Goal: Information Seeking & Learning: Learn about a topic

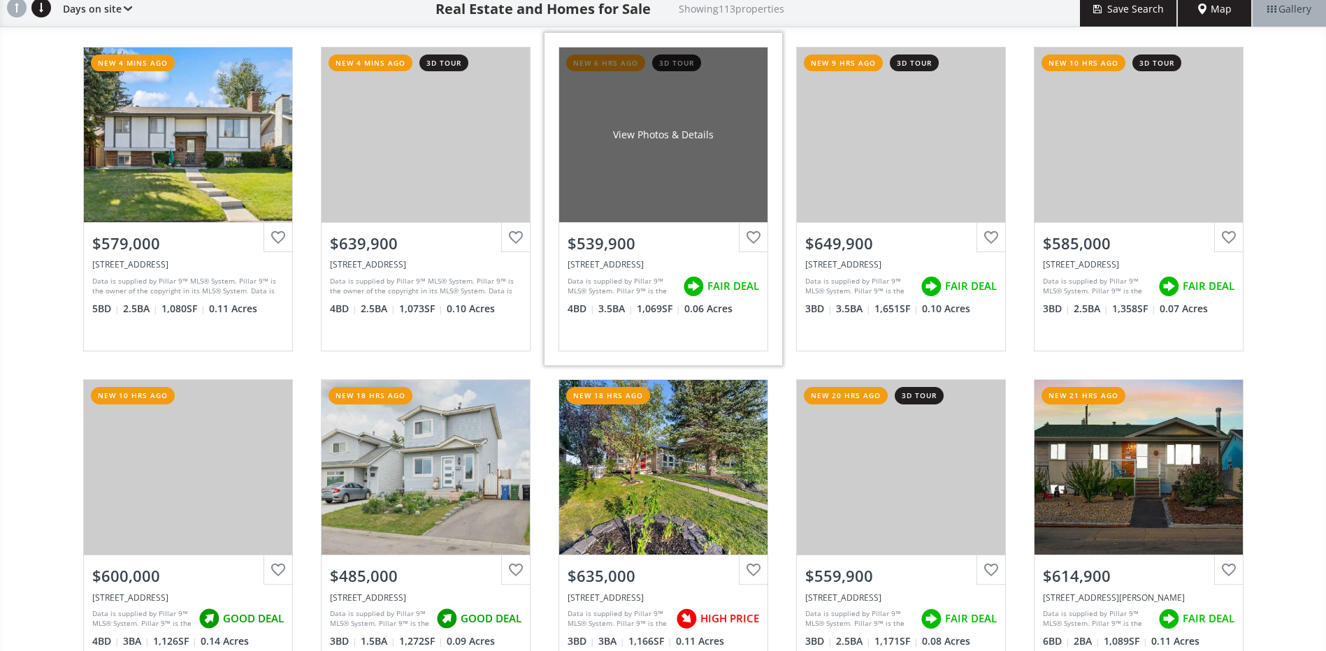
scroll to position [140, 0]
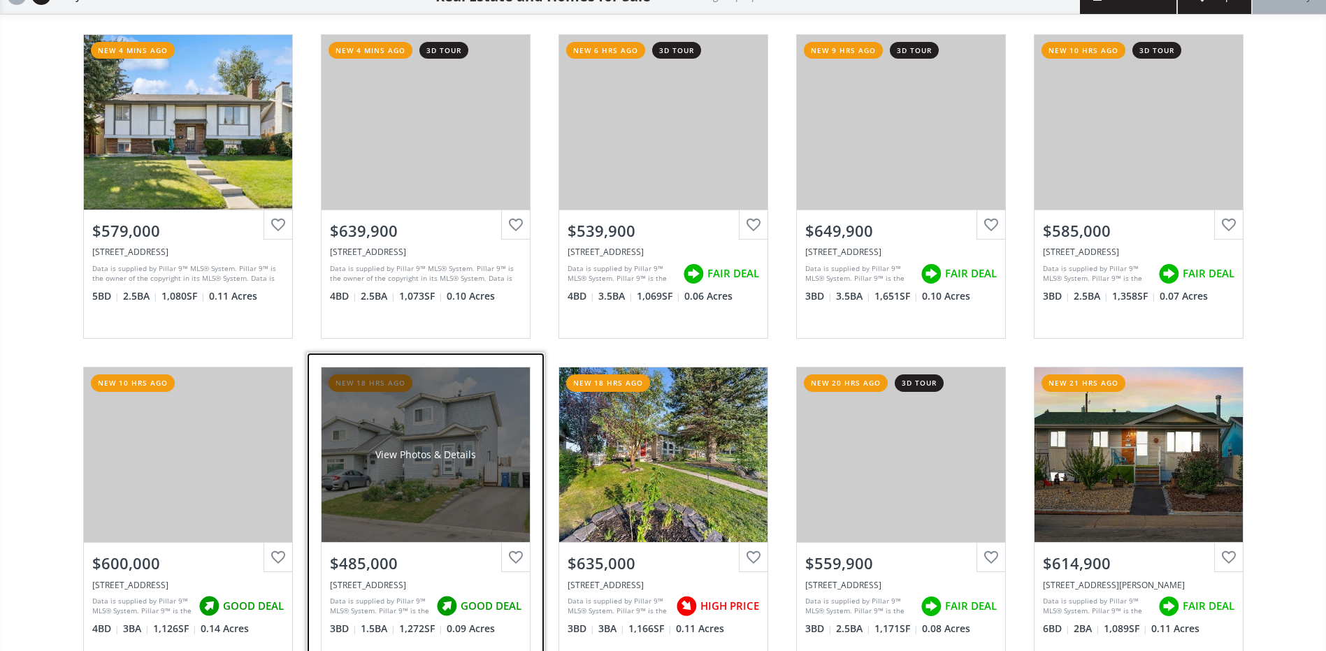
click at [428, 491] on div "View Photos & Details" at bounding box center [425, 455] width 208 height 175
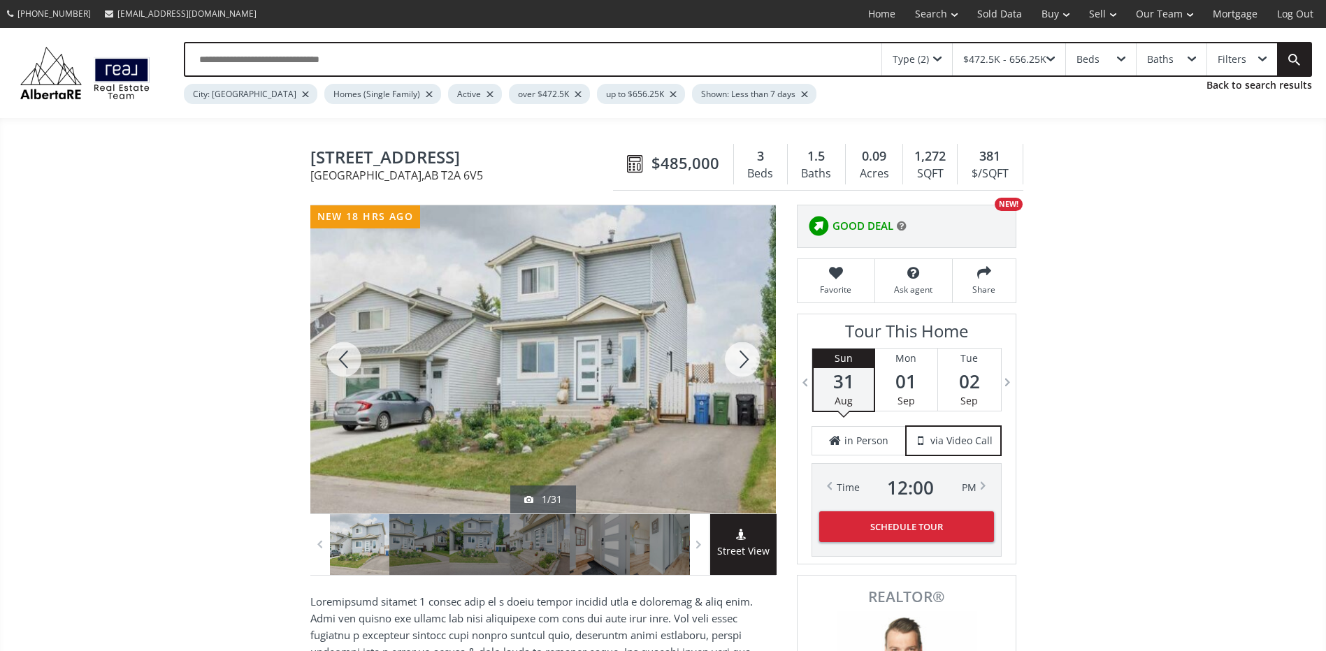
click at [744, 356] on div at bounding box center [742, 359] width 67 height 308
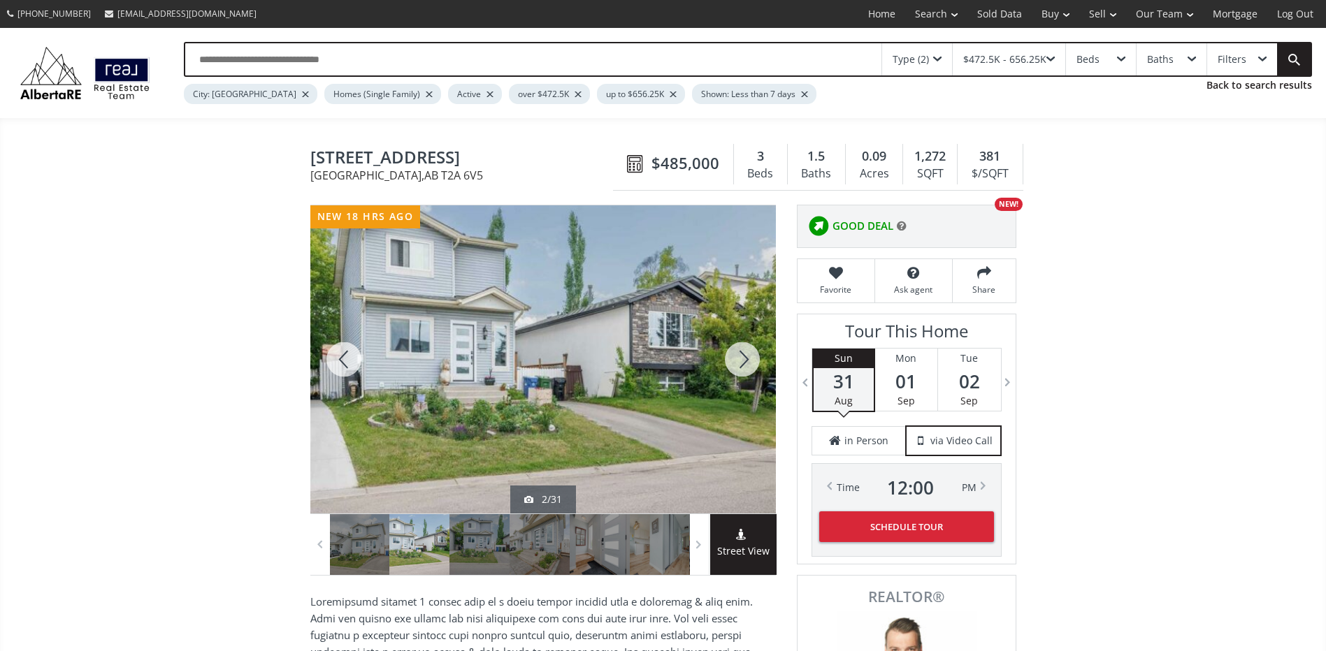
click at [744, 356] on div at bounding box center [742, 359] width 67 height 308
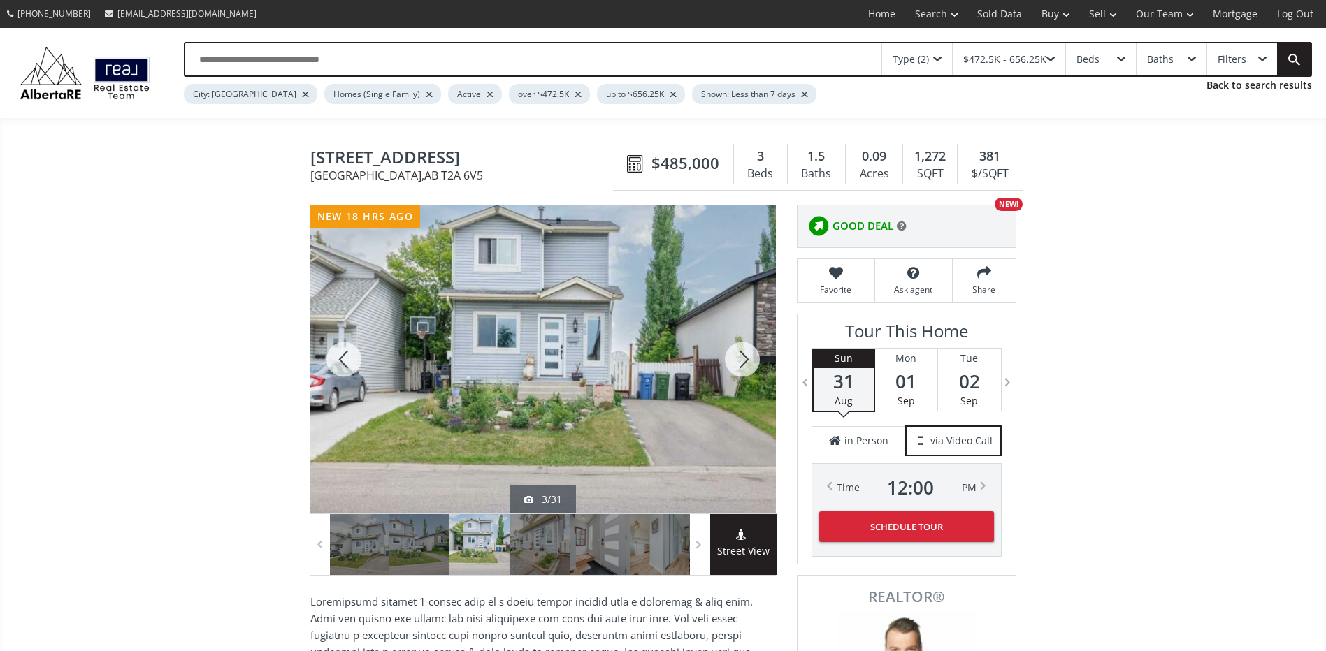
click at [744, 356] on div at bounding box center [742, 359] width 67 height 308
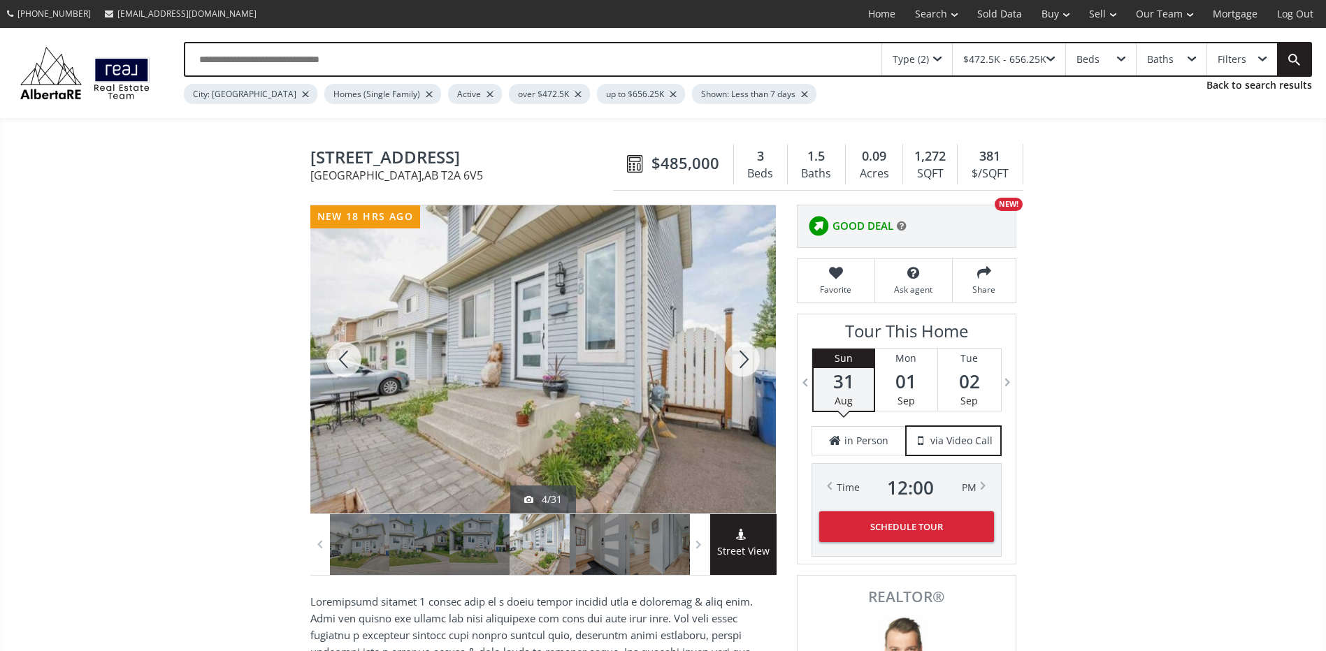
click at [744, 356] on div at bounding box center [742, 359] width 67 height 308
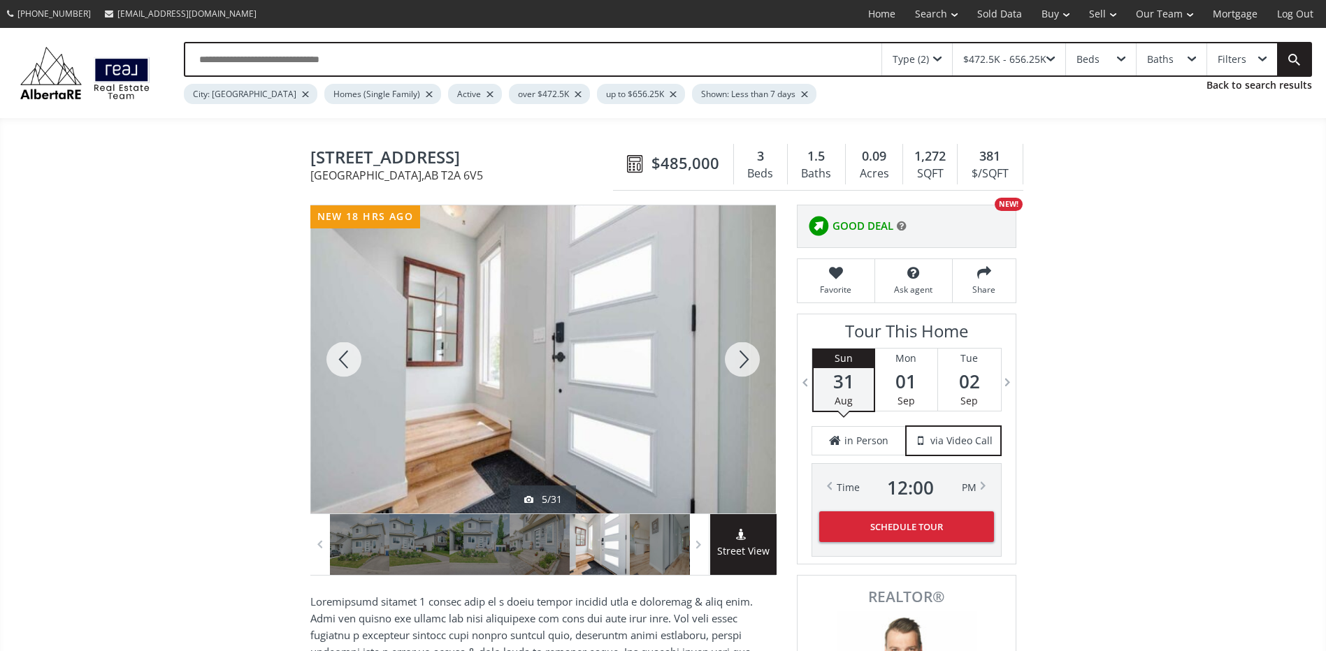
click at [744, 356] on div at bounding box center [742, 359] width 67 height 308
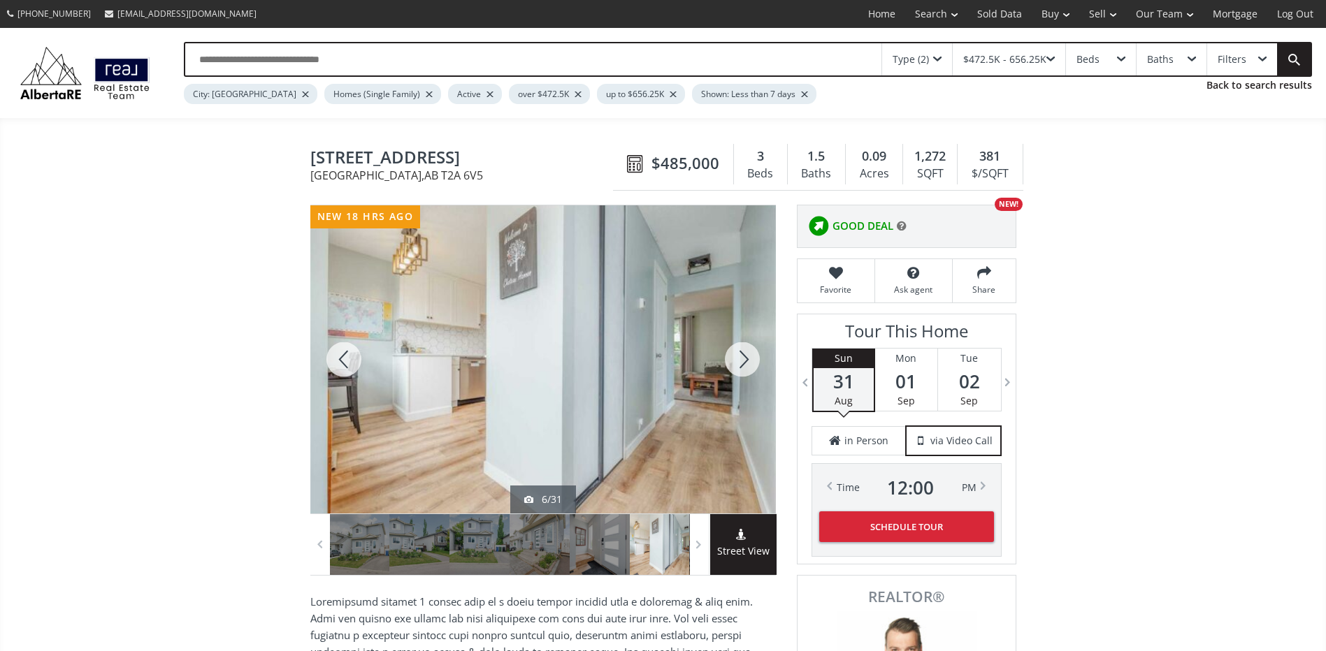
click at [744, 356] on div at bounding box center [742, 359] width 67 height 308
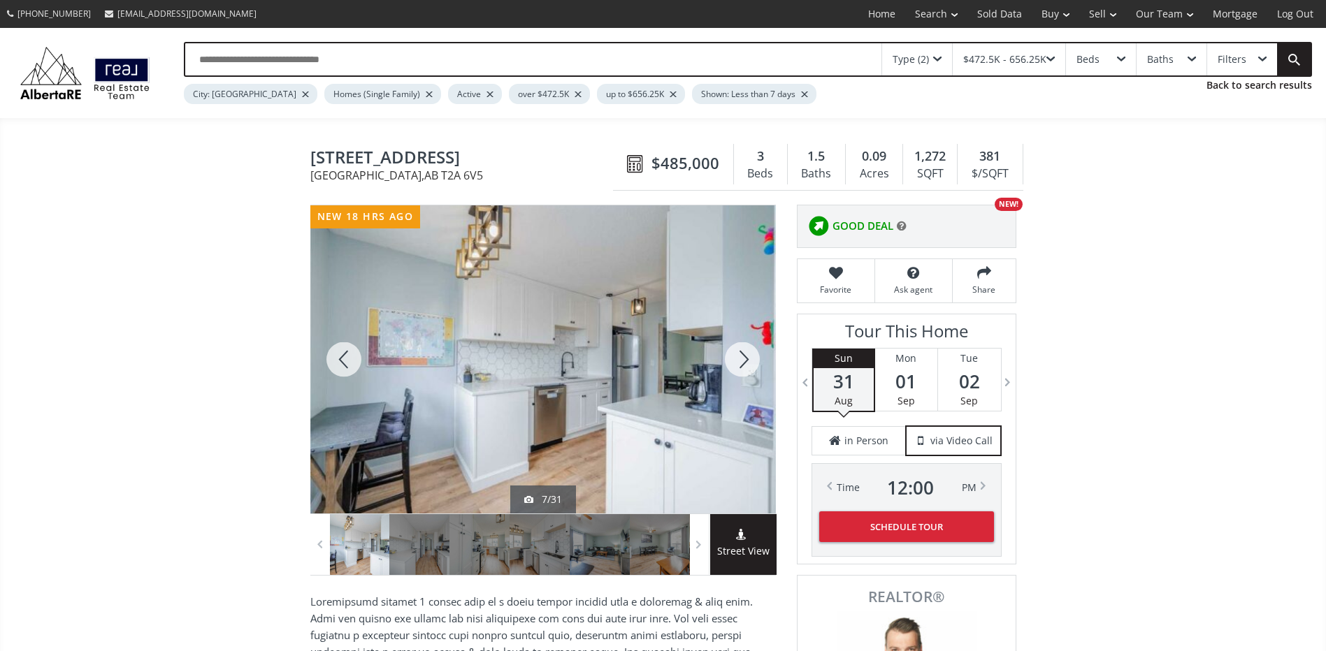
click at [744, 356] on div at bounding box center [742, 359] width 67 height 308
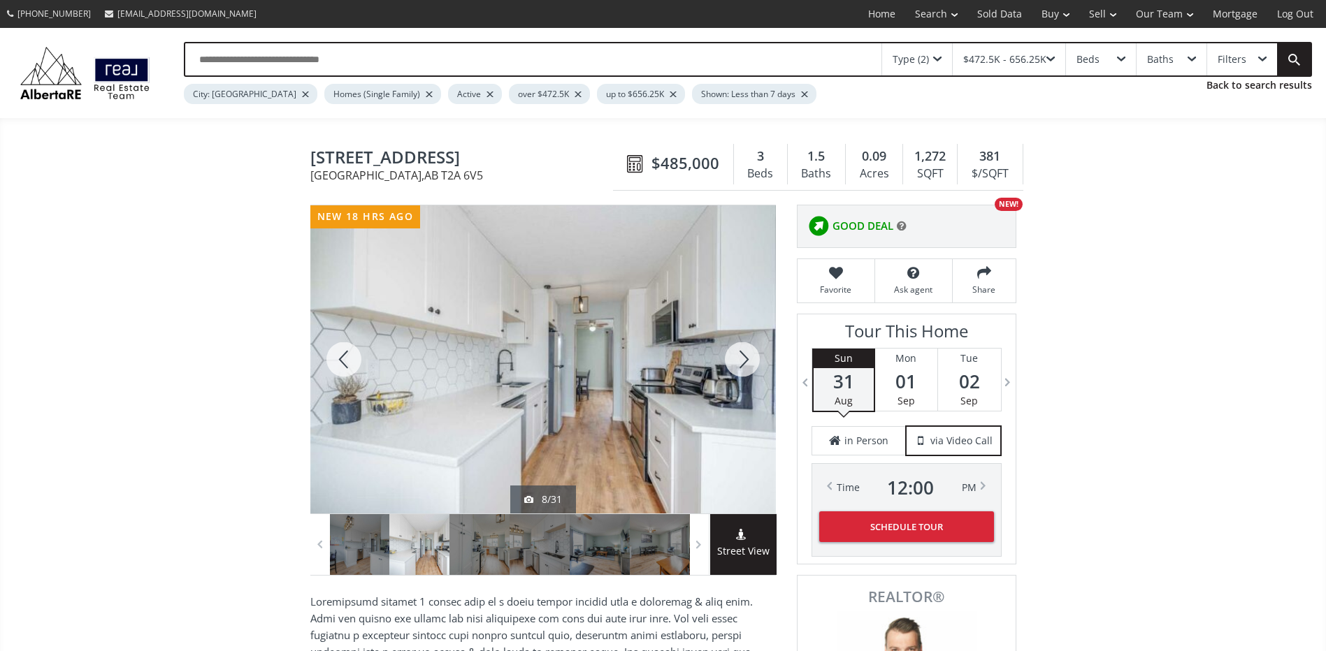
click at [744, 356] on div at bounding box center [742, 359] width 67 height 308
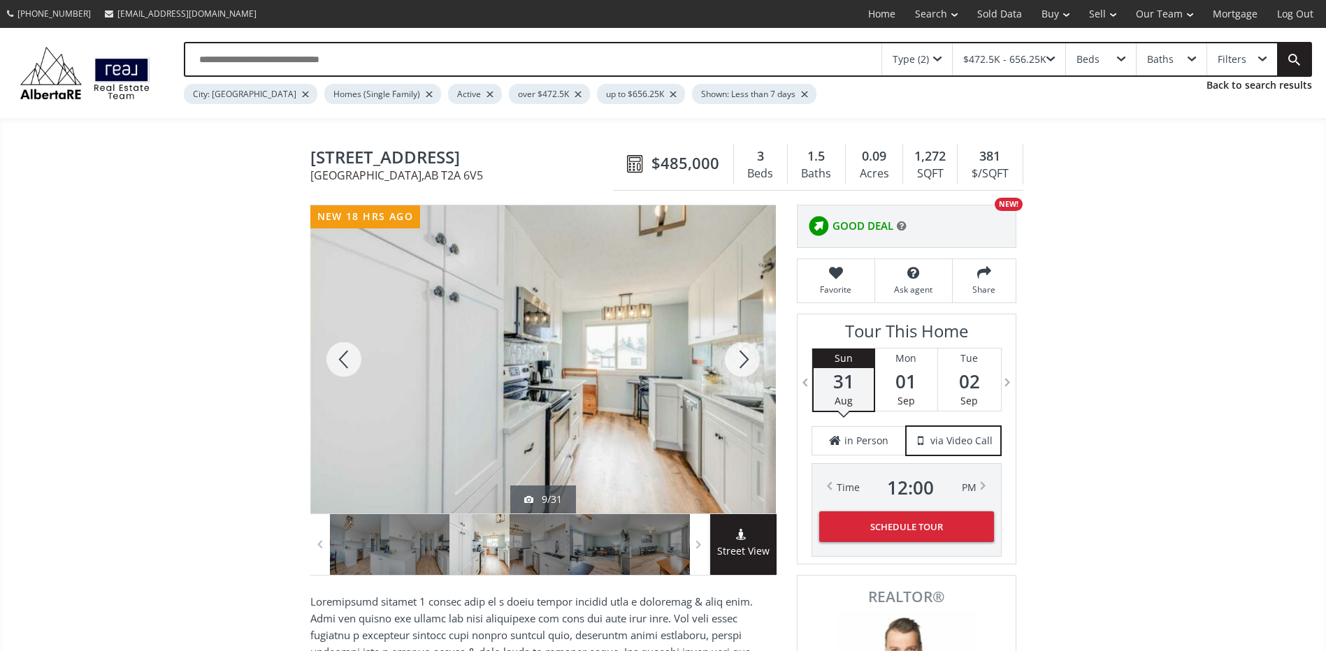
click at [744, 356] on div at bounding box center [742, 359] width 67 height 308
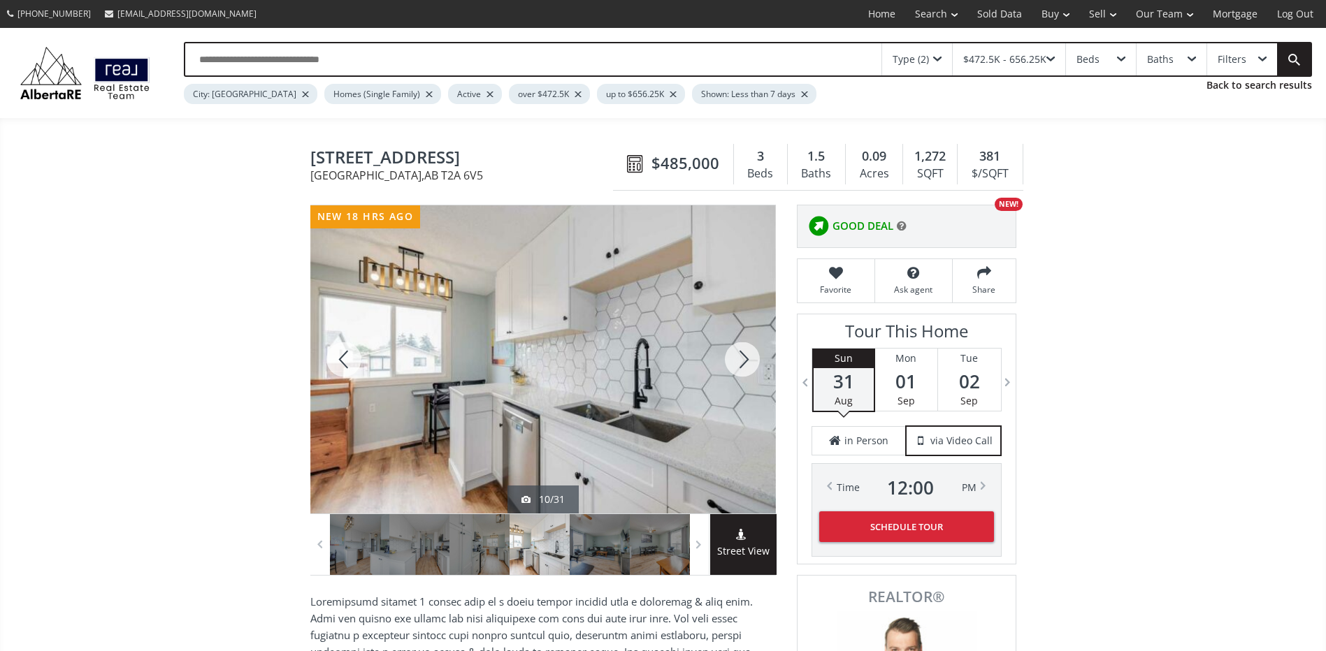
click at [744, 356] on div at bounding box center [742, 359] width 67 height 308
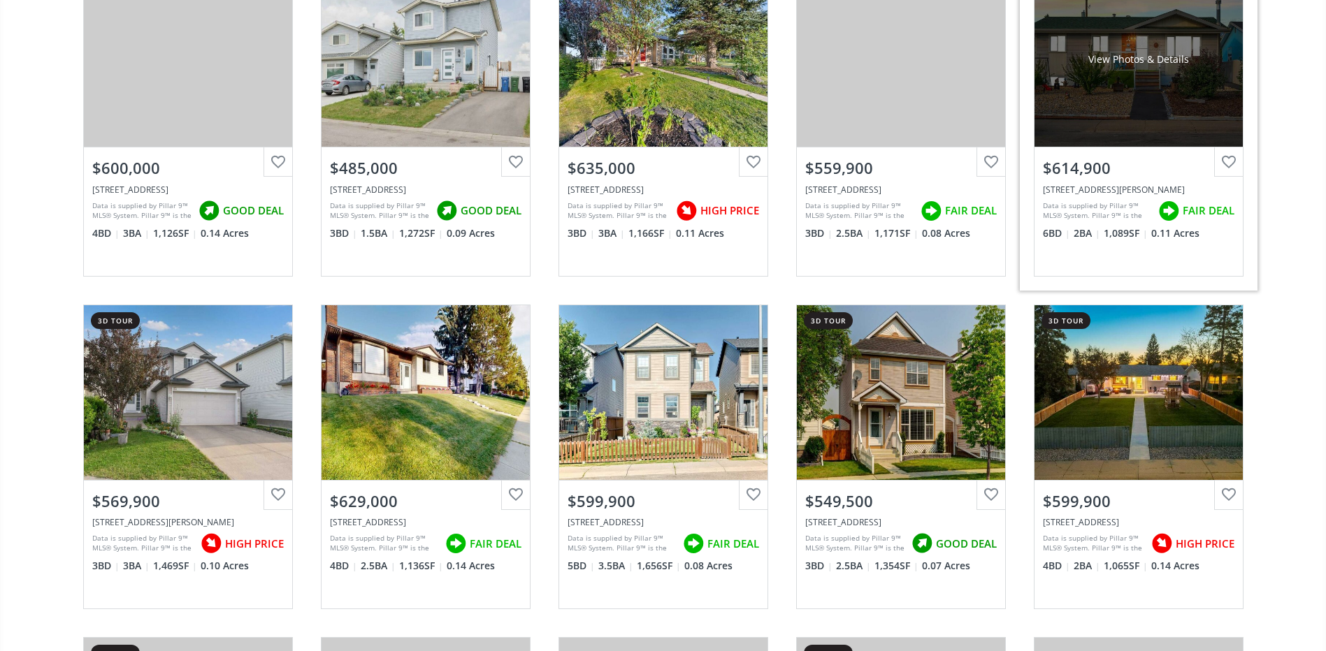
scroll to position [559, 0]
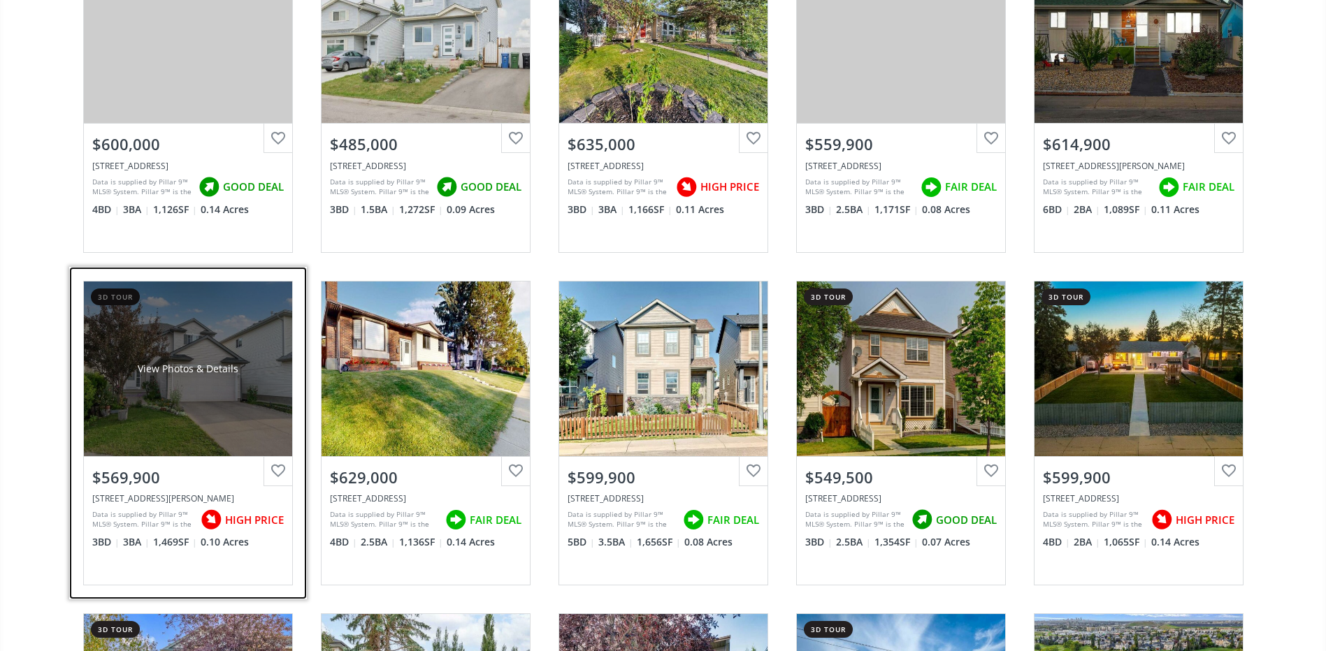
click at [209, 434] on div "View Photos & Details" at bounding box center [188, 369] width 208 height 175
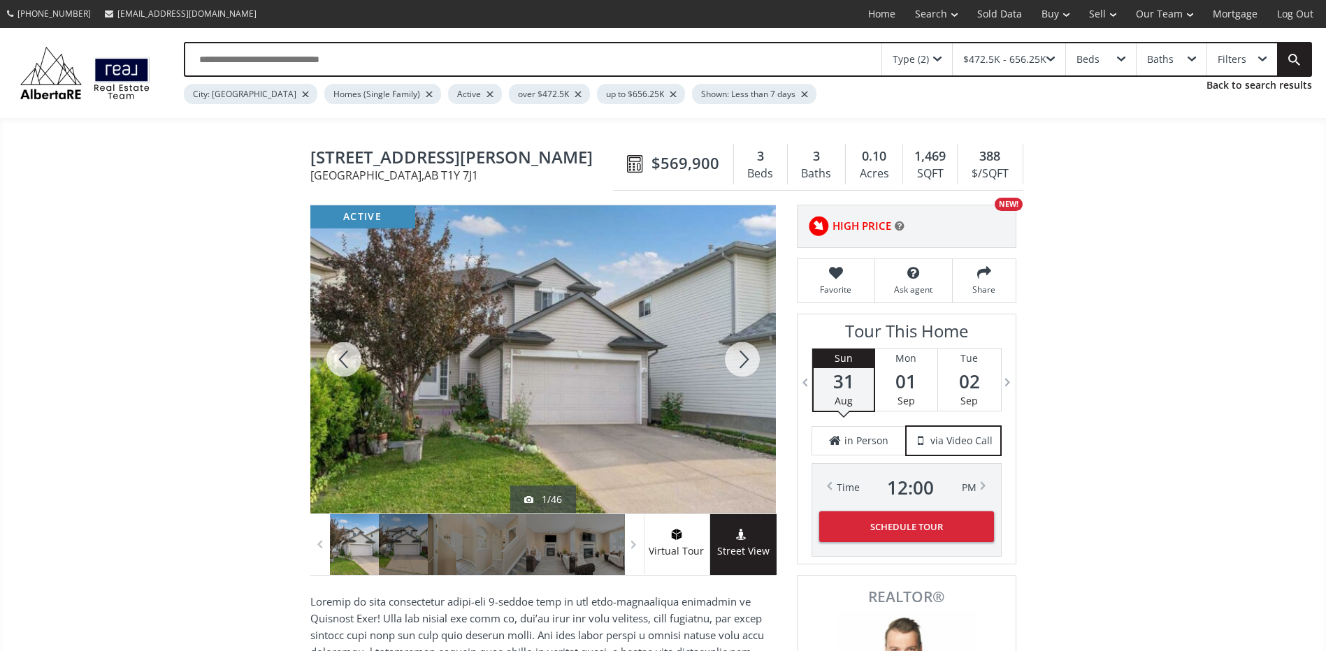
click at [740, 349] on div at bounding box center [742, 359] width 67 height 308
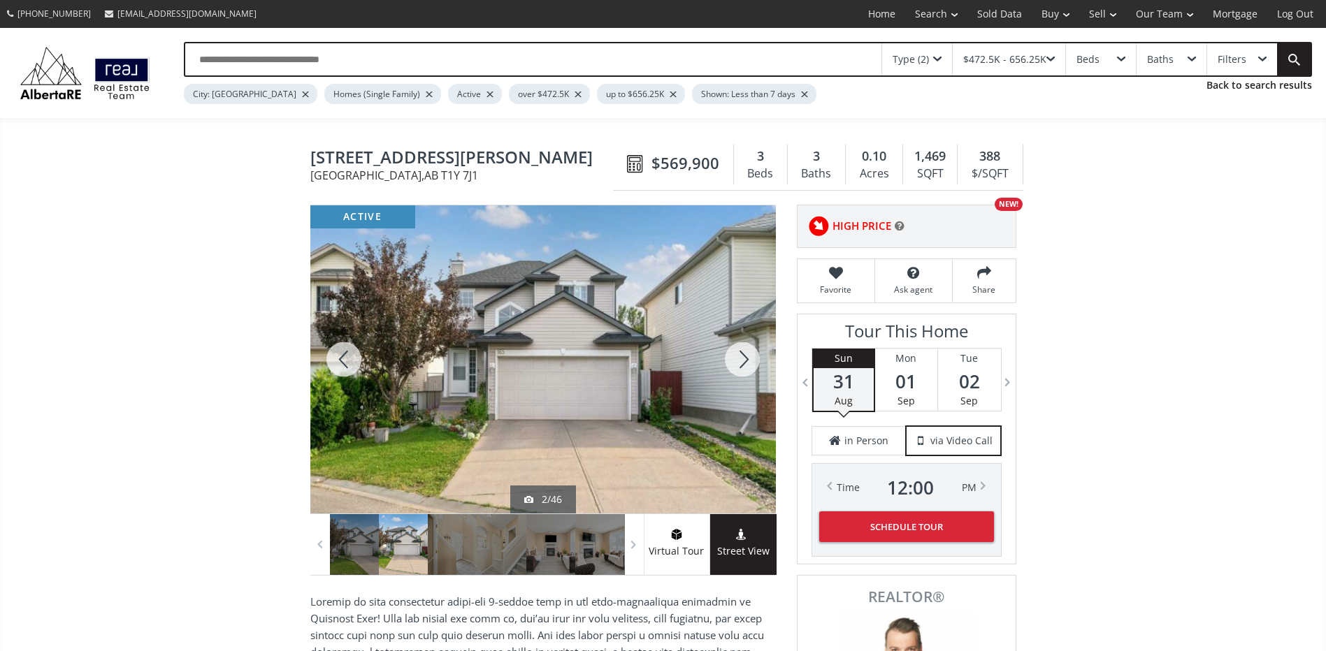
click at [740, 349] on div at bounding box center [742, 359] width 67 height 308
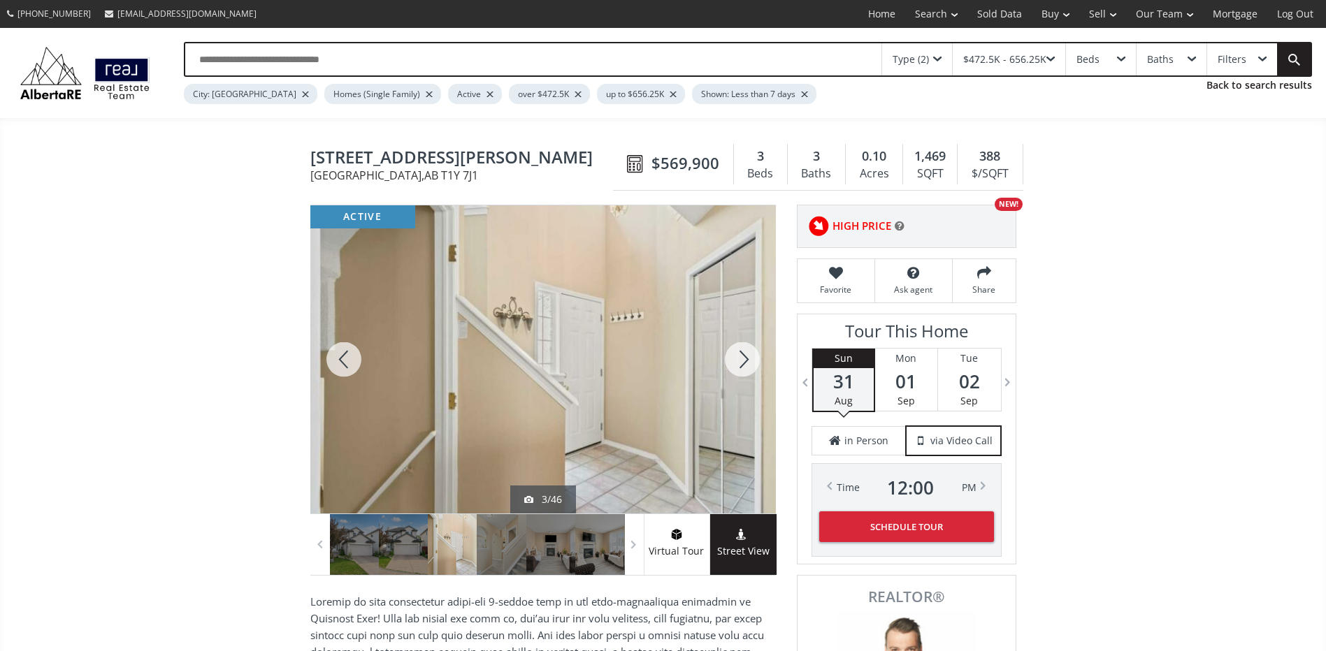
click at [740, 349] on div at bounding box center [742, 359] width 67 height 308
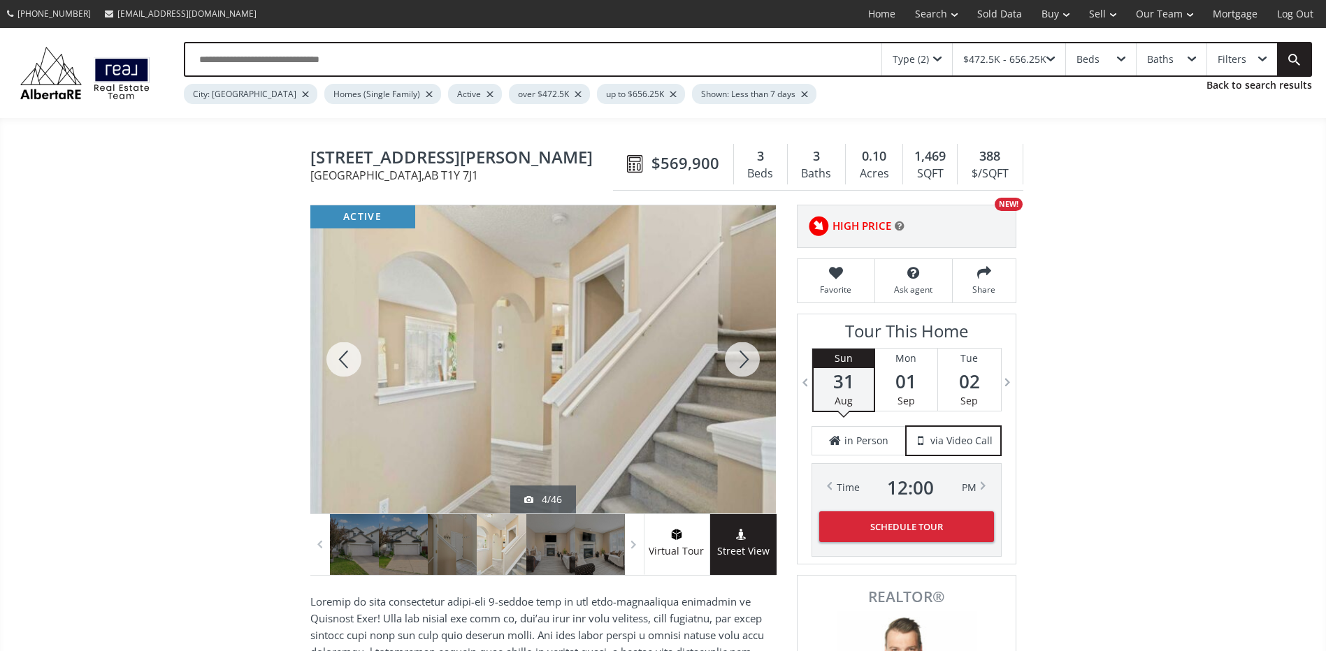
click at [740, 349] on div at bounding box center [742, 359] width 67 height 308
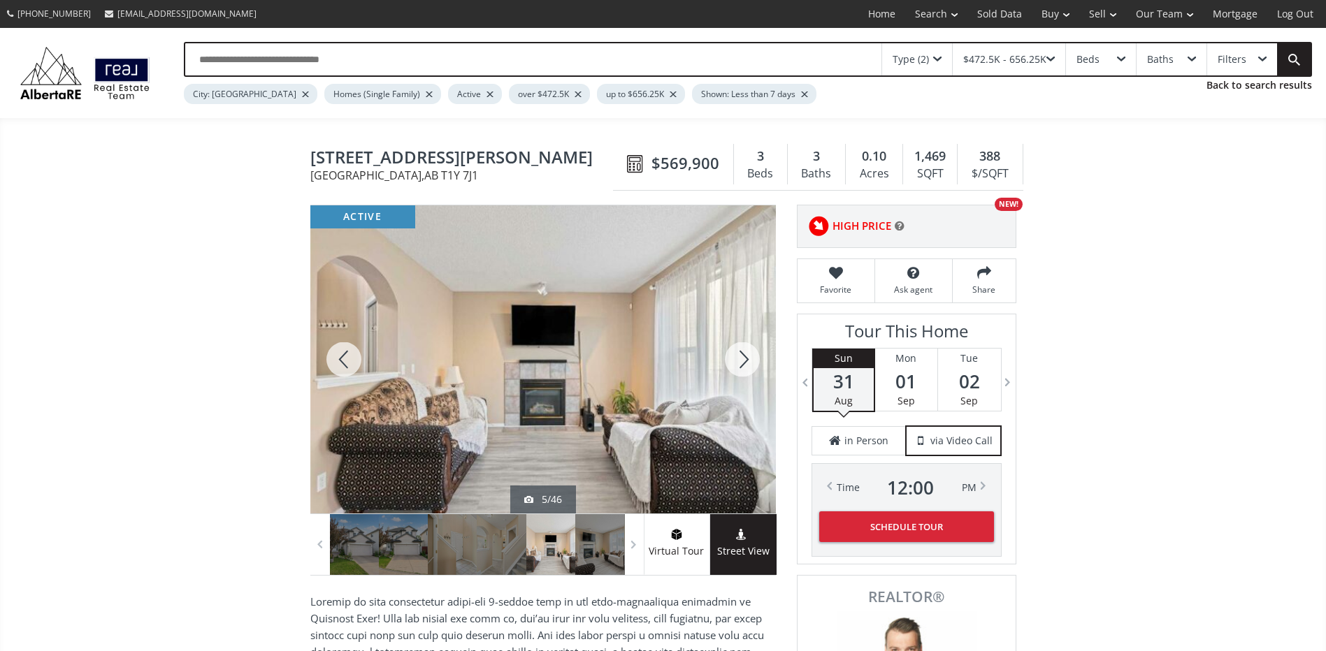
click at [740, 349] on div at bounding box center [742, 359] width 67 height 308
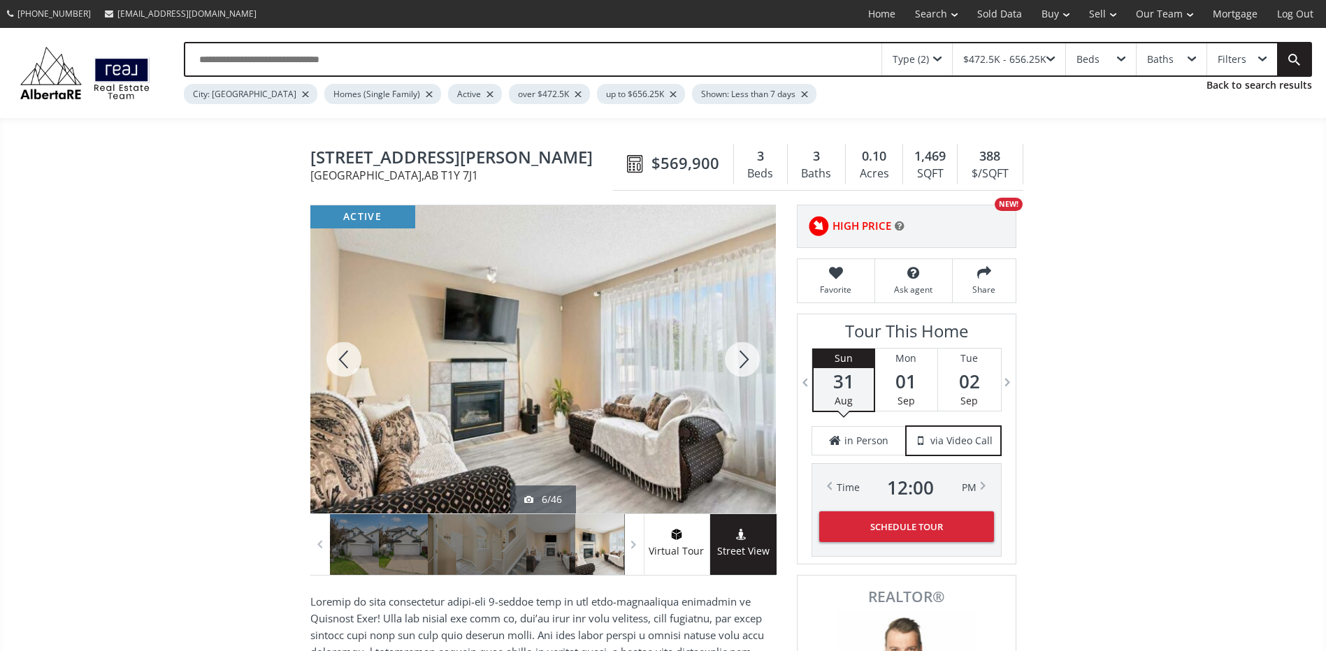
click at [344, 359] on div at bounding box center [343, 359] width 67 height 308
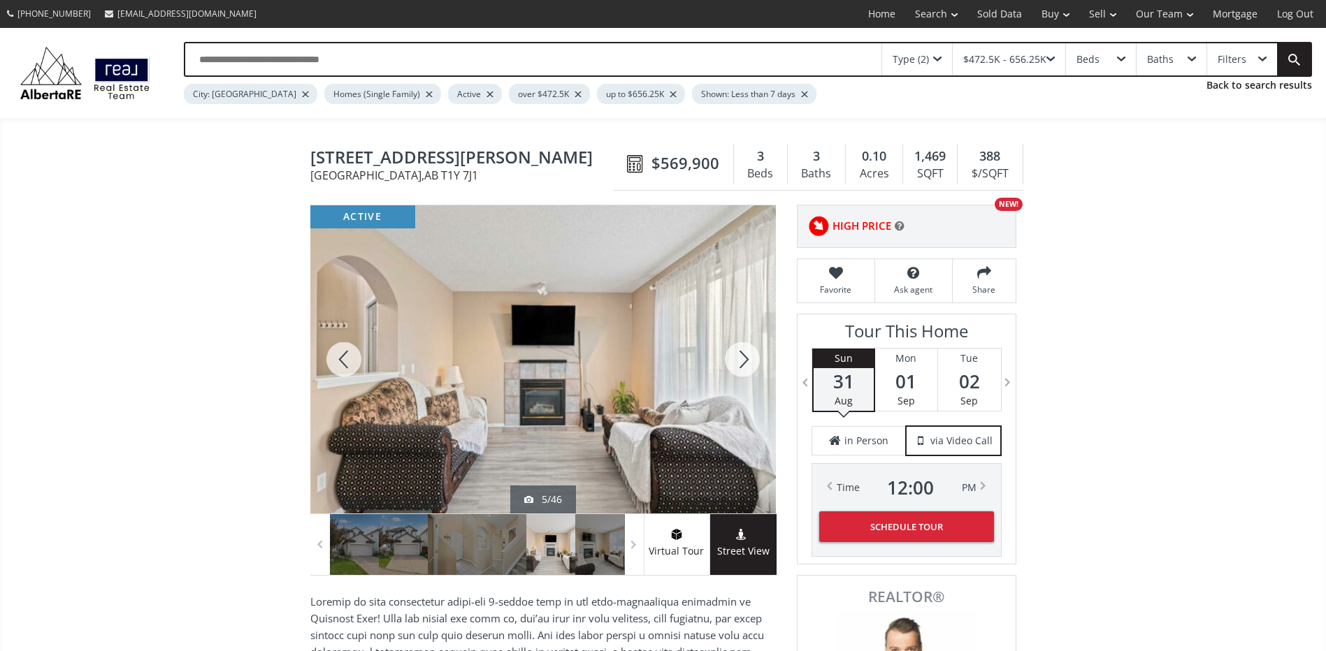
click at [344, 359] on div at bounding box center [343, 359] width 67 height 308
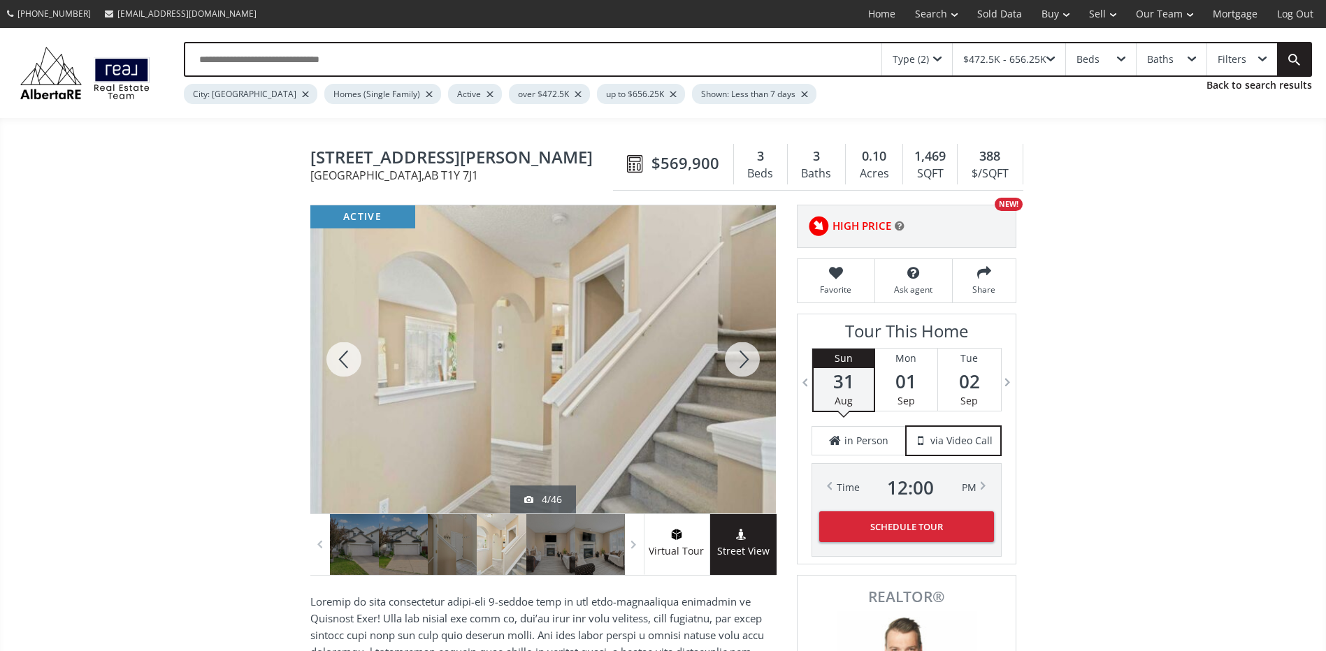
click at [344, 359] on div at bounding box center [343, 359] width 67 height 308
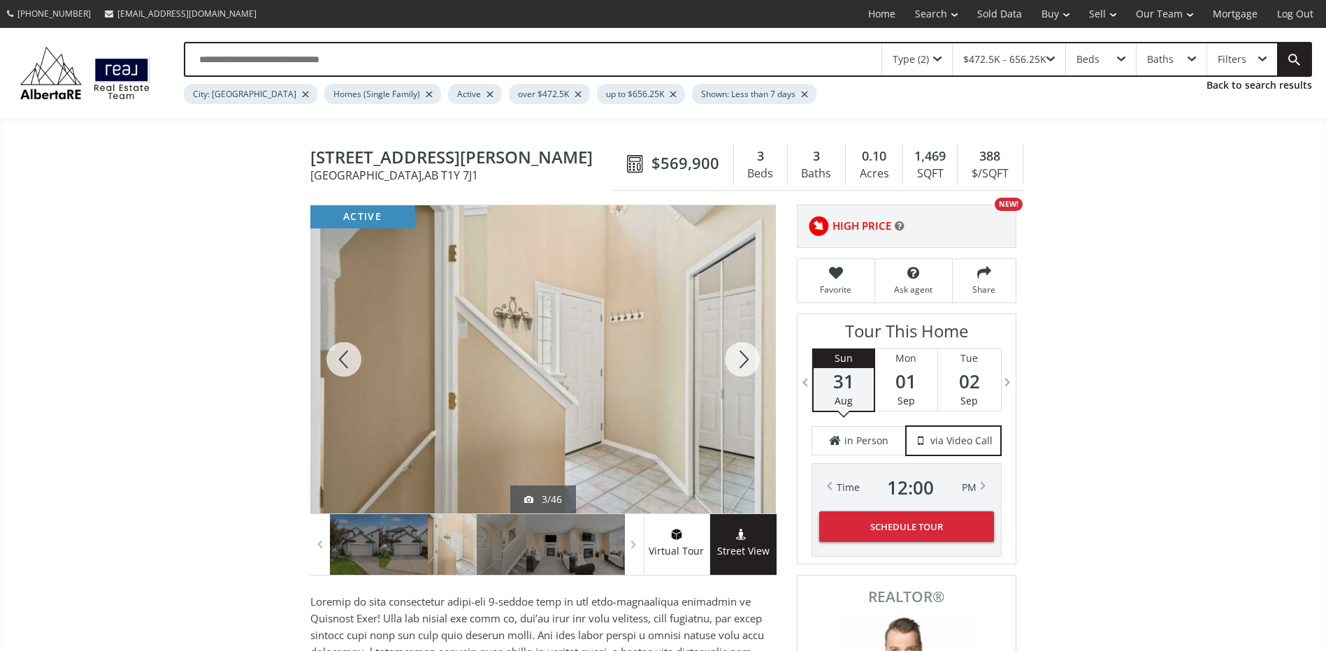
click at [734, 352] on div at bounding box center [742, 359] width 67 height 308
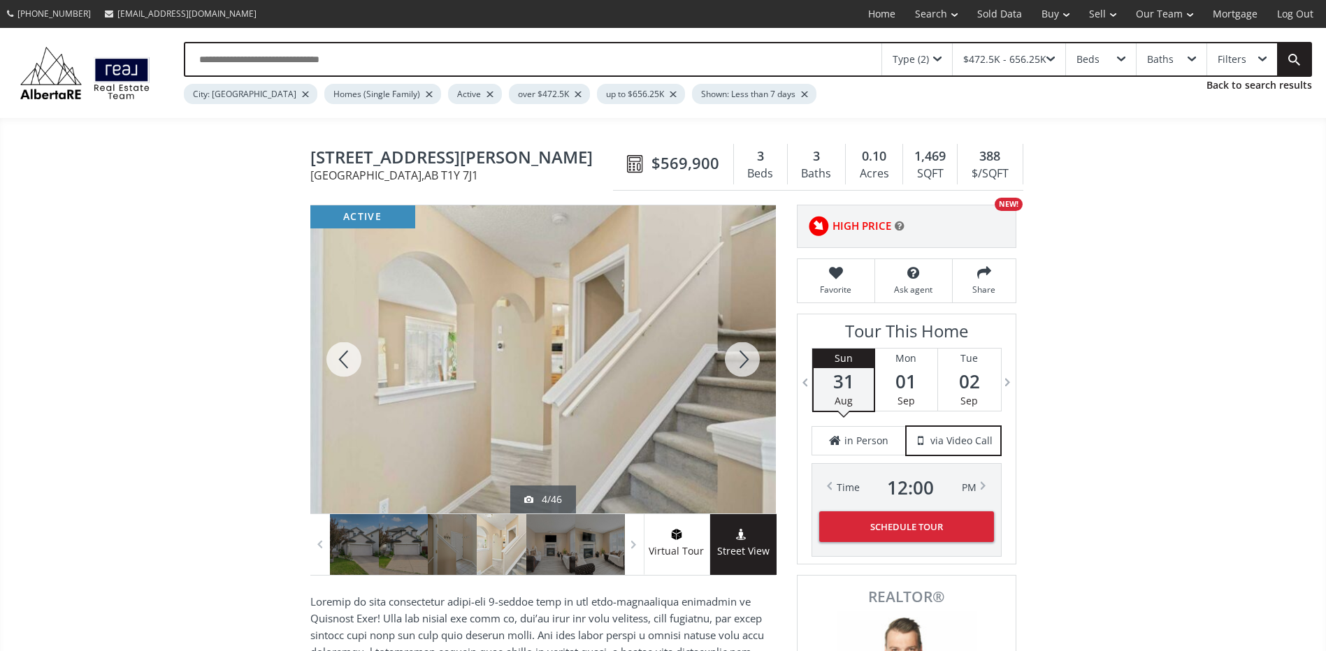
click at [734, 352] on div at bounding box center [742, 359] width 67 height 308
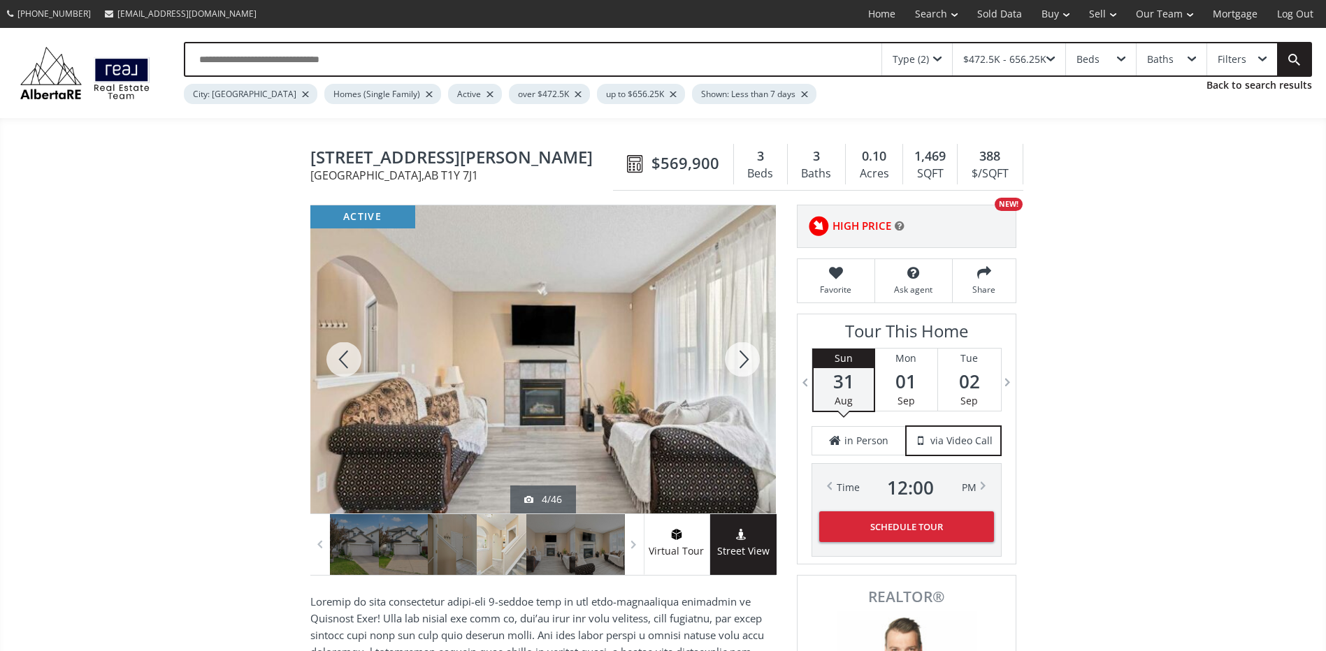
click at [734, 352] on div at bounding box center [742, 359] width 67 height 308
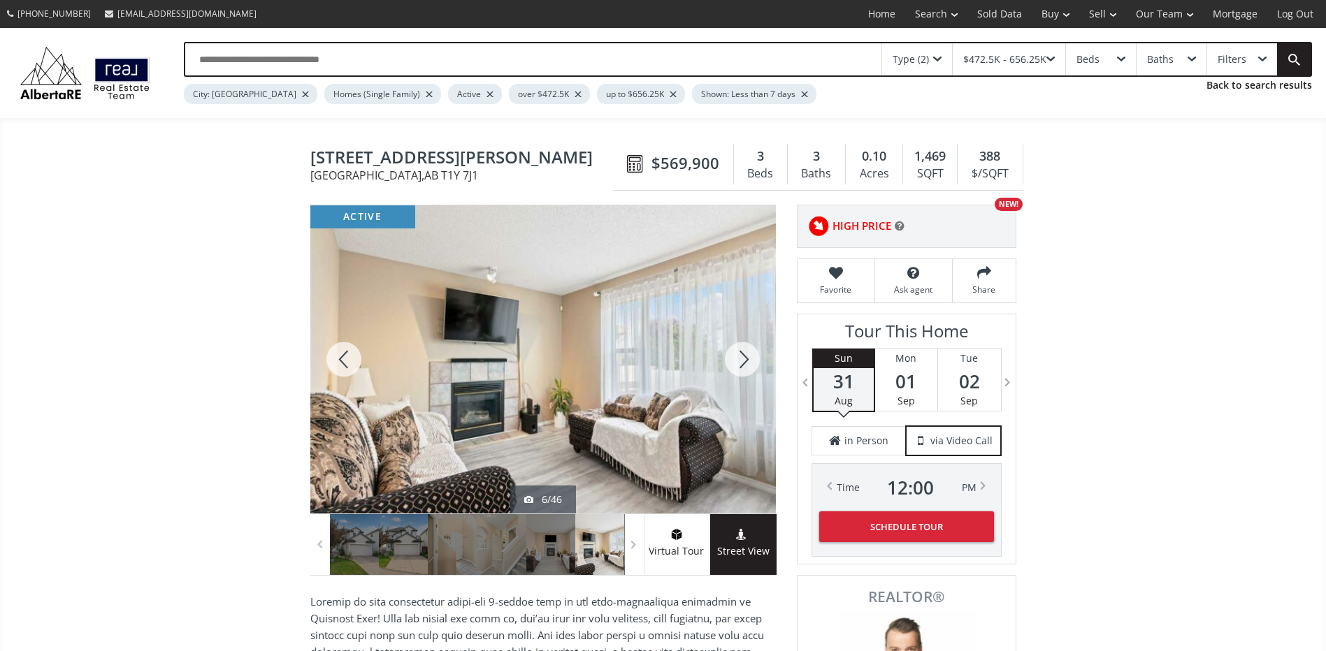
click at [734, 352] on div at bounding box center [742, 359] width 67 height 308
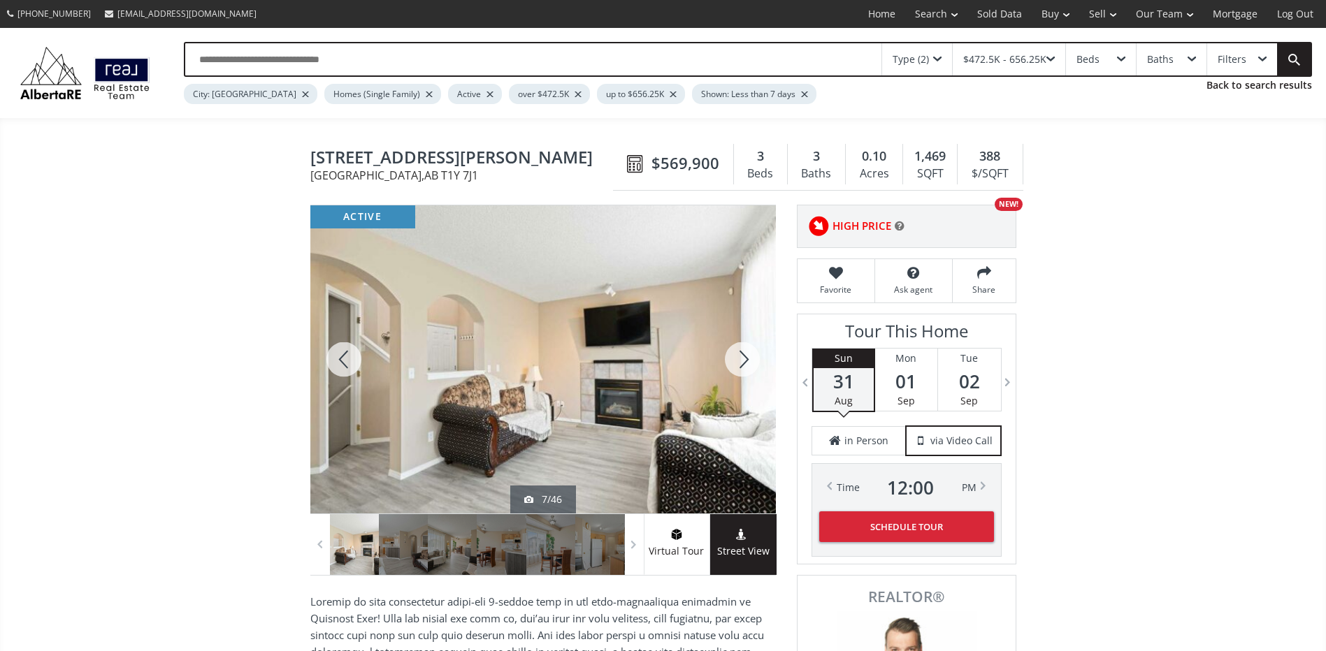
click at [734, 352] on div at bounding box center [742, 359] width 67 height 308
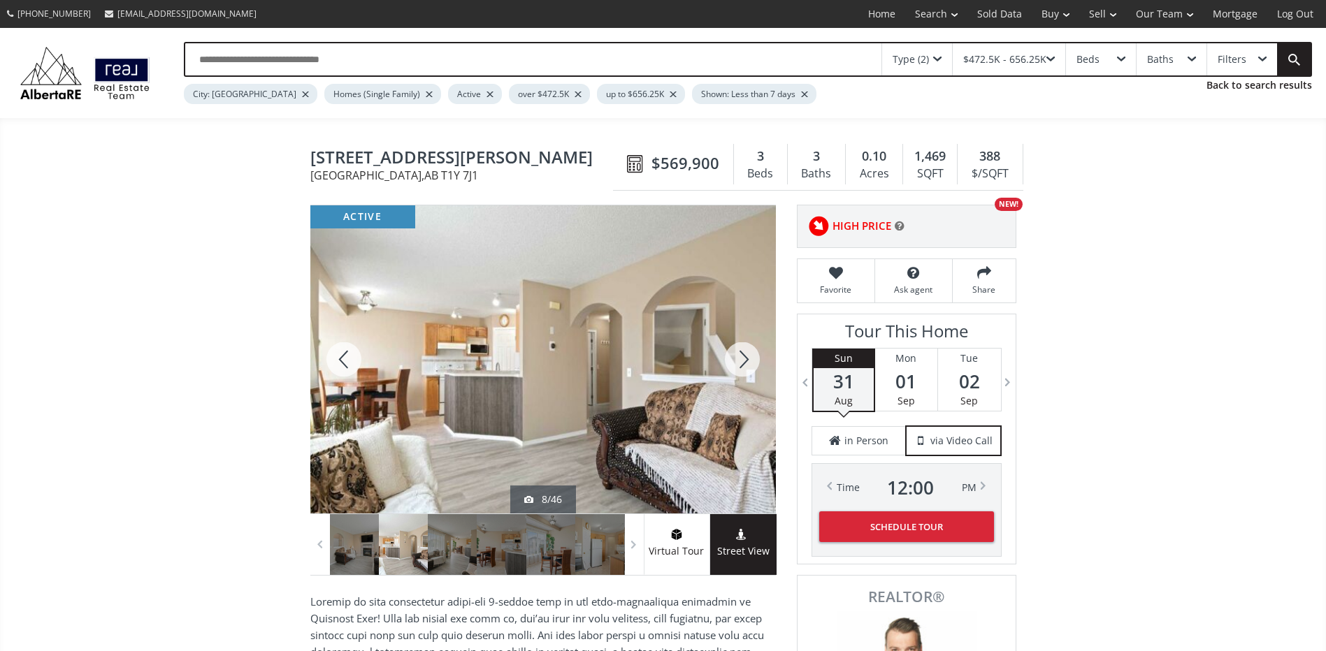
click at [734, 352] on div at bounding box center [742, 359] width 67 height 308
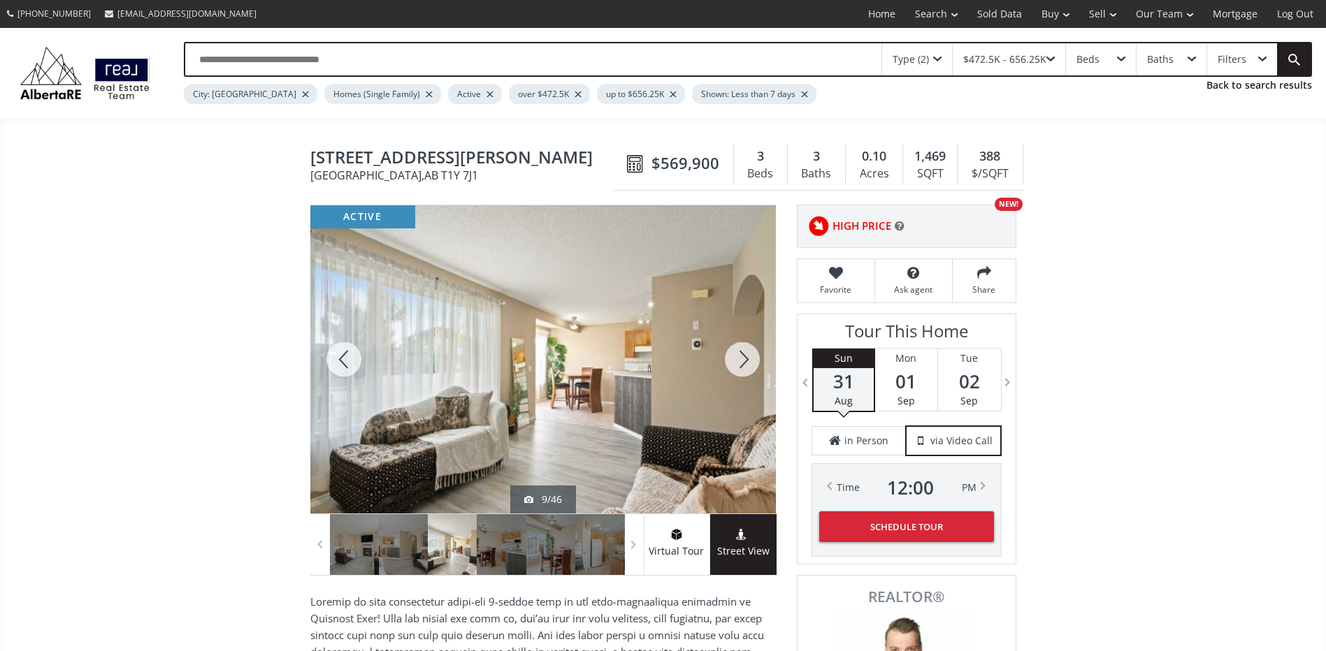
click at [746, 359] on div at bounding box center [742, 359] width 67 height 308
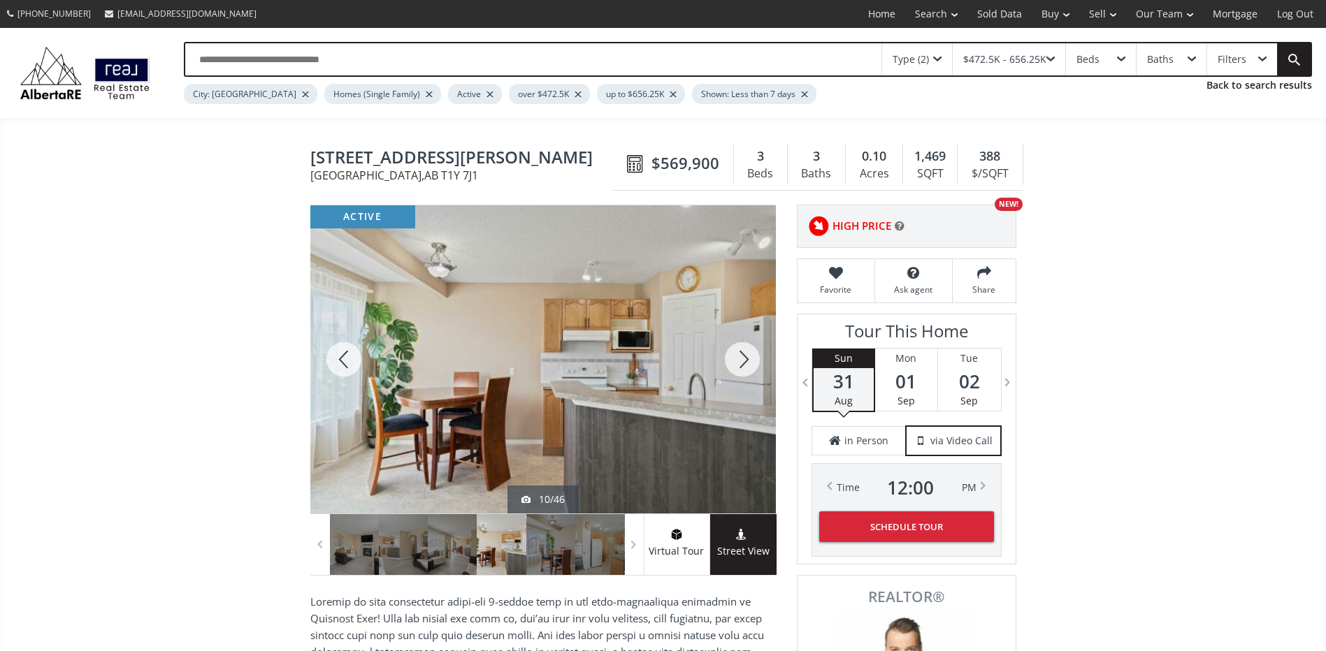
click at [746, 359] on div at bounding box center [742, 359] width 67 height 308
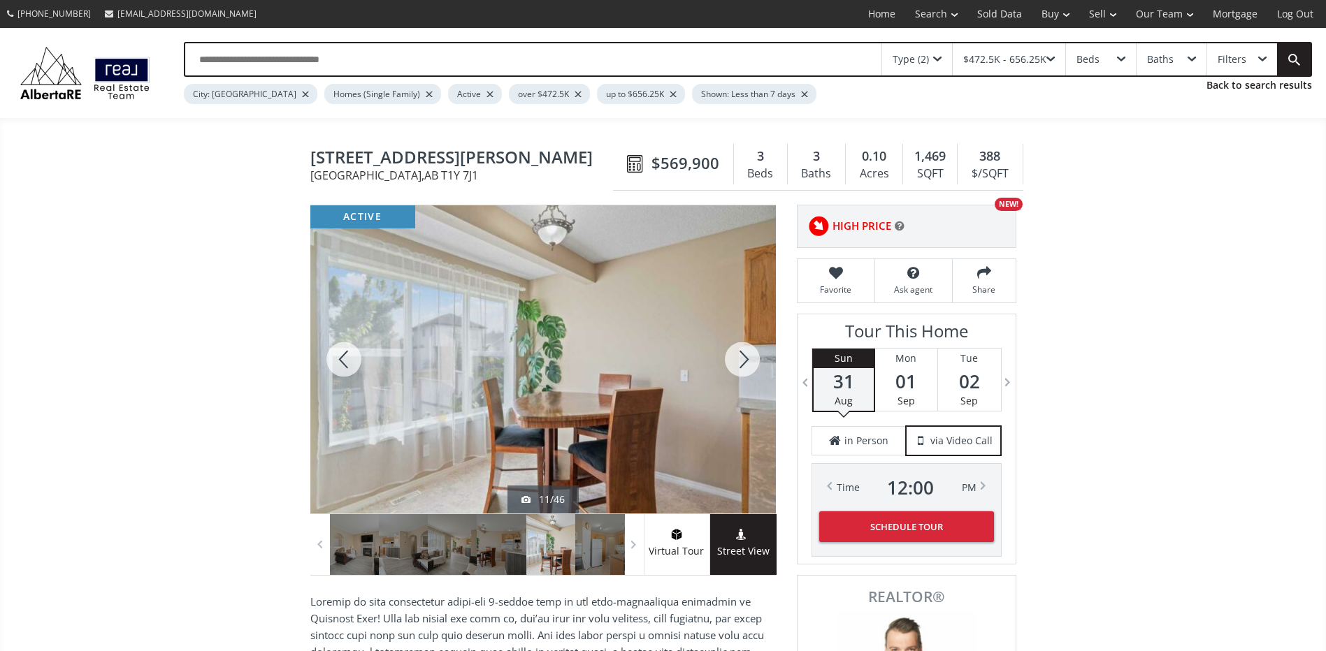
click at [745, 358] on div at bounding box center [742, 359] width 67 height 308
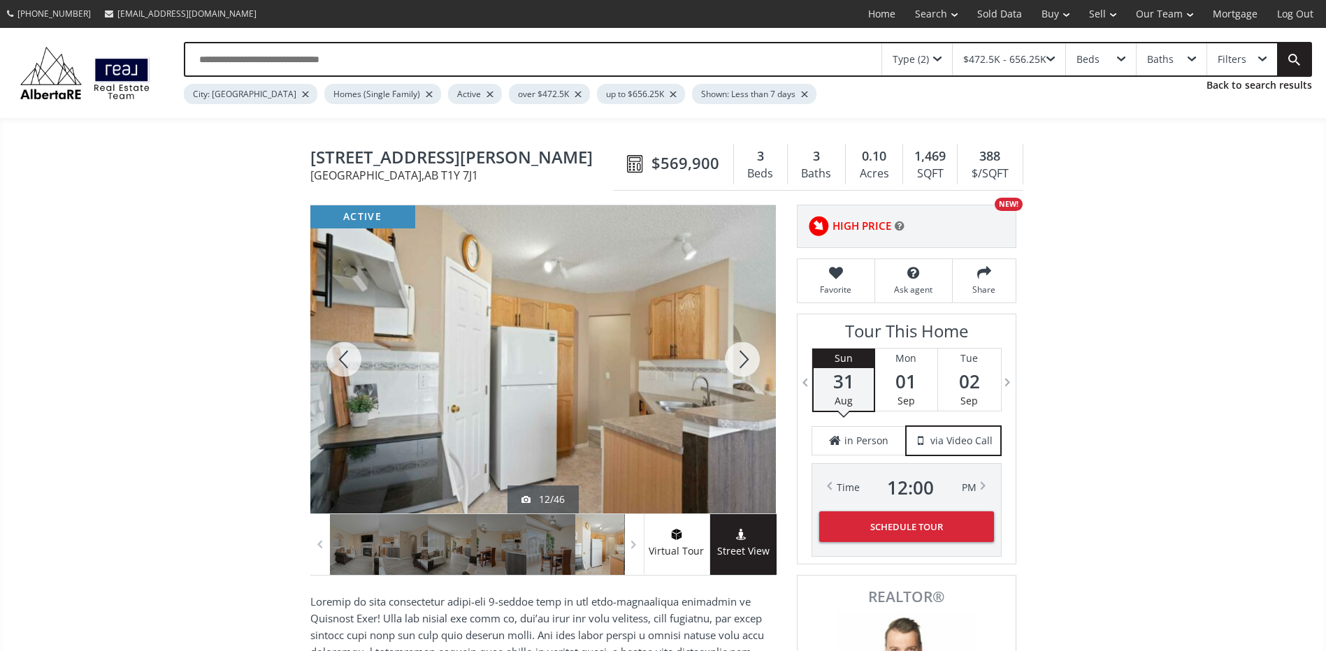
click at [745, 358] on div at bounding box center [742, 359] width 67 height 308
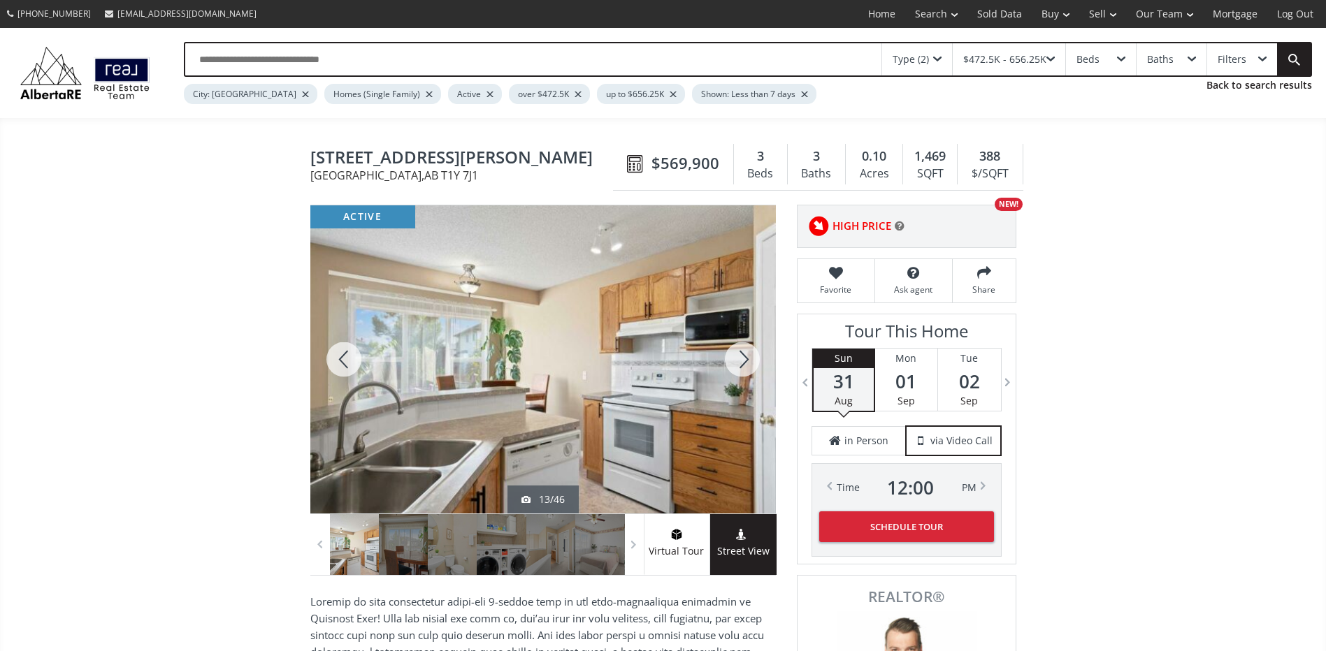
click at [321, 346] on div at bounding box center [343, 359] width 67 height 308
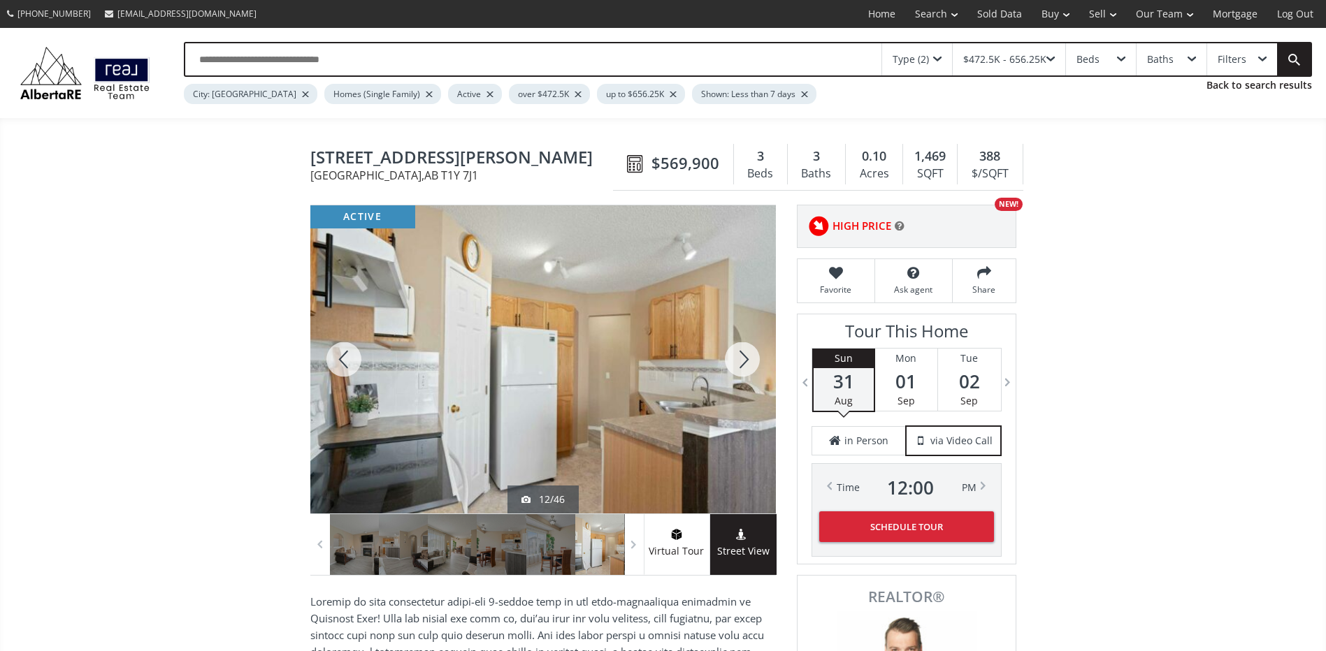
click at [740, 355] on div at bounding box center [742, 359] width 67 height 308
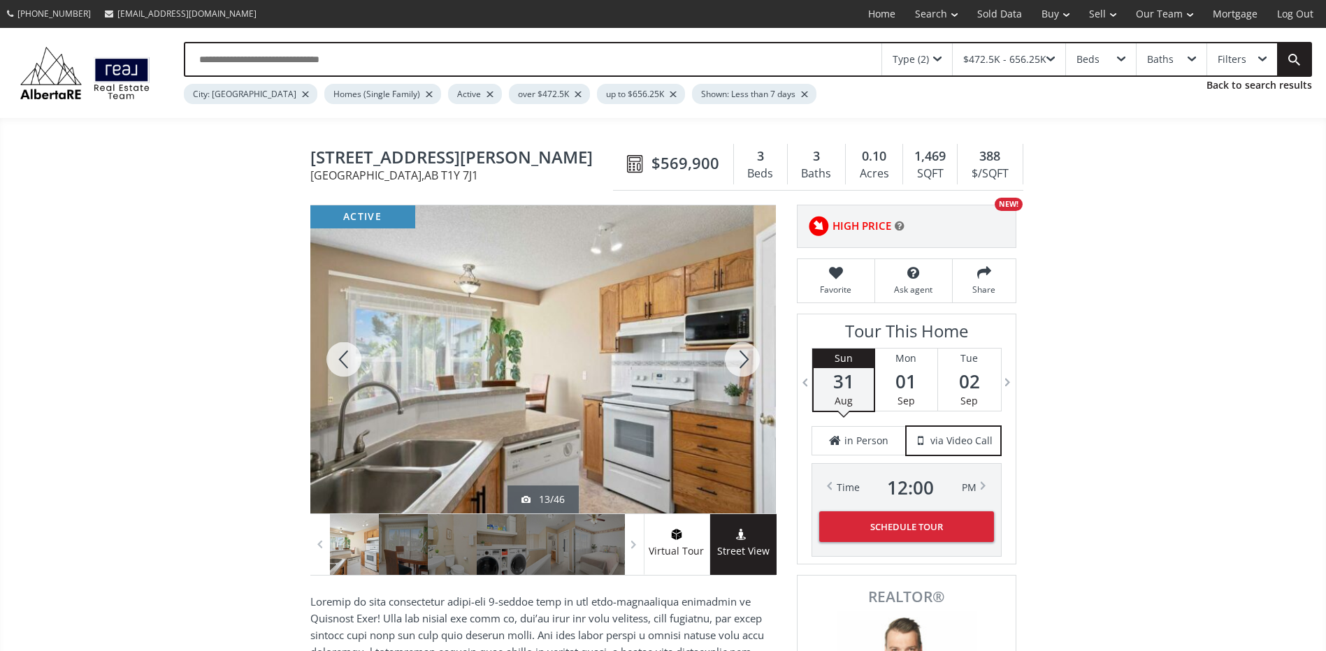
click at [740, 355] on div at bounding box center [742, 359] width 67 height 308
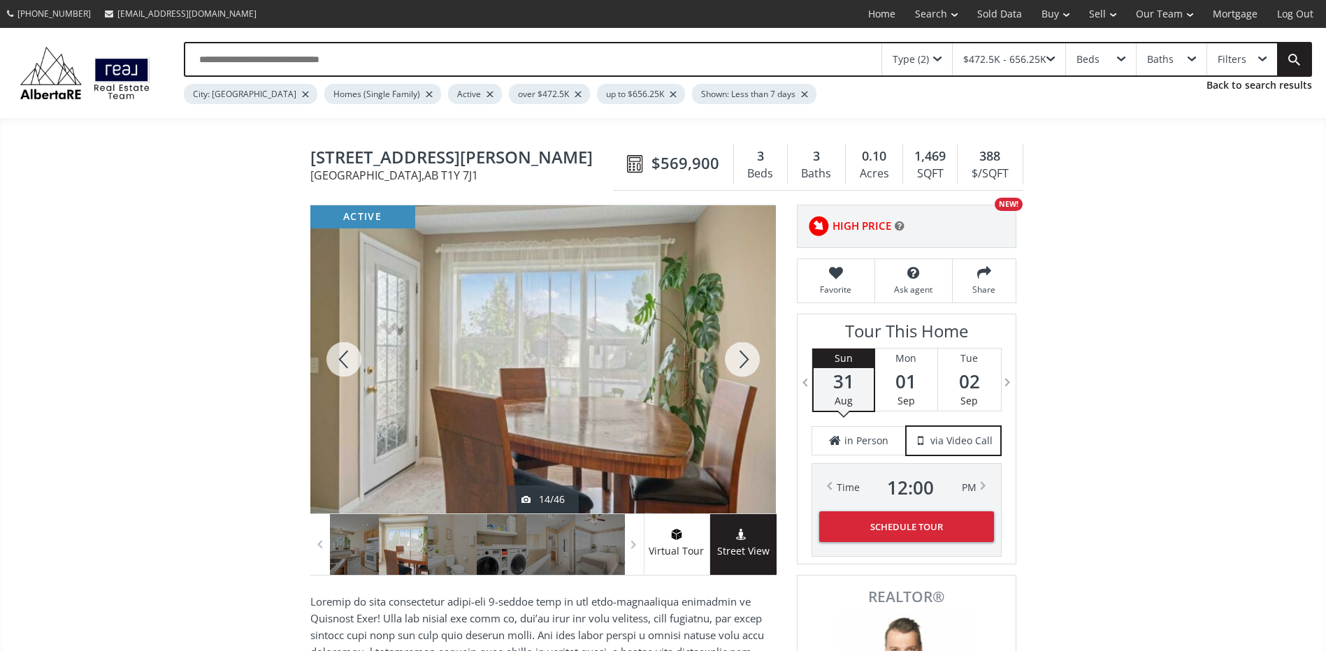
click at [740, 355] on div at bounding box center [742, 359] width 67 height 308
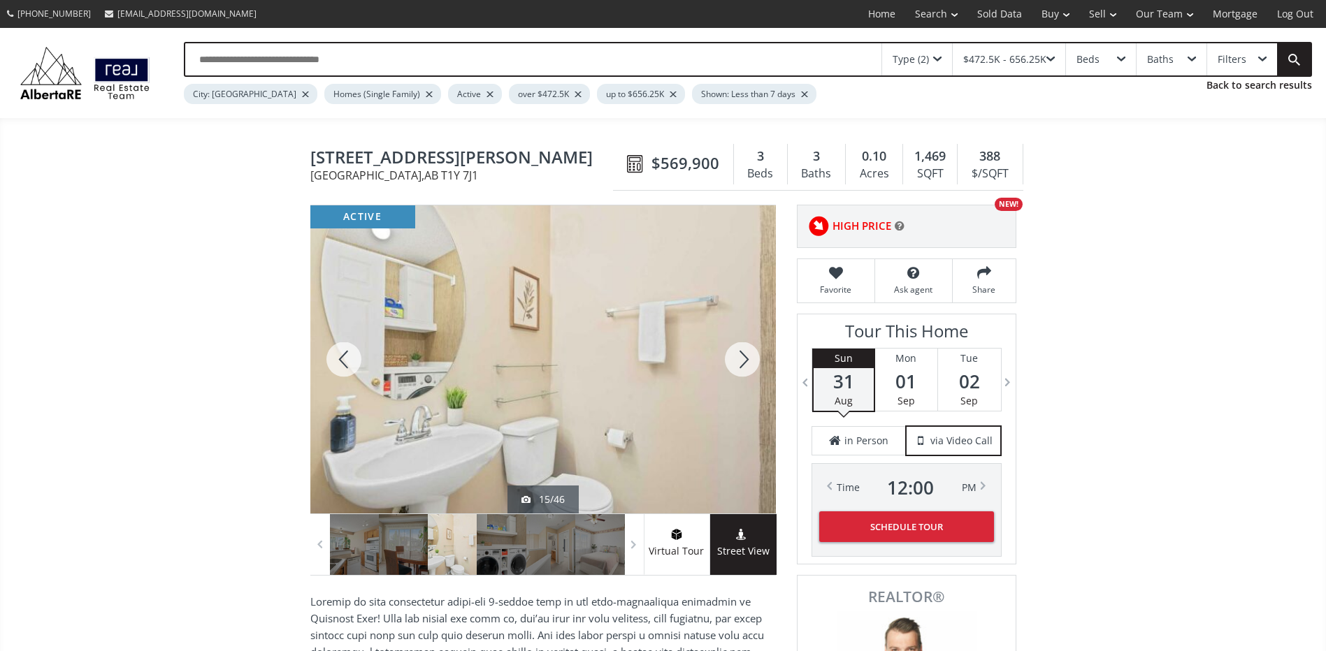
click at [325, 362] on div at bounding box center [343, 359] width 67 height 308
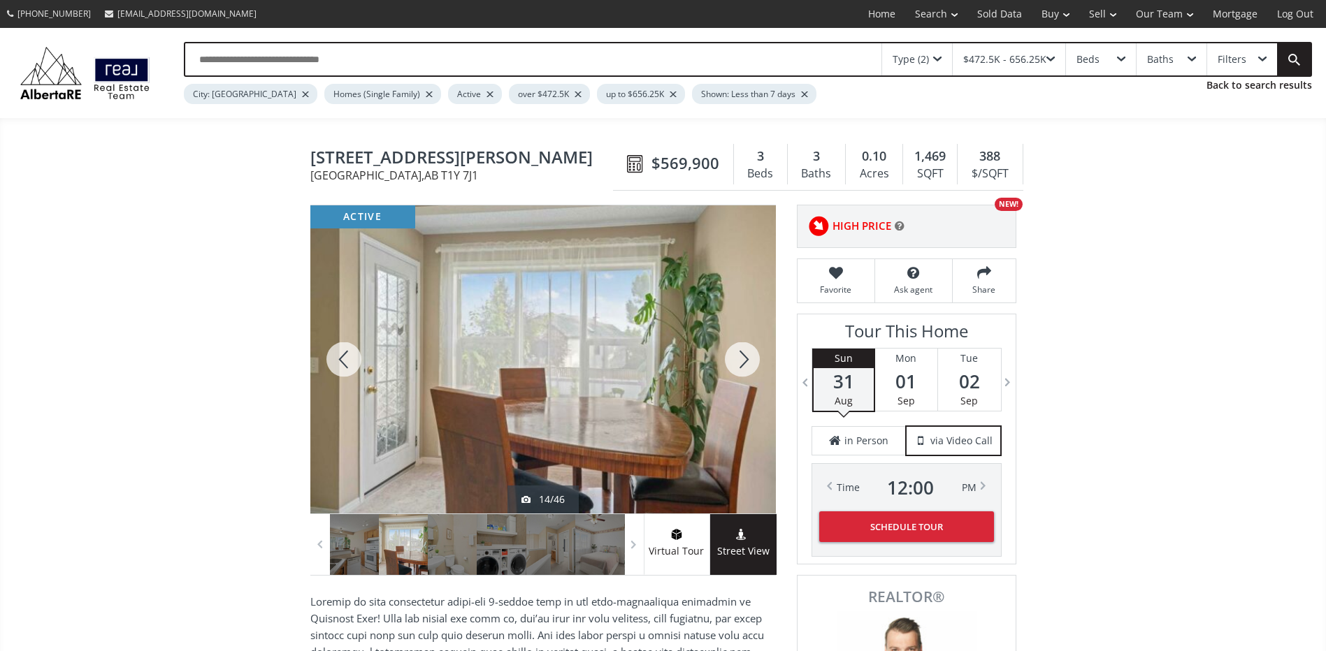
click at [745, 365] on div at bounding box center [742, 359] width 67 height 308
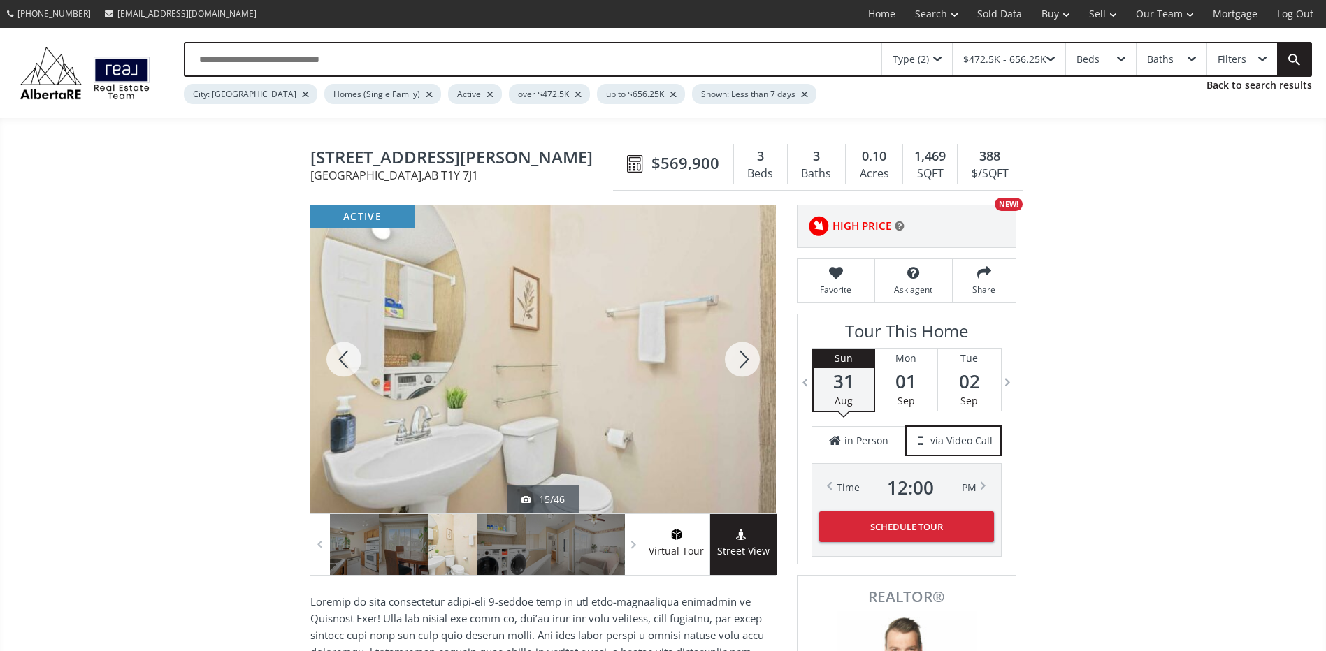
click at [745, 364] on div at bounding box center [742, 359] width 67 height 308
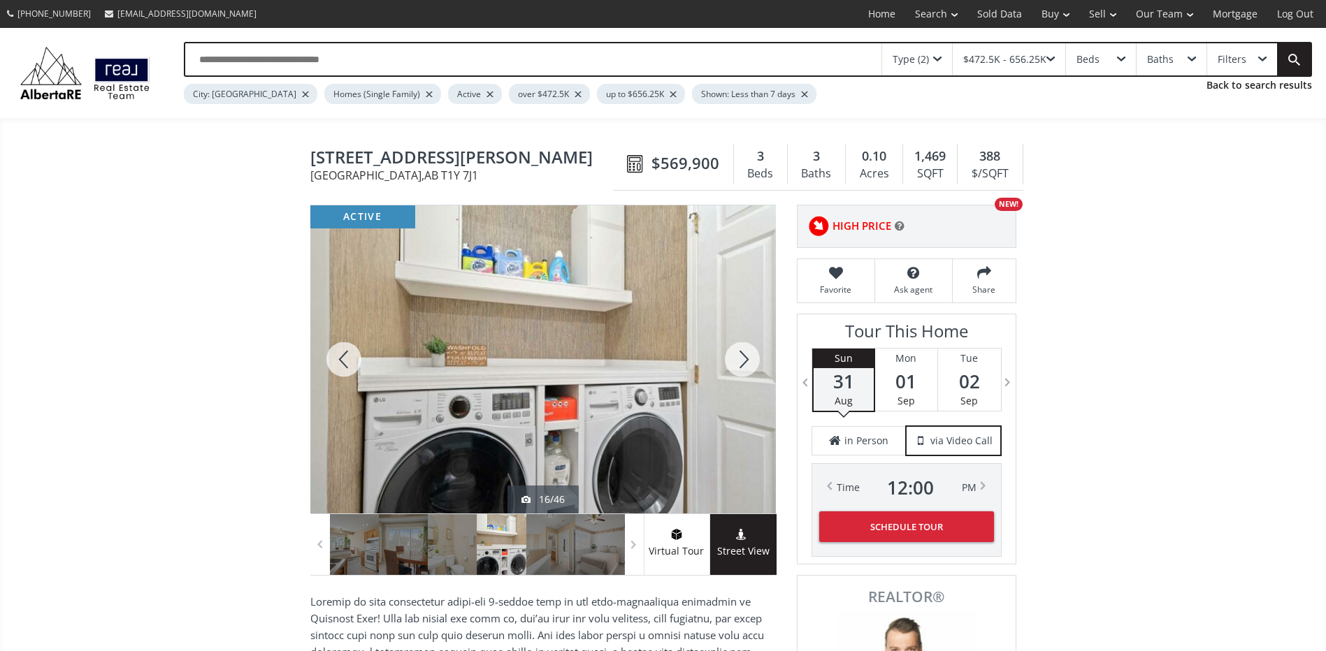
click at [745, 362] on div at bounding box center [742, 359] width 67 height 308
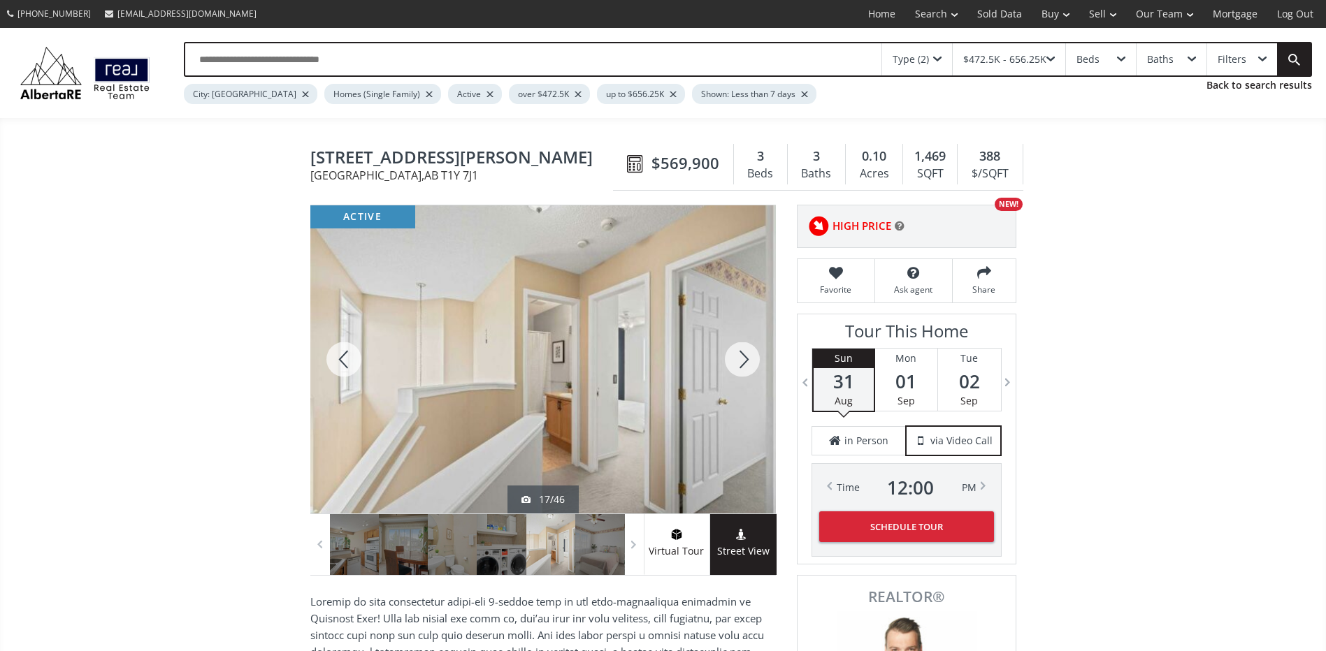
click at [745, 362] on div at bounding box center [742, 359] width 67 height 308
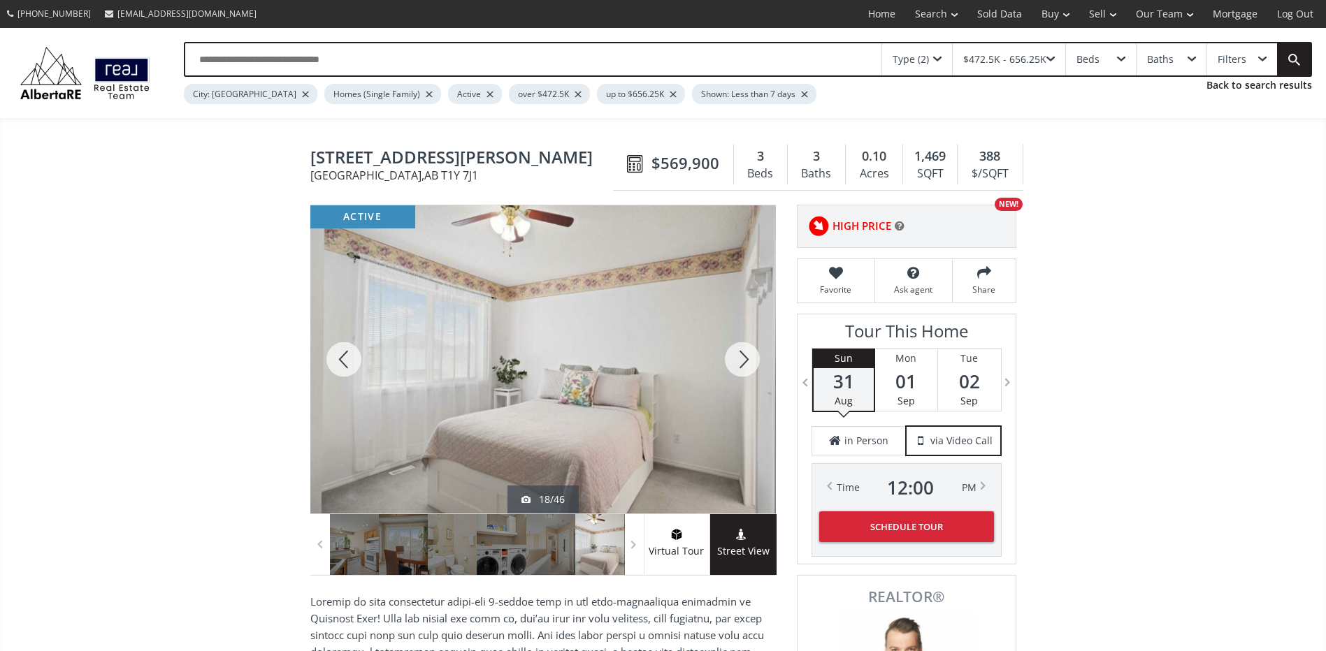
click at [312, 347] on div at bounding box center [343, 359] width 67 height 308
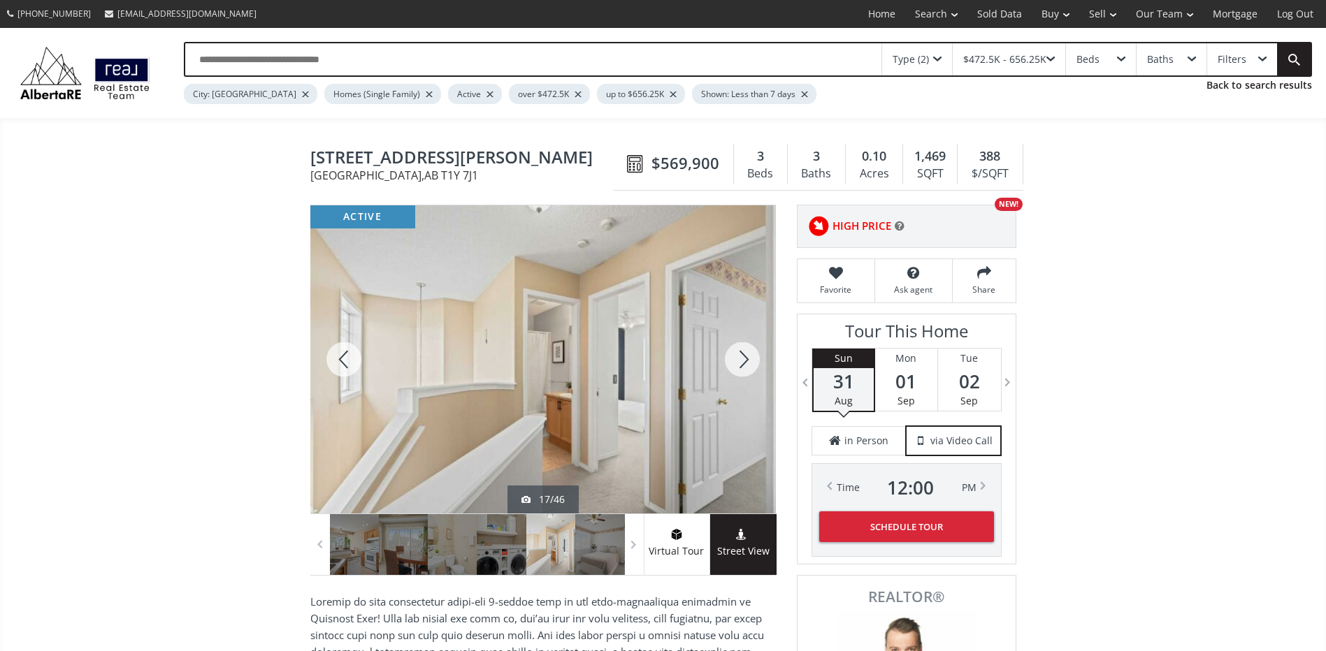
click at [735, 359] on div at bounding box center [742, 359] width 67 height 308
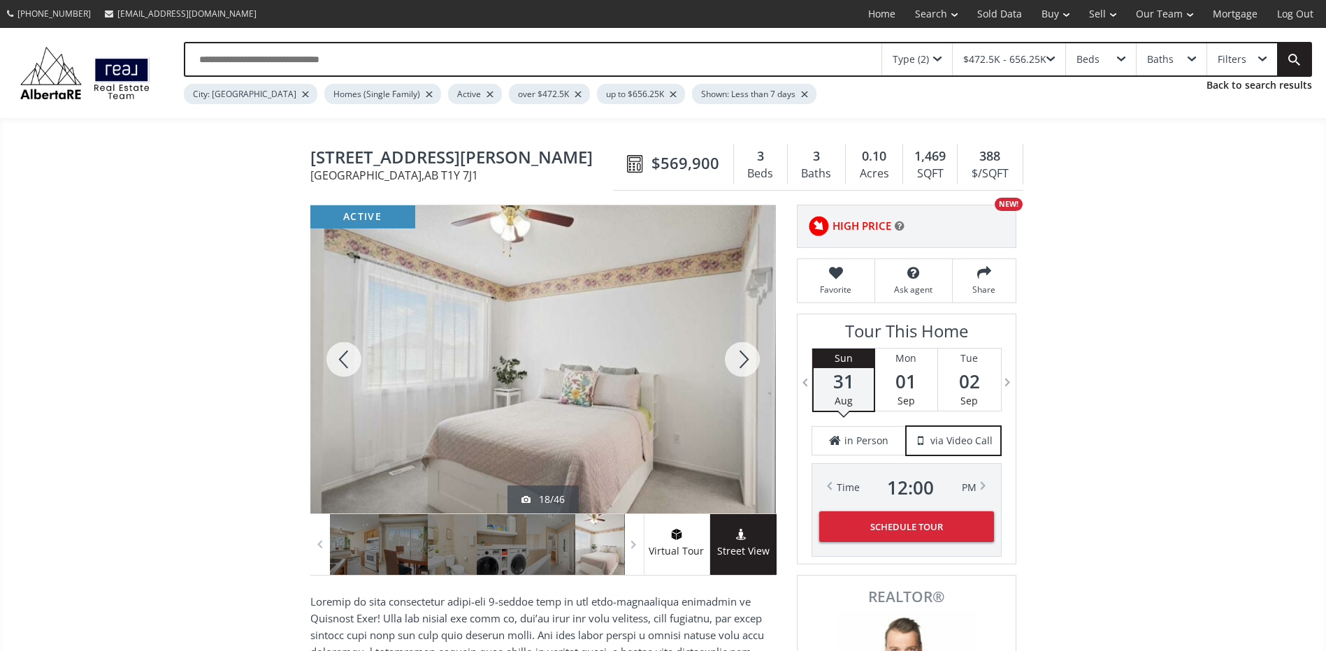
click at [735, 359] on div at bounding box center [742, 359] width 67 height 308
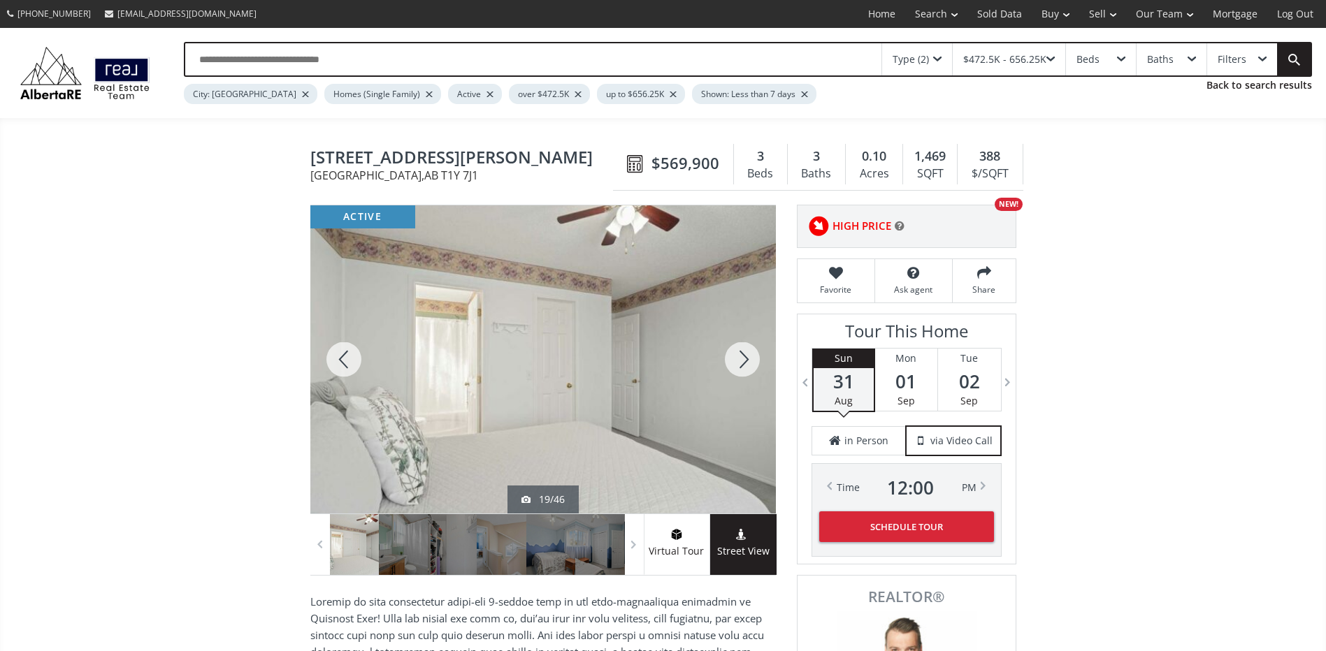
click at [742, 368] on div at bounding box center [742, 359] width 67 height 308
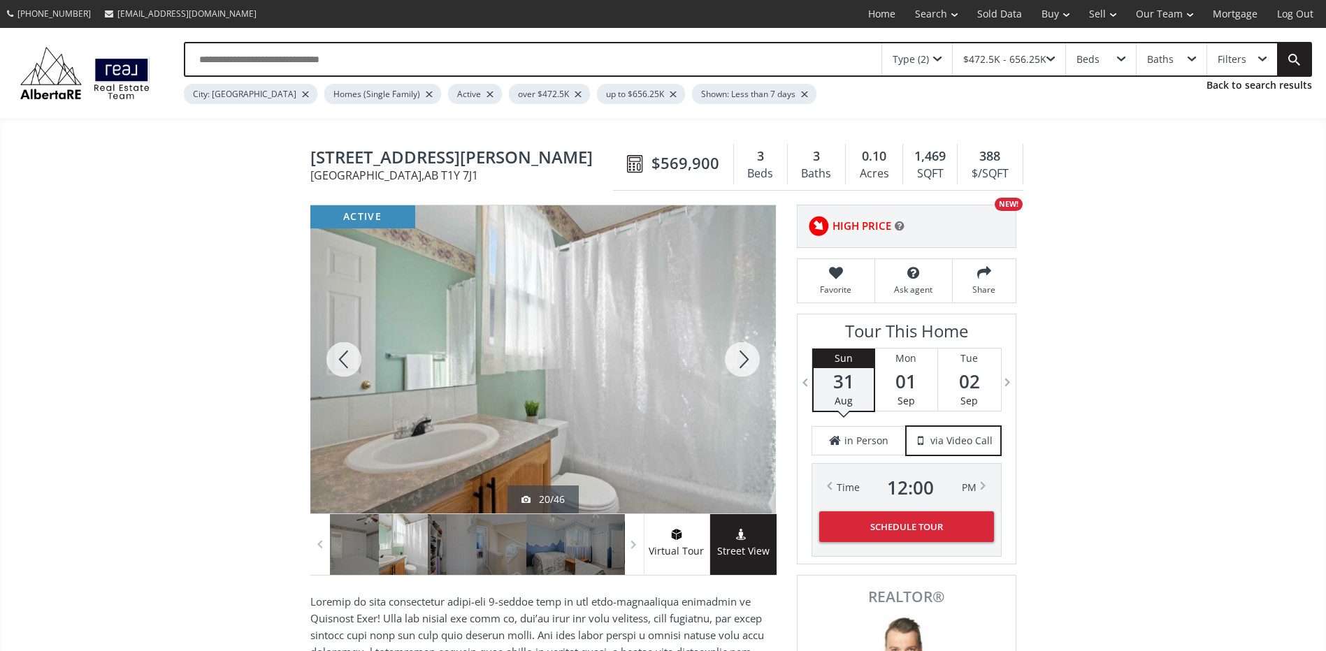
click at [739, 354] on div at bounding box center [742, 359] width 67 height 308
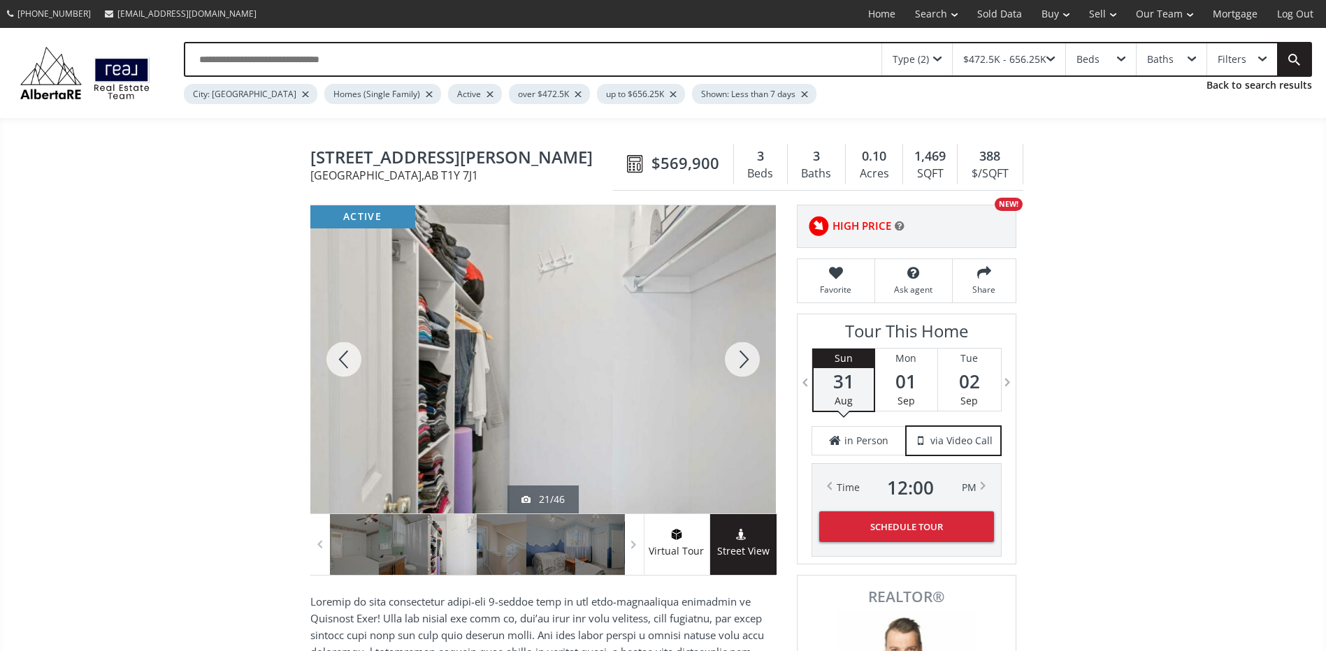
click at [739, 354] on div at bounding box center [742, 359] width 67 height 308
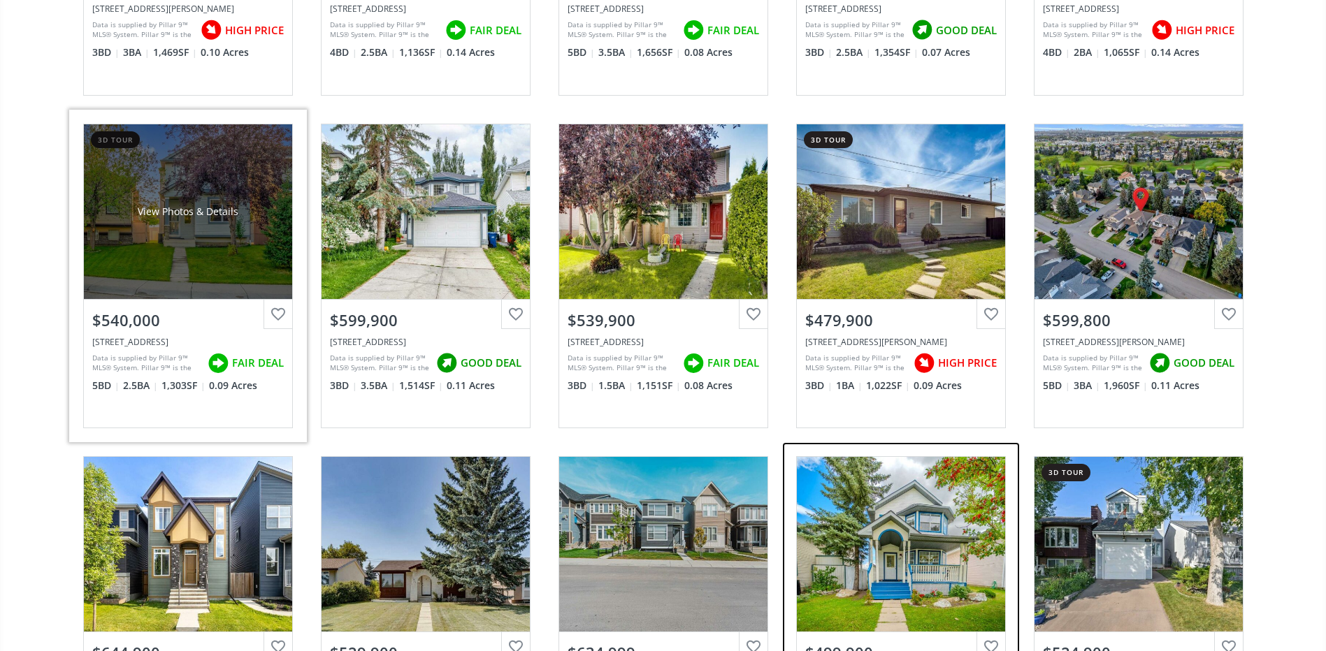
scroll to position [1048, 0]
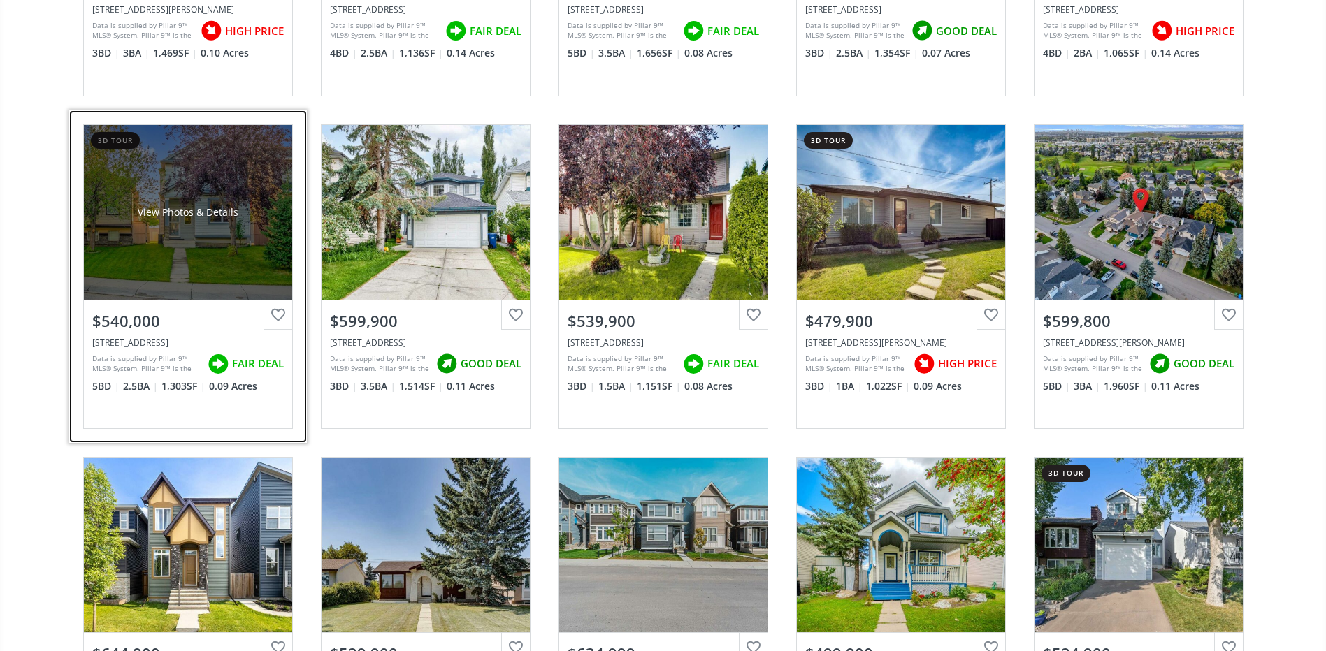
click at [212, 262] on div "View Photos & Details" at bounding box center [188, 212] width 208 height 175
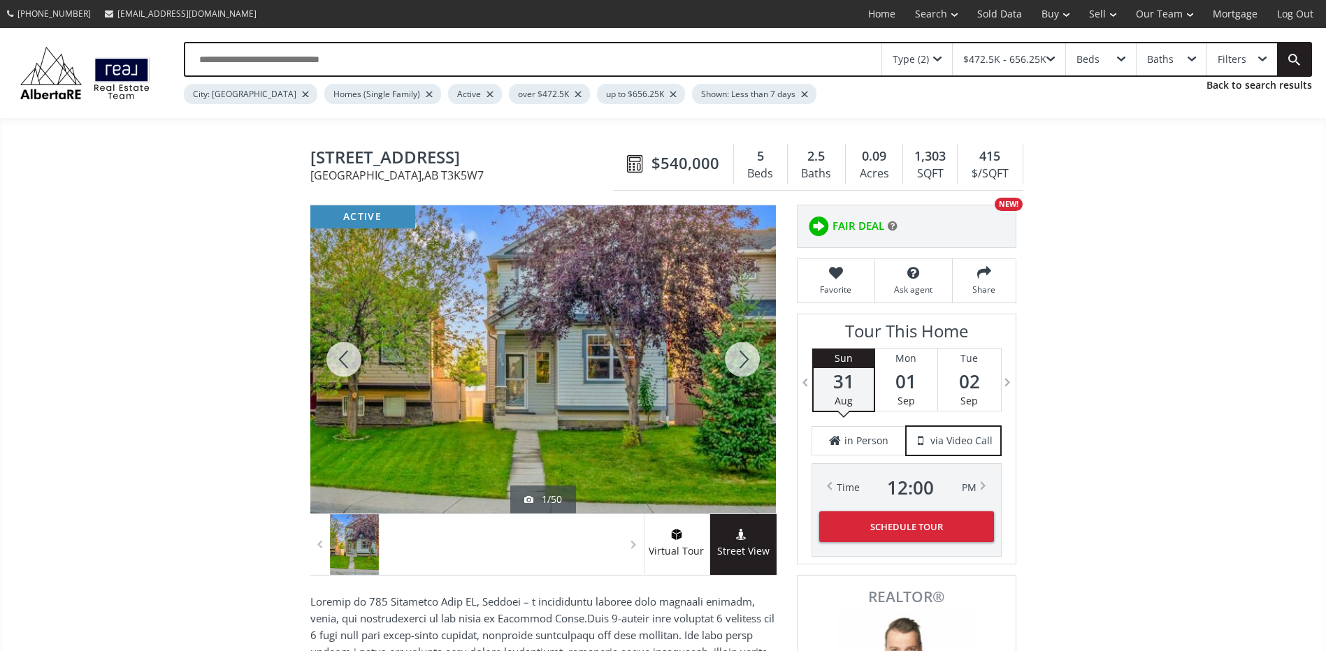
click at [739, 359] on div at bounding box center [742, 359] width 67 height 308
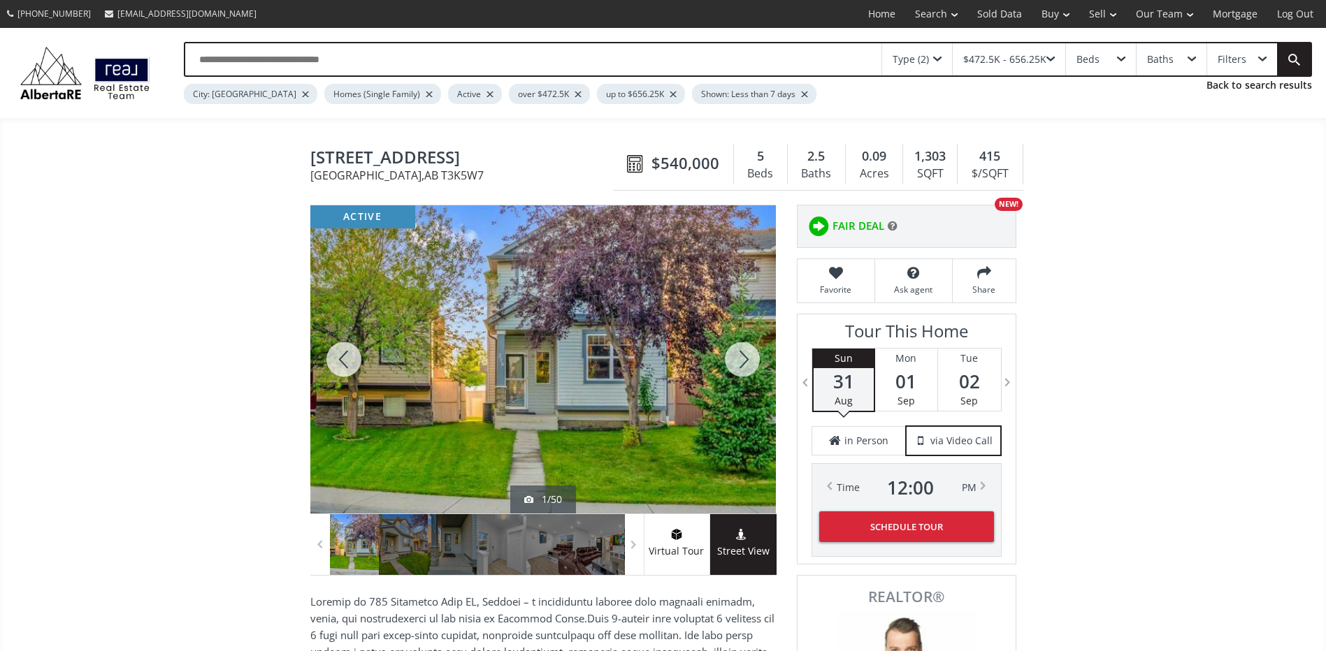
click at [739, 359] on div at bounding box center [742, 359] width 67 height 308
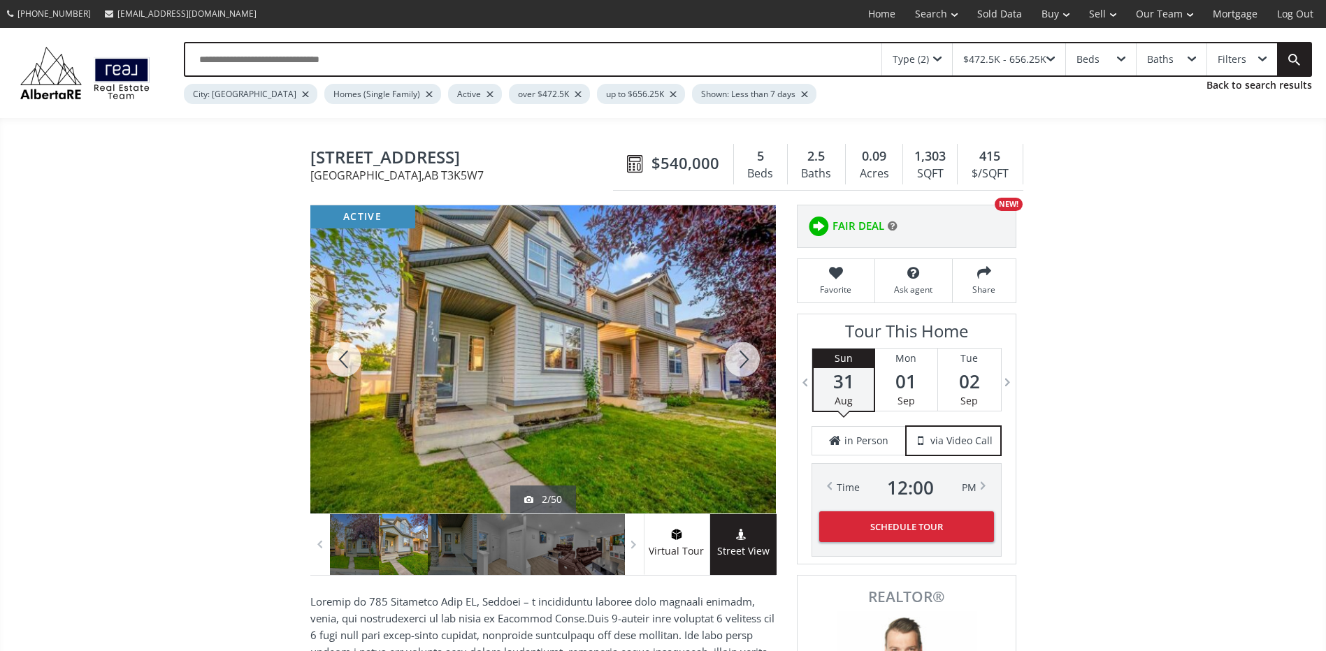
click at [739, 359] on div at bounding box center [742, 359] width 67 height 308
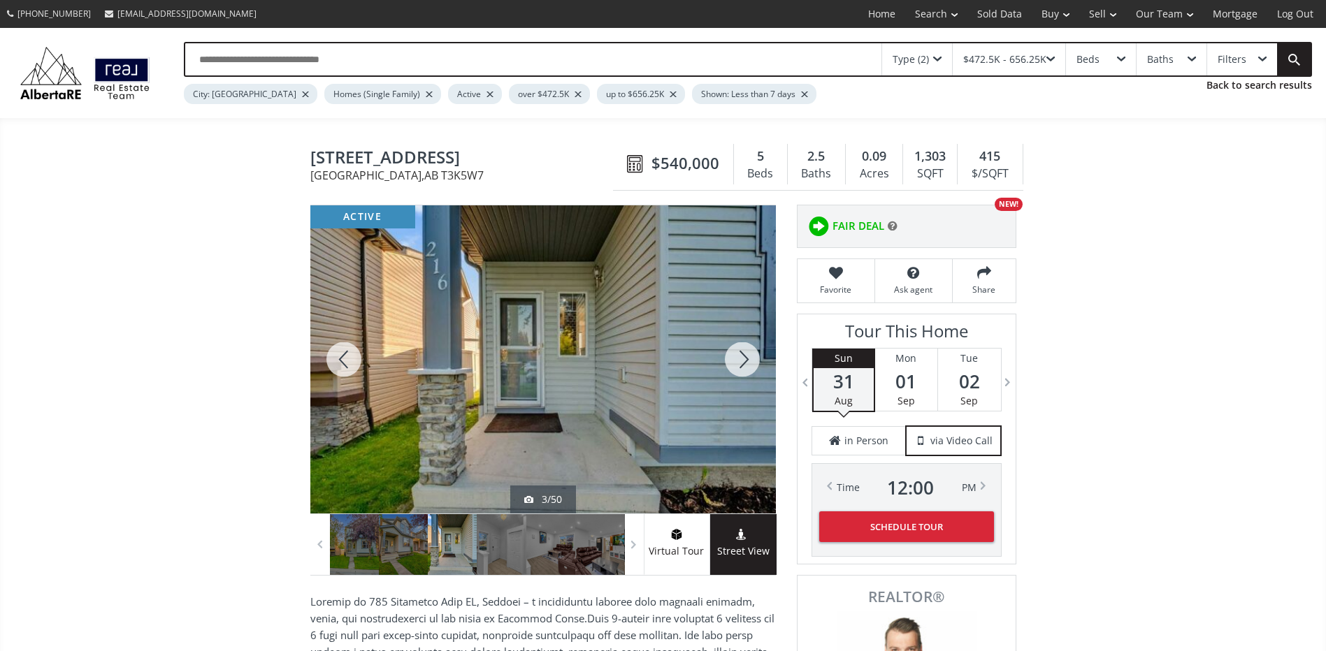
click at [739, 359] on div at bounding box center [742, 359] width 67 height 308
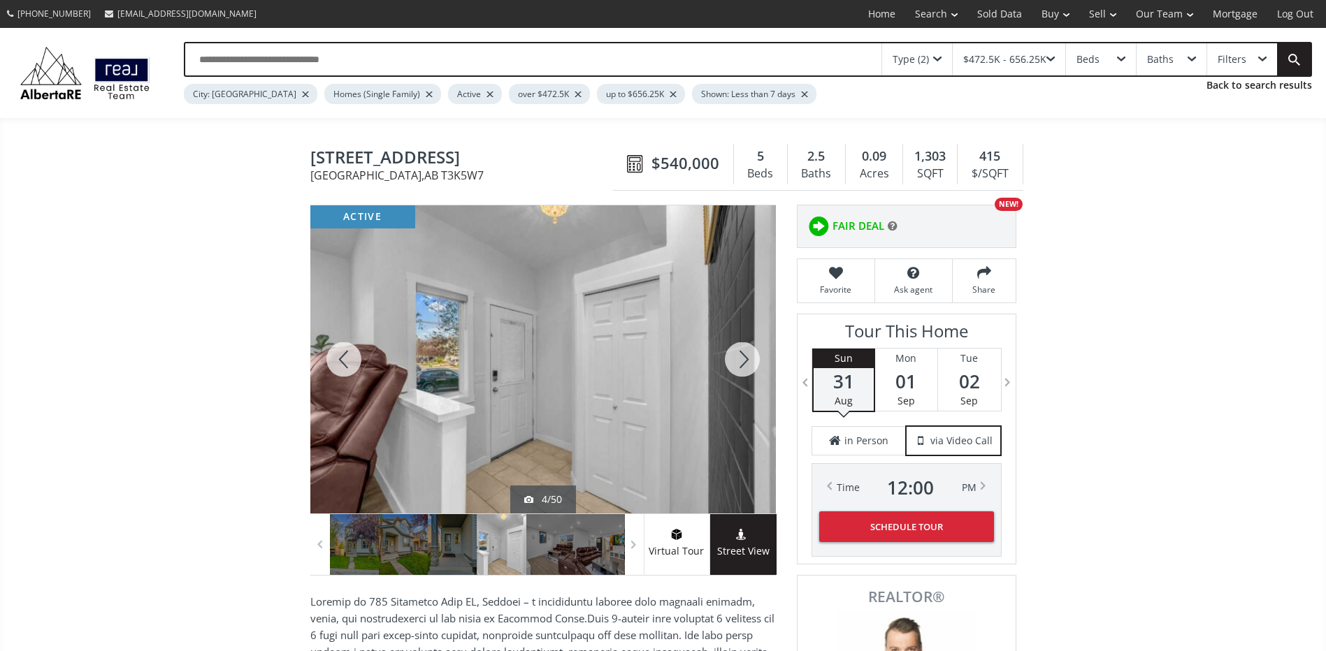
click at [739, 359] on div at bounding box center [742, 359] width 67 height 308
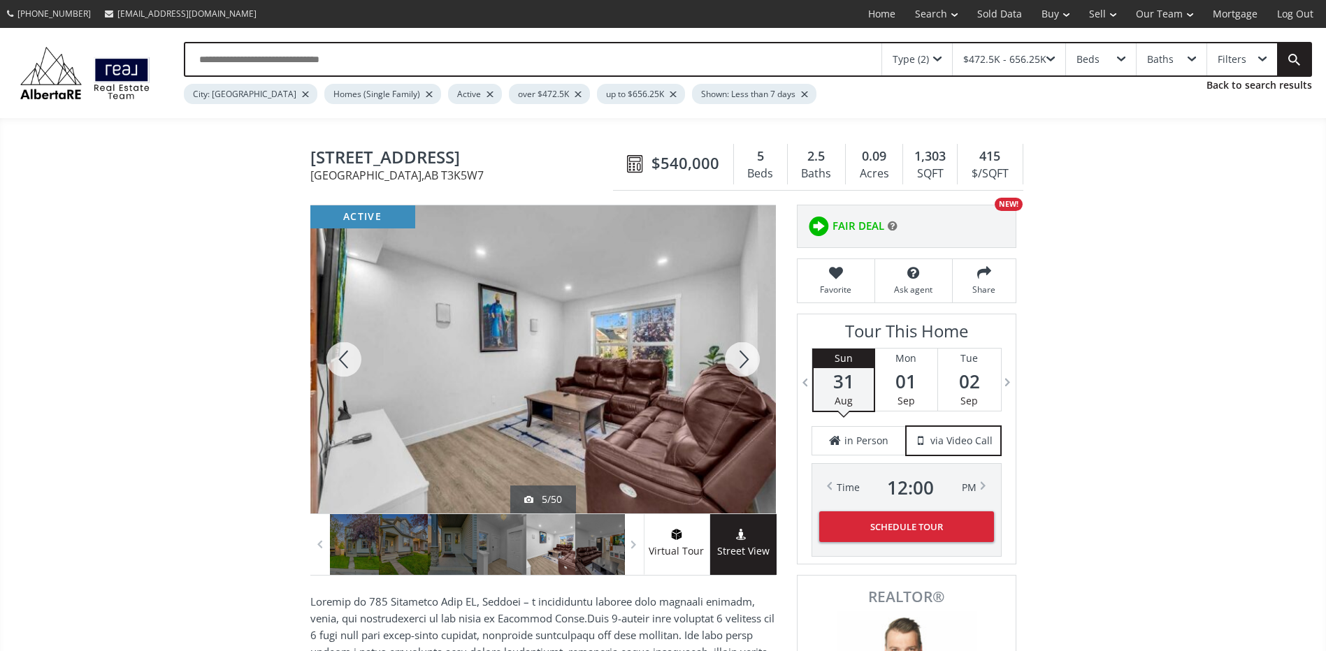
click at [739, 359] on div at bounding box center [742, 359] width 67 height 308
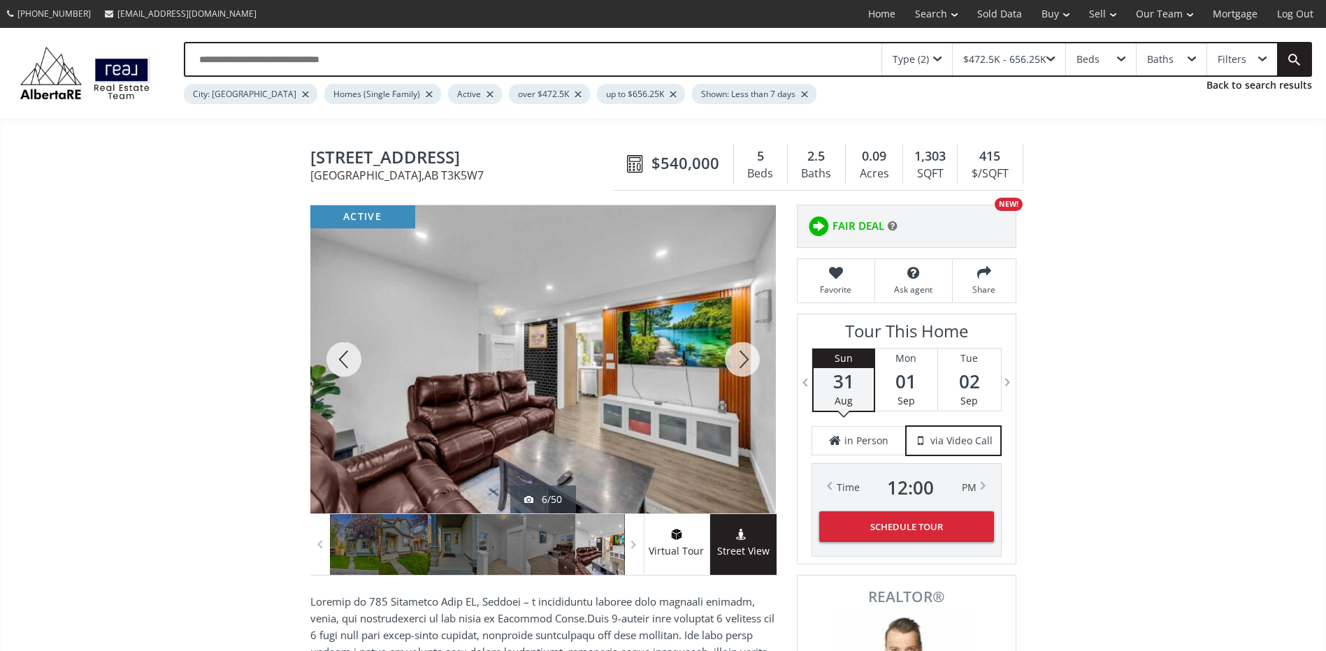
click at [739, 359] on div at bounding box center [742, 359] width 67 height 308
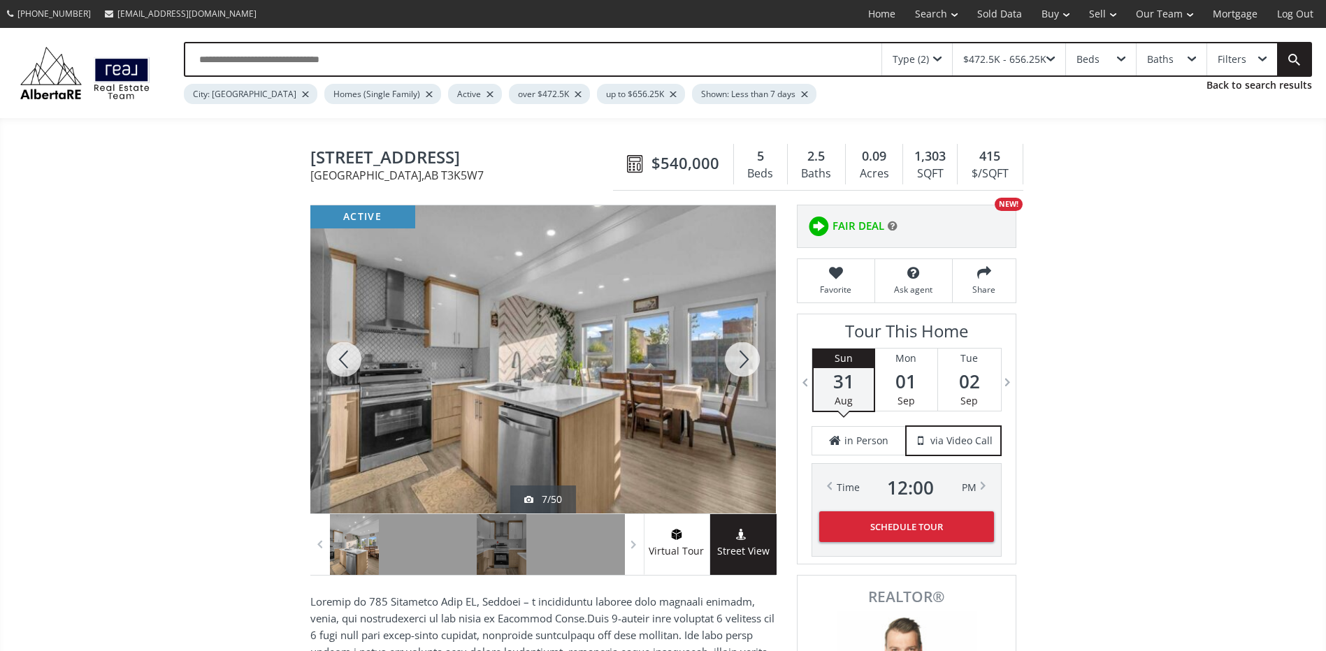
click at [339, 345] on div at bounding box center [343, 359] width 67 height 308
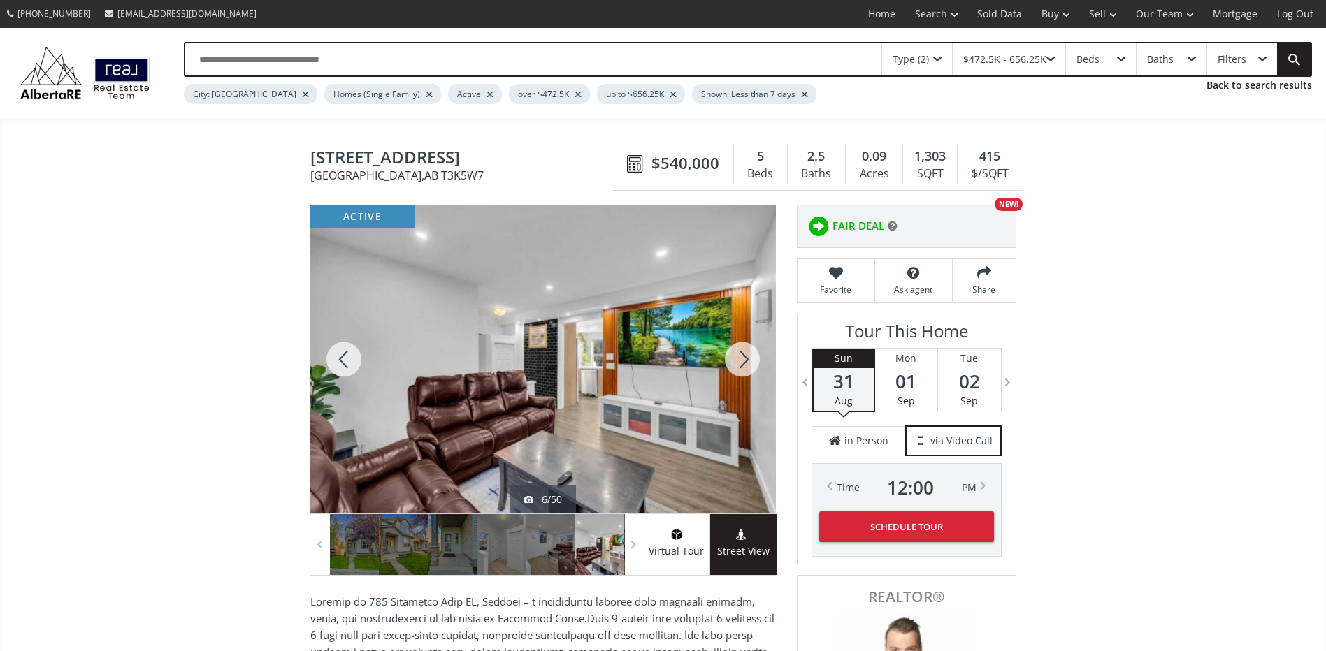
click at [739, 356] on div at bounding box center [742, 359] width 67 height 308
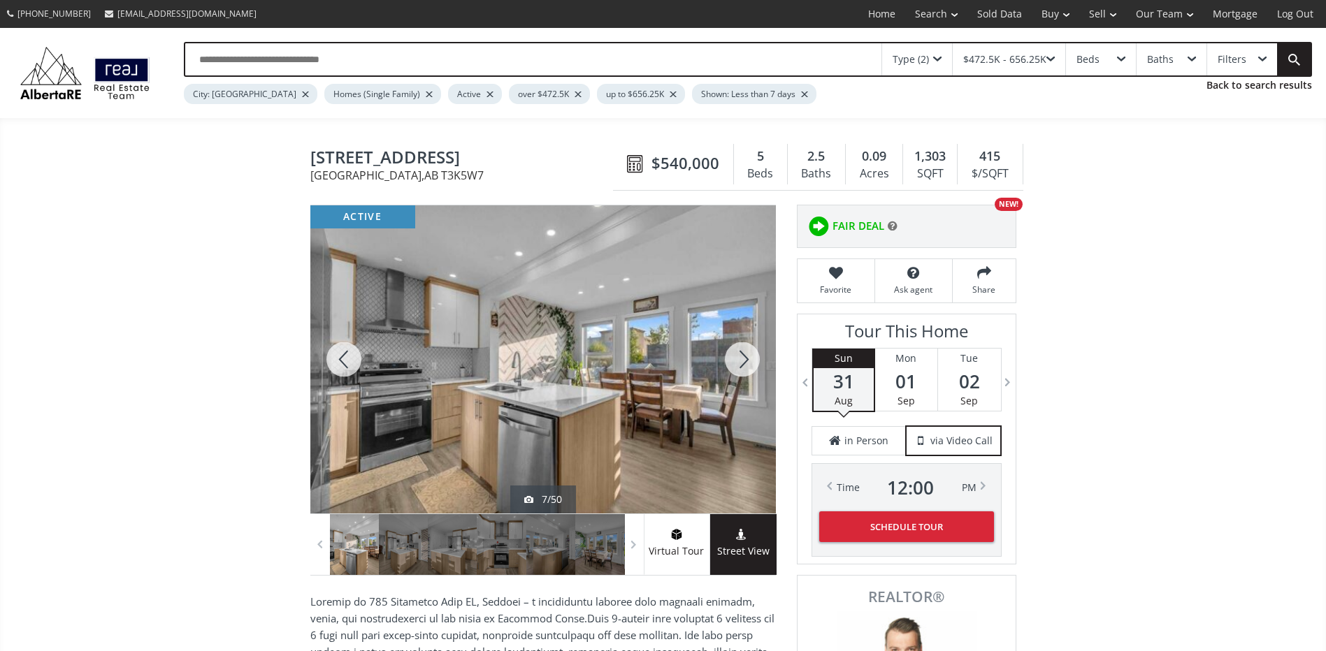
click at [739, 356] on div at bounding box center [742, 359] width 67 height 308
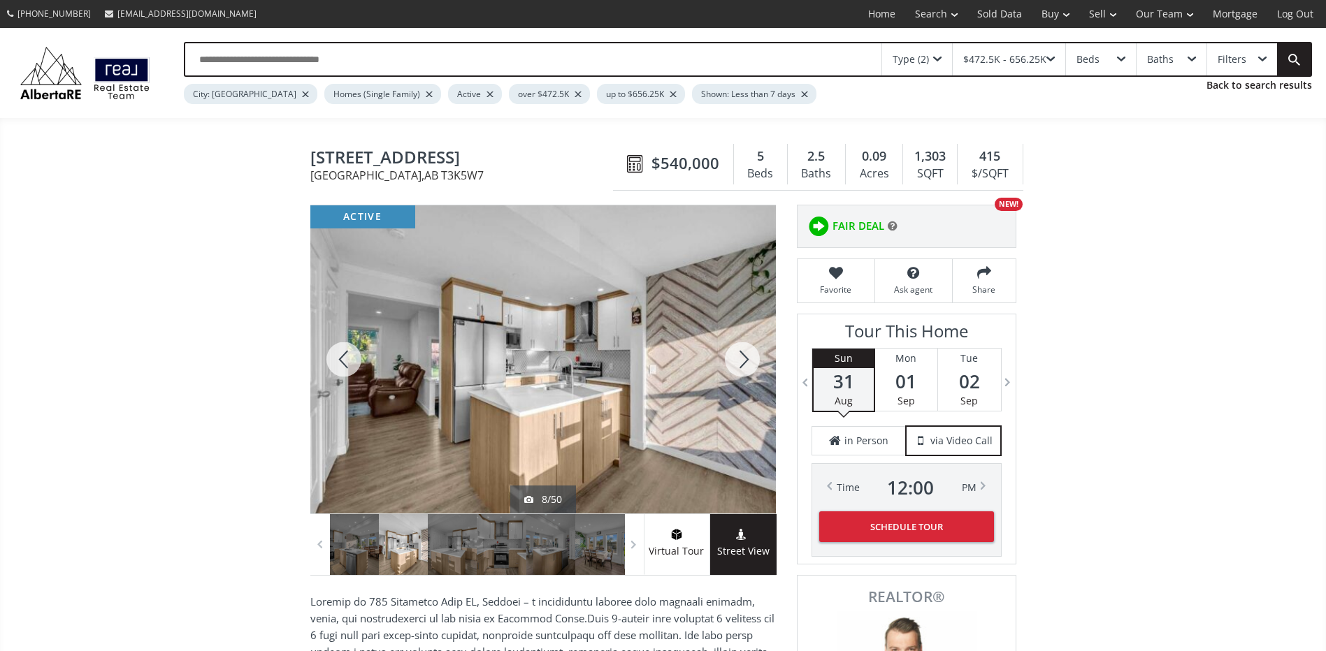
click at [742, 364] on div at bounding box center [742, 359] width 67 height 308
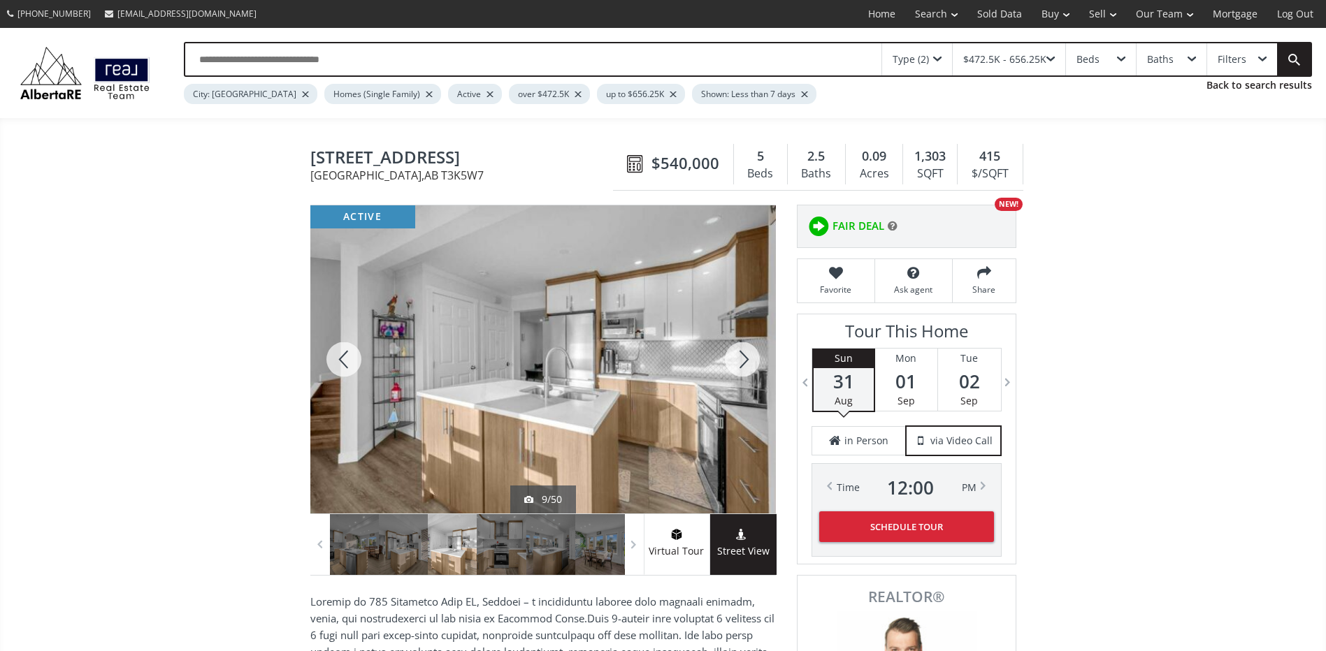
click at [742, 364] on div at bounding box center [742, 359] width 67 height 308
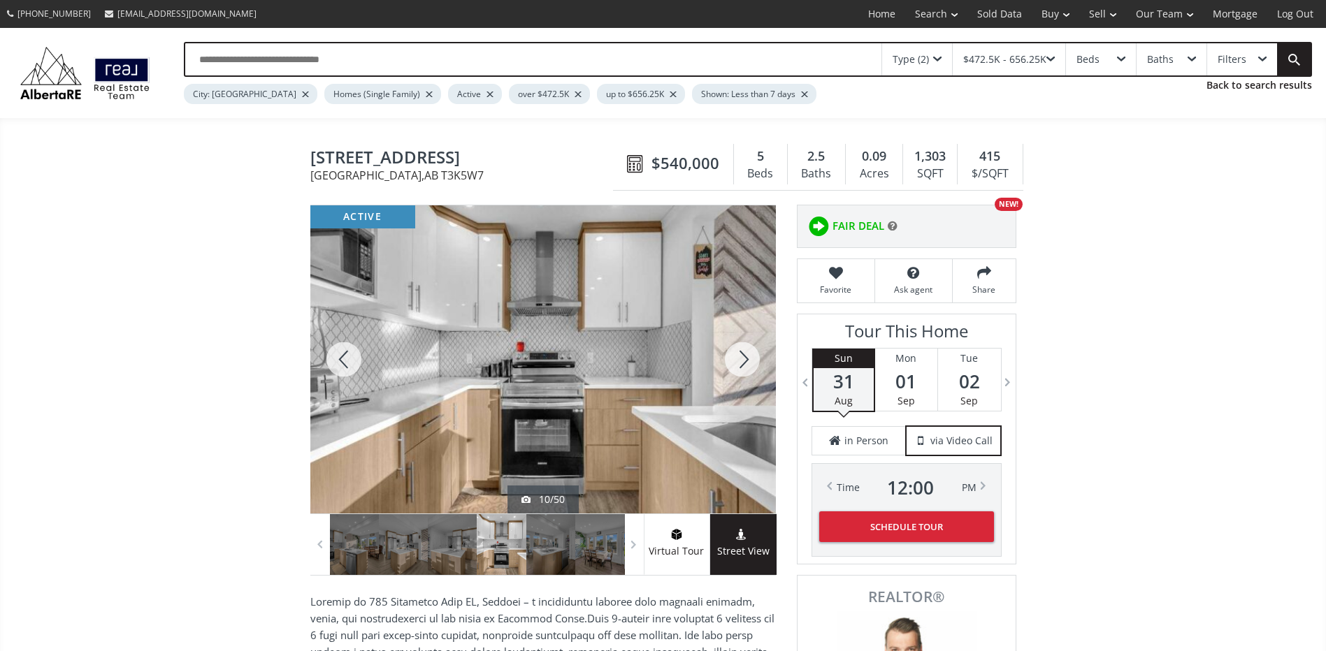
click at [742, 364] on div at bounding box center [742, 359] width 67 height 308
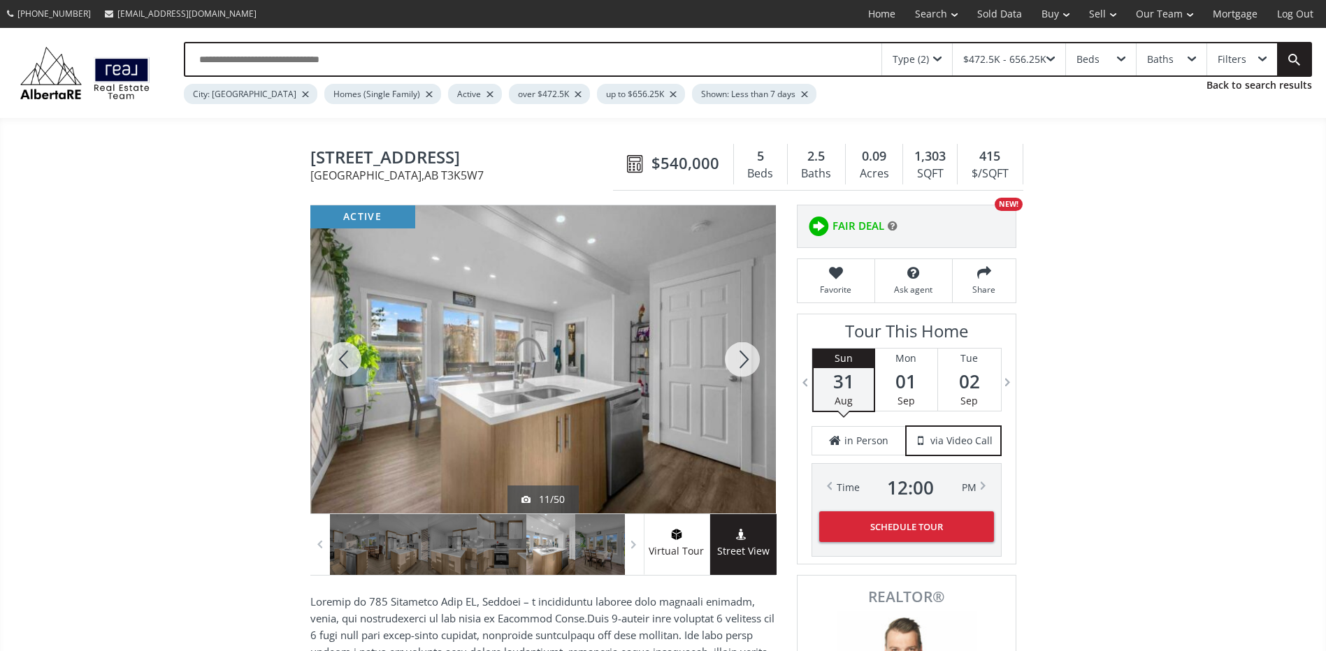
click at [742, 364] on div at bounding box center [742, 359] width 67 height 308
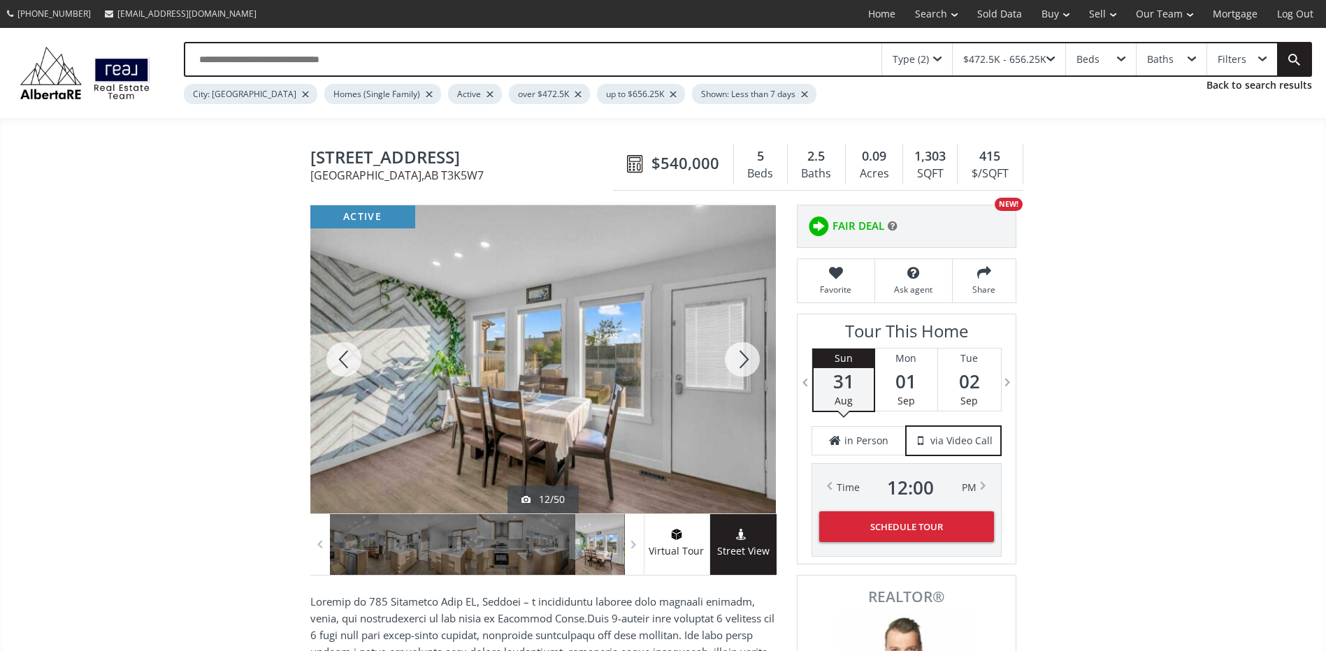
click at [742, 364] on div at bounding box center [742, 359] width 67 height 308
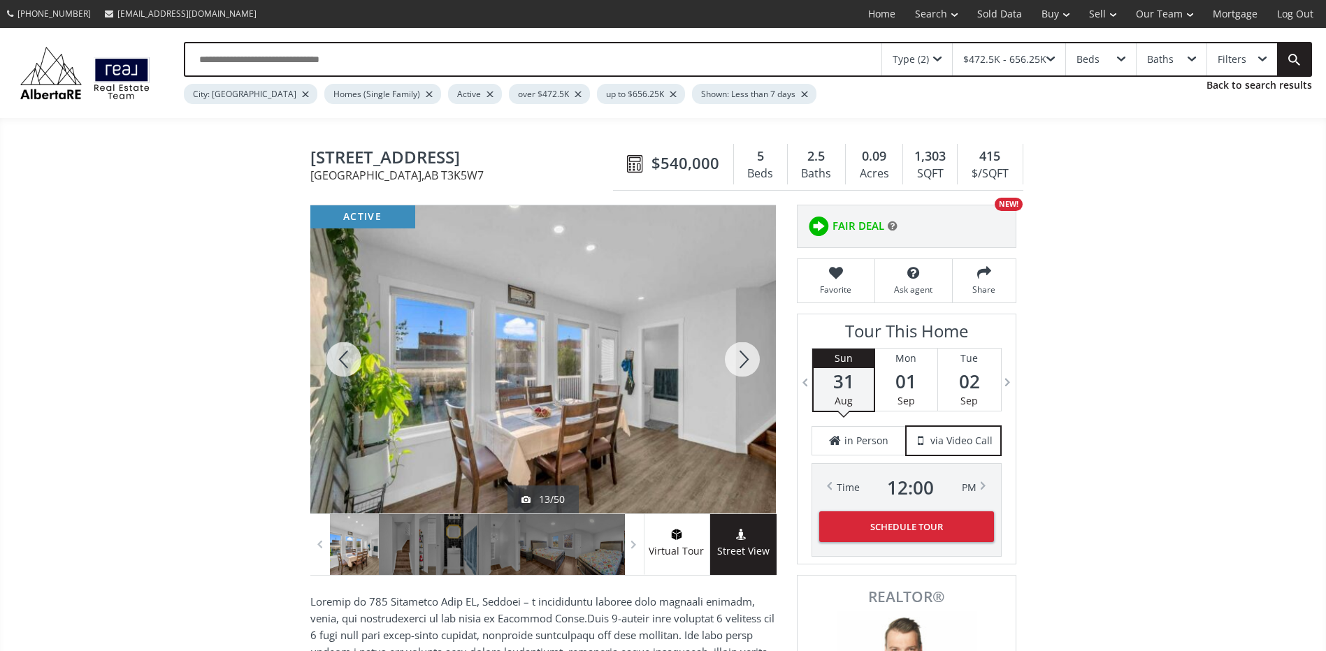
click at [742, 364] on div at bounding box center [742, 359] width 67 height 308
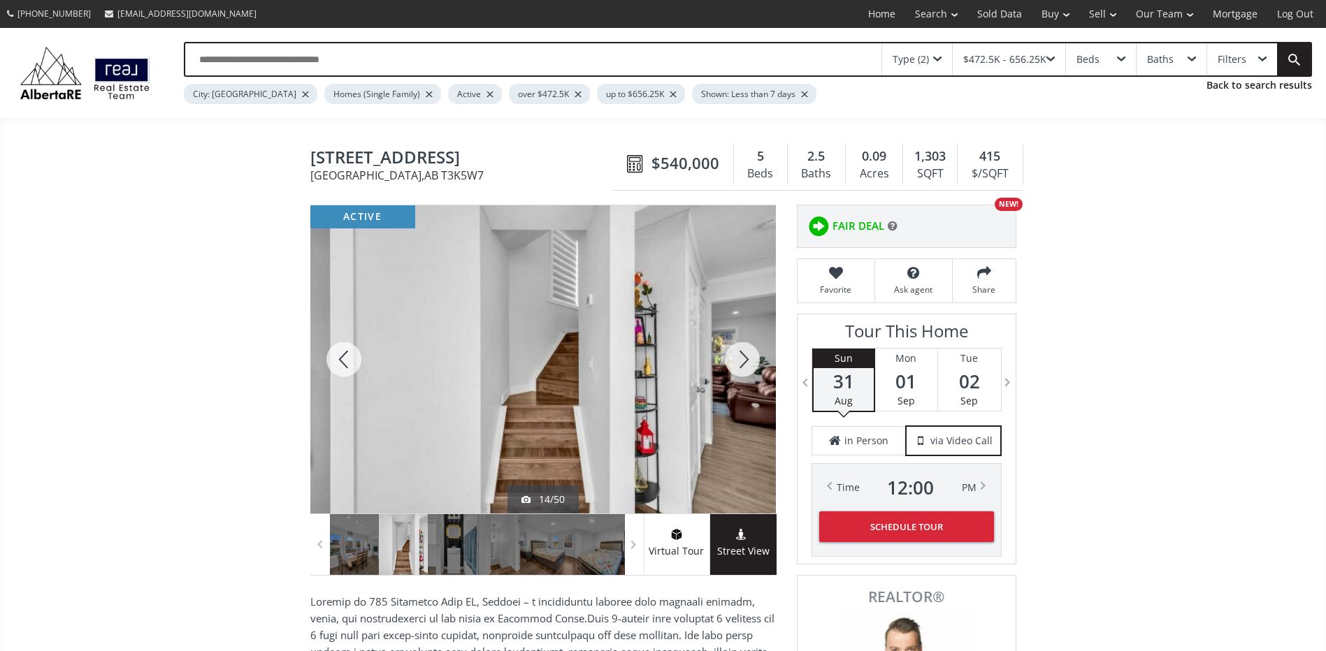
click at [345, 357] on div at bounding box center [343, 359] width 67 height 308
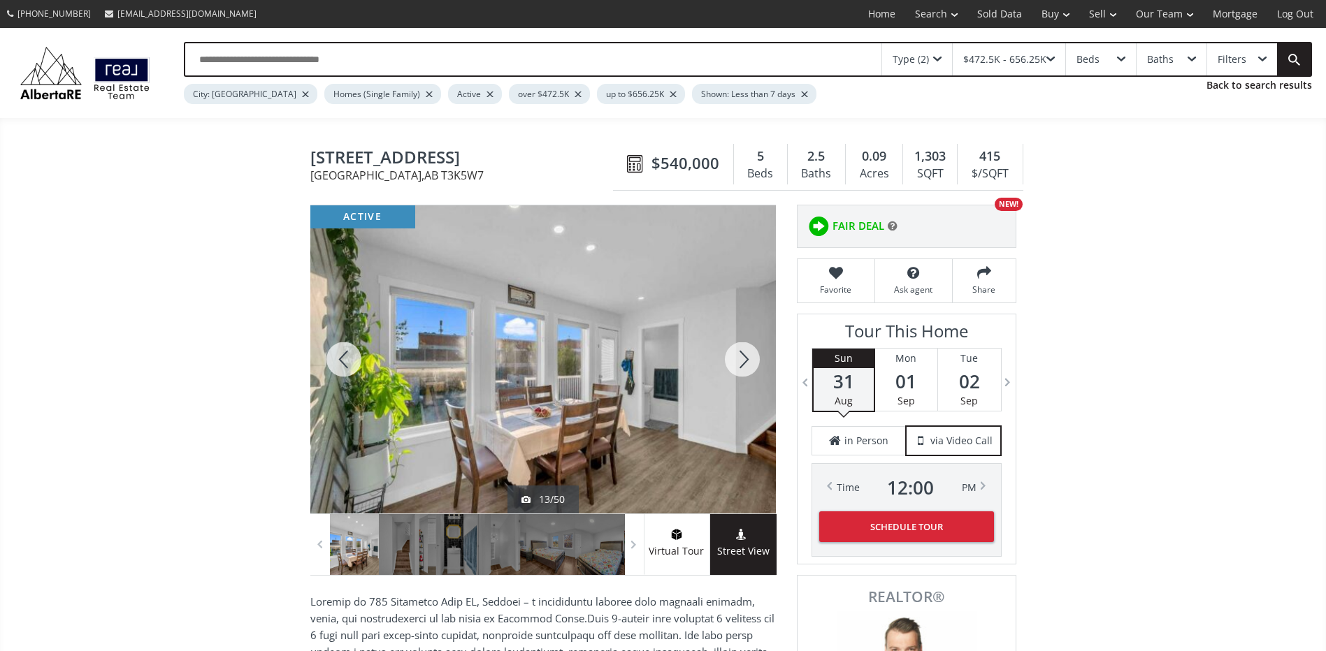
click at [729, 347] on div at bounding box center [742, 359] width 67 height 308
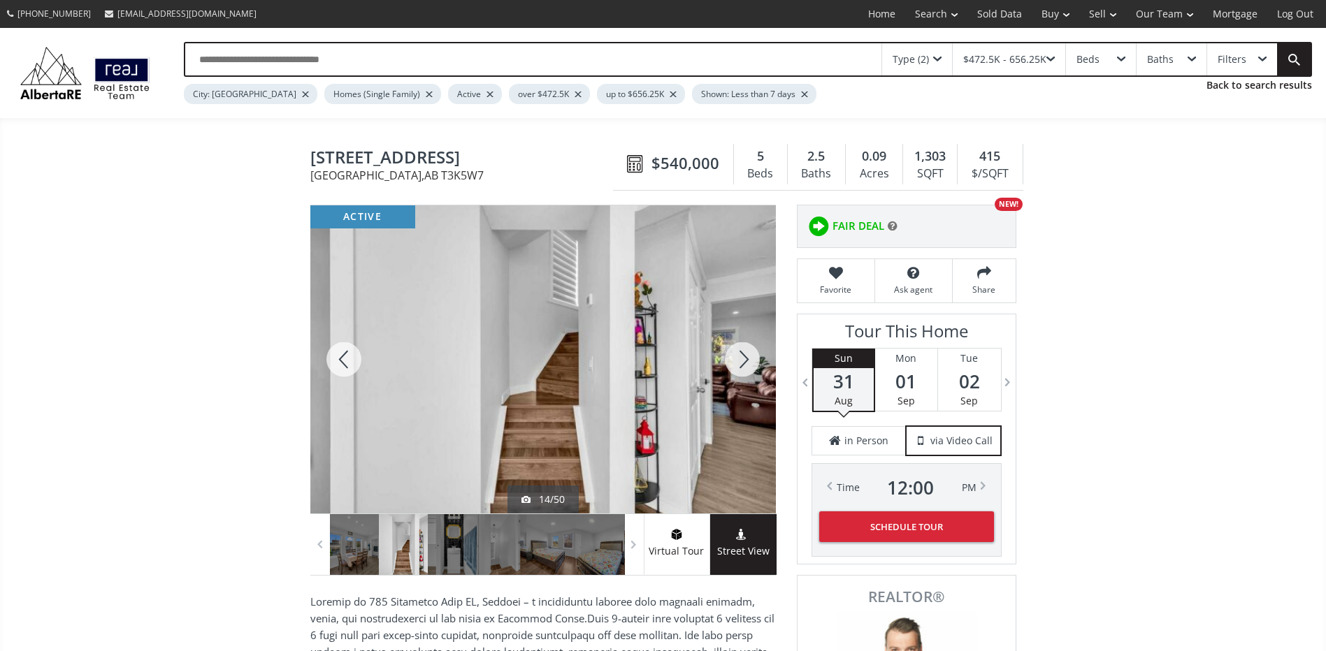
click at [748, 368] on div at bounding box center [742, 359] width 67 height 308
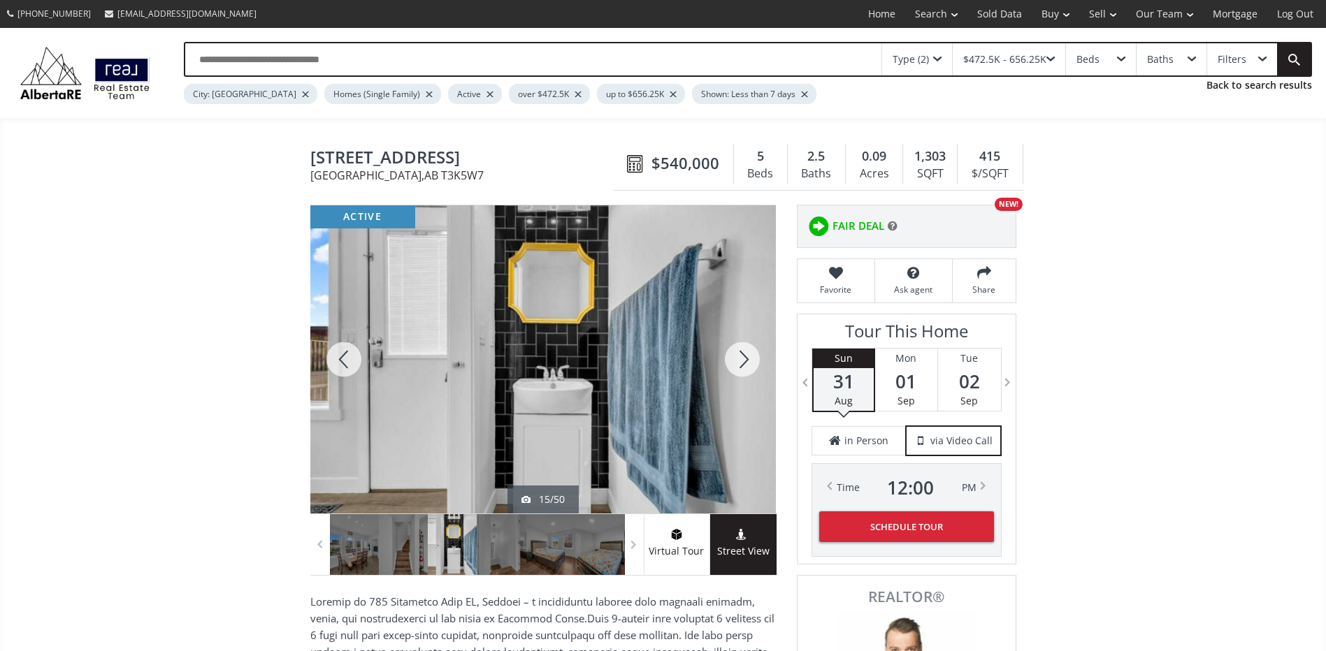
click at [748, 368] on div at bounding box center [742, 359] width 67 height 308
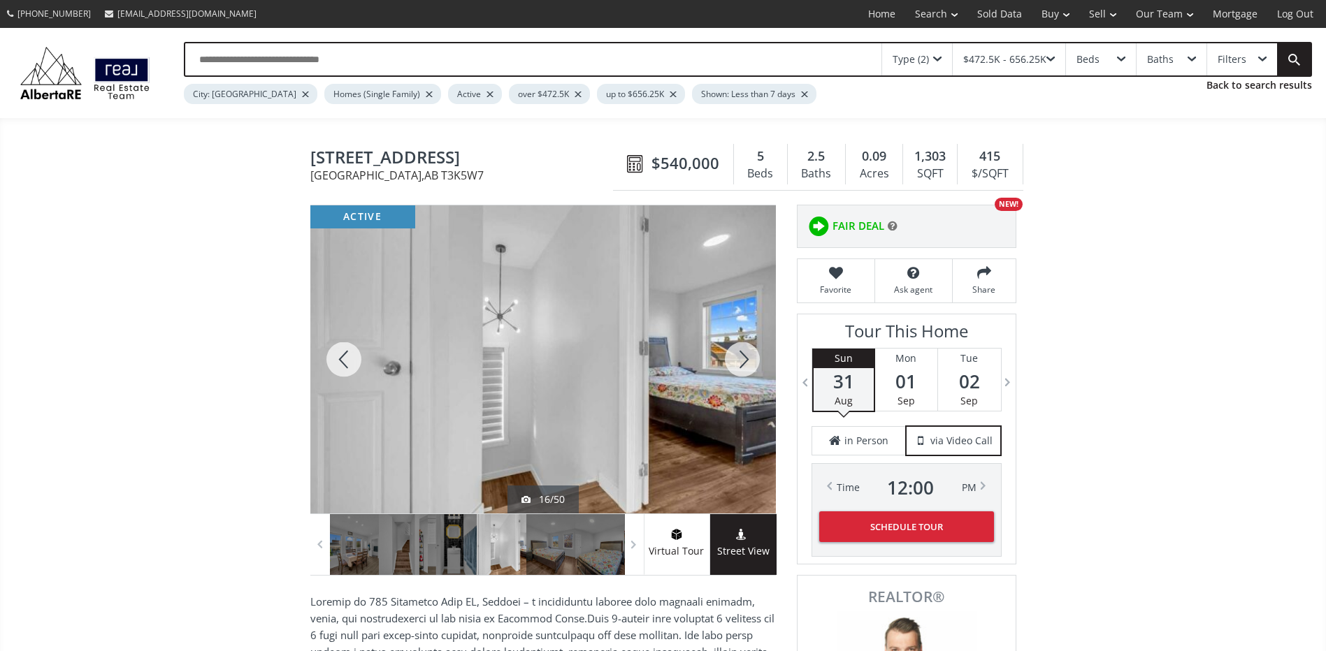
click at [748, 368] on div at bounding box center [742, 359] width 67 height 308
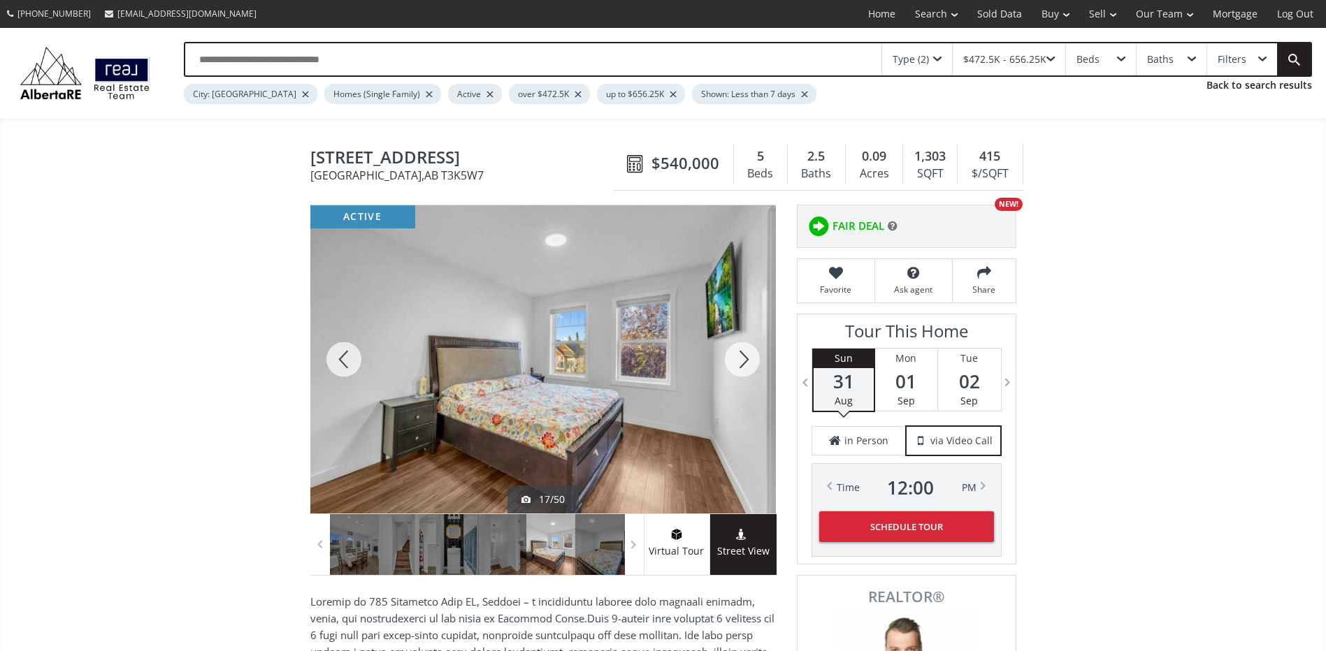
click at [748, 368] on div at bounding box center [742, 359] width 67 height 308
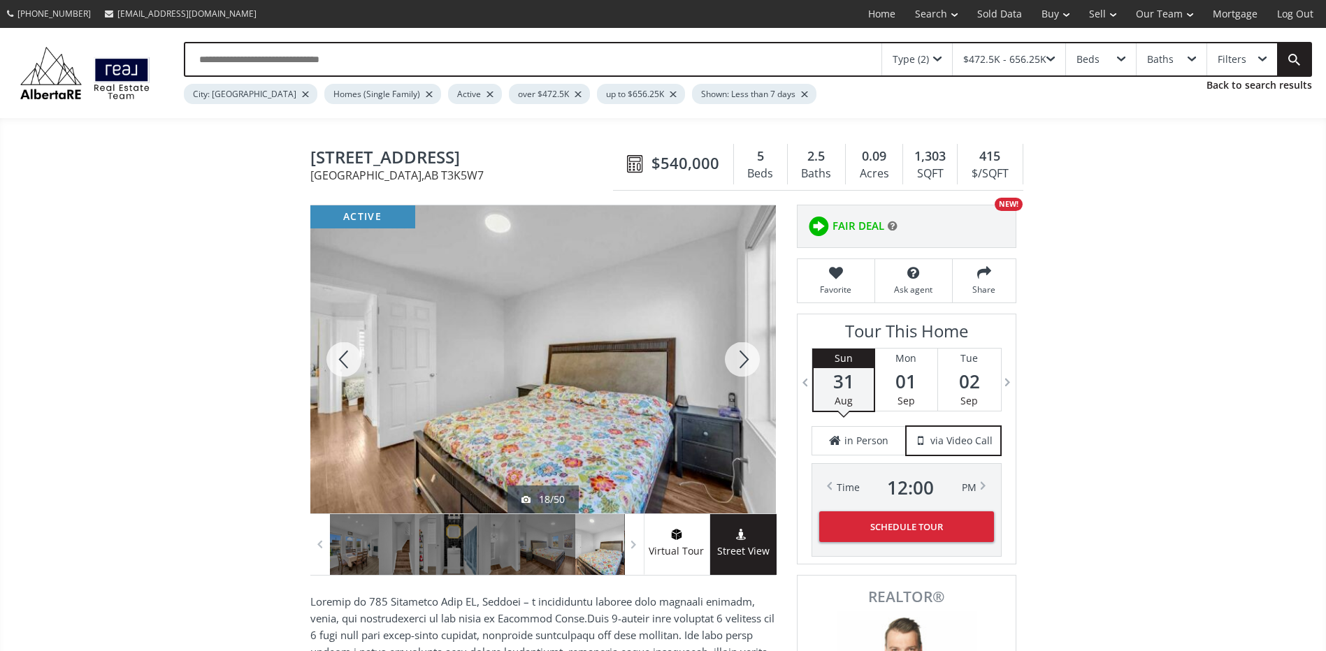
click at [745, 368] on div at bounding box center [742, 359] width 67 height 308
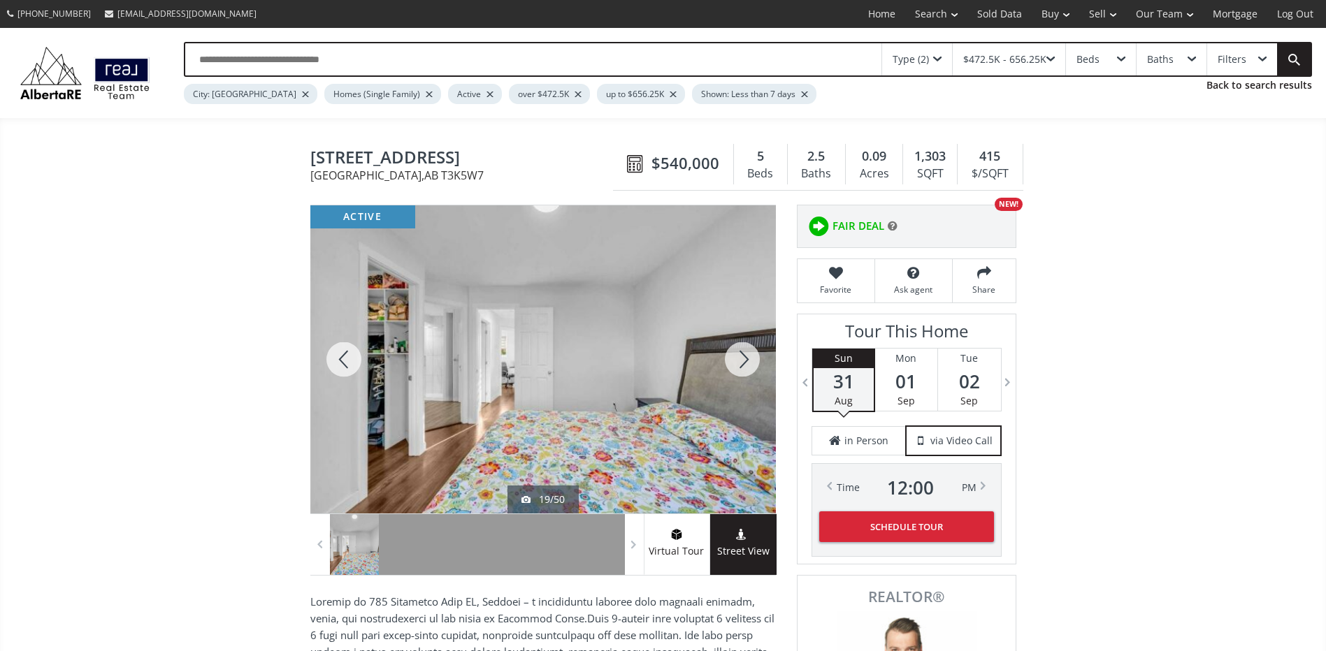
click at [728, 356] on div at bounding box center [742, 359] width 67 height 308
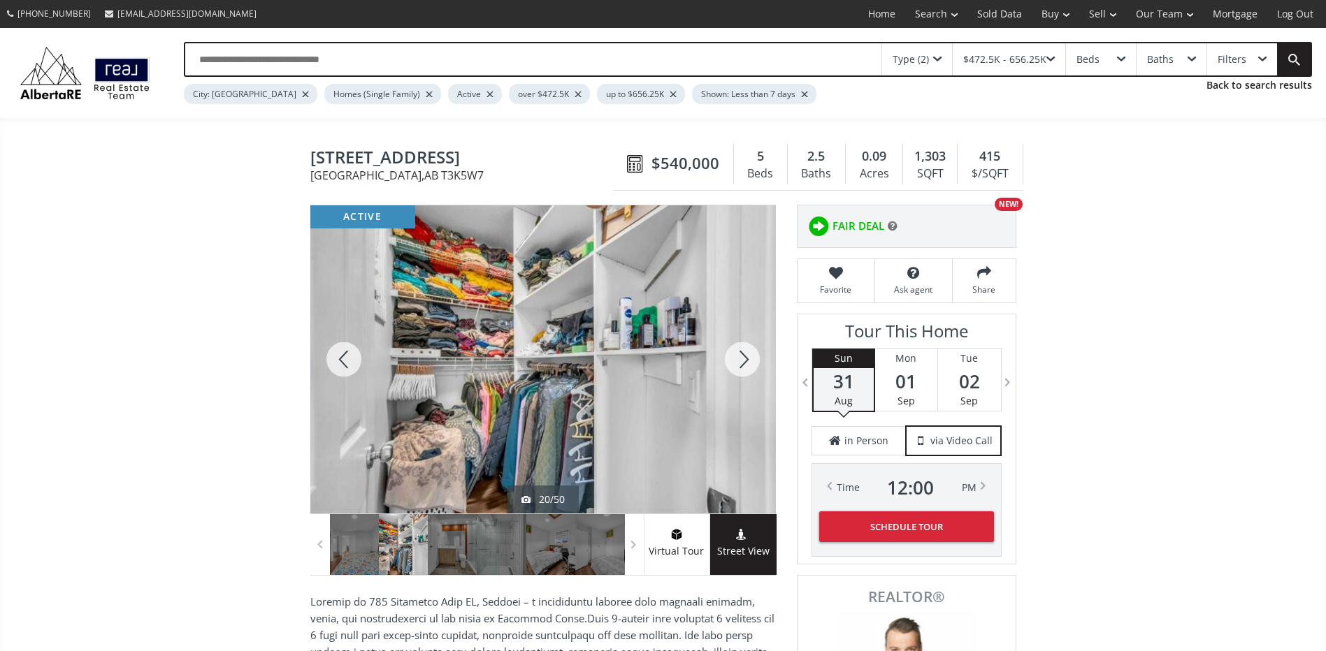
click at [728, 356] on div at bounding box center [742, 359] width 67 height 308
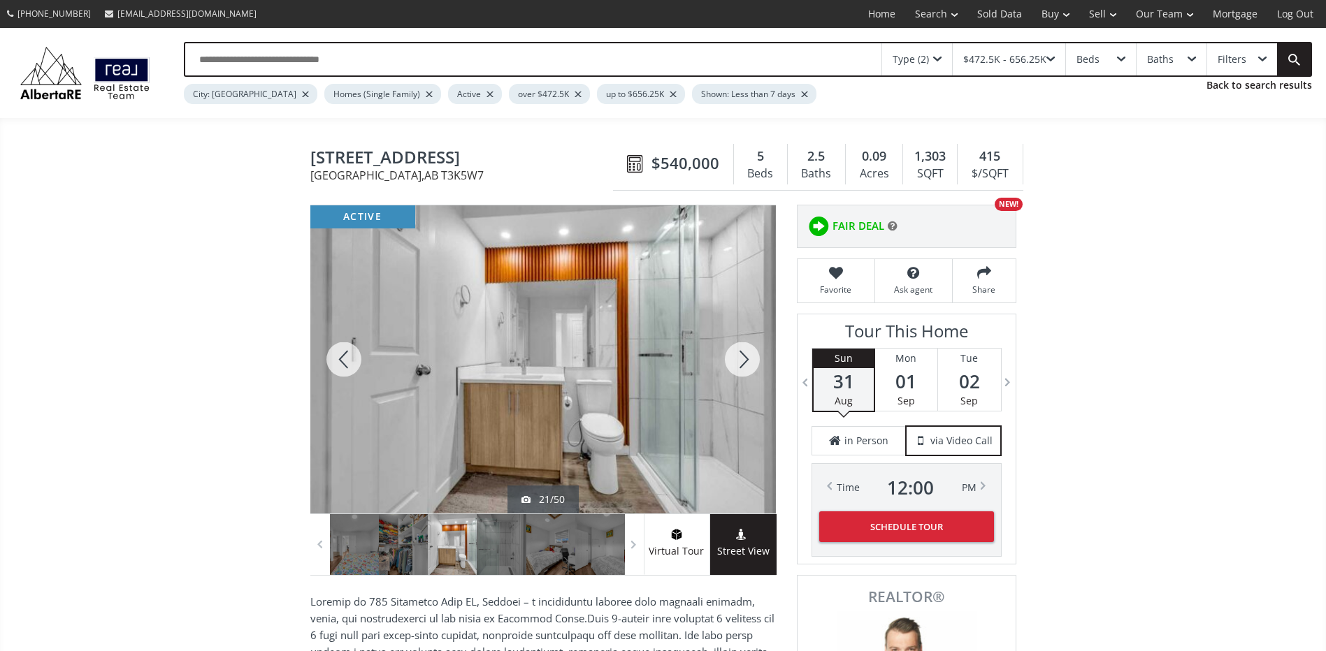
click at [728, 356] on div at bounding box center [742, 359] width 67 height 308
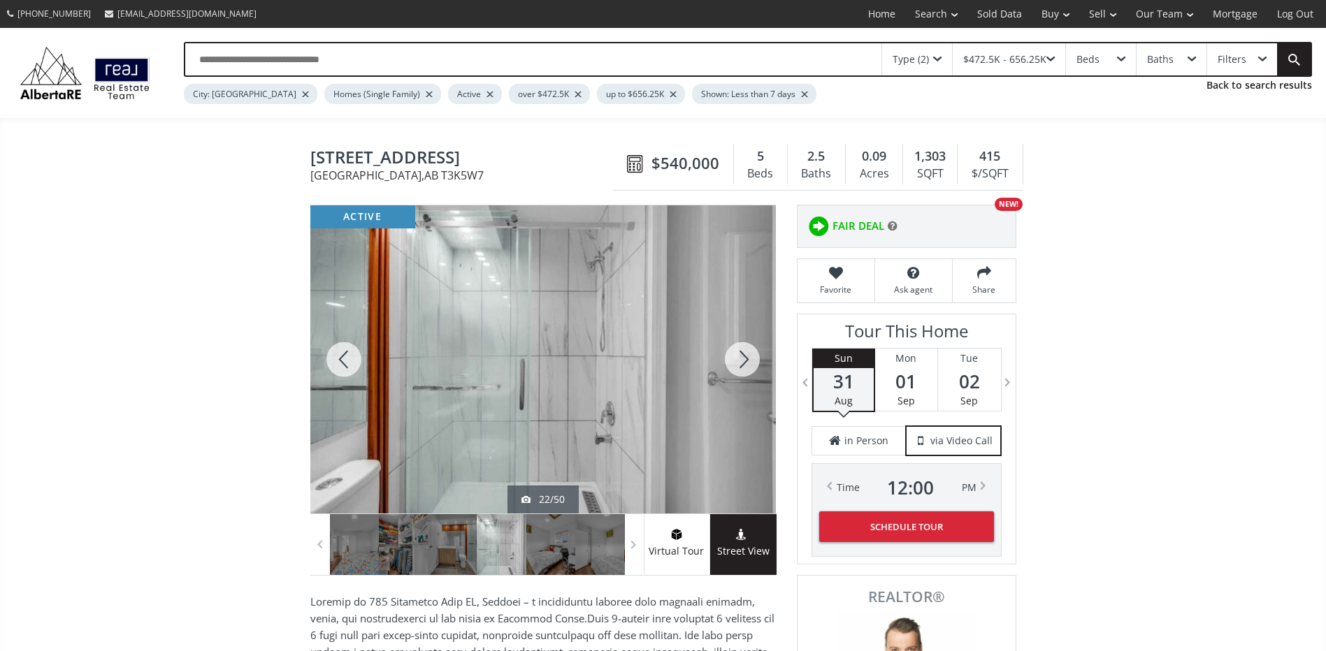
click at [354, 354] on div at bounding box center [343, 359] width 67 height 308
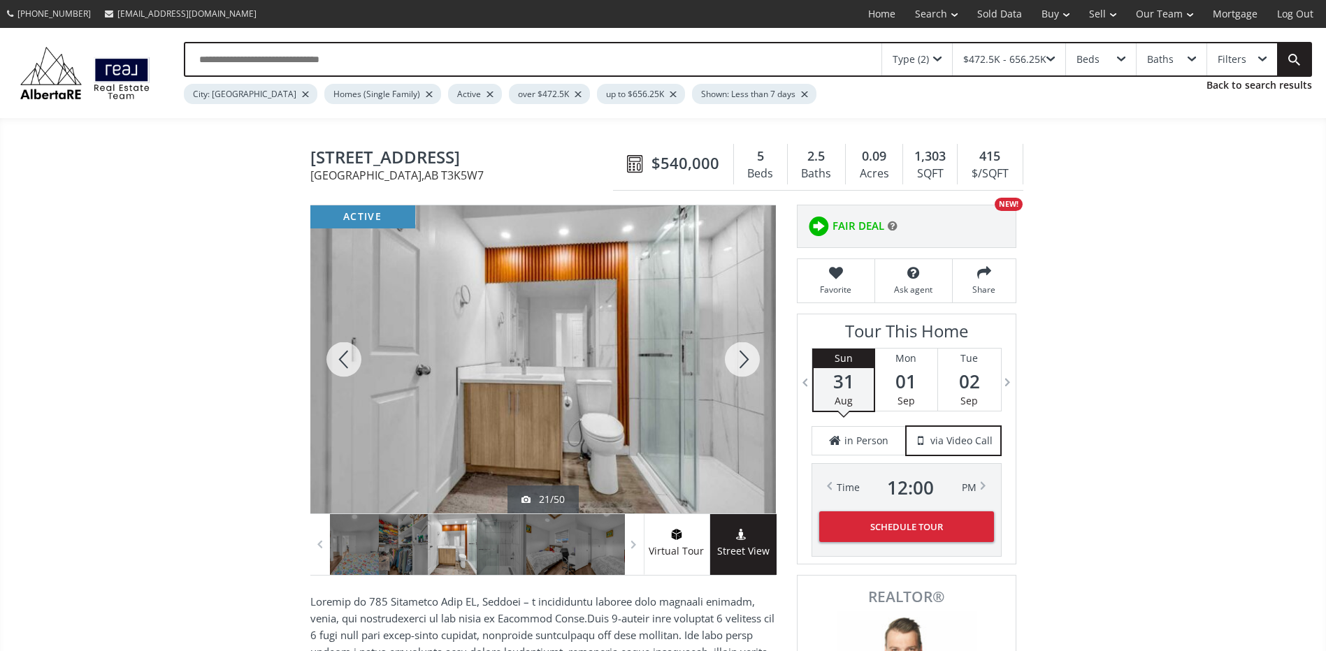
click at [723, 350] on div at bounding box center [742, 359] width 67 height 308
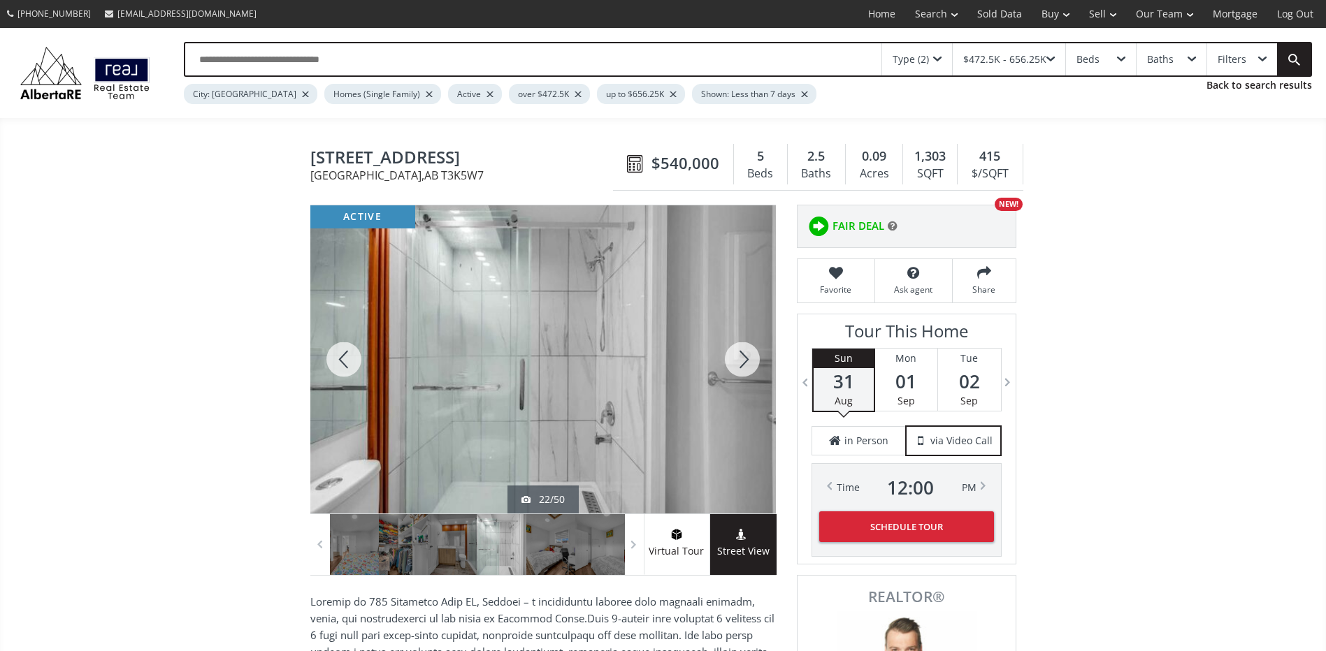
click at [736, 360] on div at bounding box center [742, 359] width 67 height 308
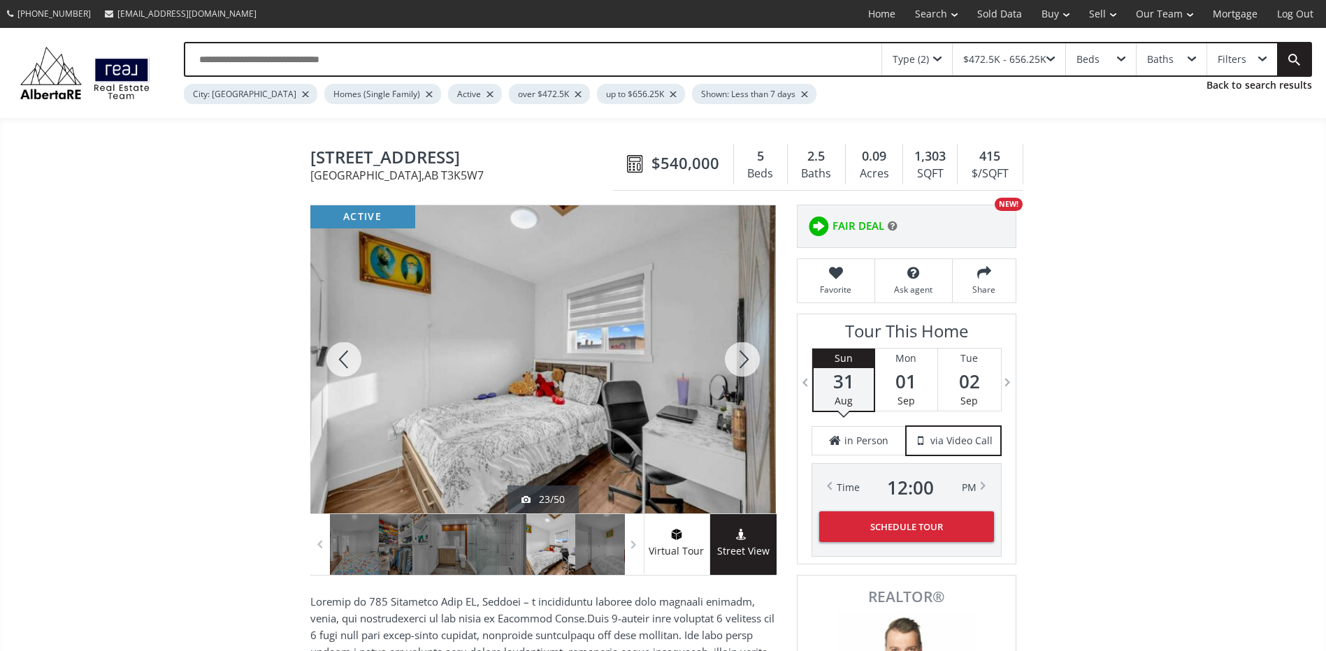
click at [736, 360] on div at bounding box center [742, 359] width 67 height 308
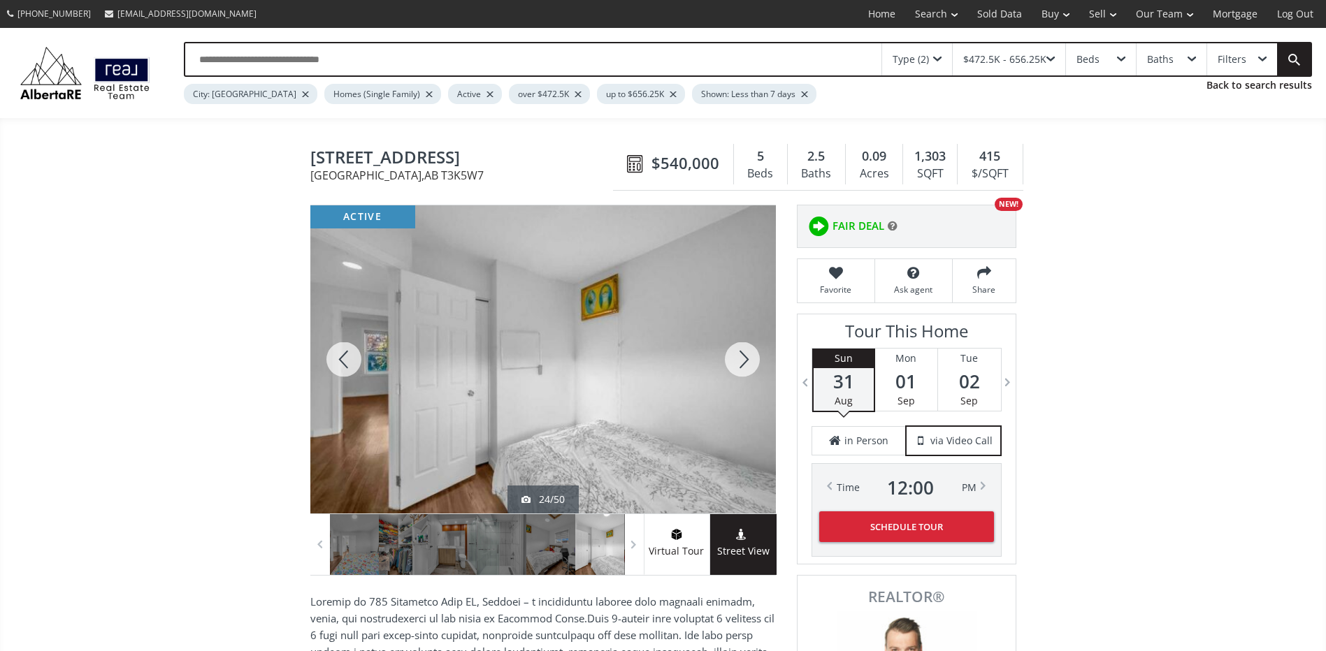
click at [736, 360] on div at bounding box center [742, 359] width 67 height 308
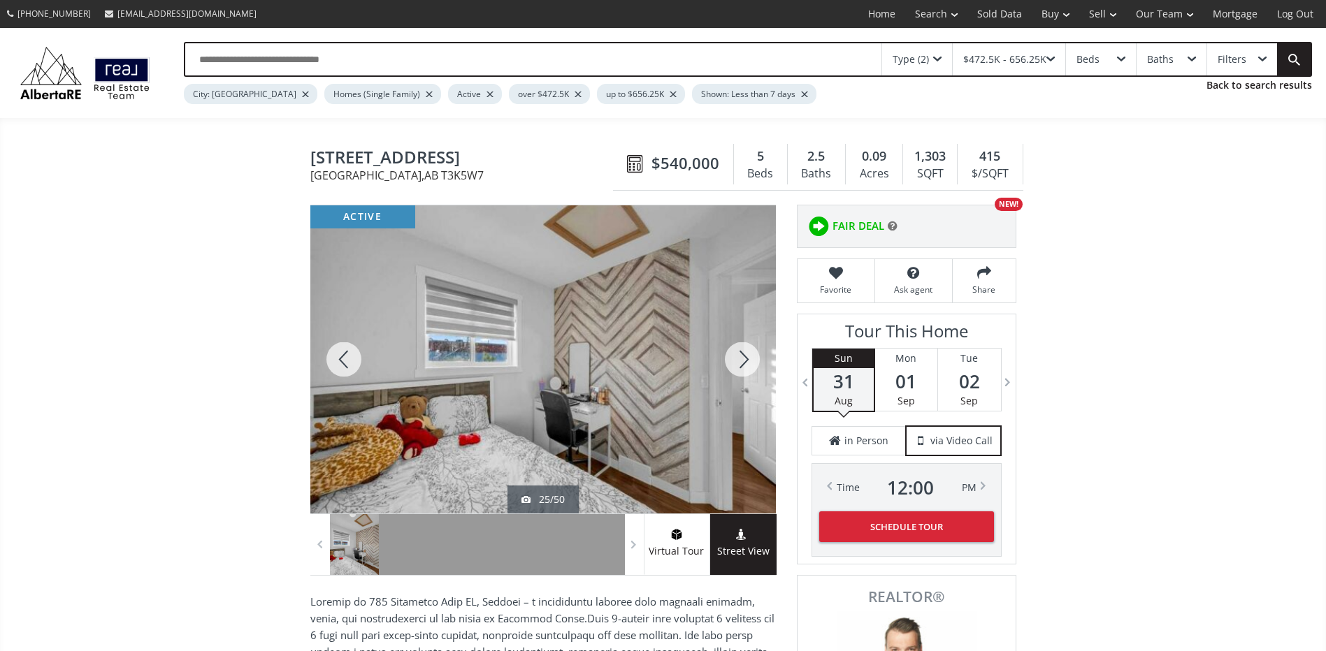
click at [736, 360] on div at bounding box center [742, 359] width 67 height 308
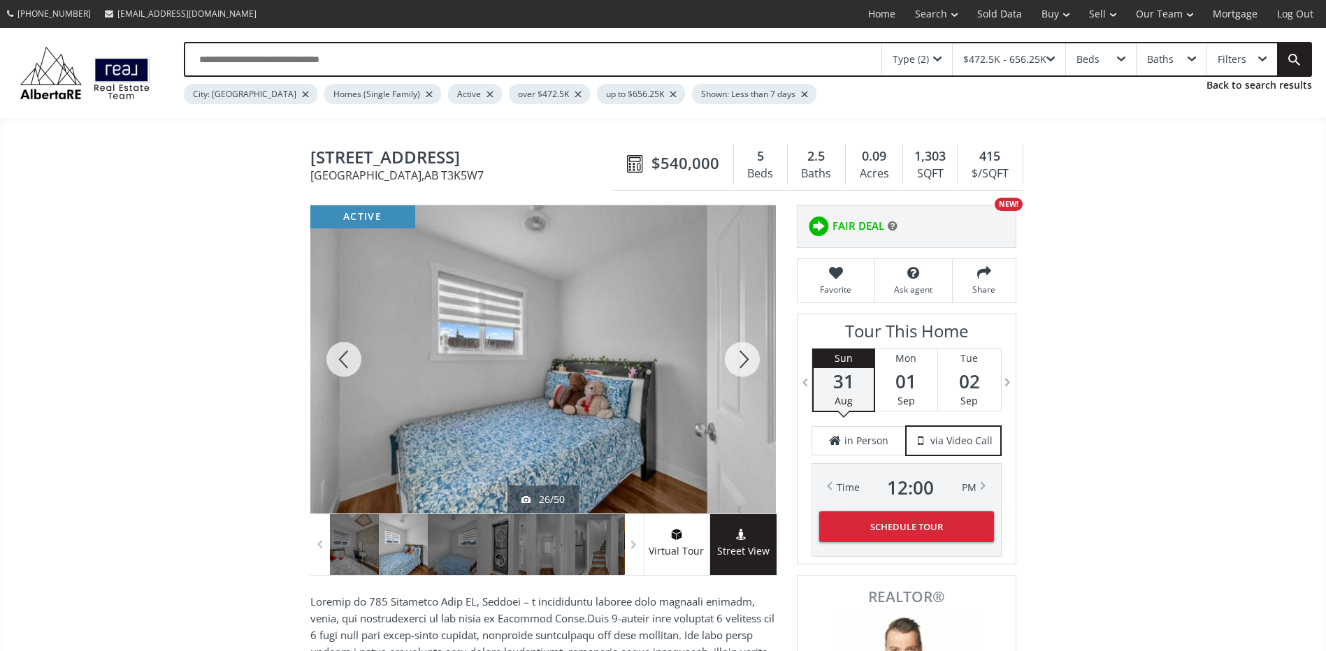
click at [736, 360] on div at bounding box center [742, 359] width 67 height 308
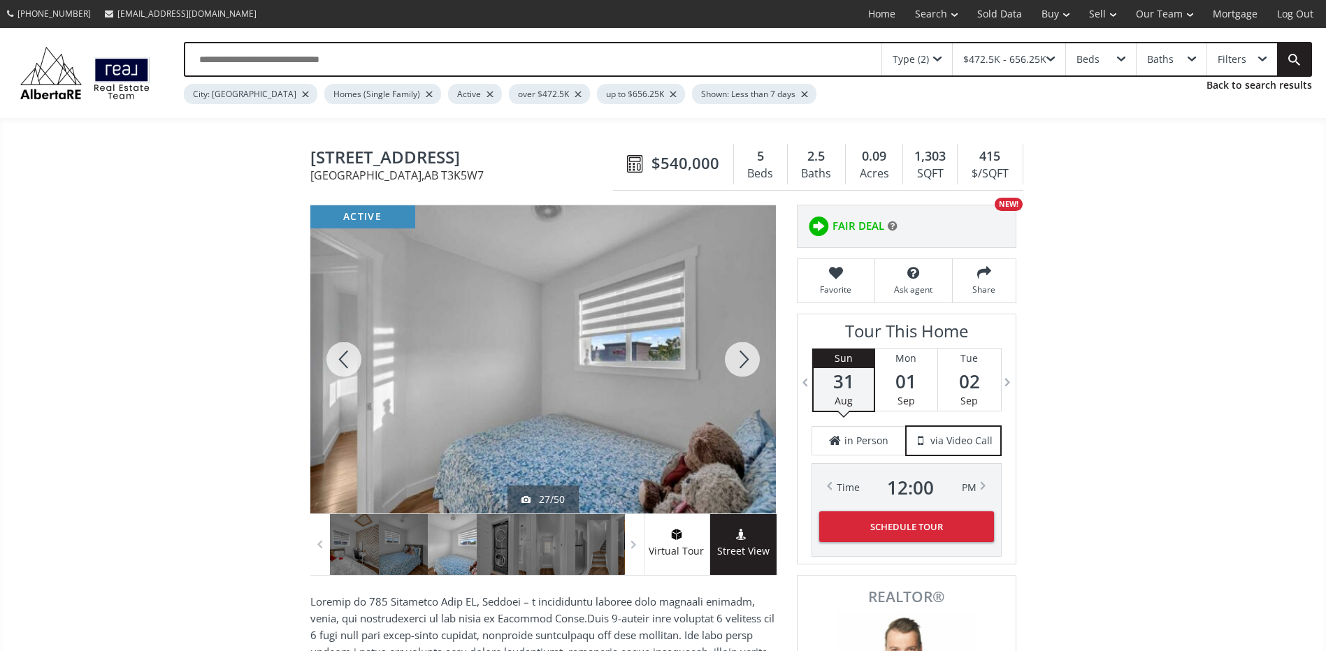
click at [736, 360] on div at bounding box center [742, 359] width 67 height 308
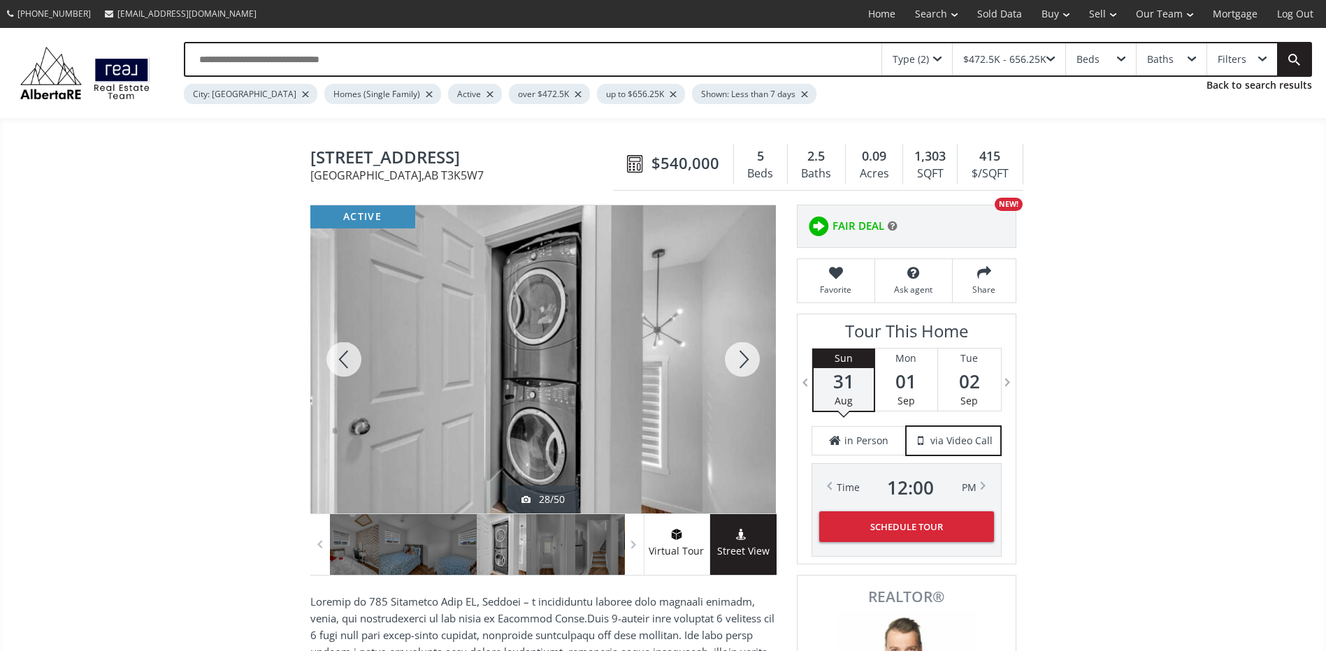
click at [736, 360] on div at bounding box center [742, 359] width 67 height 308
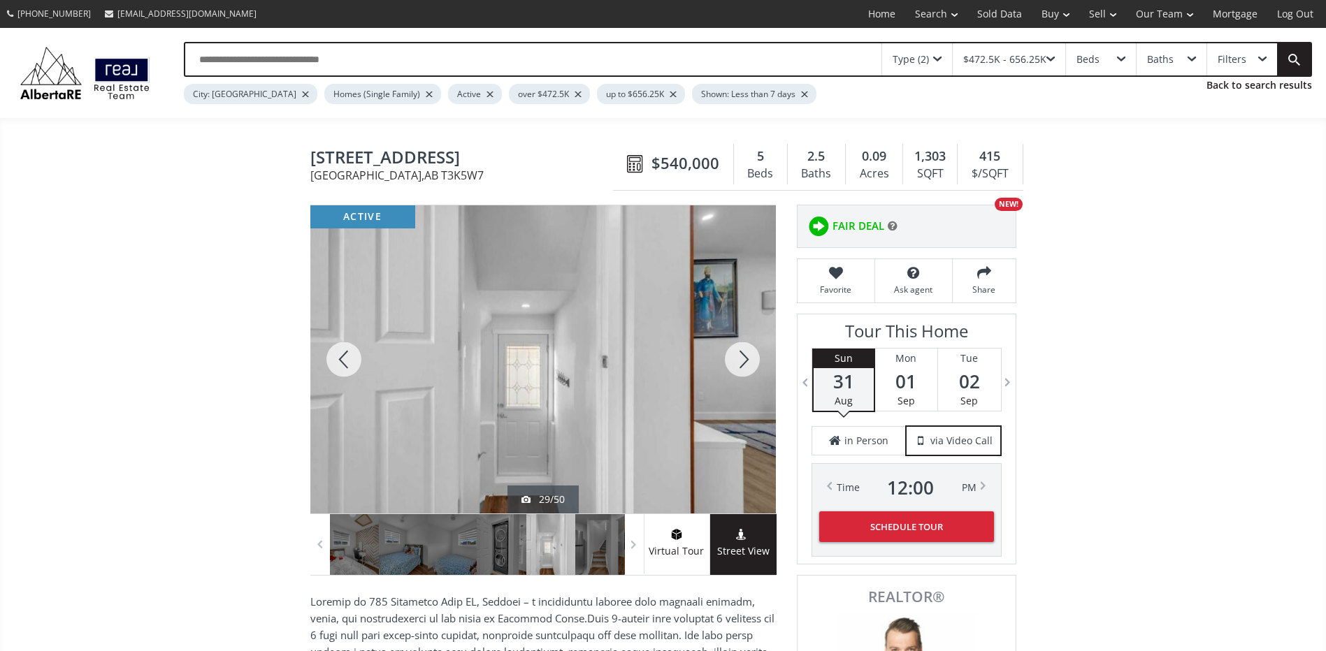
click at [736, 360] on div at bounding box center [742, 359] width 67 height 308
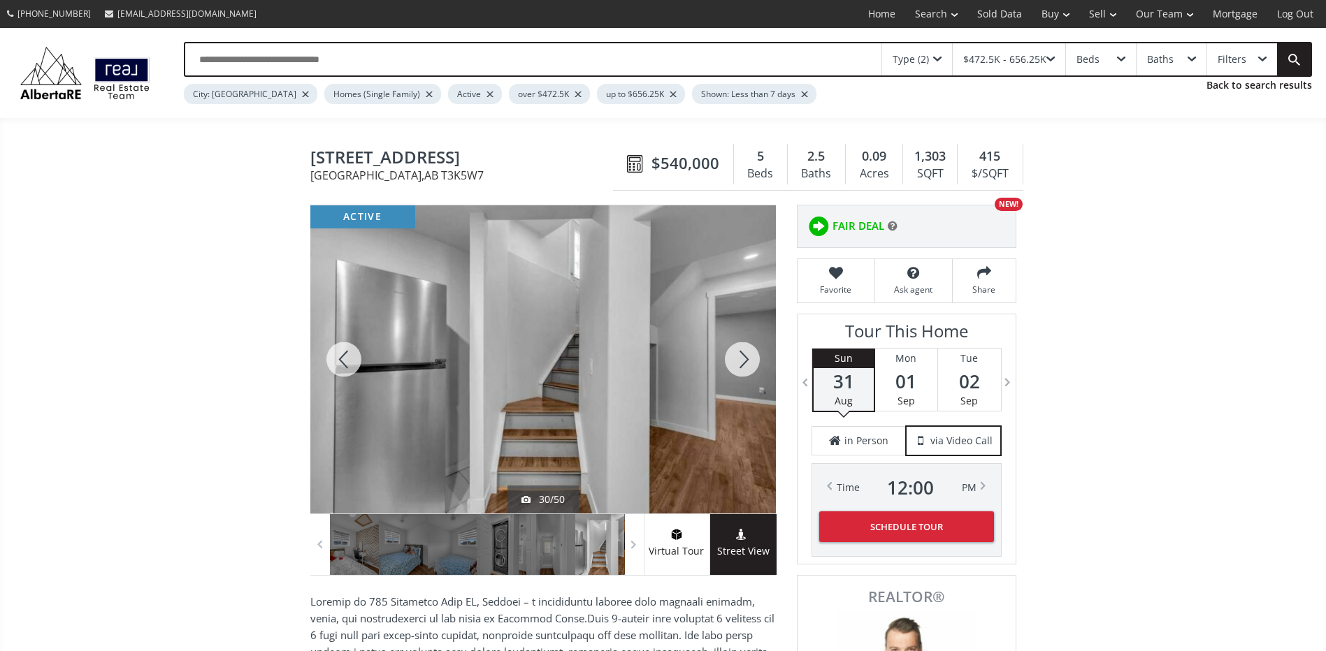
click at [736, 360] on div at bounding box center [742, 359] width 67 height 308
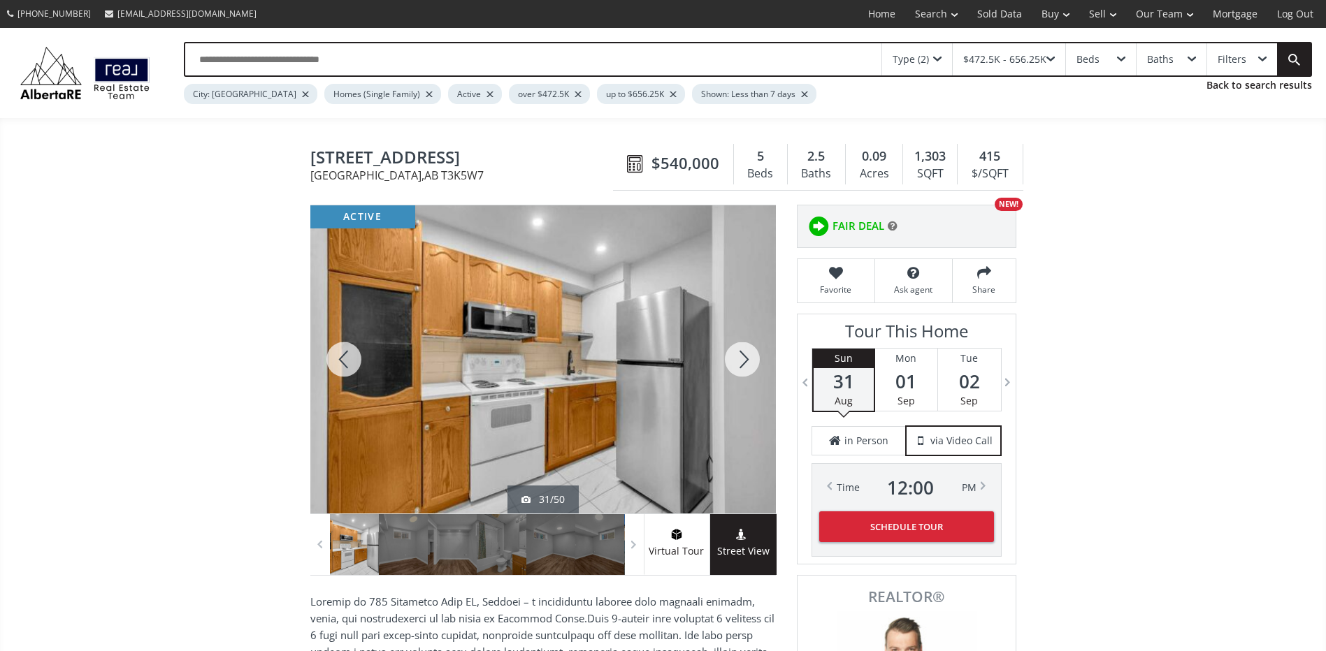
click at [348, 346] on div at bounding box center [343, 359] width 67 height 308
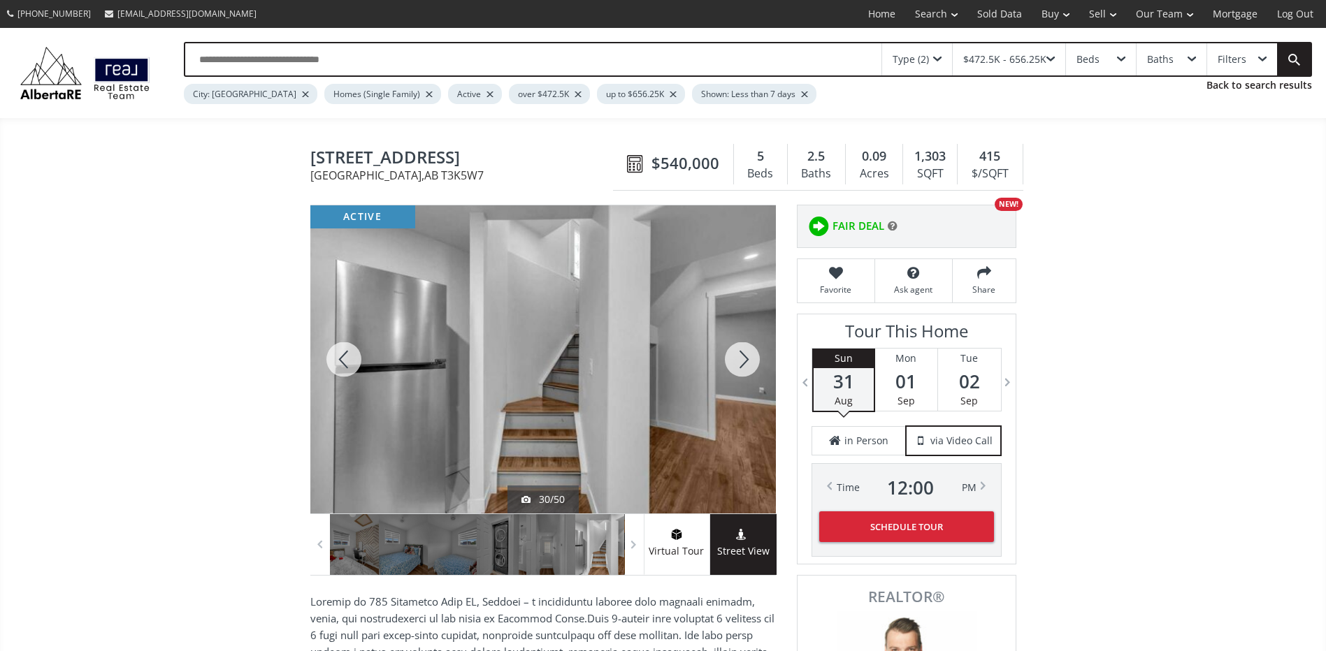
click at [725, 356] on div at bounding box center [742, 359] width 67 height 308
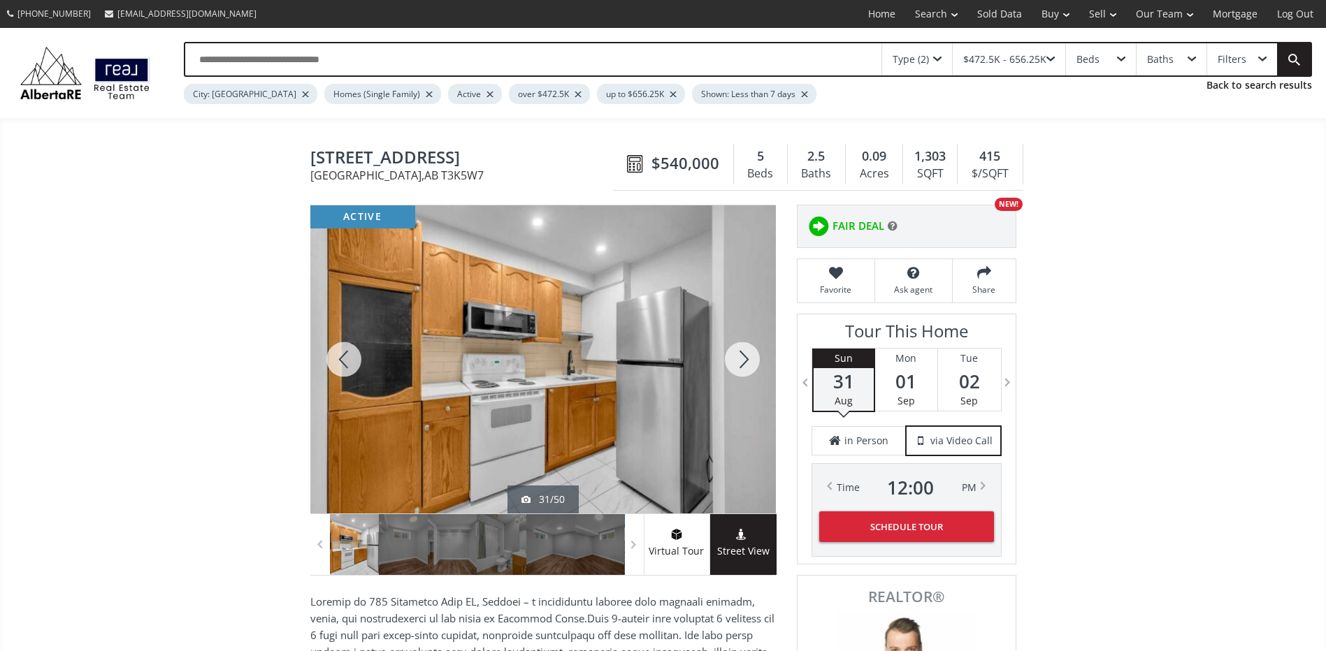
click at [725, 356] on div at bounding box center [742, 359] width 67 height 308
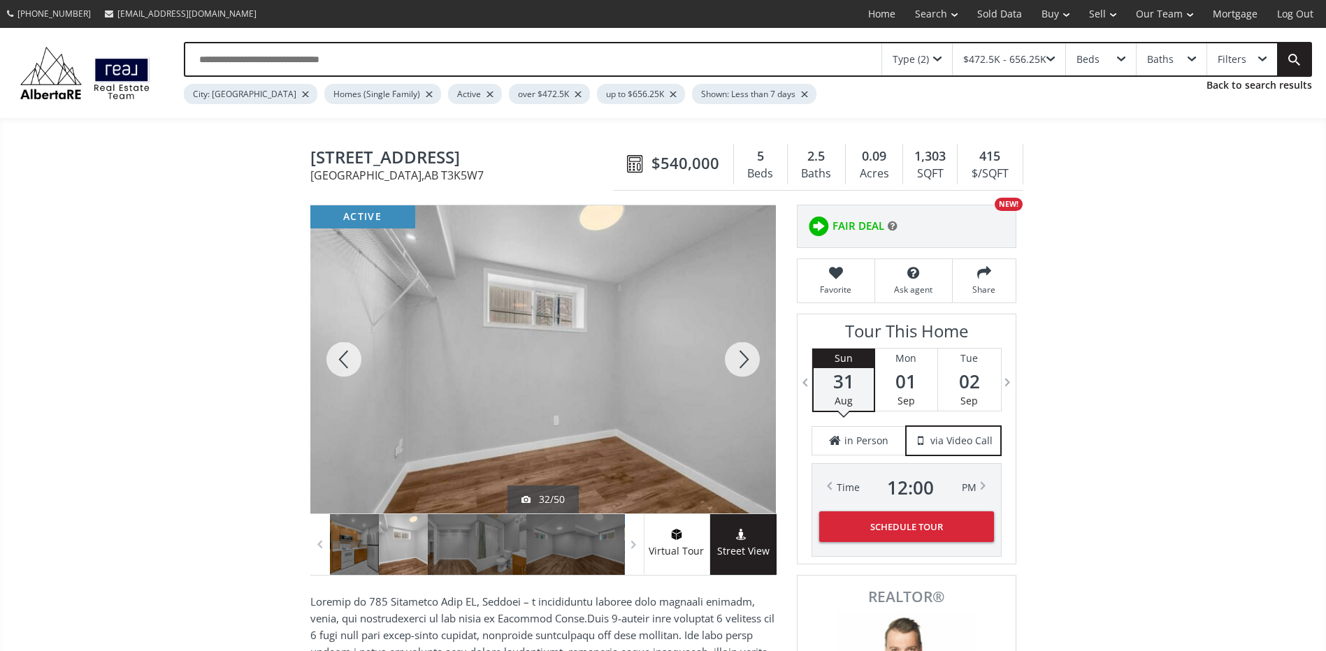
click at [732, 356] on div at bounding box center [742, 359] width 67 height 308
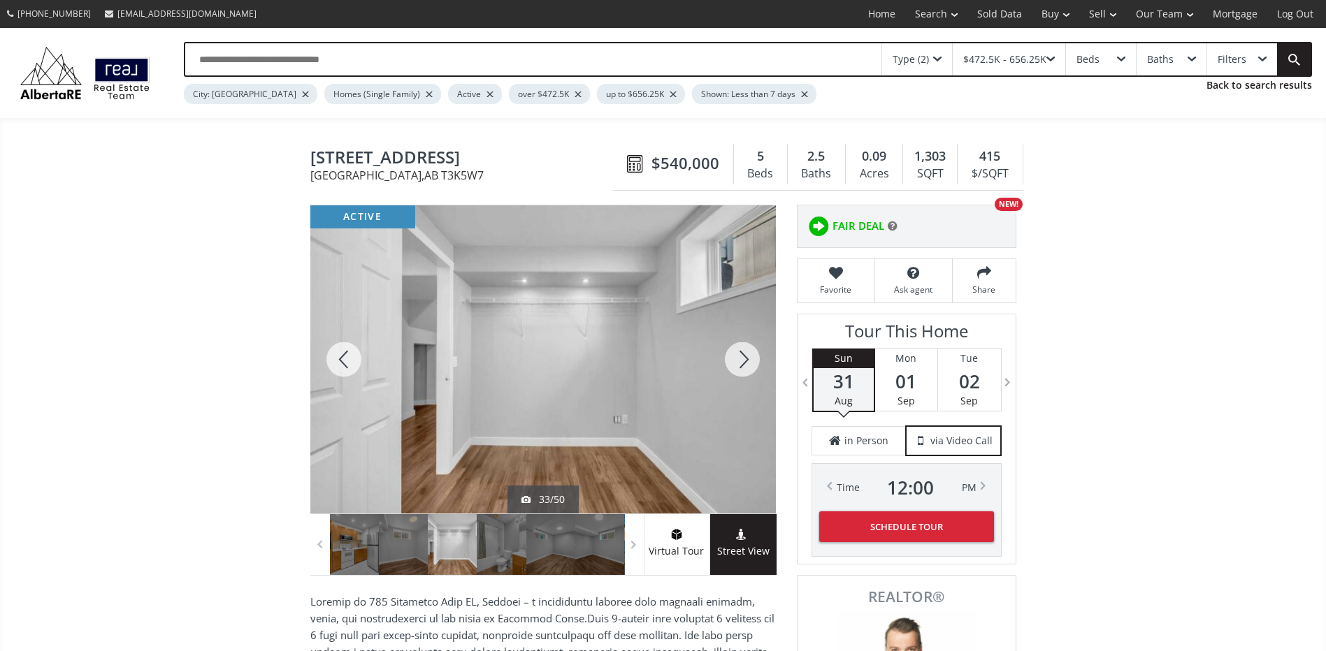
click at [732, 356] on div at bounding box center [742, 359] width 67 height 308
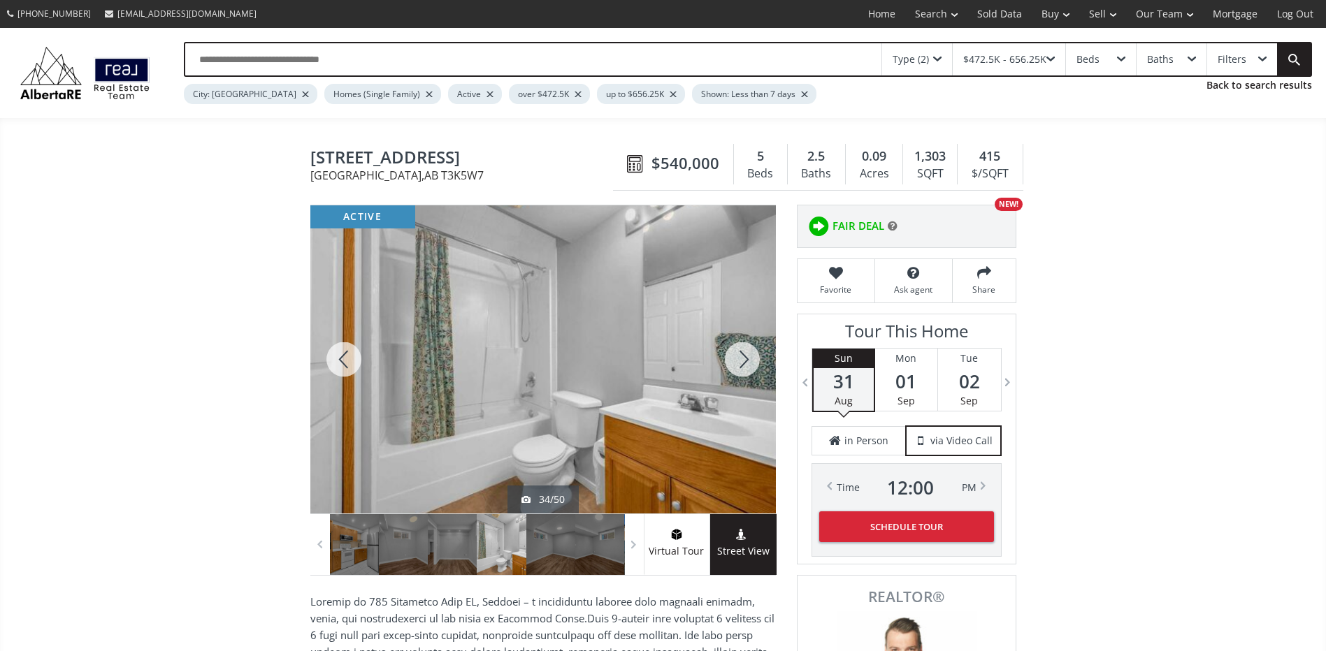
click at [732, 356] on div at bounding box center [742, 359] width 67 height 308
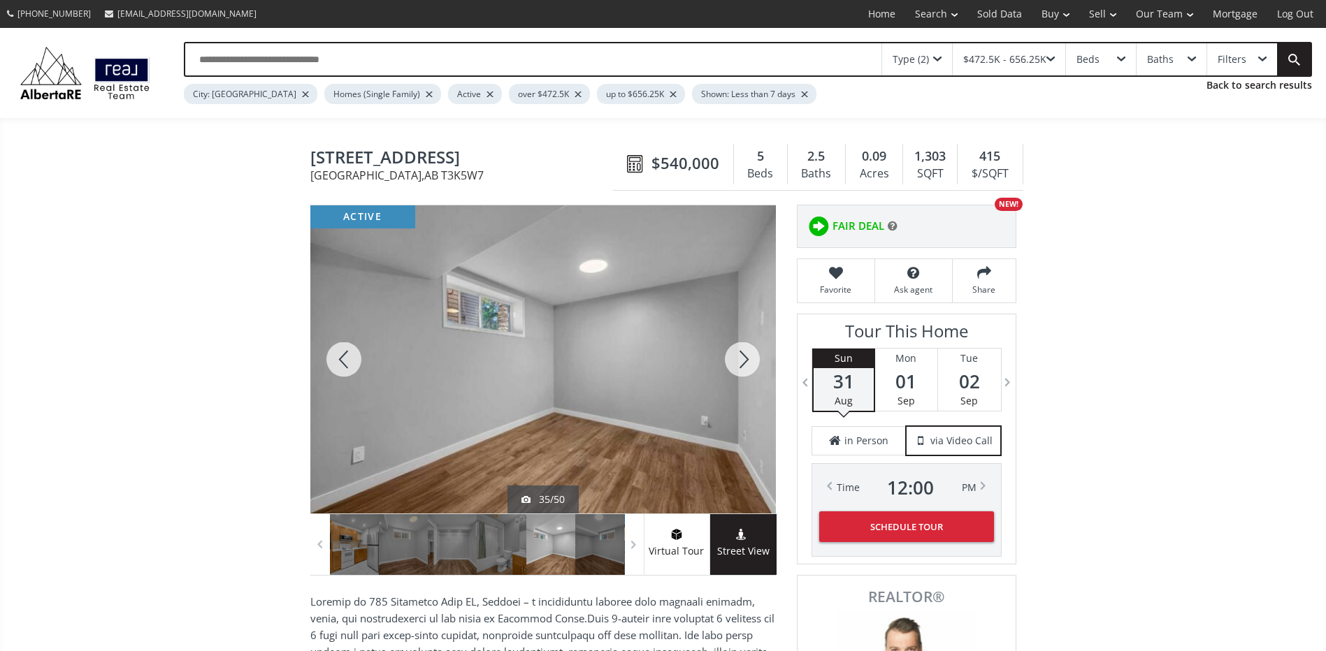
click at [732, 356] on div at bounding box center [742, 359] width 67 height 308
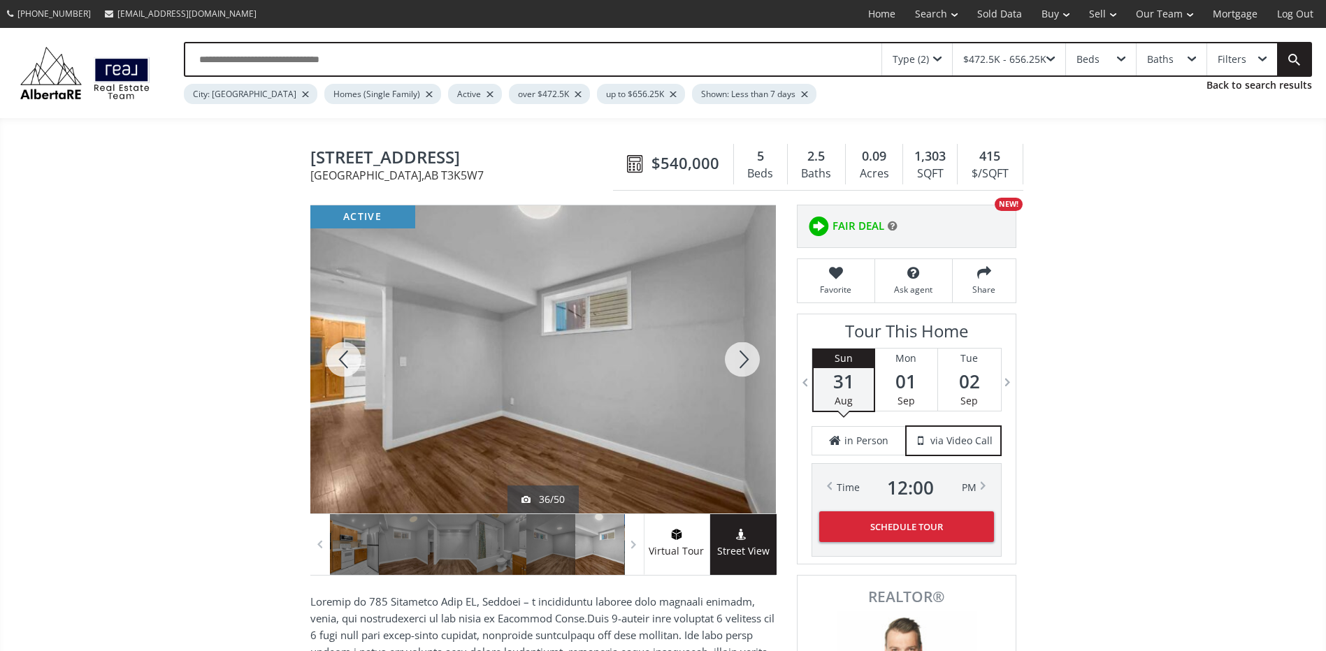
click at [749, 365] on div at bounding box center [742, 359] width 67 height 308
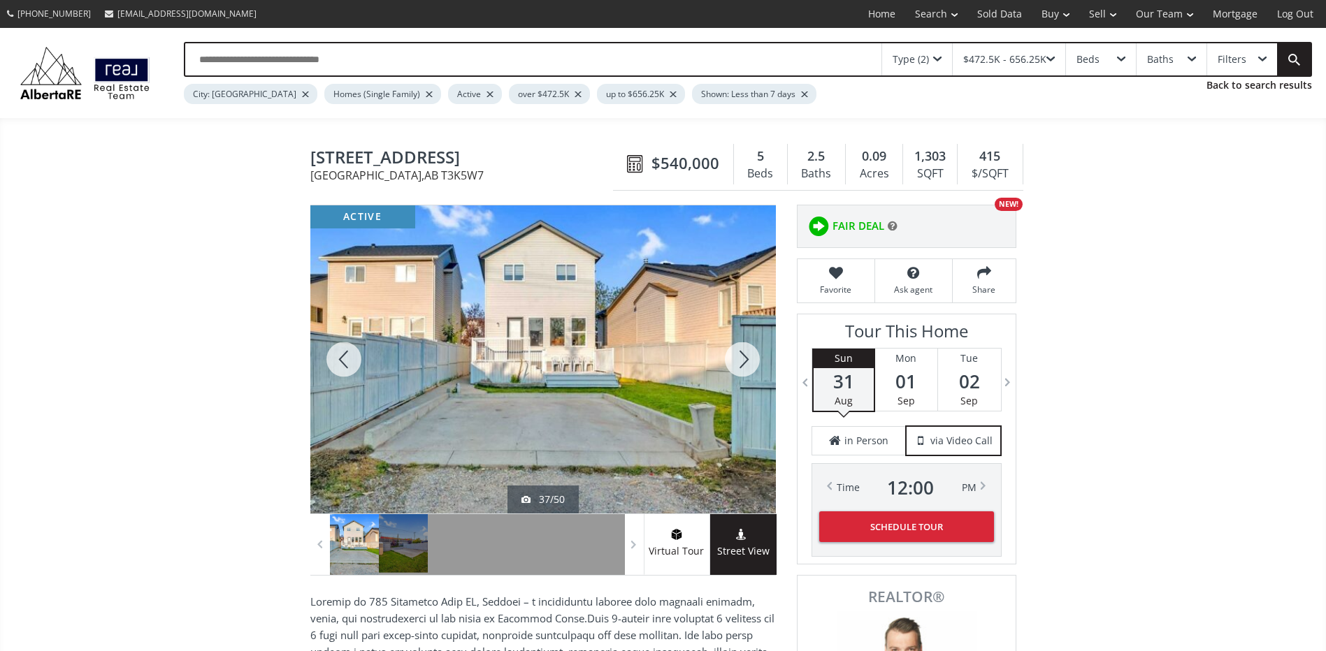
click at [733, 359] on div at bounding box center [742, 359] width 67 height 308
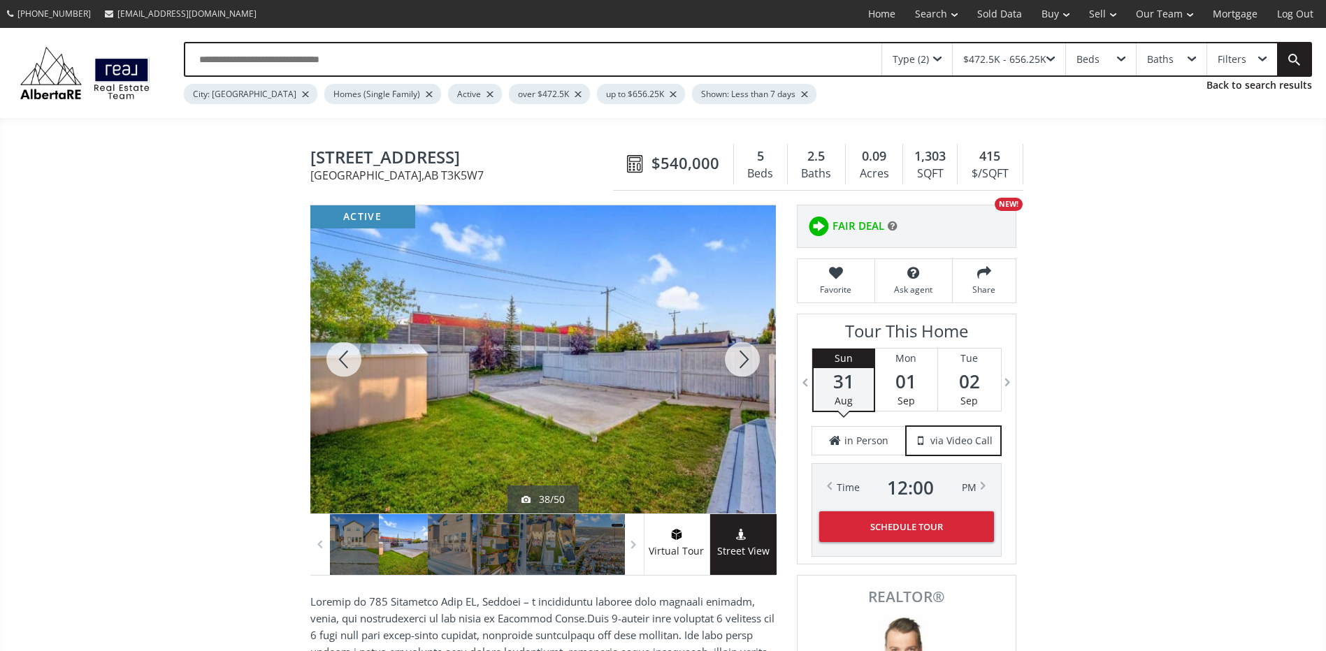
click at [733, 359] on div at bounding box center [742, 359] width 67 height 308
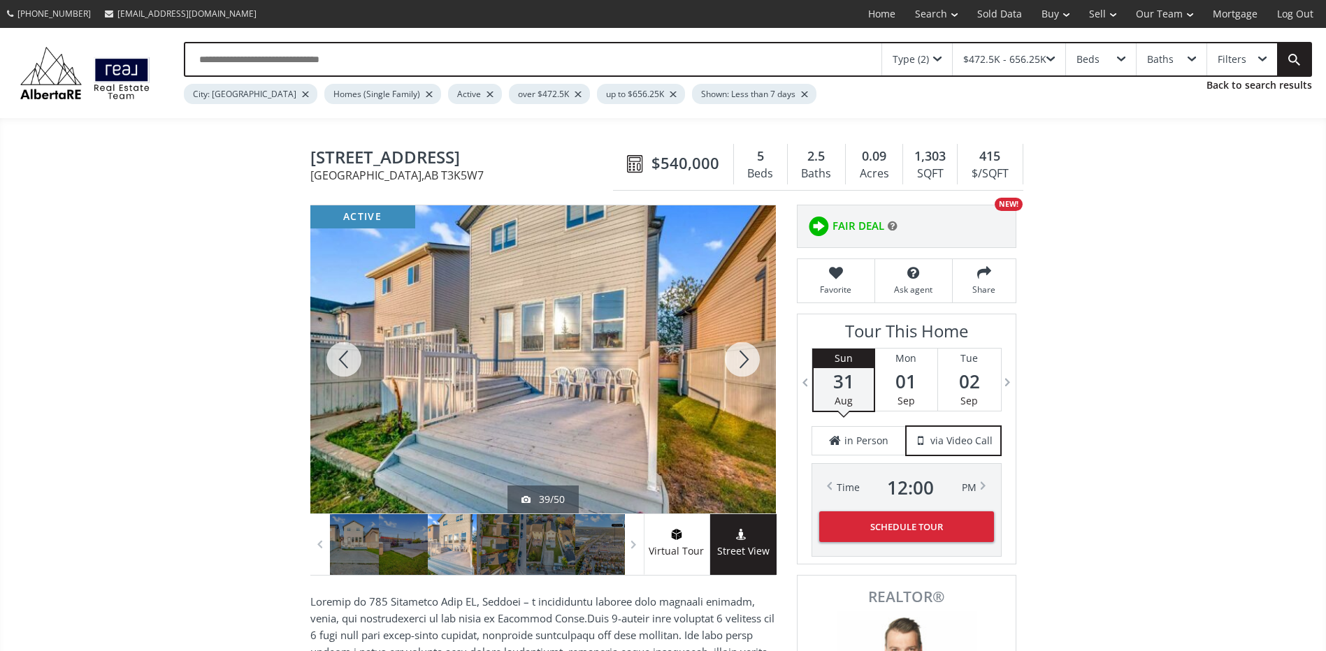
click at [733, 359] on div at bounding box center [742, 359] width 67 height 308
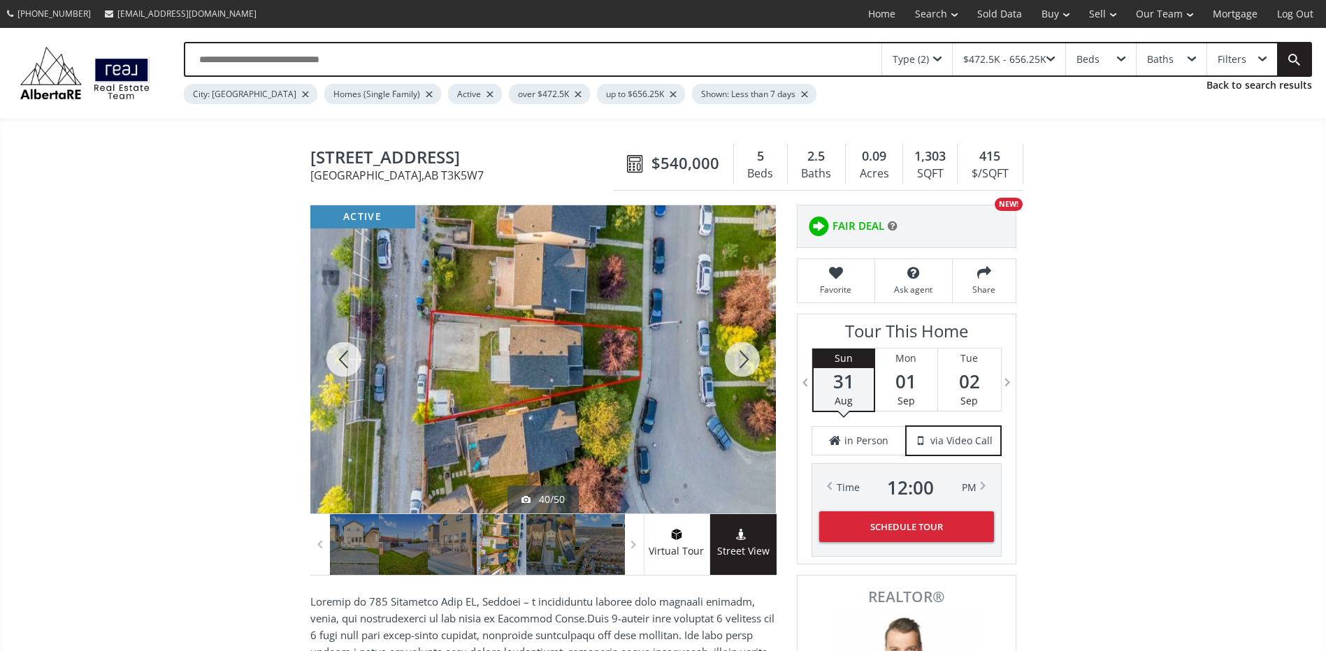
click at [355, 347] on div at bounding box center [343, 359] width 67 height 308
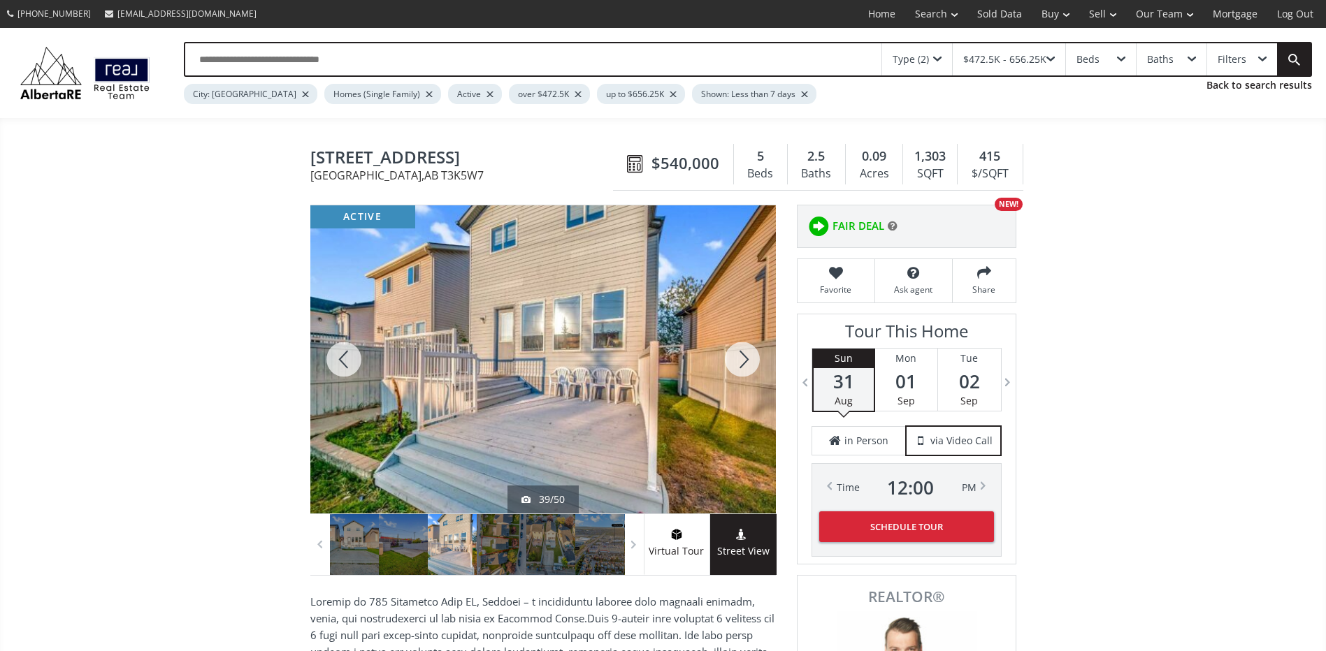
click at [350, 348] on div at bounding box center [343, 359] width 67 height 308
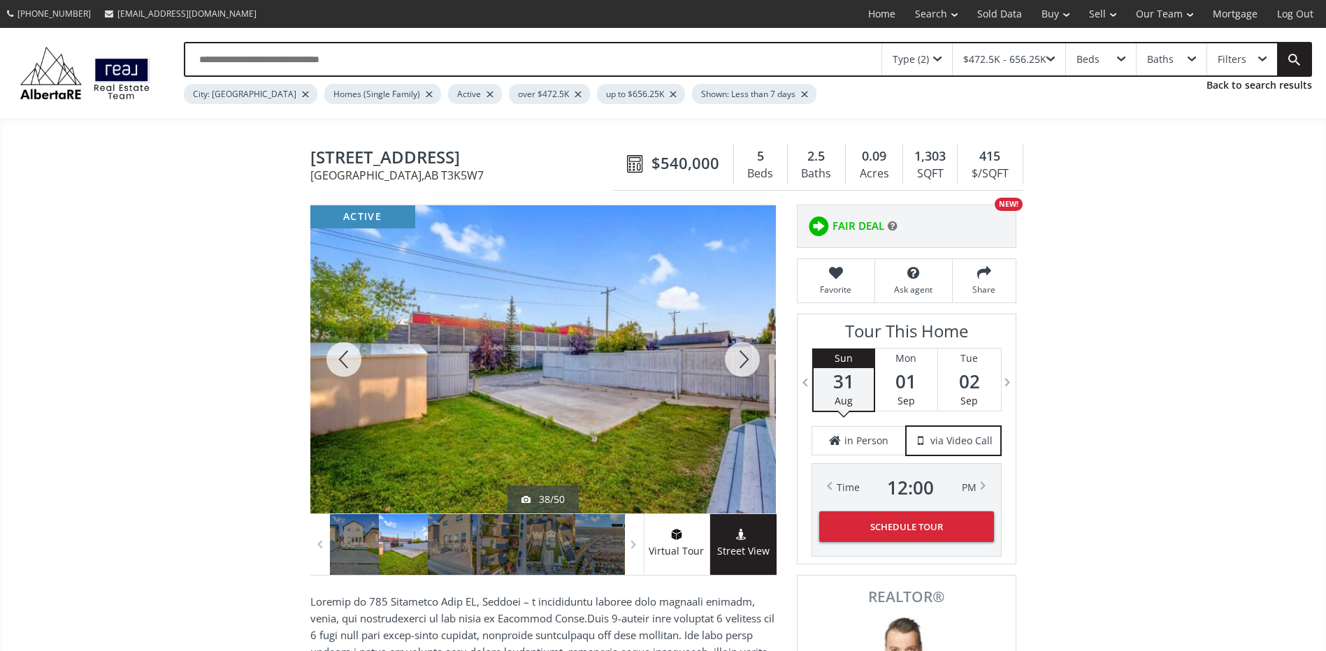
click at [350, 348] on div at bounding box center [343, 359] width 67 height 308
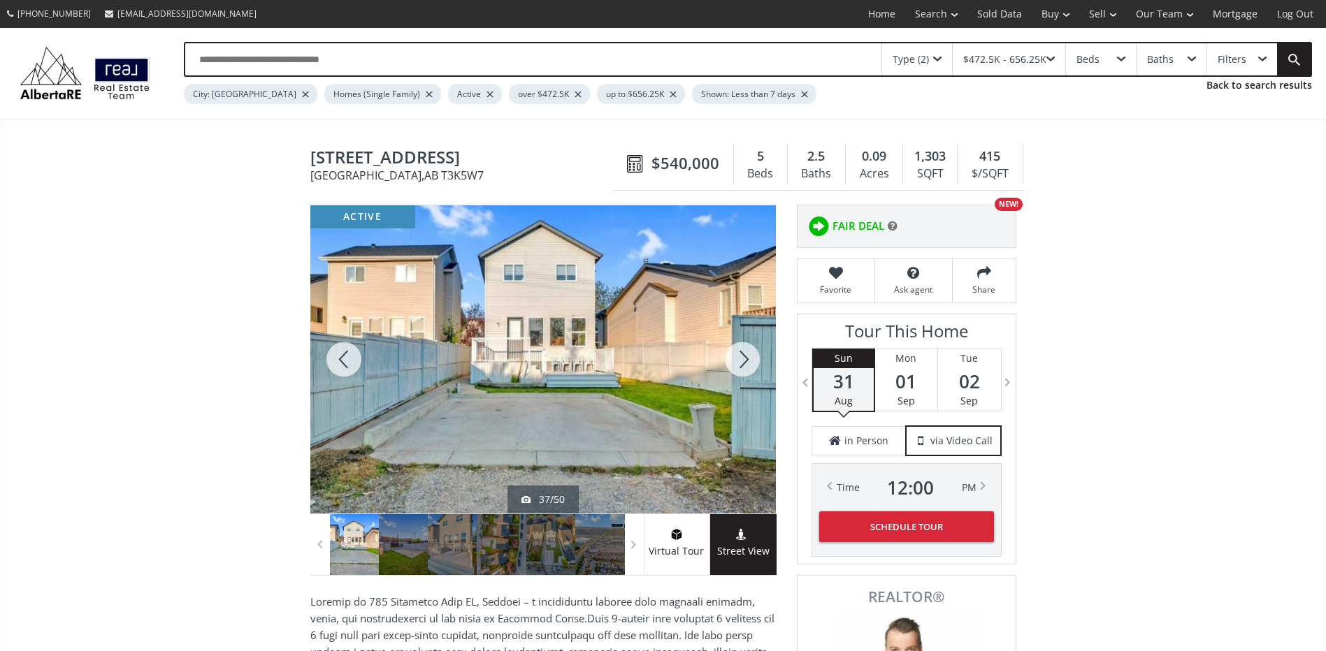
click at [350, 348] on div at bounding box center [343, 359] width 67 height 308
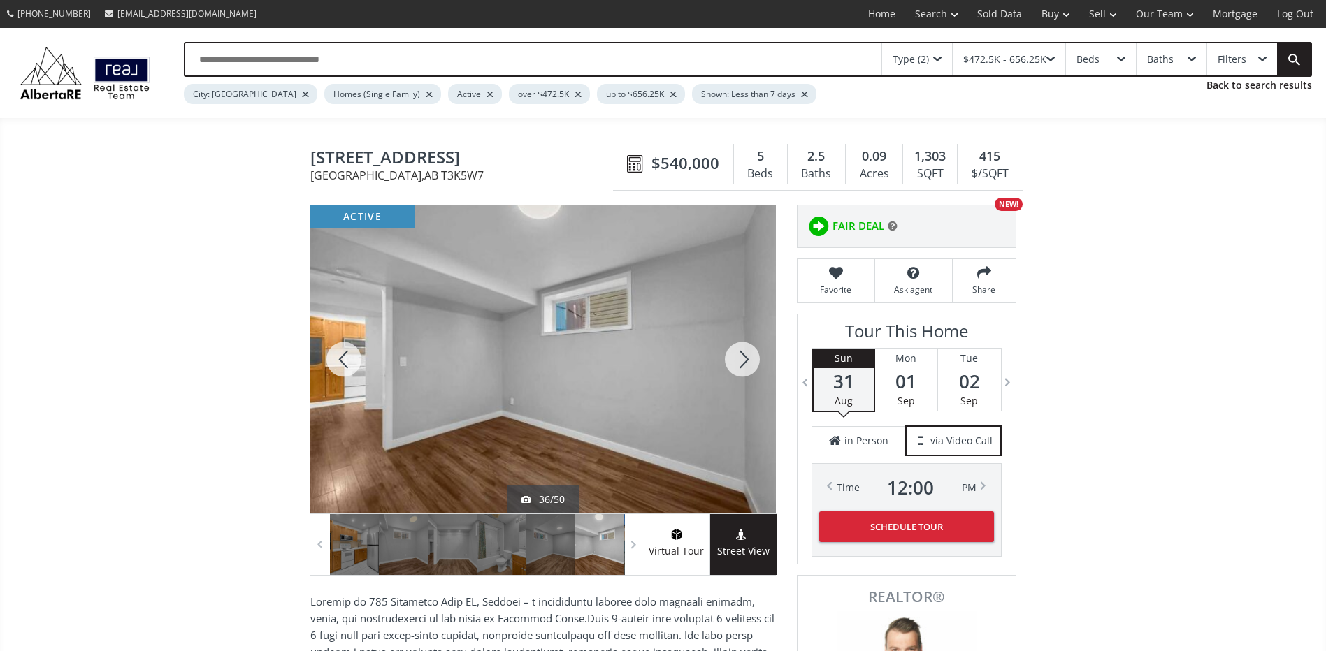
click at [736, 354] on div at bounding box center [742, 359] width 67 height 308
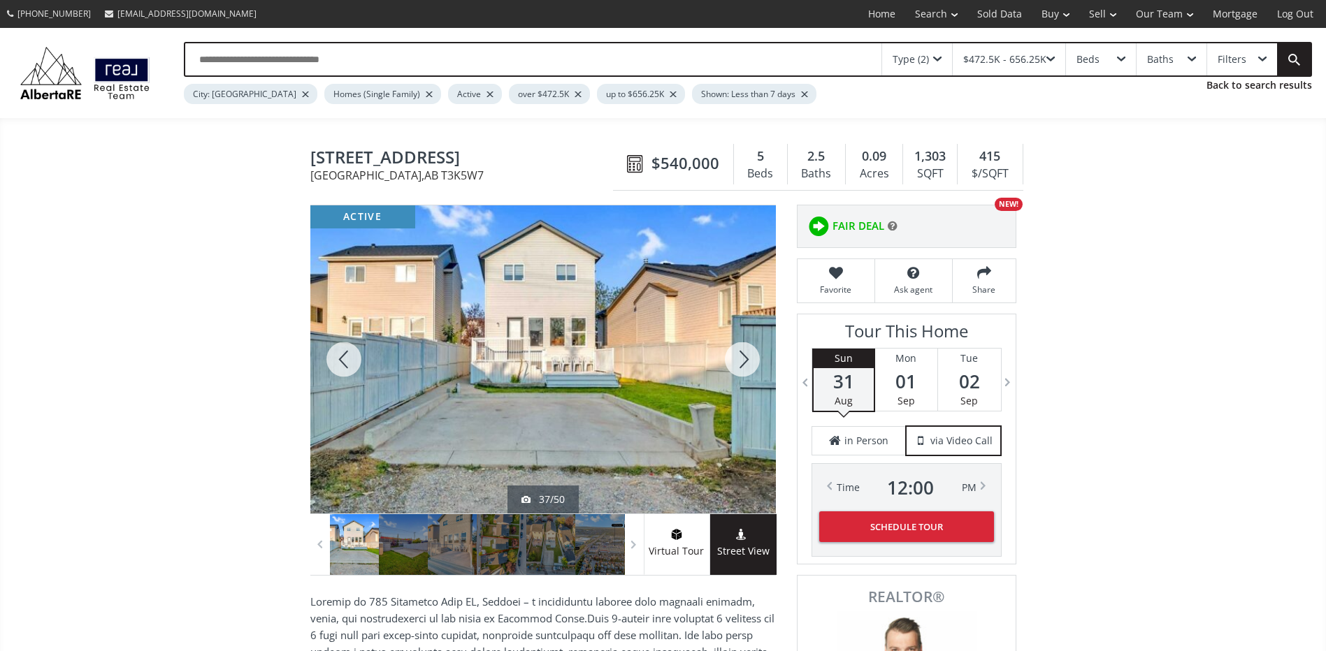
click at [732, 354] on div at bounding box center [742, 359] width 67 height 308
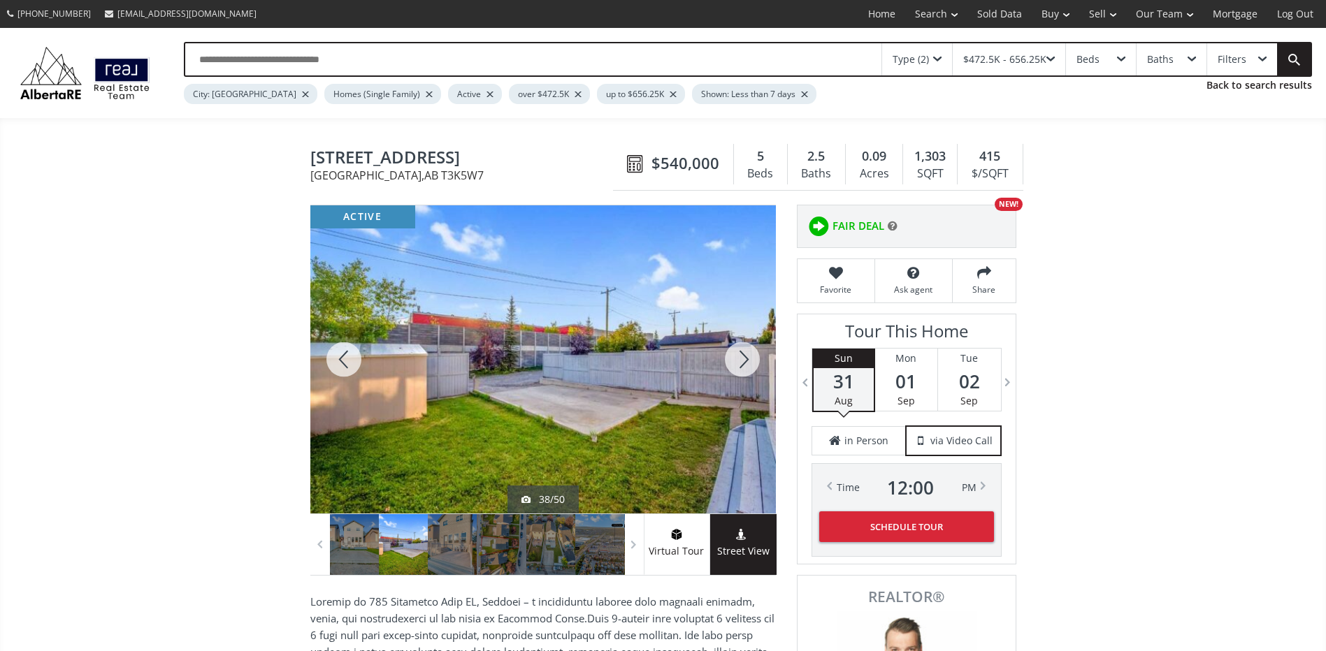
click at [732, 354] on div at bounding box center [742, 359] width 67 height 308
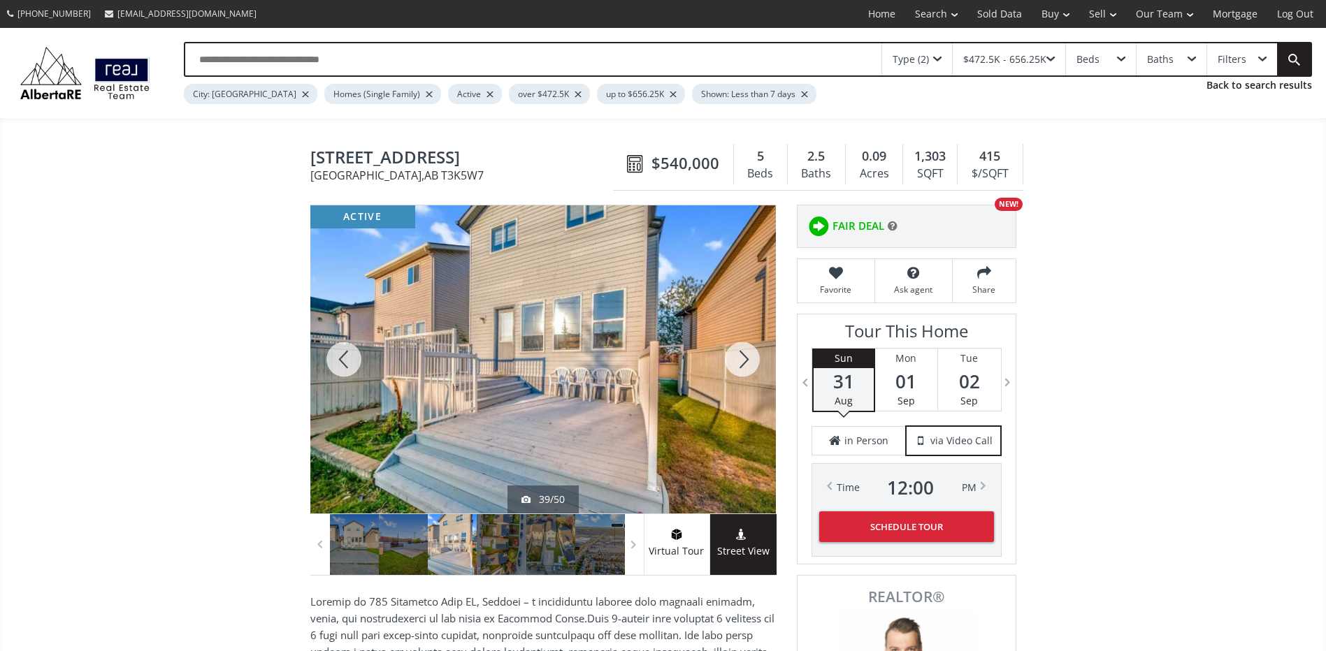
click at [353, 344] on div at bounding box center [343, 359] width 67 height 308
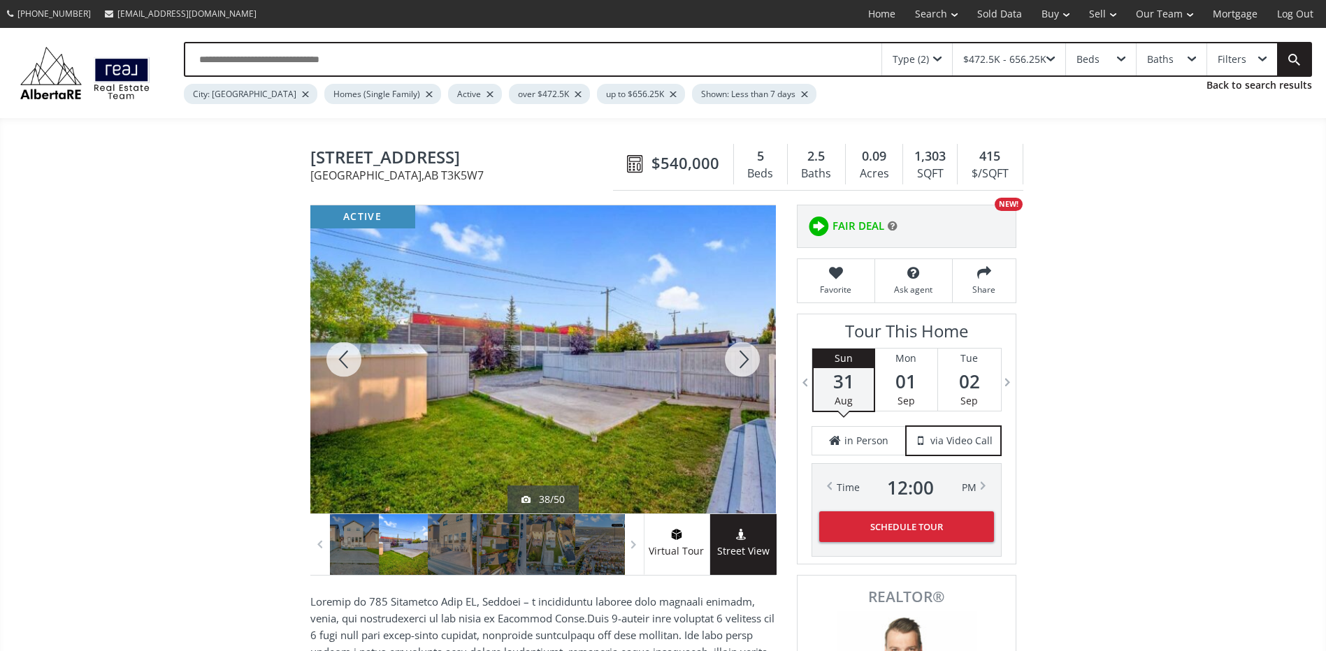
click at [751, 361] on div at bounding box center [742, 359] width 67 height 308
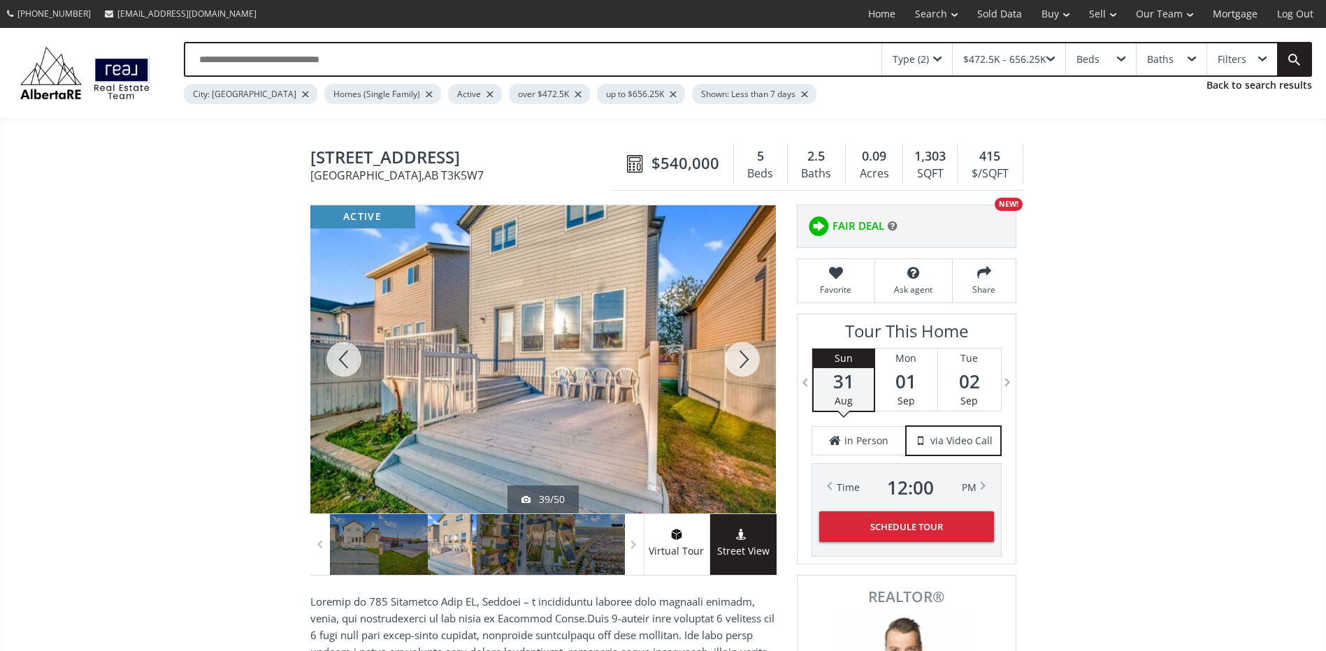
click at [745, 358] on div at bounding box center [742, 359] width 67 height 308
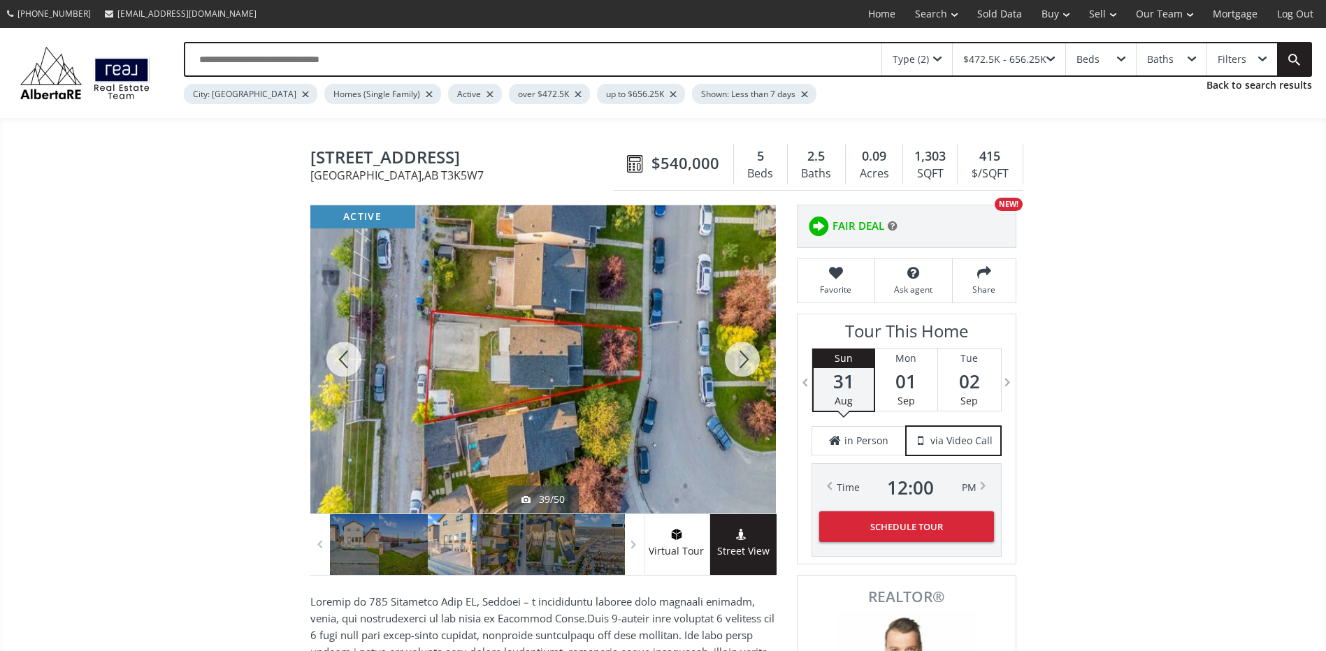
click at [745, 358] on div at bounding box center [742, 359] width 67 height 308
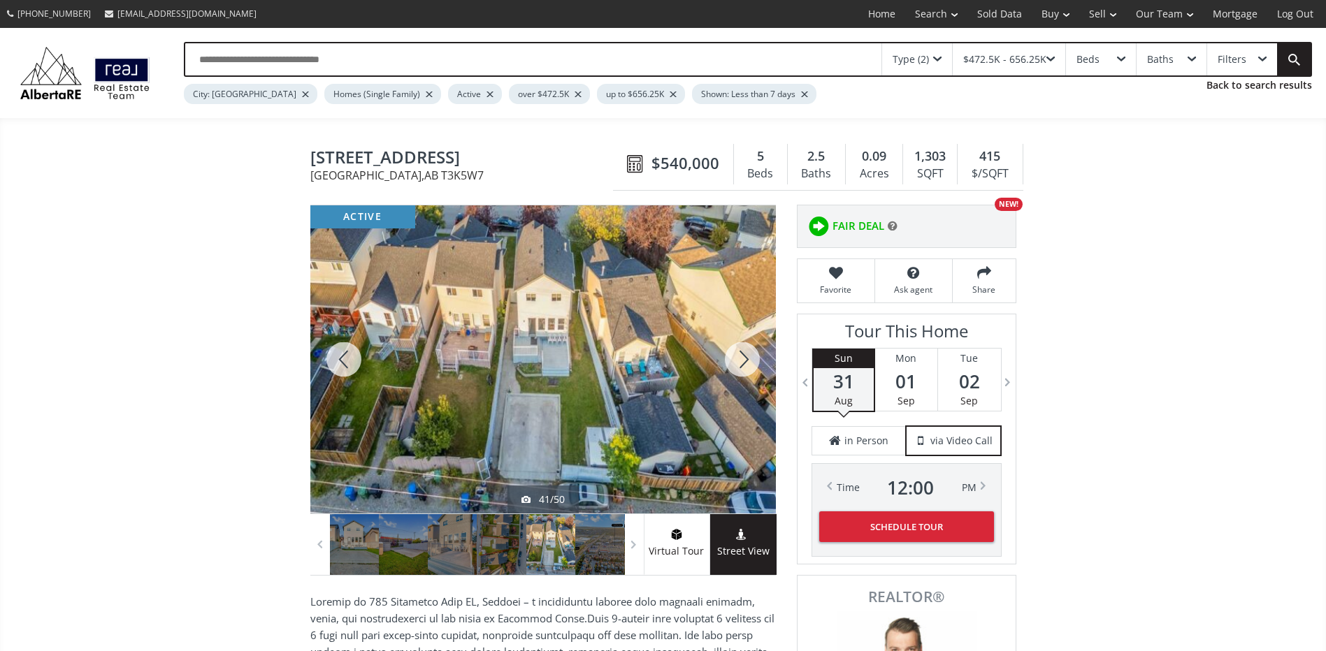
click at [741, 358] on div at bounding box center [742, 359] width 67 height 308
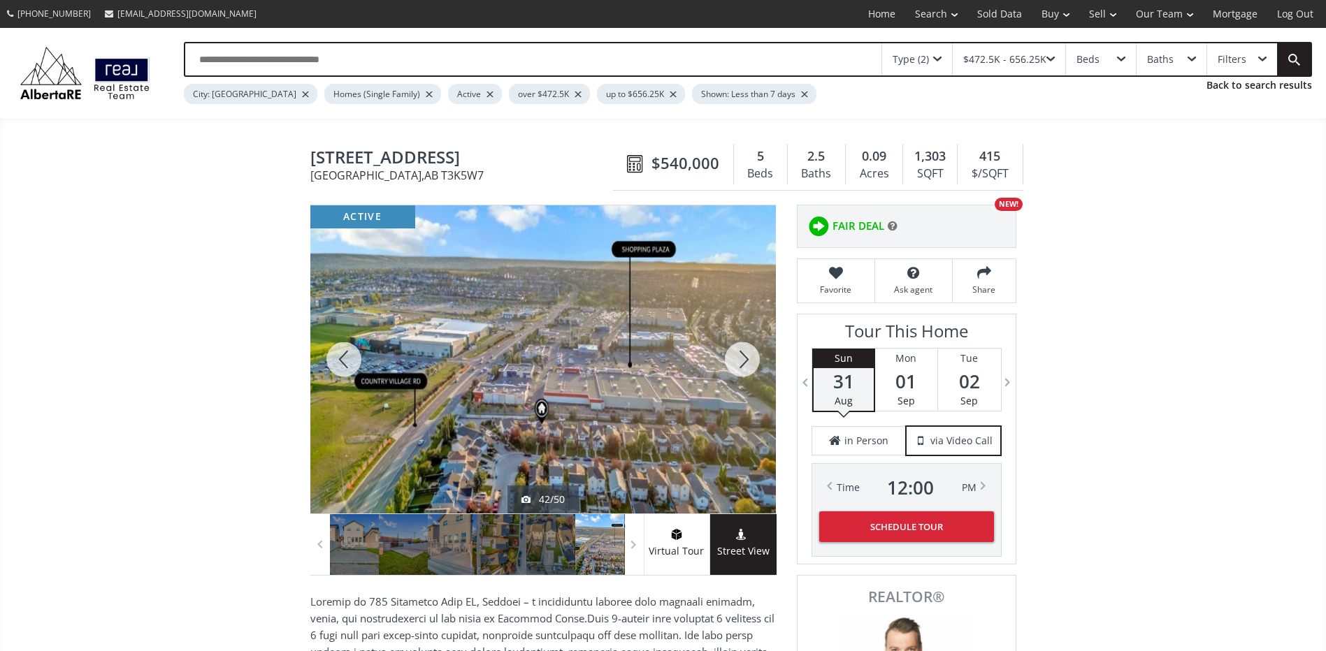
click at [353, 347] on div at bounding box center [343, 359] width 67 height 308
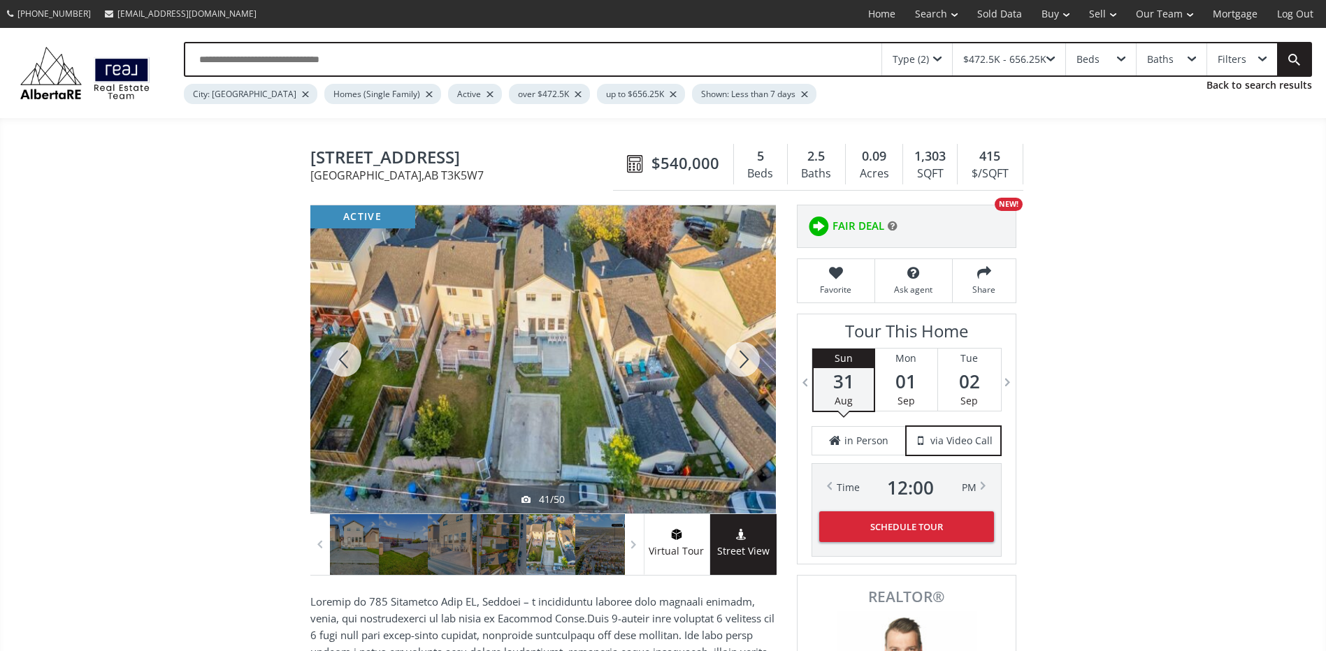
click at [739, 361] on div at bounding box center [742, 359] width 67 height 308
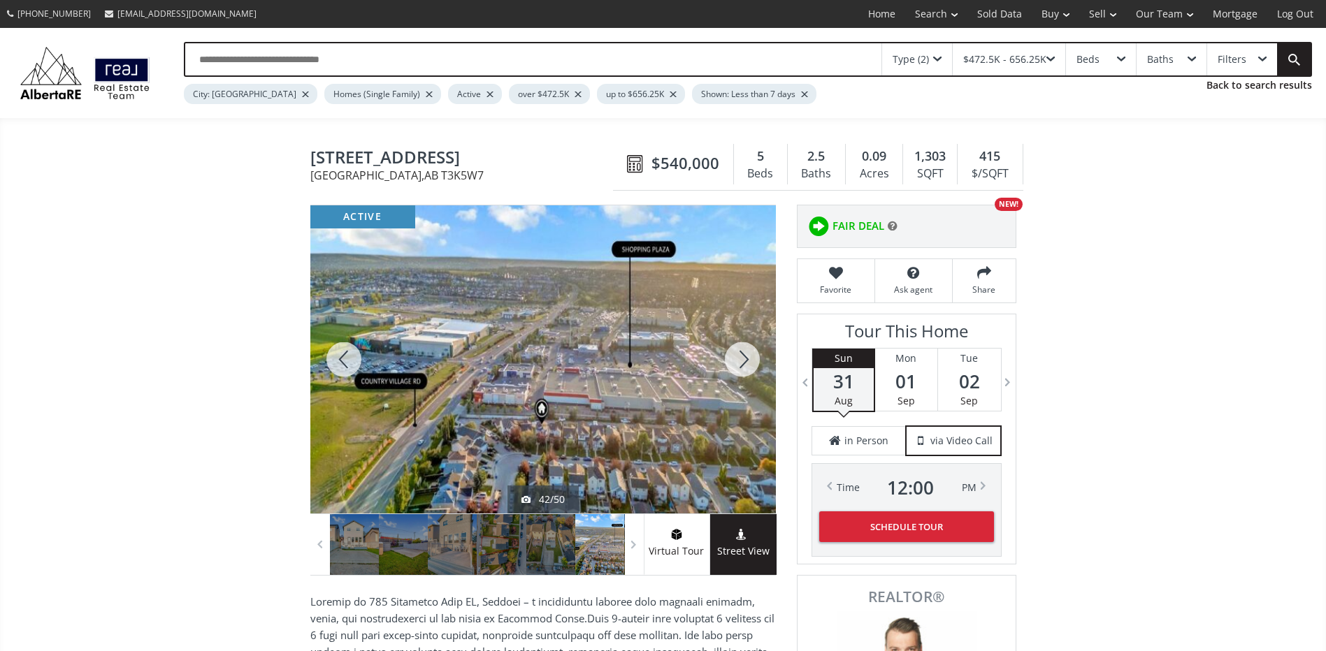
click at [739, 361] on div at bounding box center [742, 359] width 67 height 308
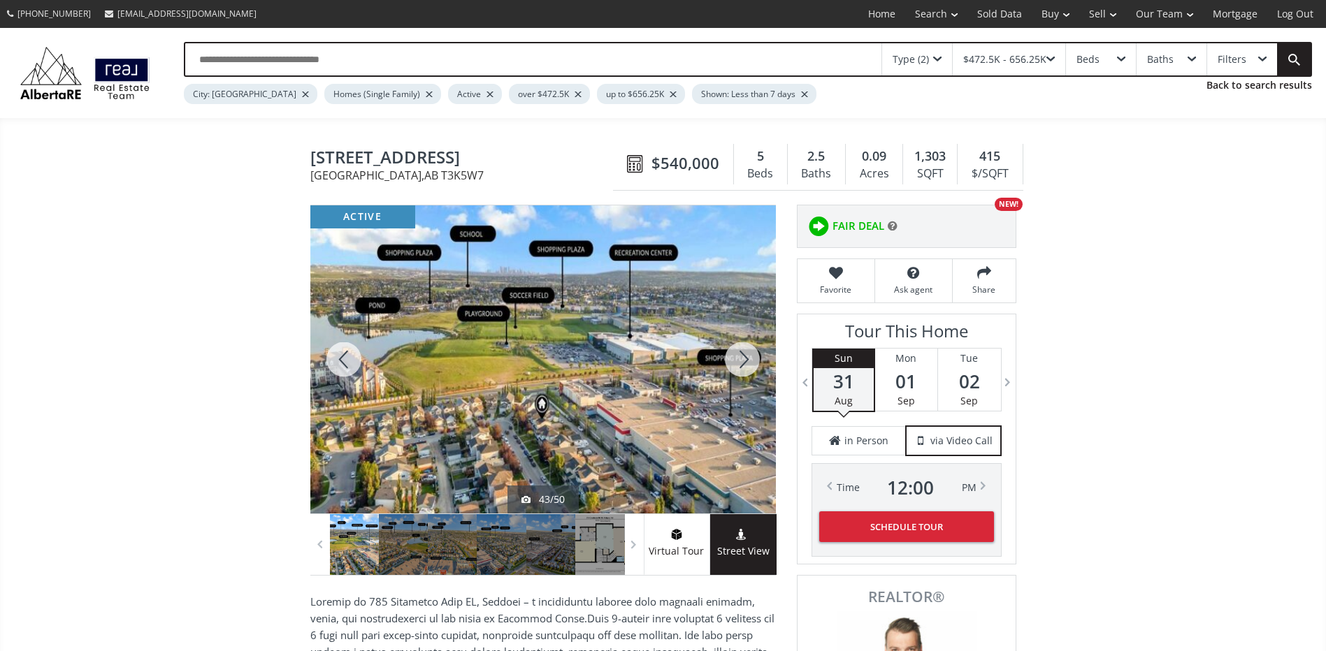
click at [739, 354] on div at bounding box center [742, 359] width 67 height 308
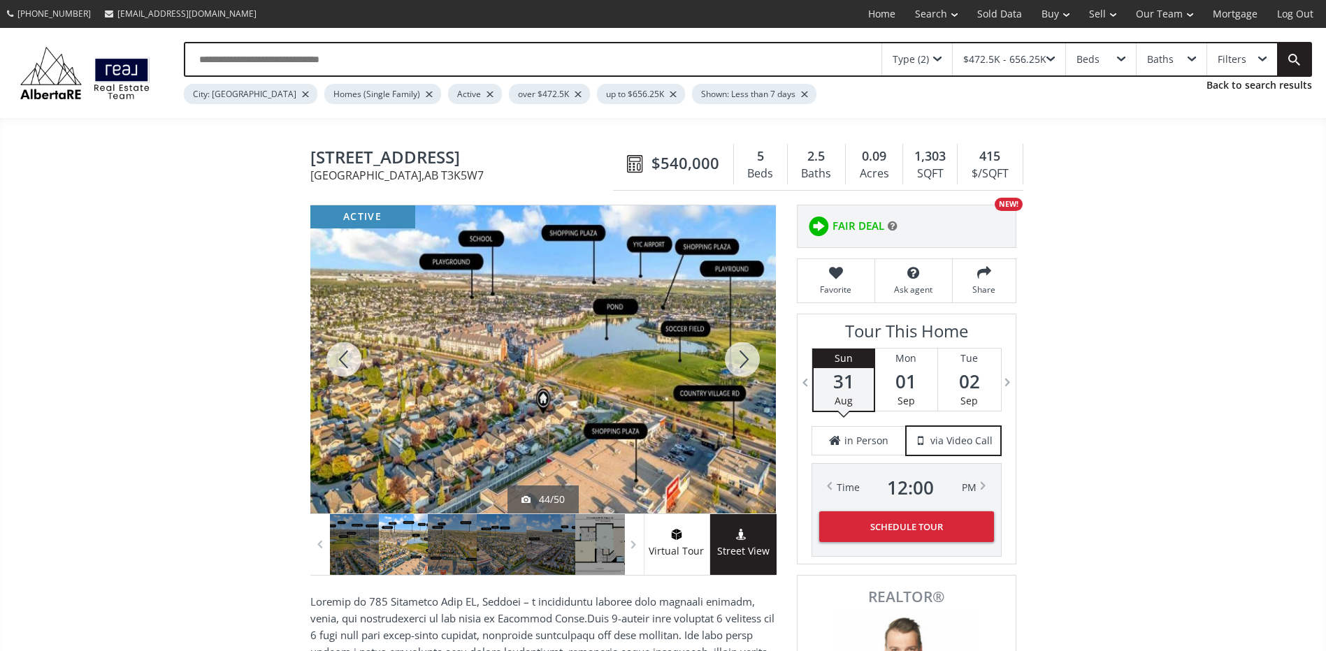
click at [739, 354] on div at bounding box center [742, 359] width 67 height 308
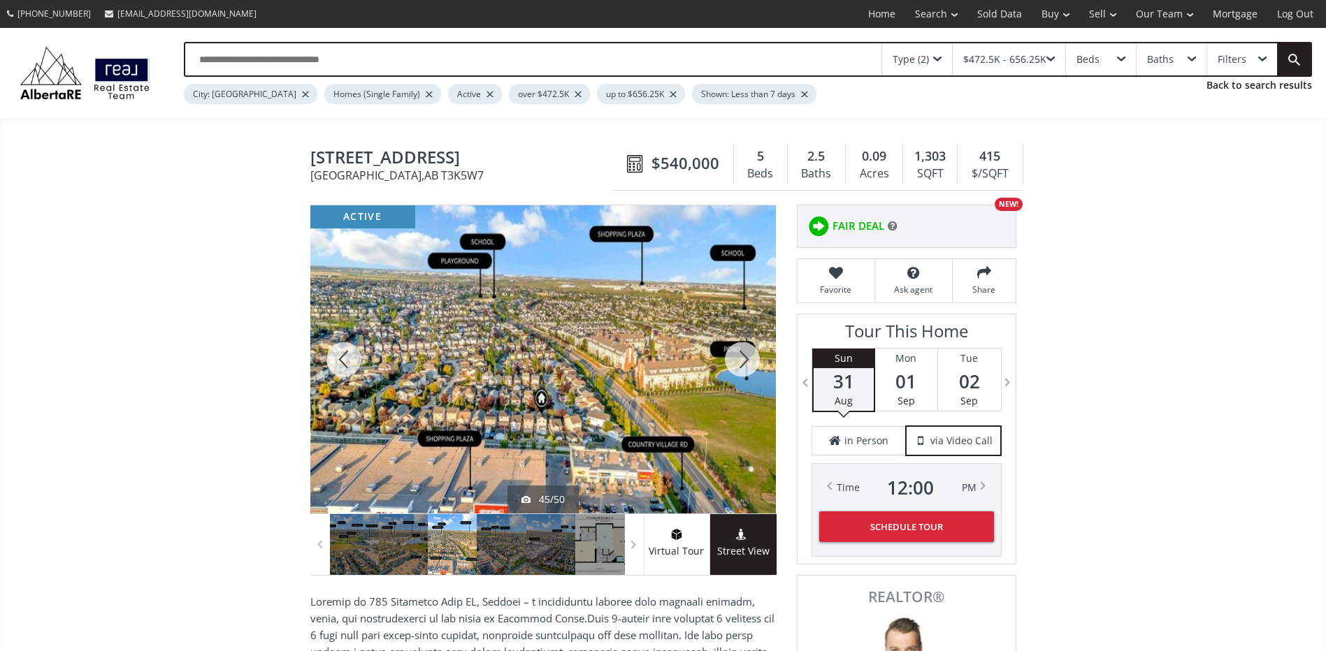
click at [739, 354] on div at bounding box center [742, 359] width 67 height 308
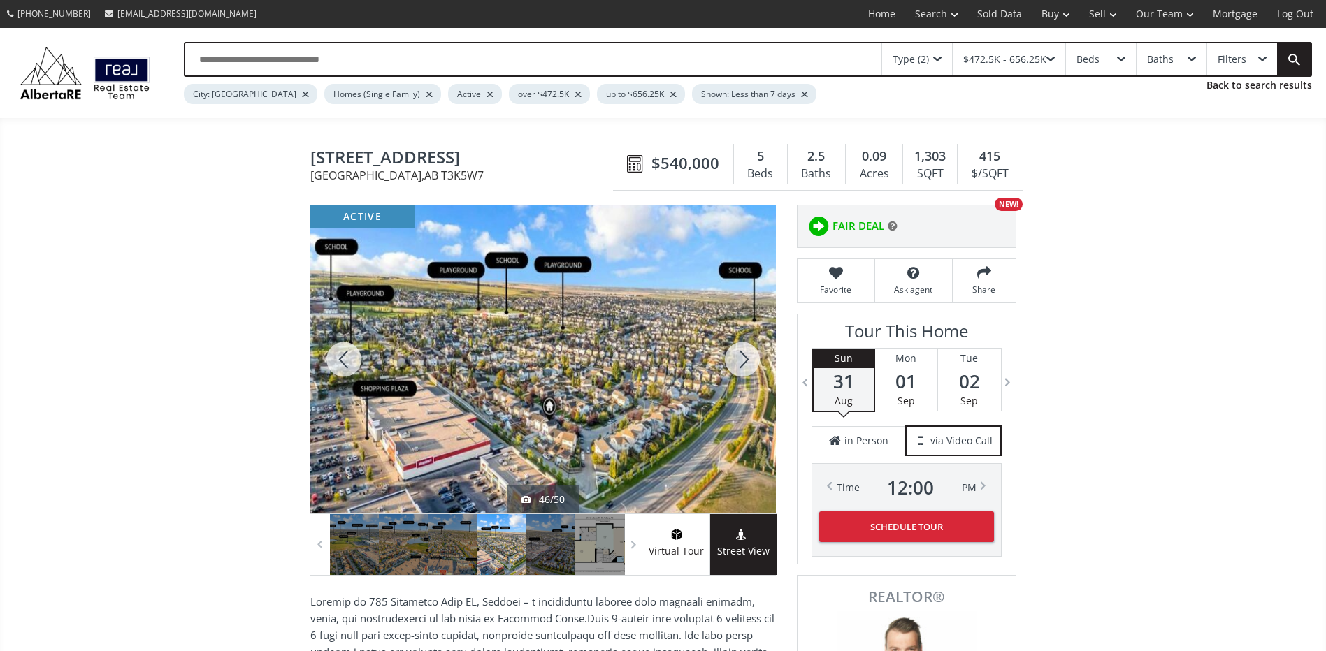
click at [336, 359] on div at bounding box center [343, 359] width 67 height 308
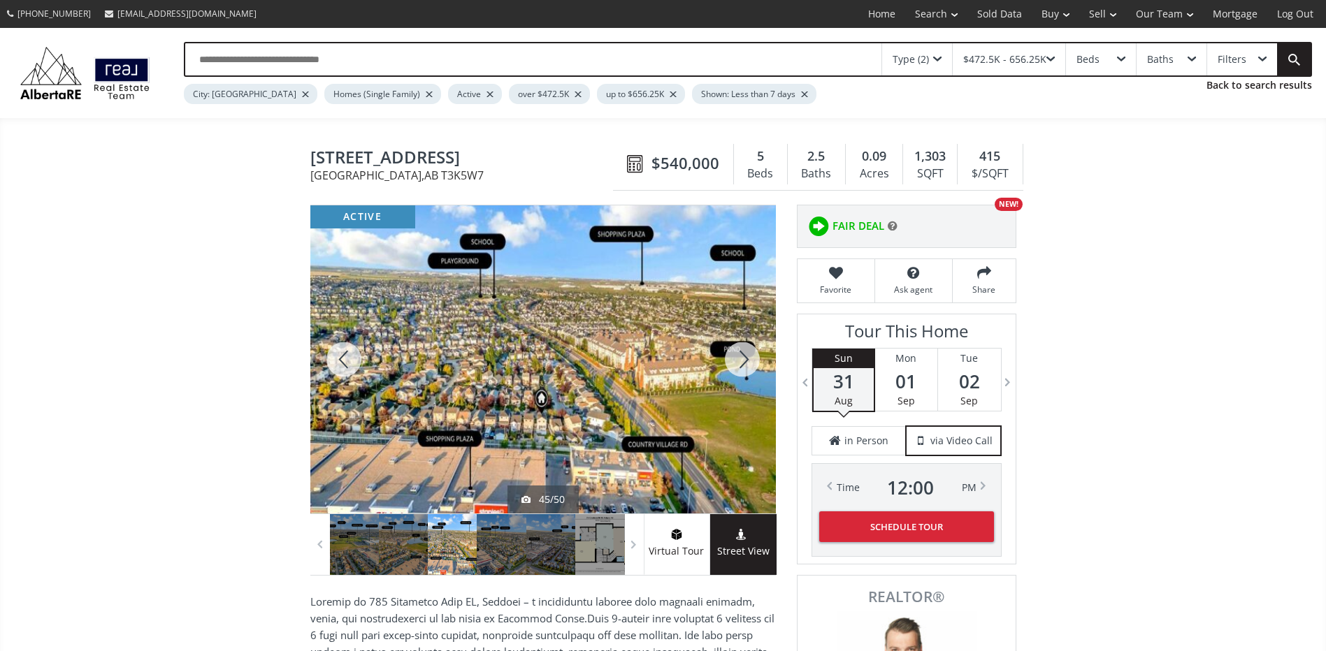
click at [336, 359] on div at bounding box center [343, 359] width 67 height 308
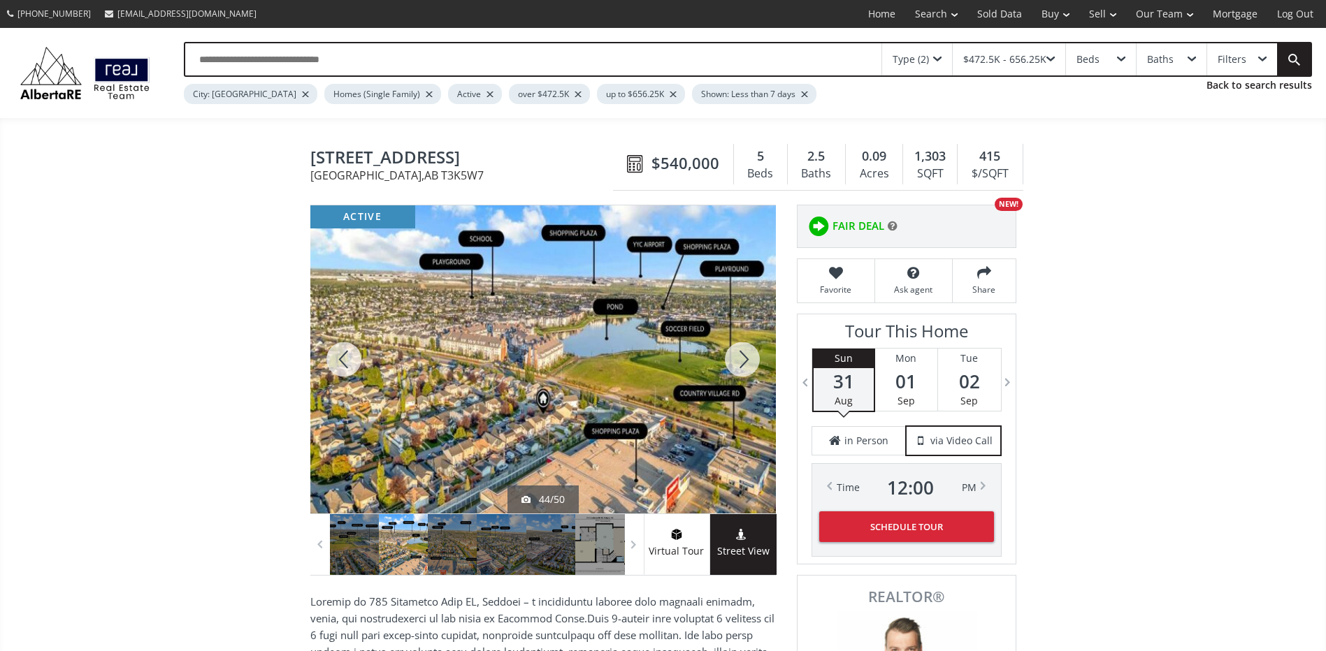
click at [734, 356] on div at bounding box center [742, 359] width 67 height 308
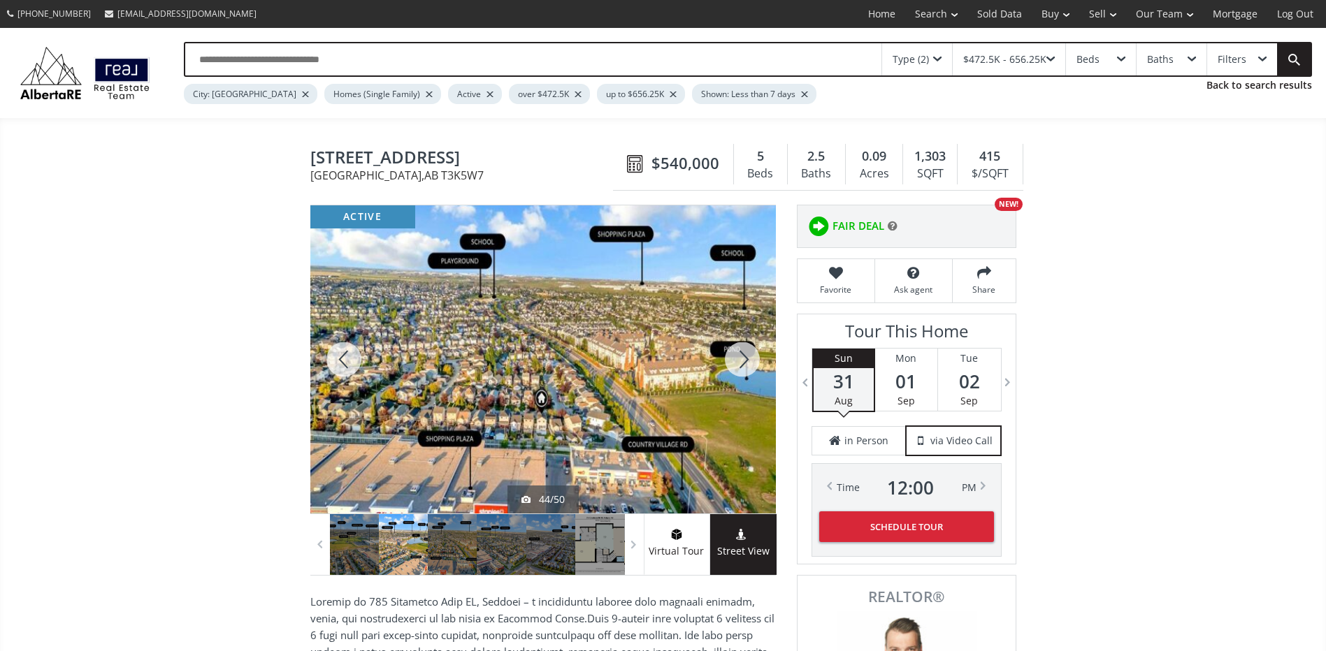
click at [734, 356] on div at bounding box center [742, 359] width 67 height 308
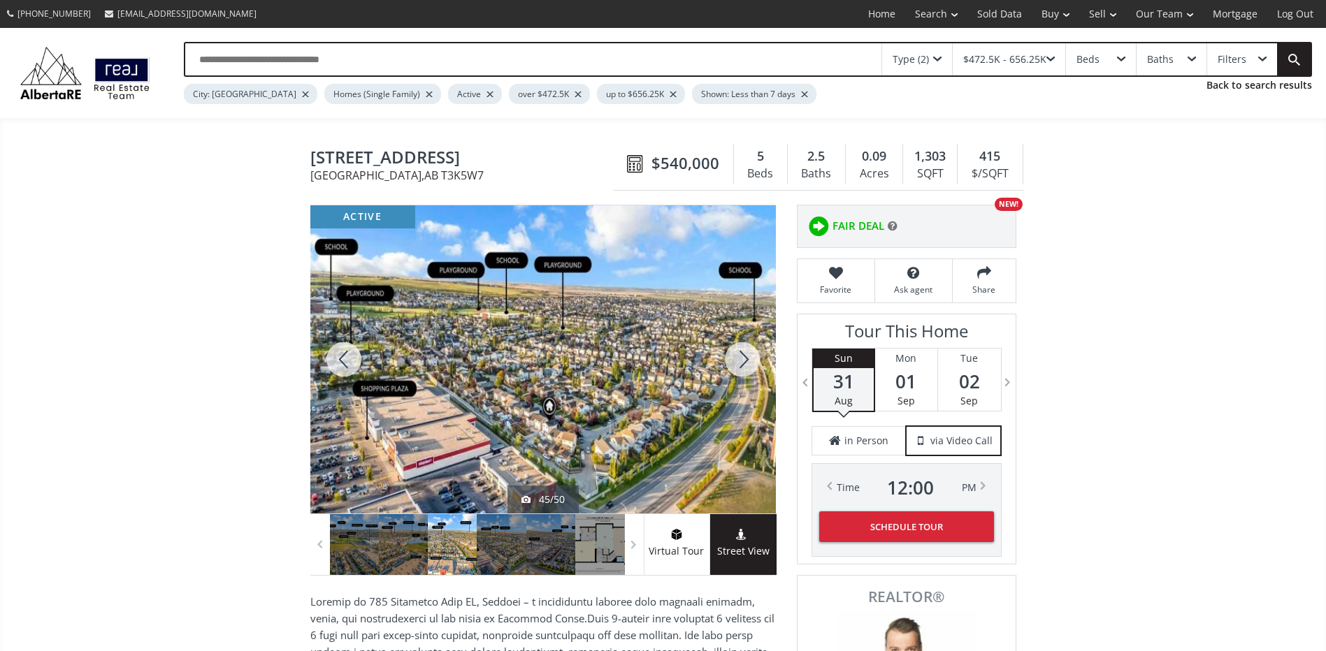
click at [734, 356] on div at bounding box center [742, 359] width 67 height 308
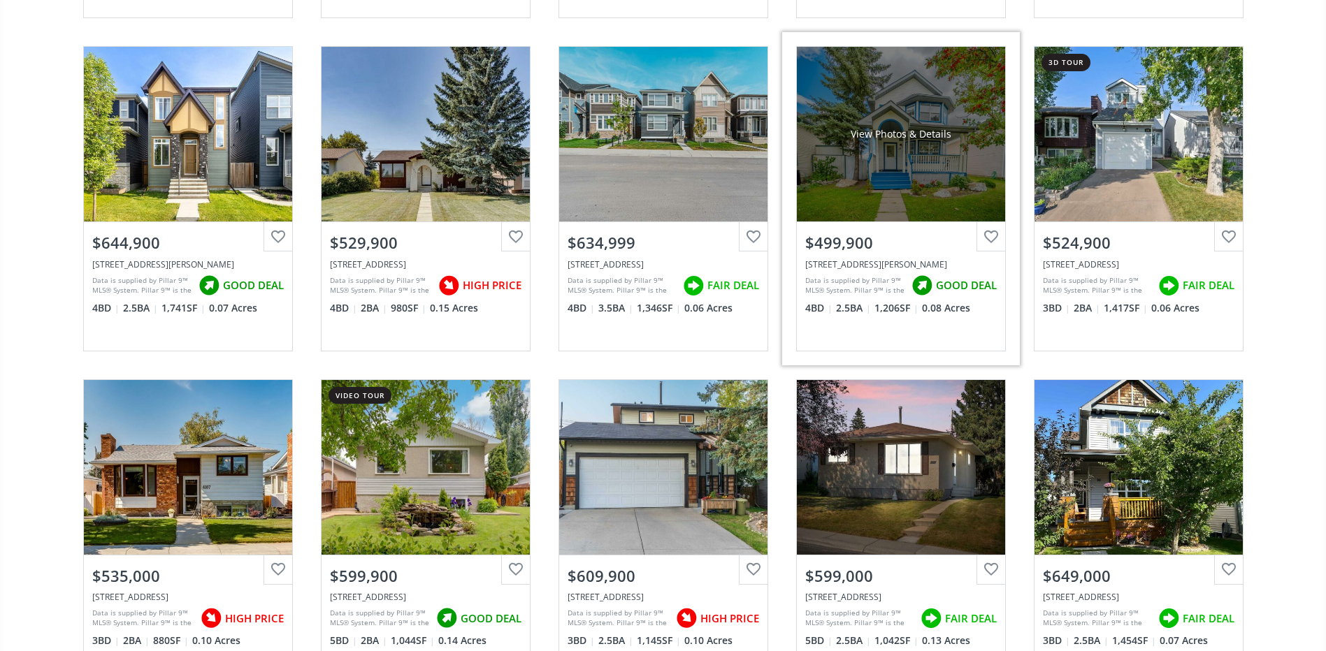
scroll to position [1398, 0]
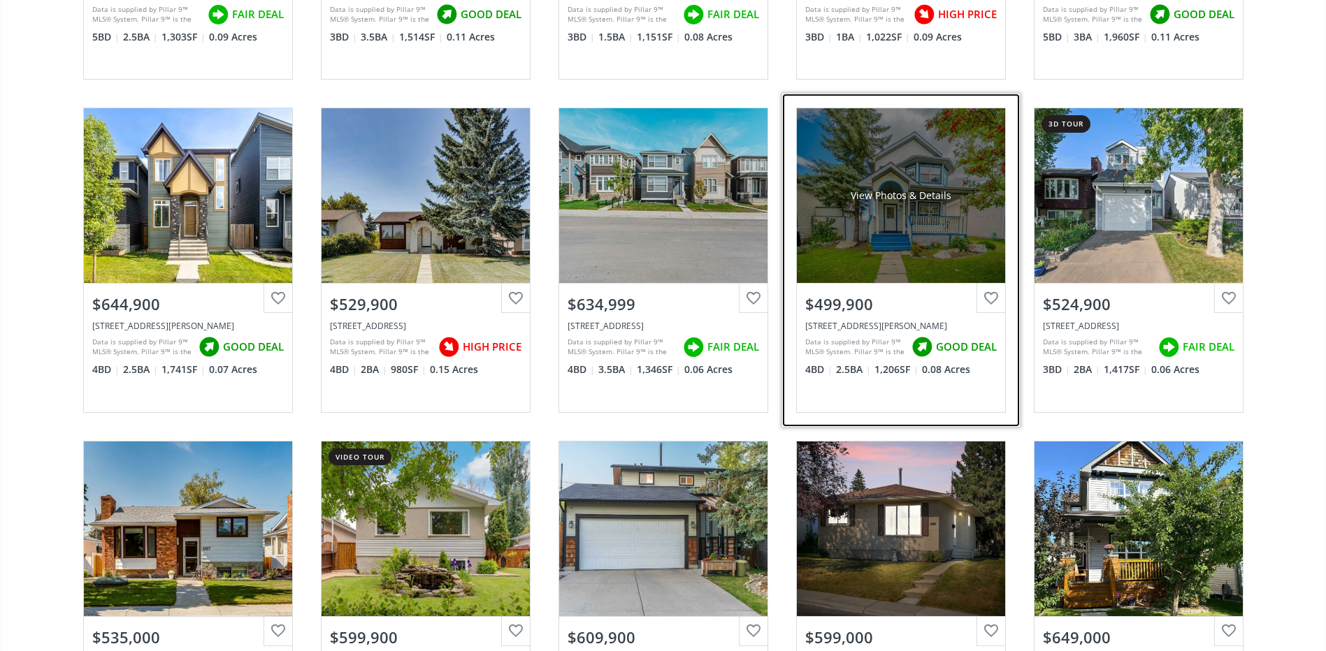
click at [920, 201] on div "View Photos & Details" at bounding box center [901, 196] width 101 height 14
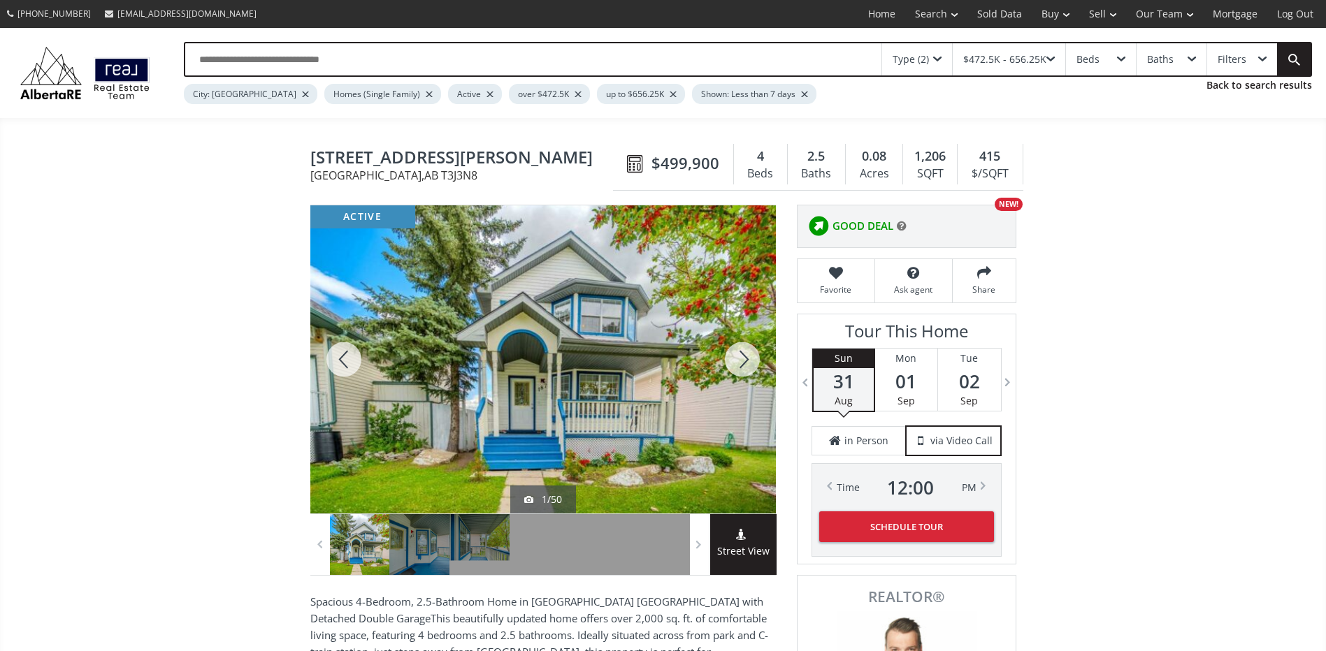
click at [734, 356] on div at bounding box center [742, 359] width 67 height 308
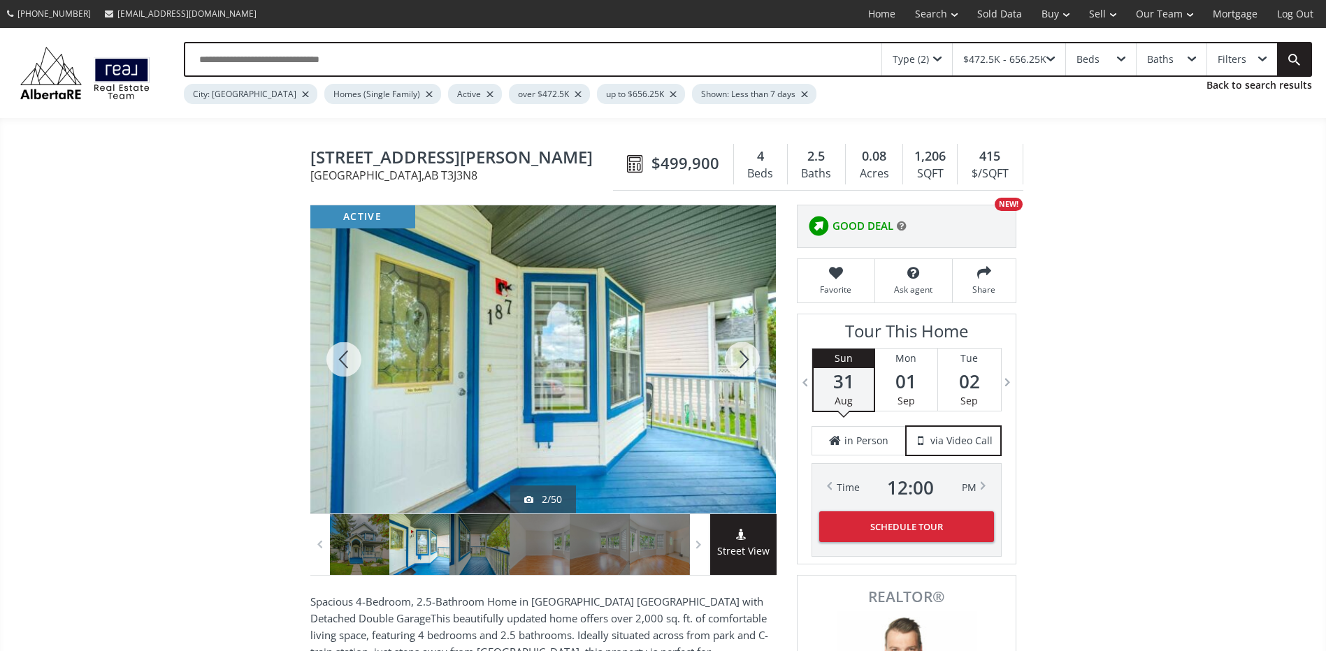
click at [734, 356] on div at bounding box center [742, 359] width 67 height 308
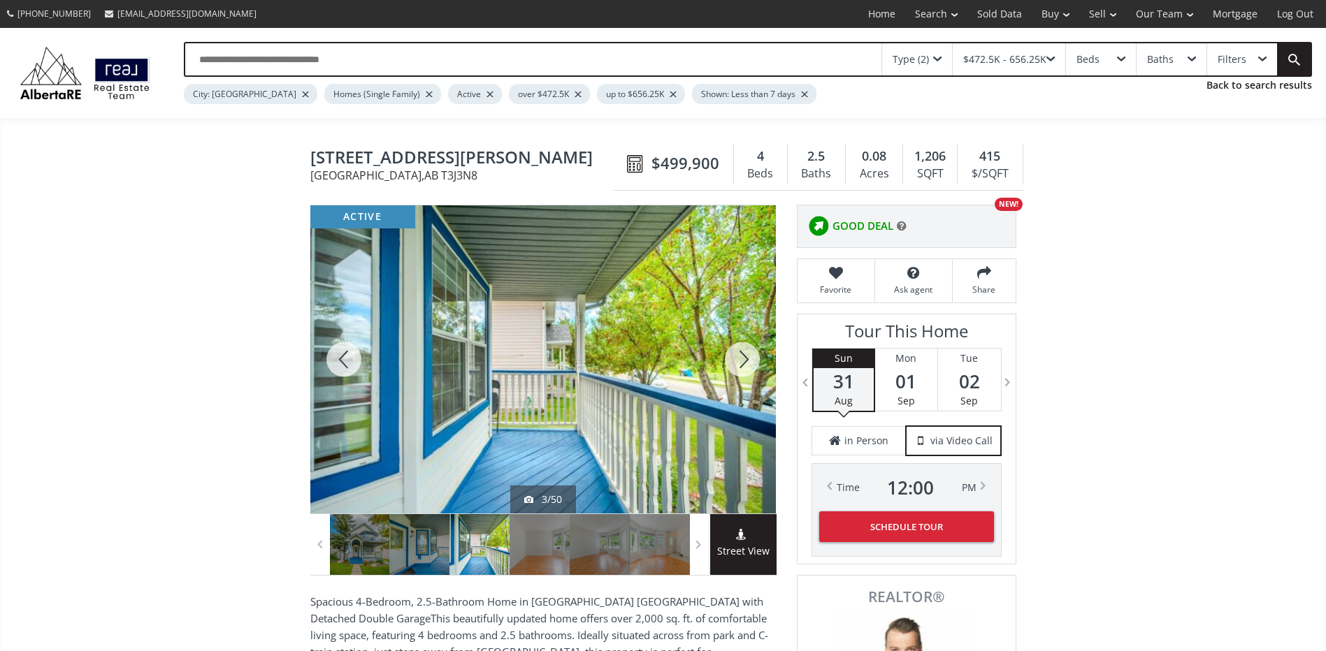
click at [734, 356] on div at bounding box center [742, 359] width 67 height 308
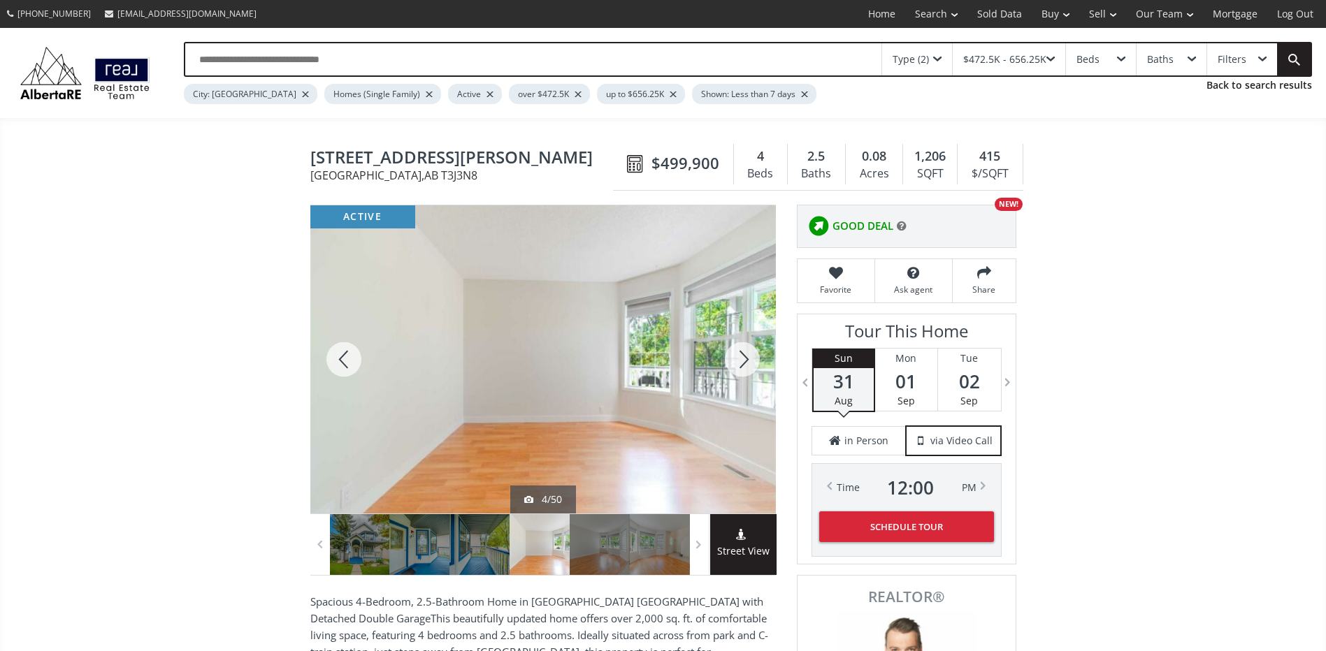
click at [734, 356] on div at bounding box center [742, 359] width 67 height 308
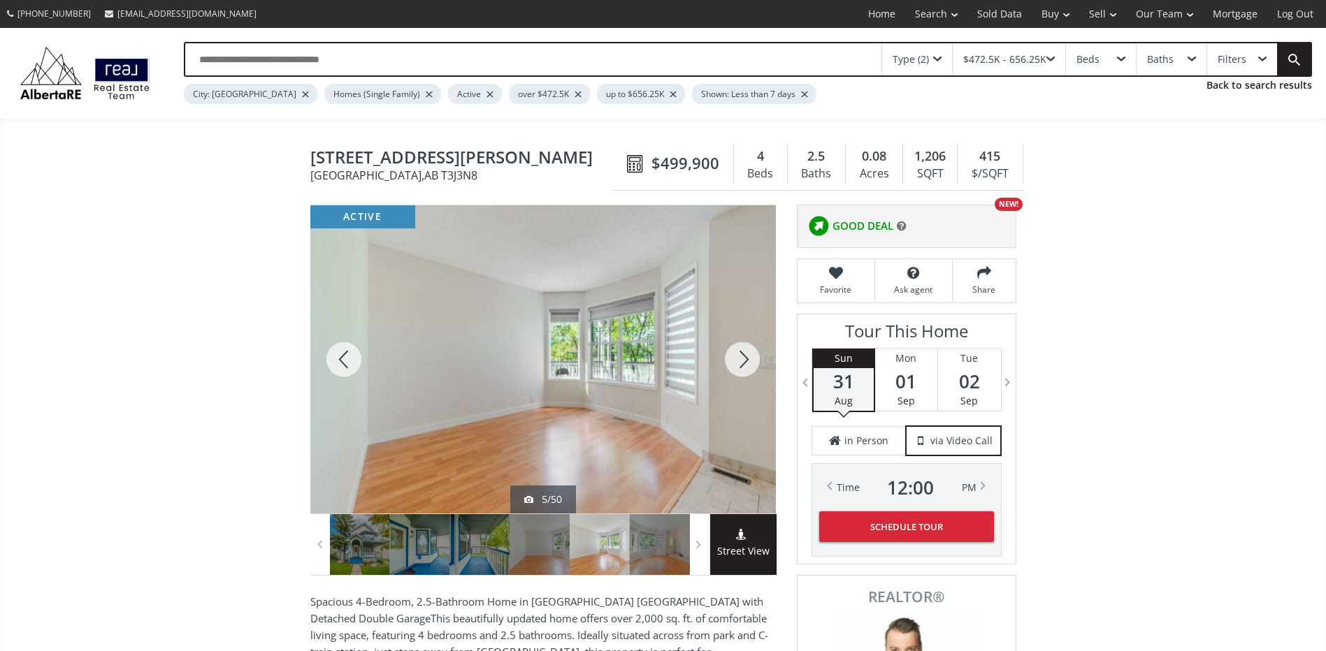
click at [734, 356] on div at bounding box center [742, 359] width 67 height 308
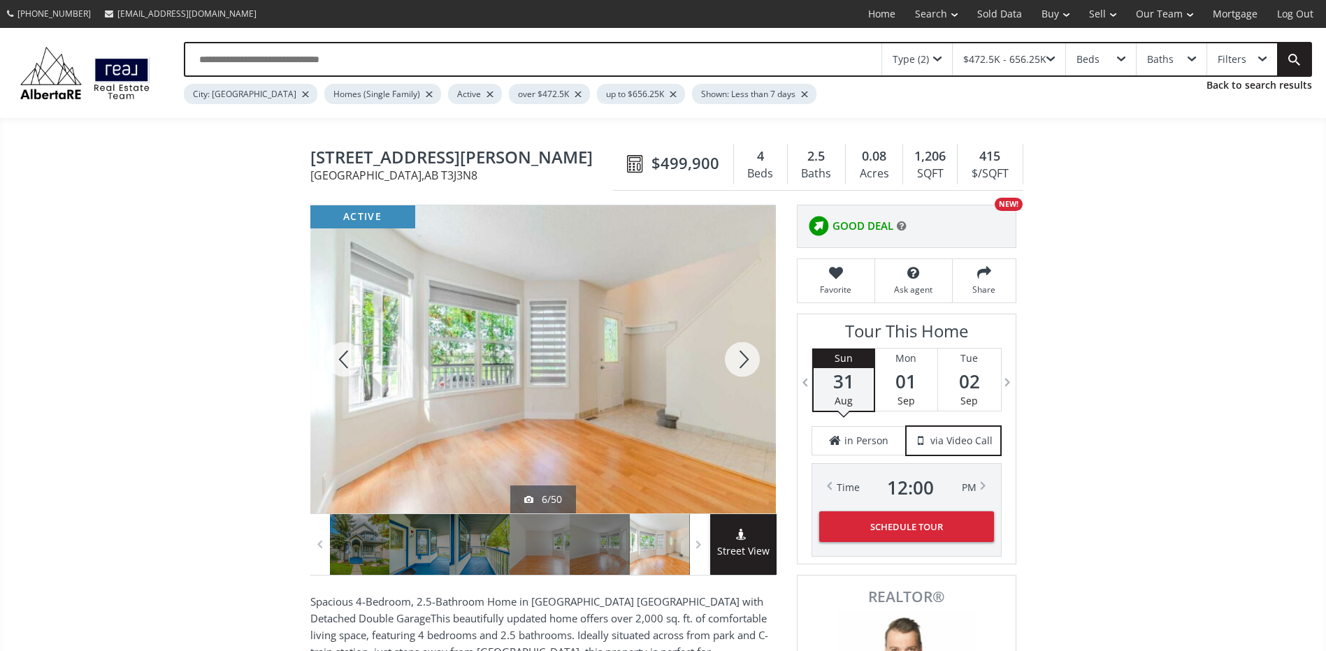
click at [734, 356] on div at bounding box center [742, 359] width 67 height 308
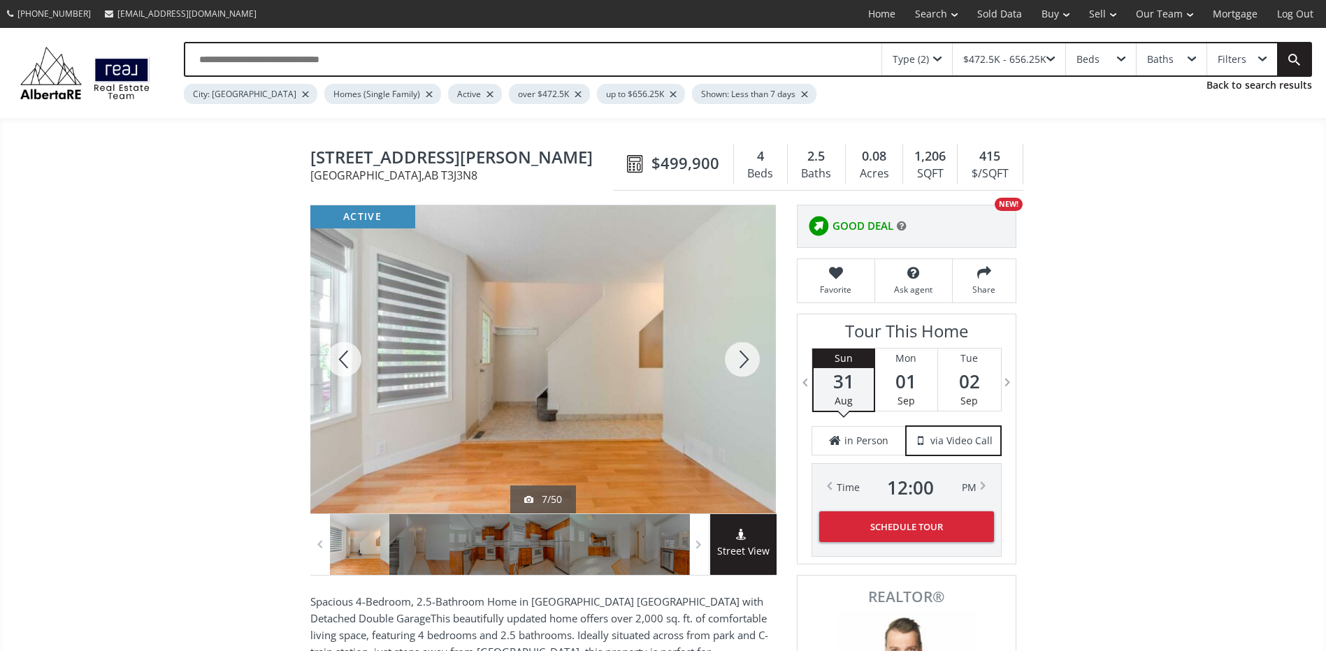
click at [734, 356] on div at bounding box center [742, 359] width 67 height 308
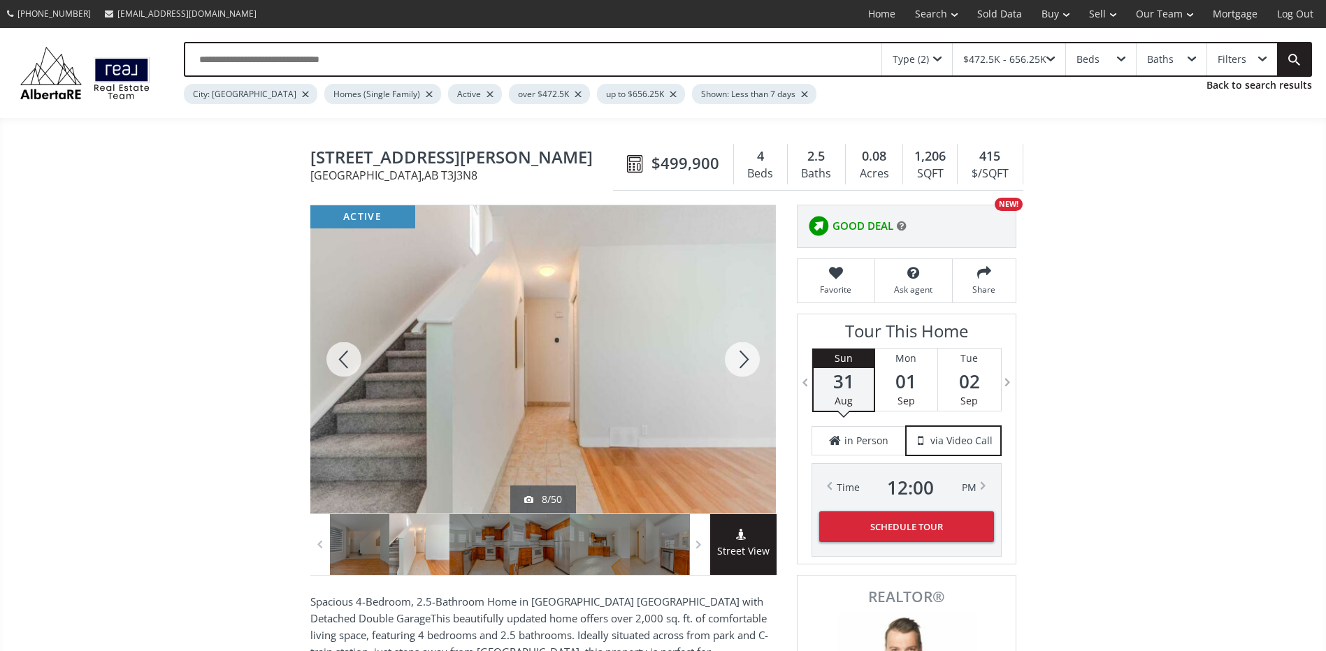
click at [734, 356] on div at bounding box center [742, 359] width 67 height 308
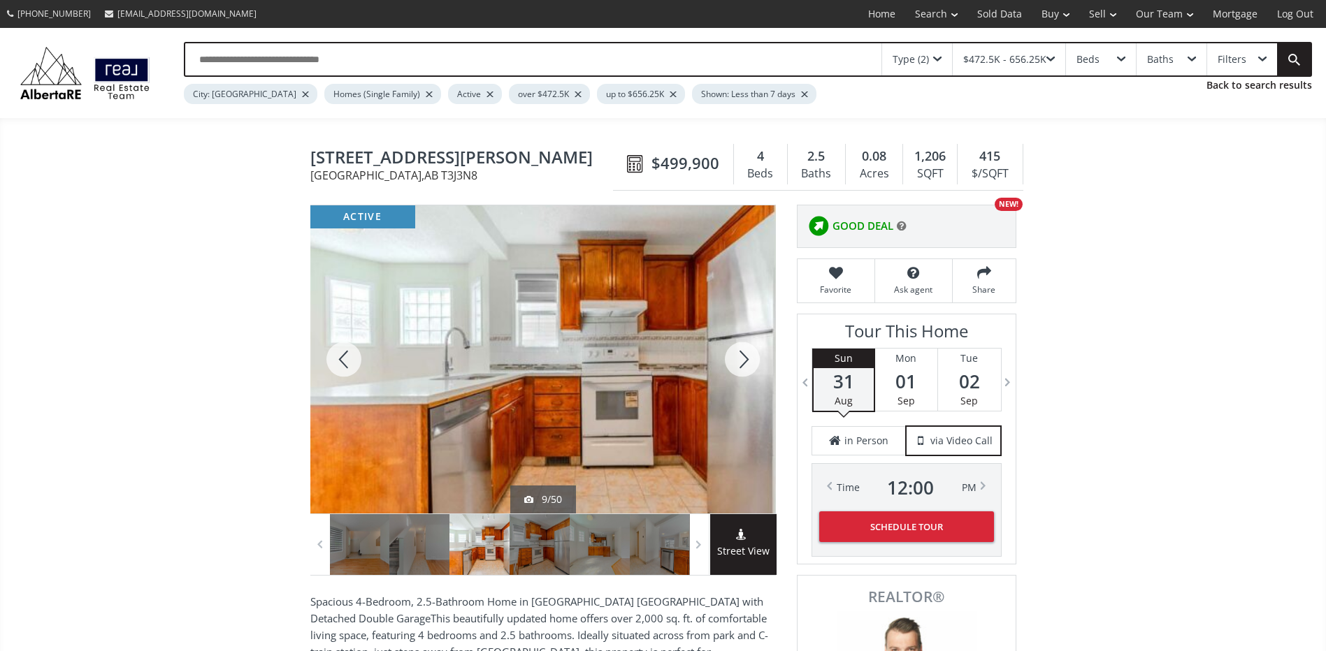
click at [734, 356] on div at bounding box center [742, 359] width 67 height 308
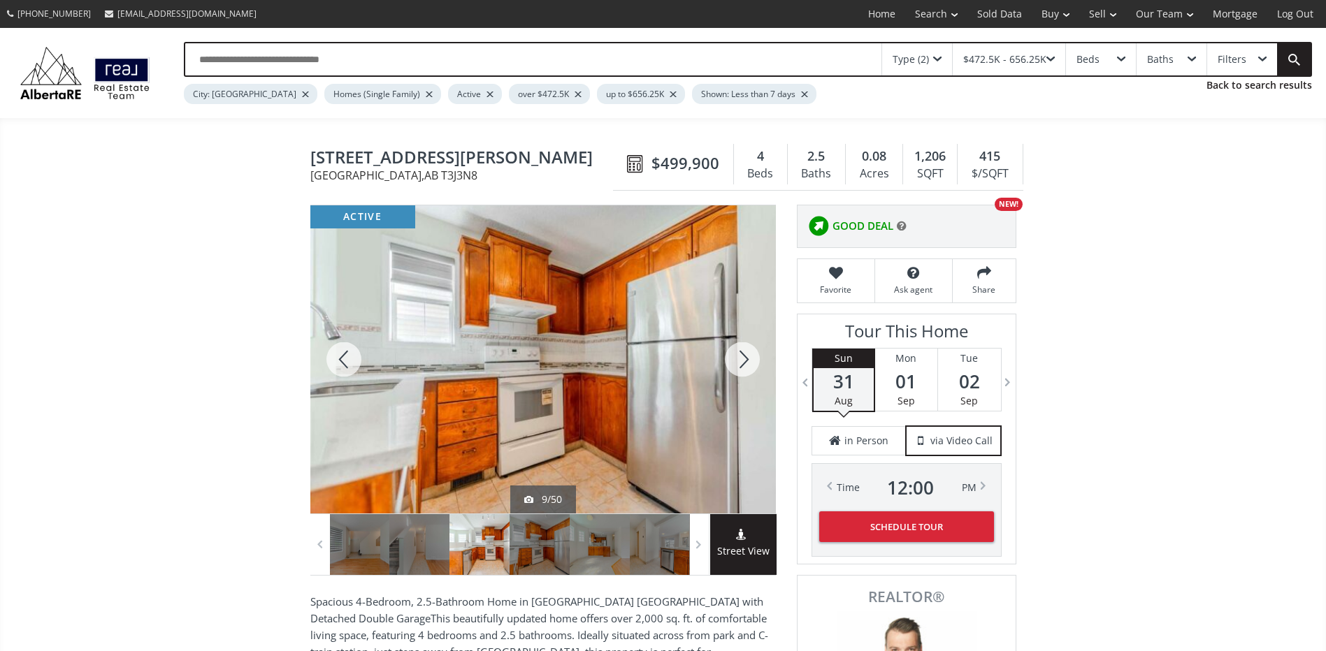
click at [734, 356] on div at bounding box center [742, 359] width 67 height 308
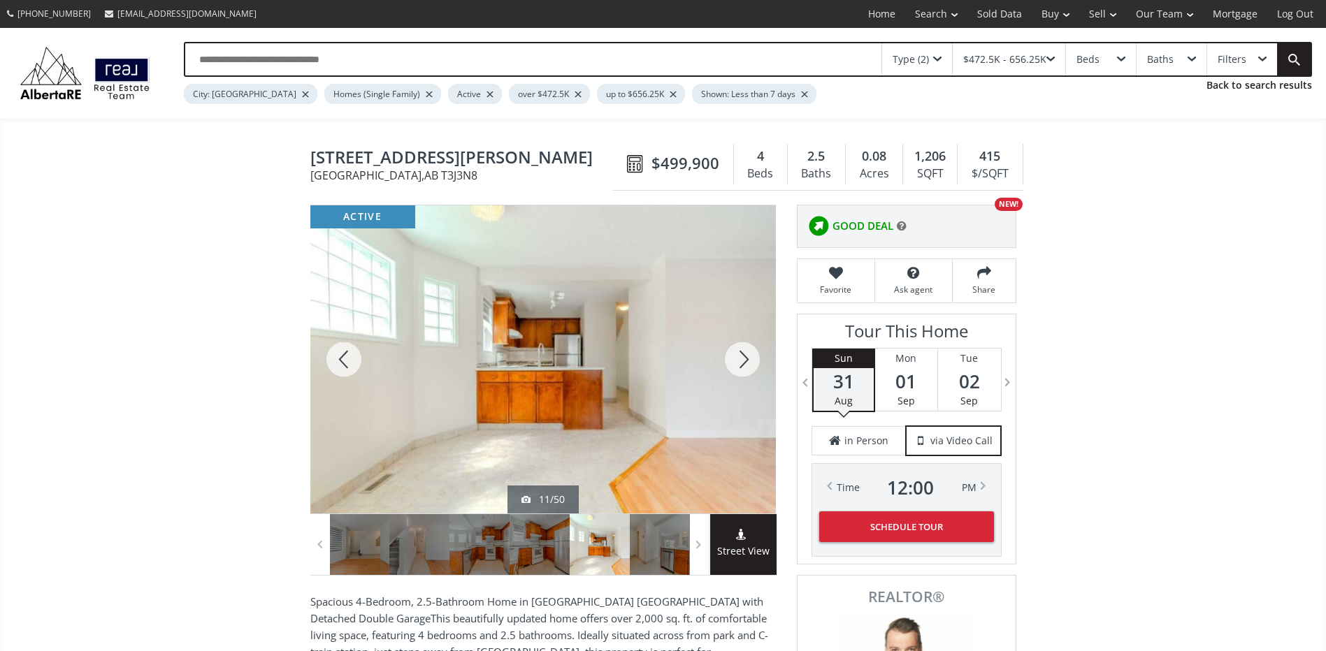
click at [345, 356] on div at bounding box center [343, 359] width 67 height 308
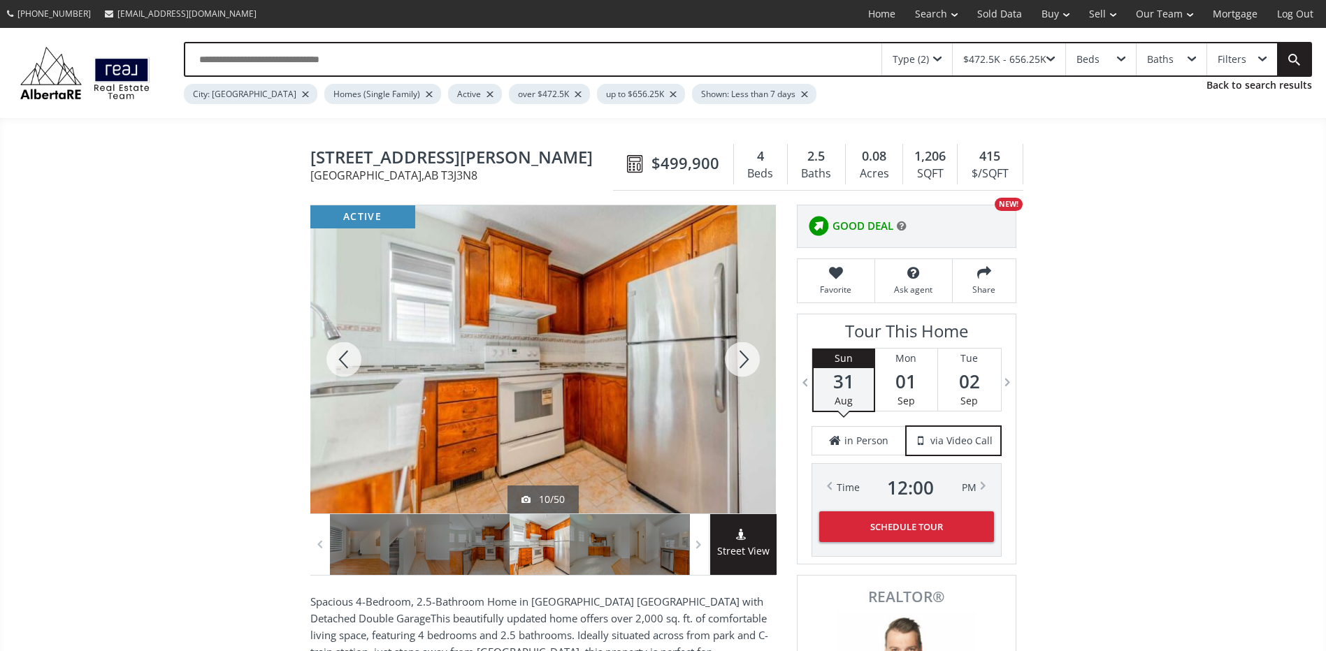
click at [729, 368] on div at bounding box center [742, 359] width 67 height 308
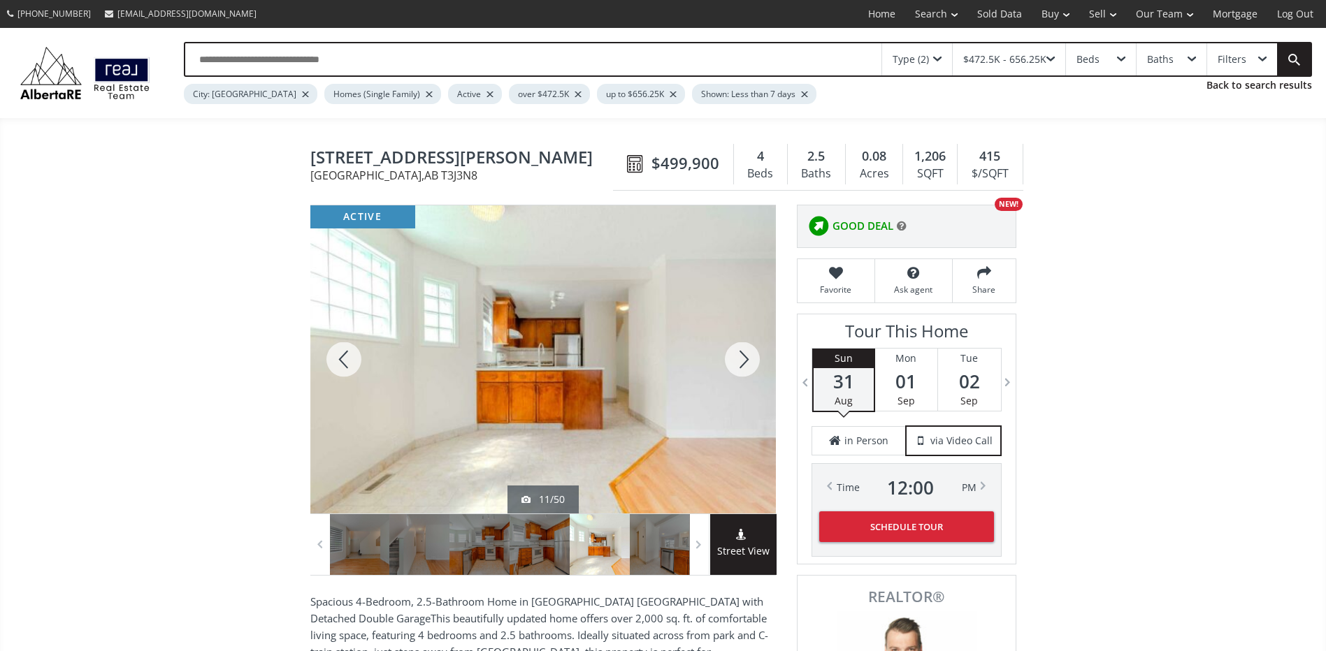
click at [729, 368] on div at bounding box center [742, 359] width 67 height 308
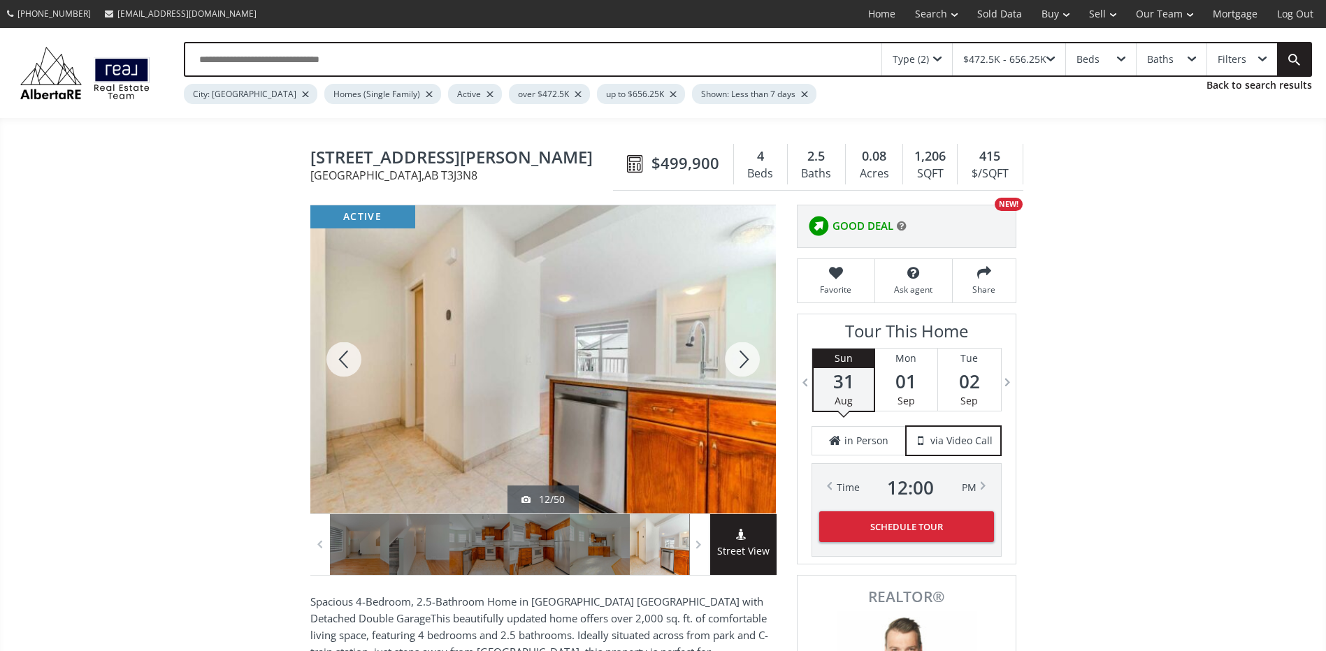
click at [729, 368] on div at bounding box center [742, 359] width 67 height 308
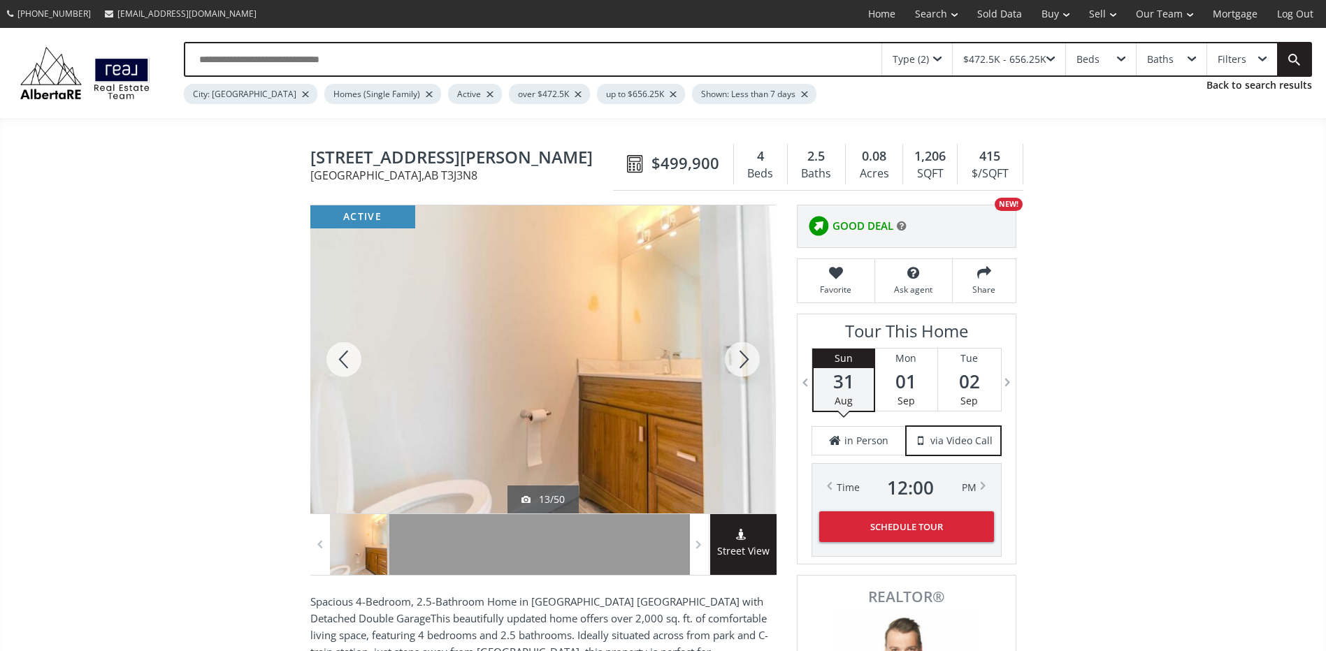
click at [729, 368] on div at bounding box center [742, 359] width 67 height 308
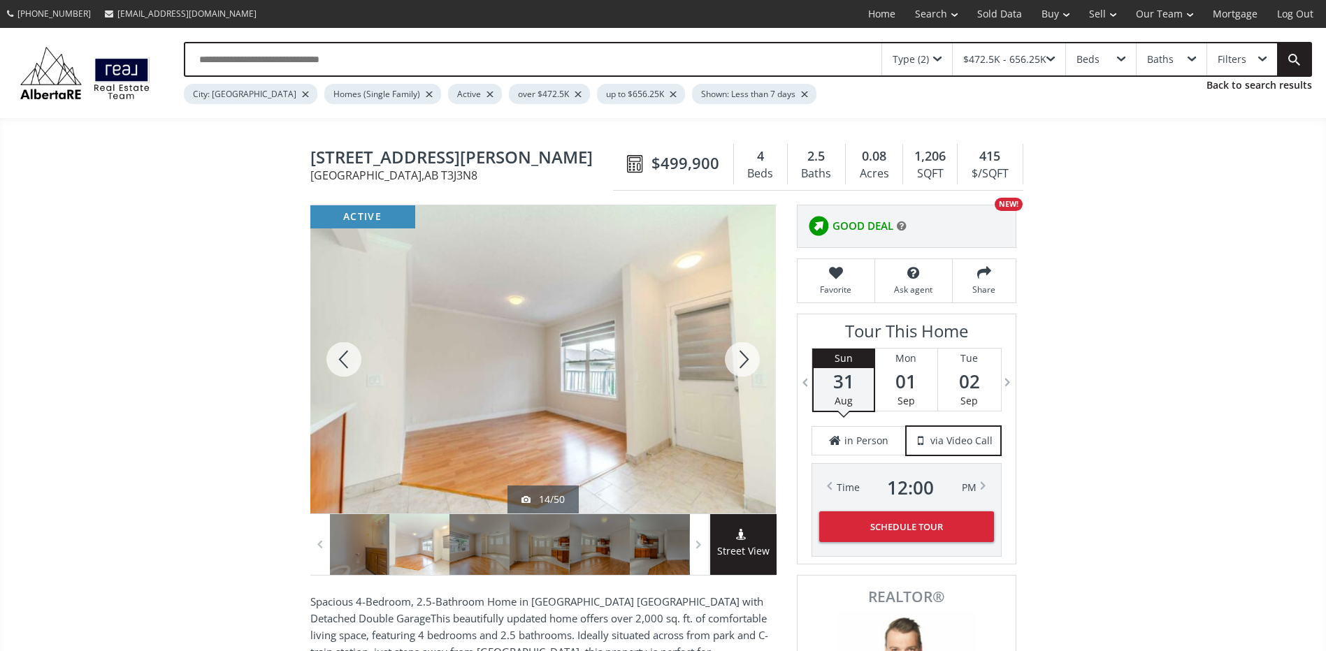
click at [729, 368] on div at bounding box center [742, 359] width 67 height 308
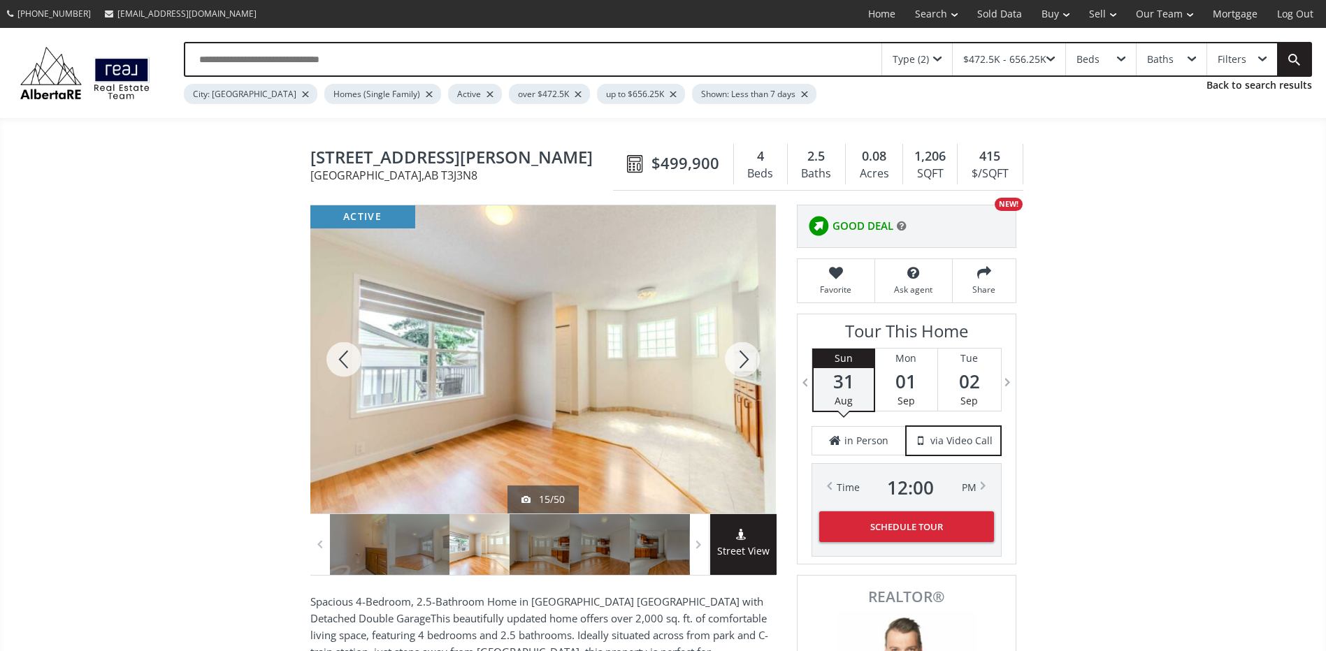
click at [729, 368] on div at bounding box center [742, 359] width 67 height 308
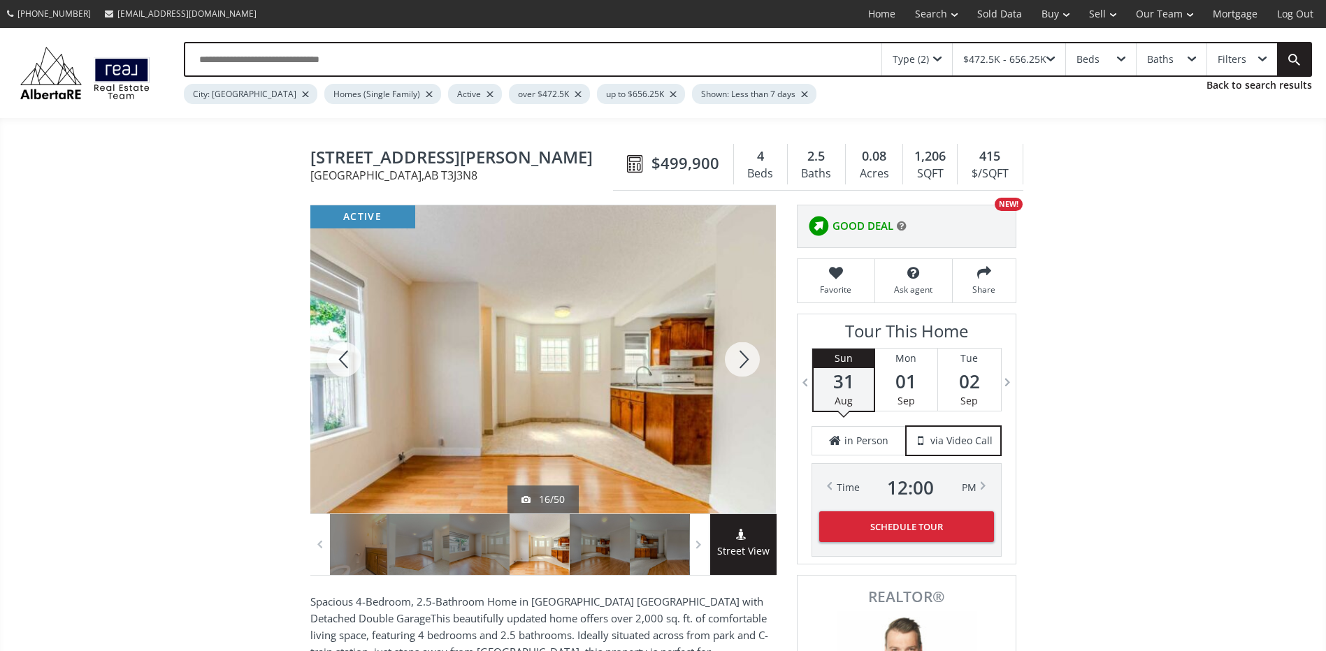
click at [742, 354] on div at bounding box center [742, 359] width 67 height 308
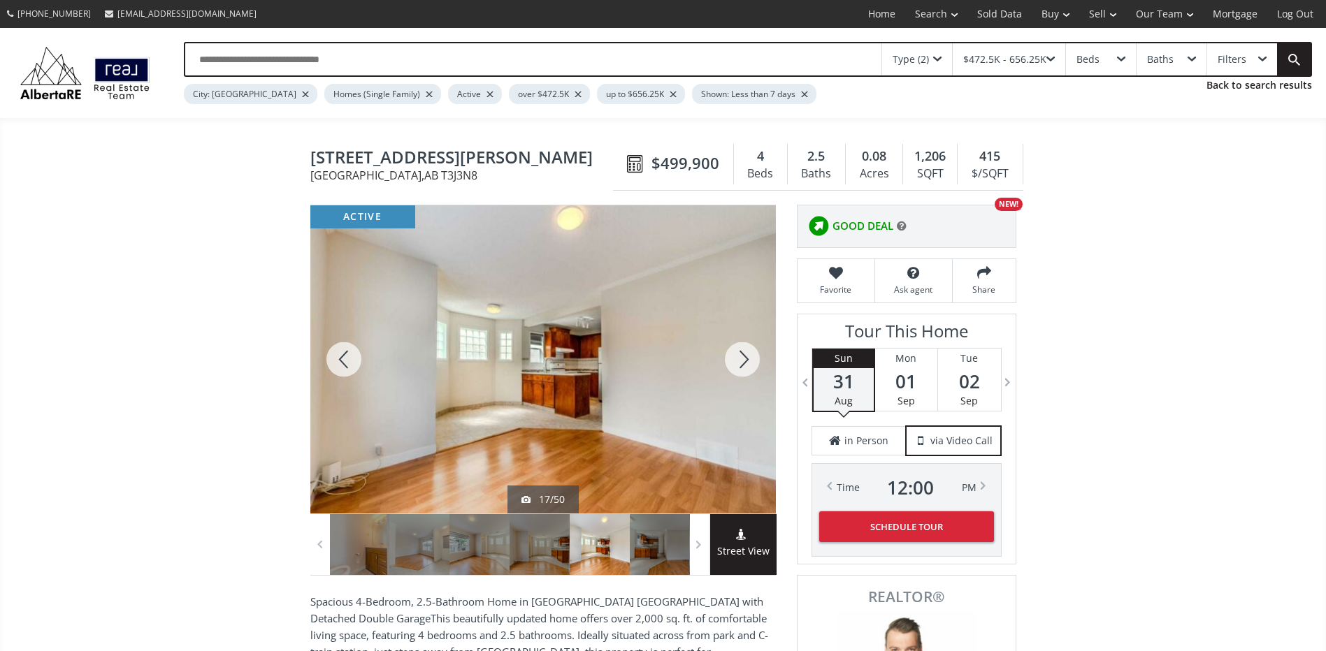
click at [742, 354] on div at bounding box center [742, 359] width 67 height 308
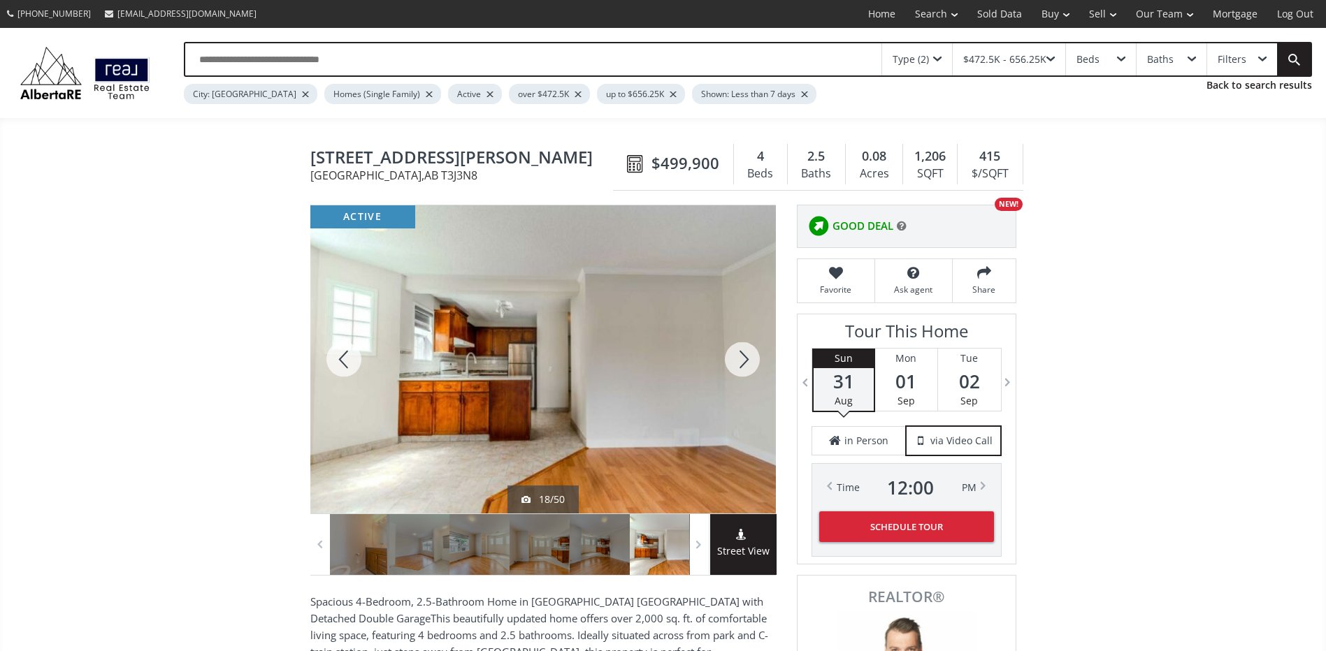
click at [742, 354] on div at bounding box center [742, 359] width 67 height 308
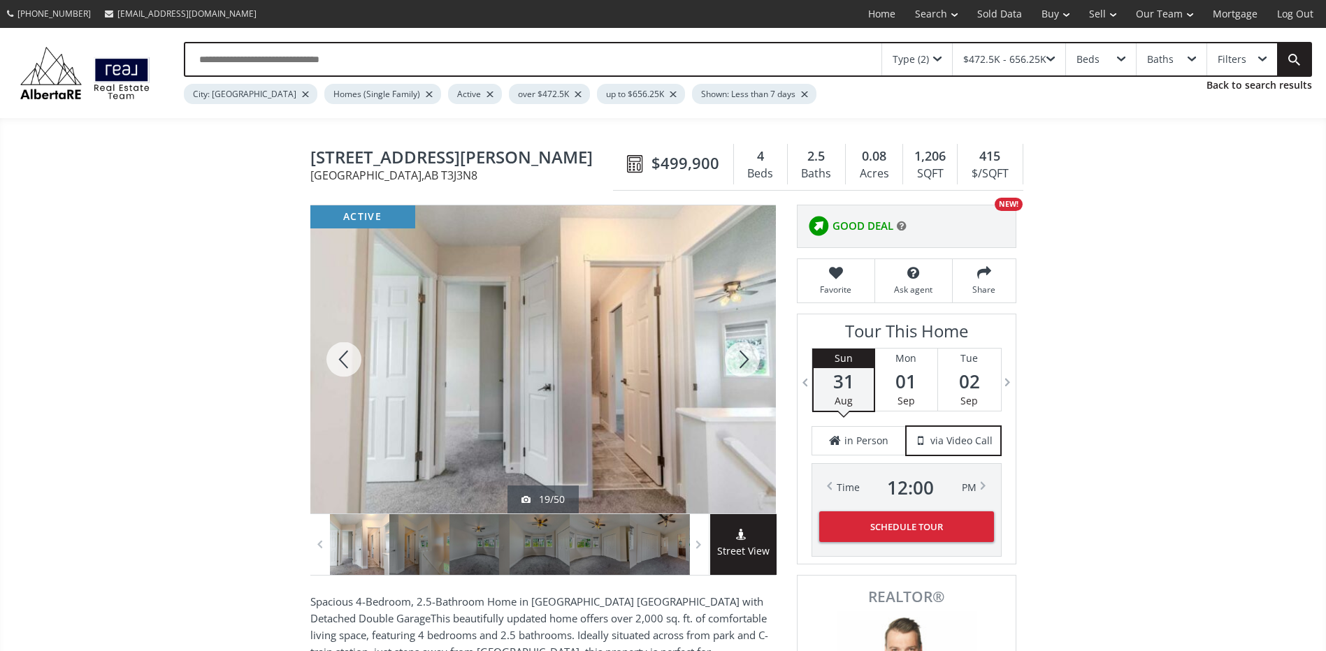
click at [742, 354] on div at bounding box center [742, 359] width 67 height 308
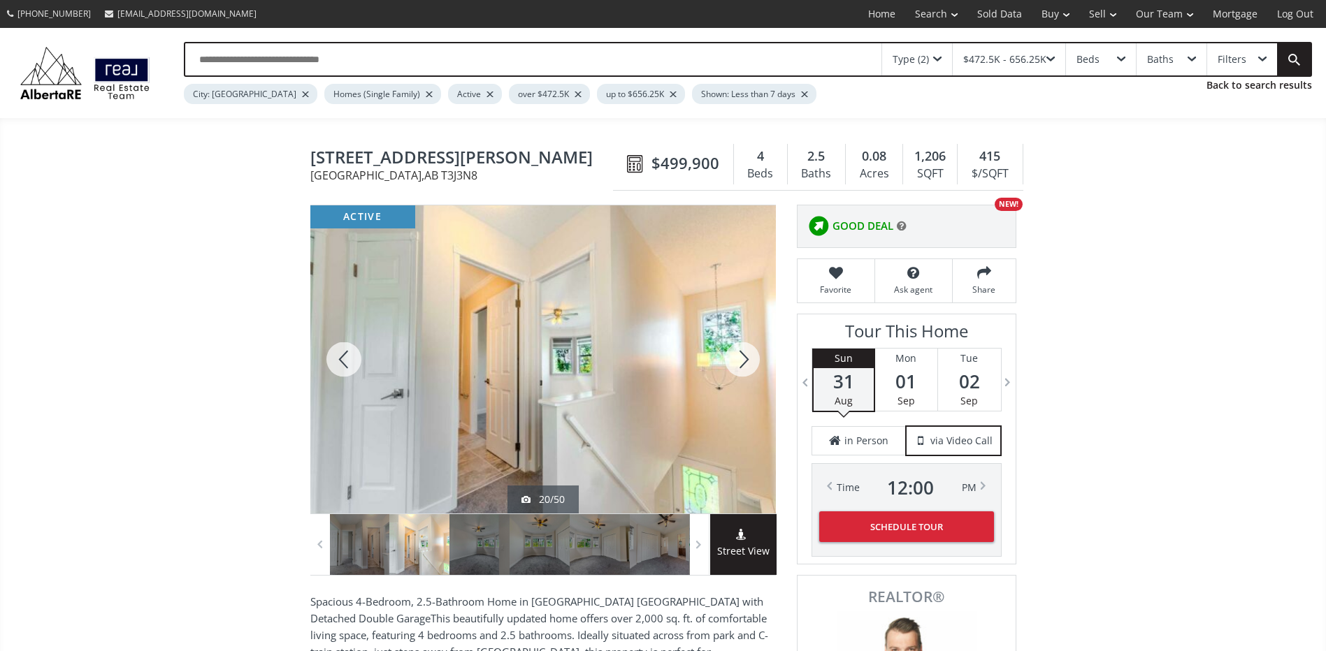
click at [742, 354] on div at bounding box center [742, 359] width 67 height 308
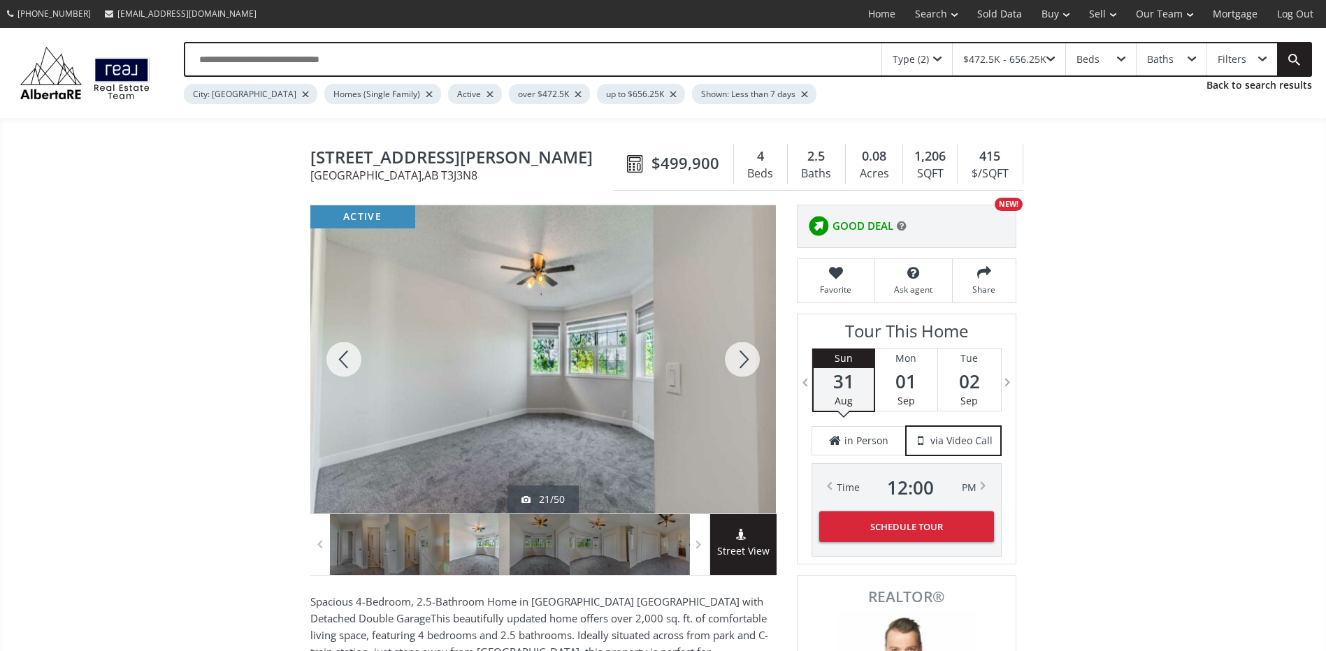
click at [742, 354] on div at bounding box center [742, 359] width 67 height 308
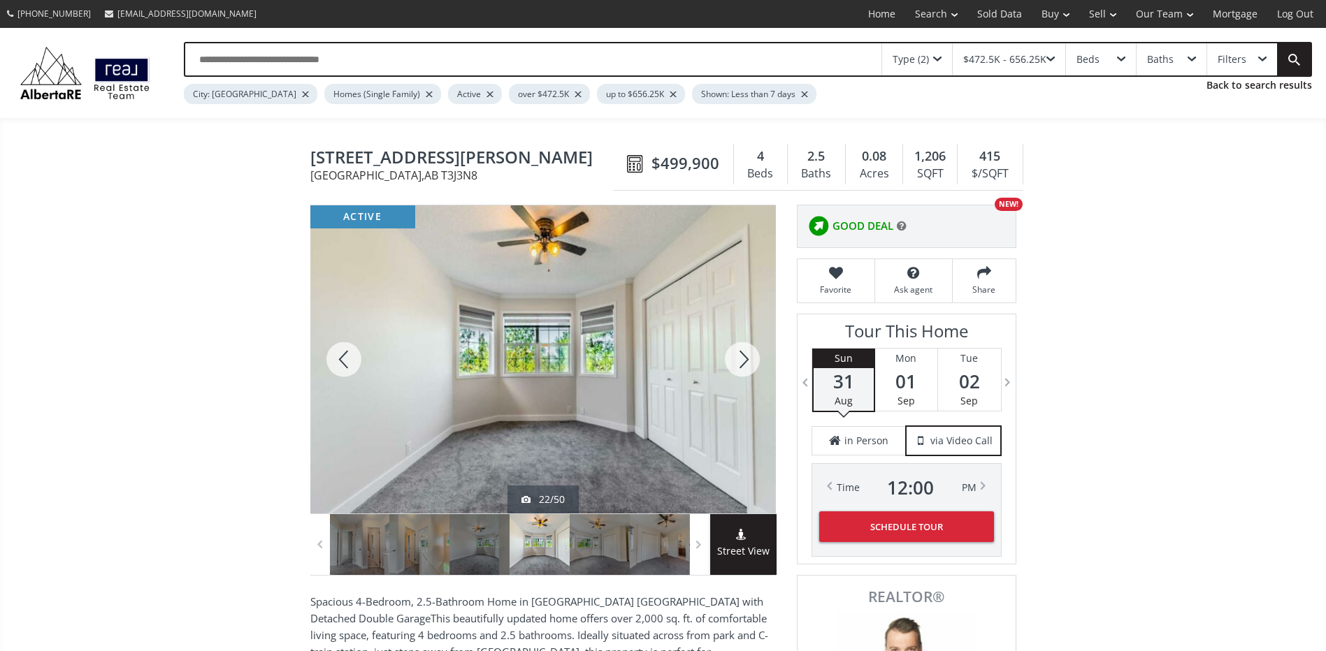
click at [742, 354] on div at bounding box center [742, 359] width 67 height 308
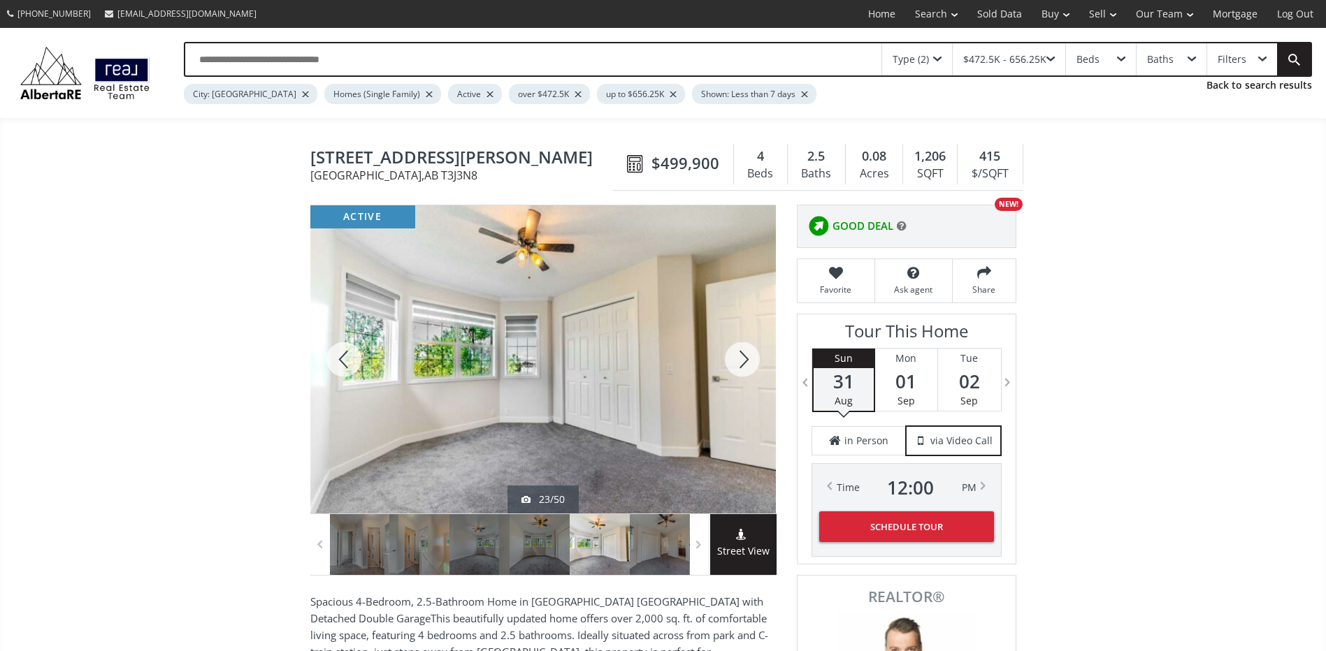
click at [742, 354] on div at bounding box center [742, 359] width 67 height 308
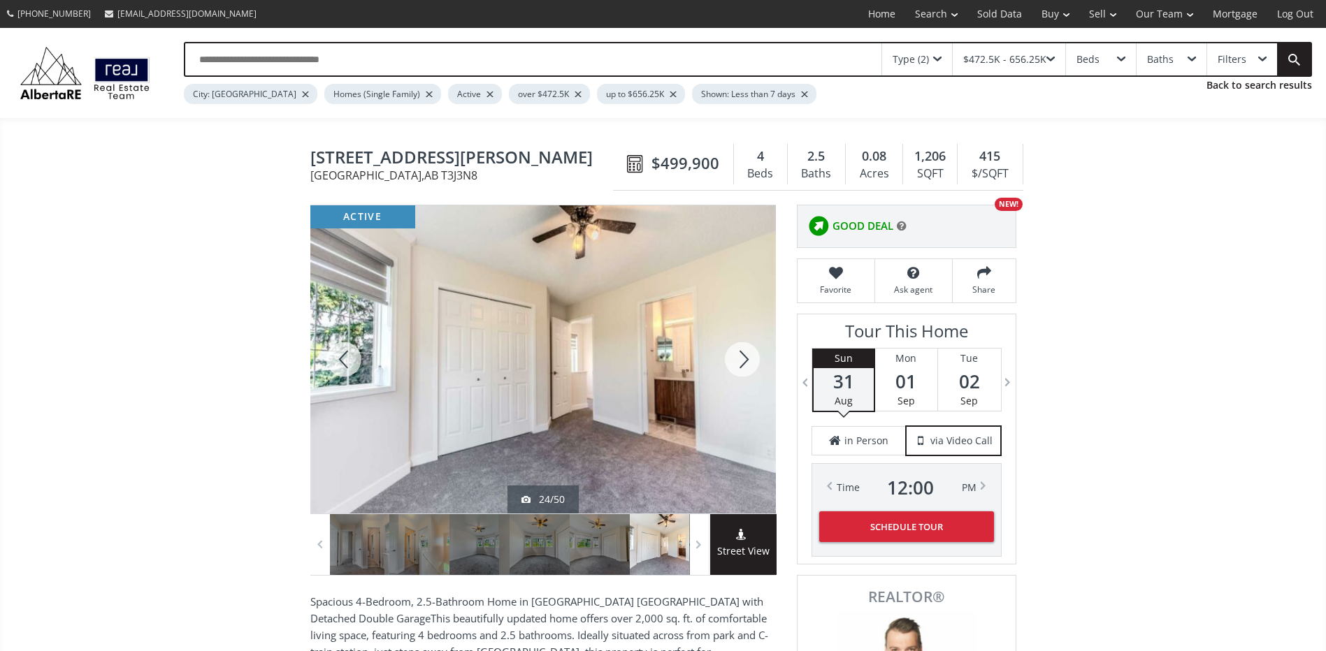
click at [742, 354] on div at bounding box center [742, 359] width 67 height 308
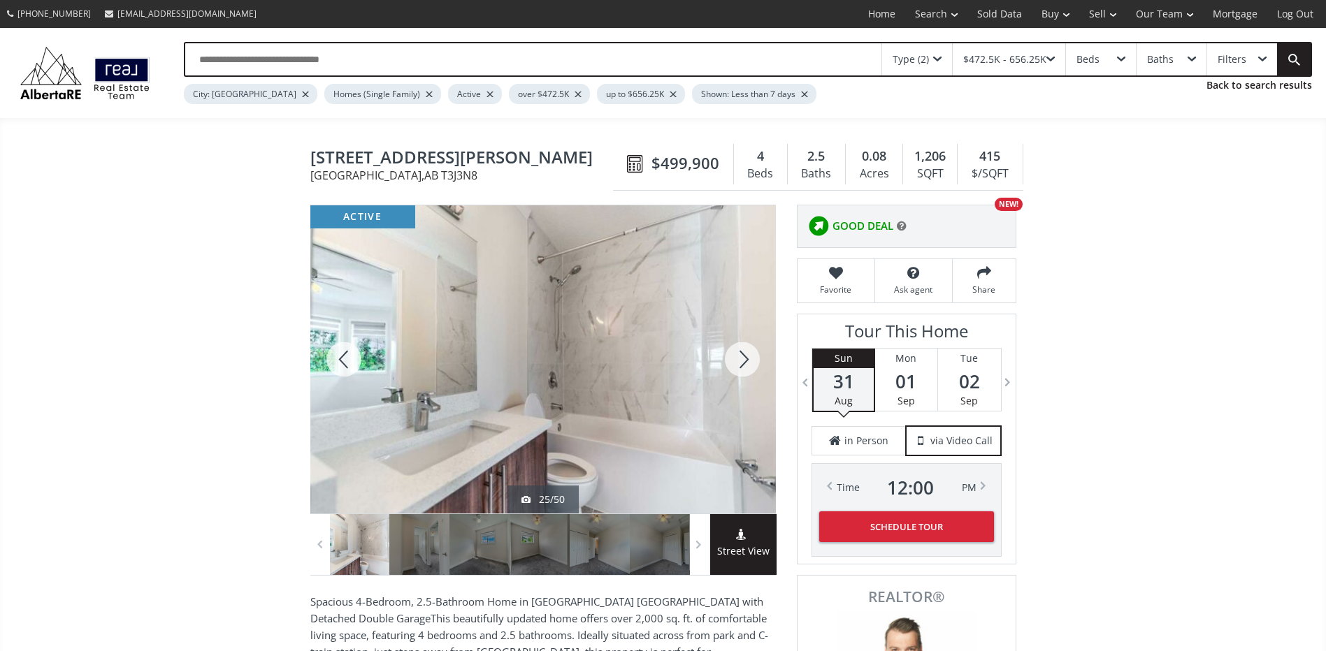
click at [742, 354] on div at bounding box center [742, 359] width 67 height 308
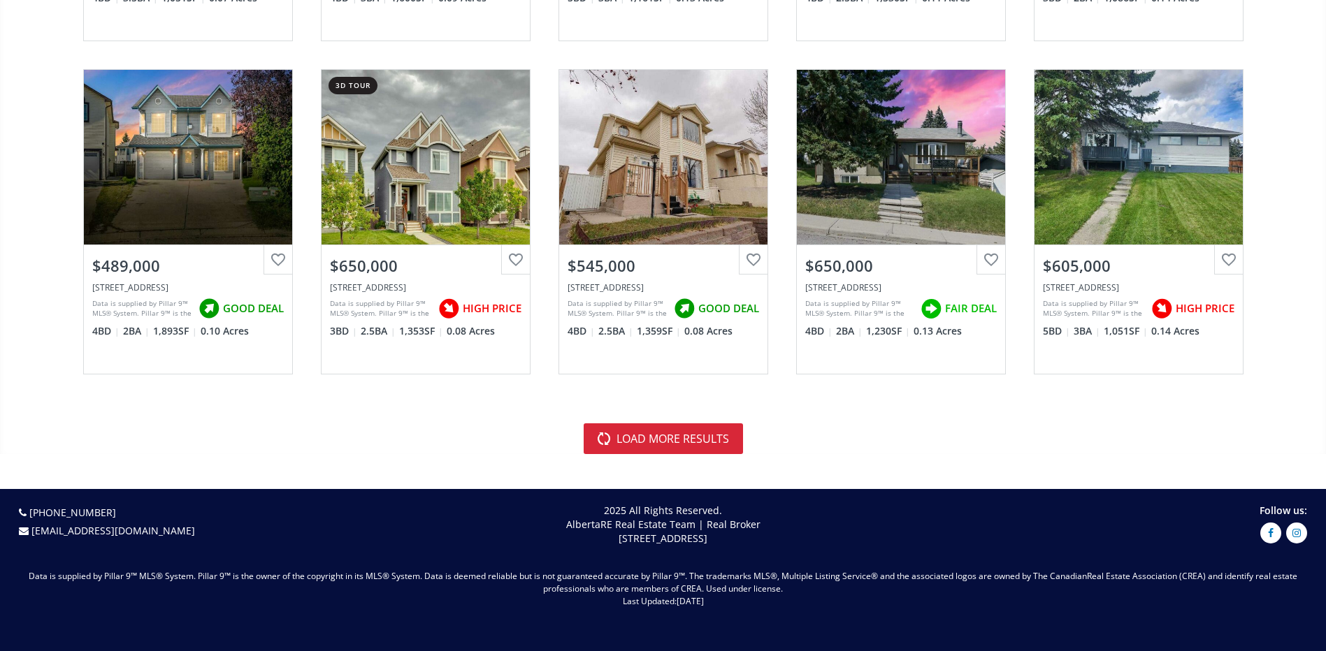
scroll to position [3145, 0]
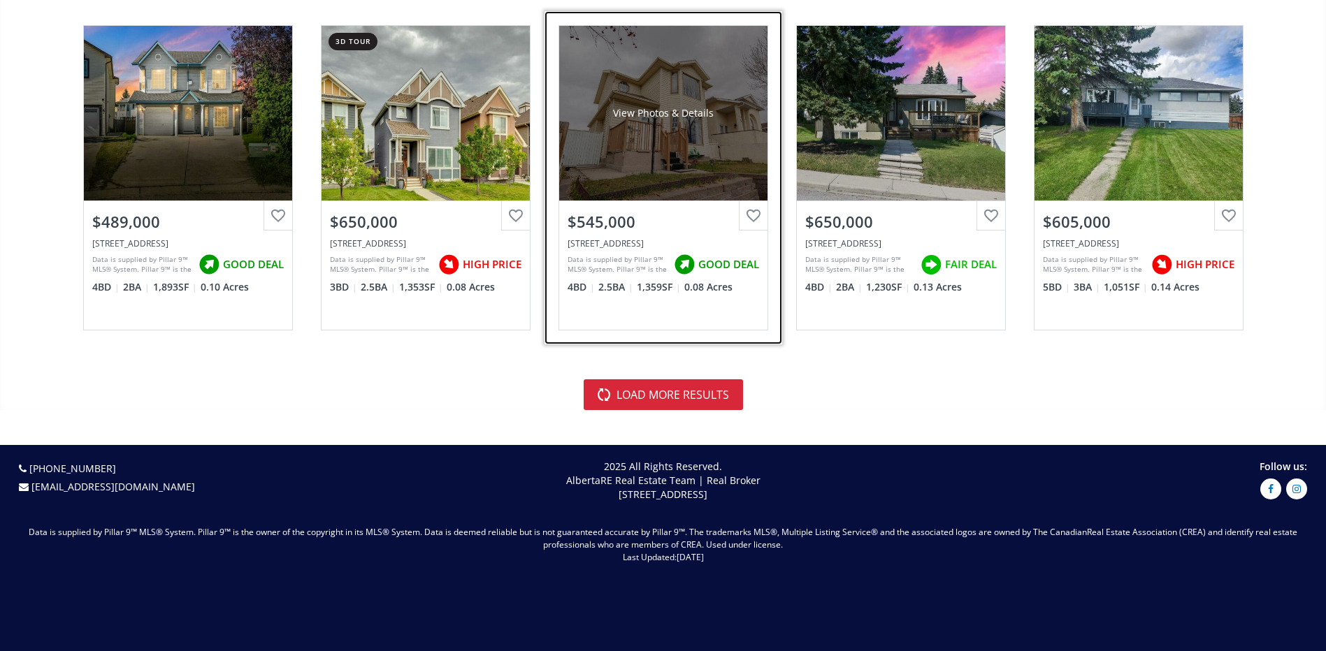
click at [679, 152] on div "View Photos & Details" at bounding box center [663, 113] width 208 height 175
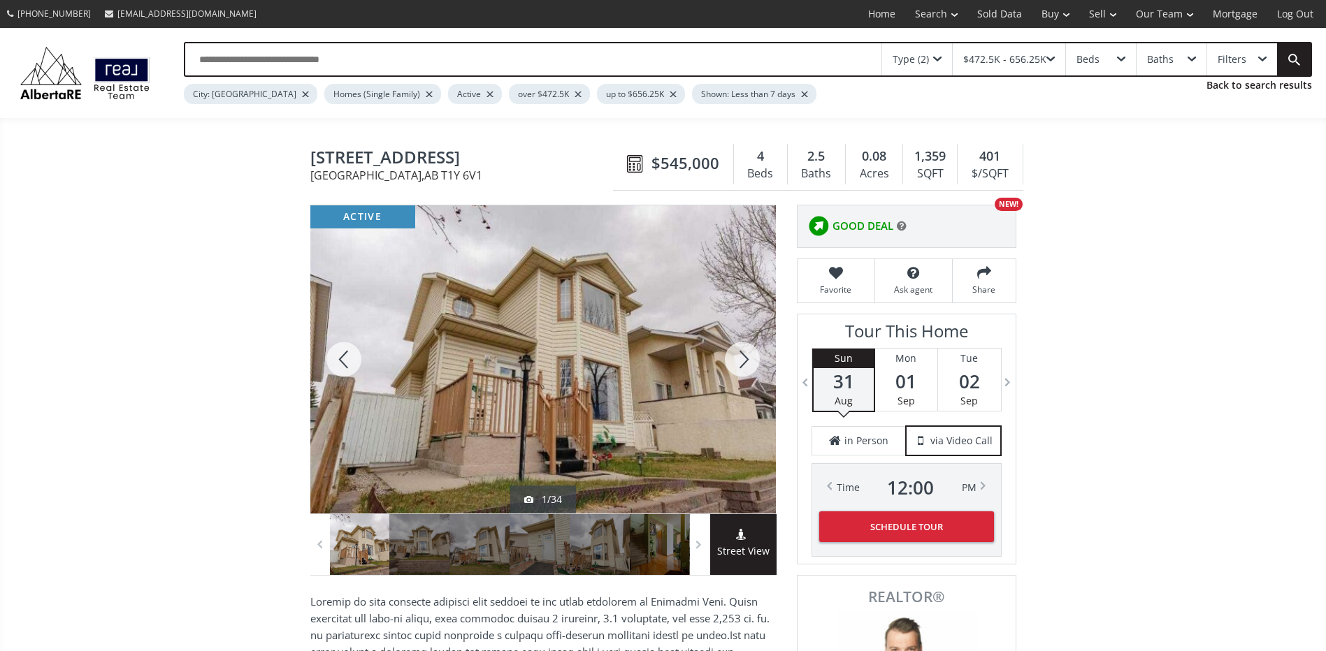
click at [731, 352] on div at bounding box center [742, 359] width 67 height 308
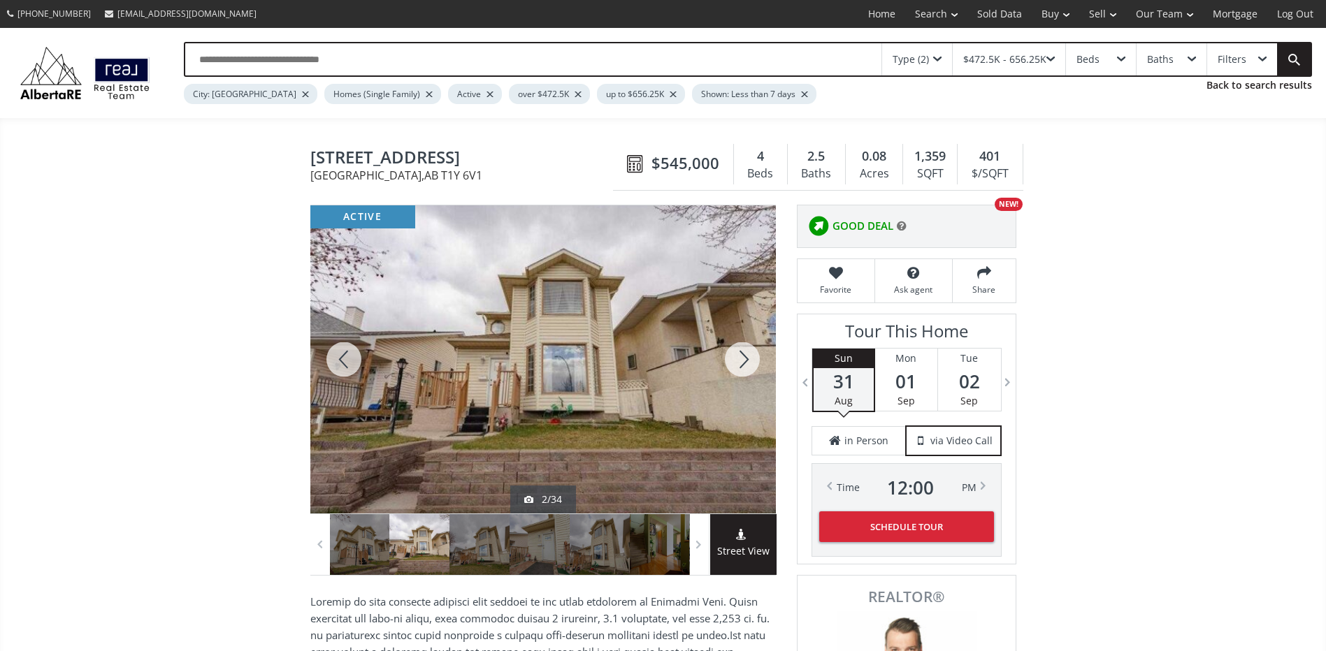
click at [731, 352] on div at bounding box center [742, 359] width 67 height 308
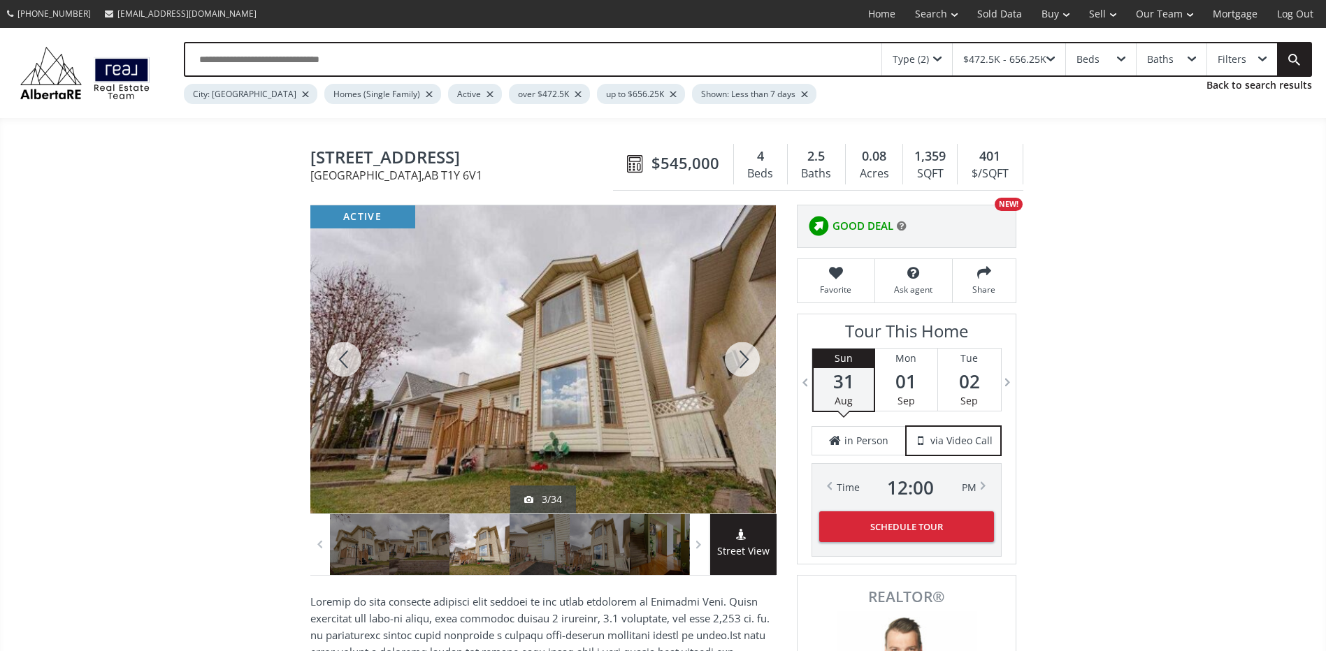
click at [732, 356] on div at bounding box center [742, 359] width 67 height 308
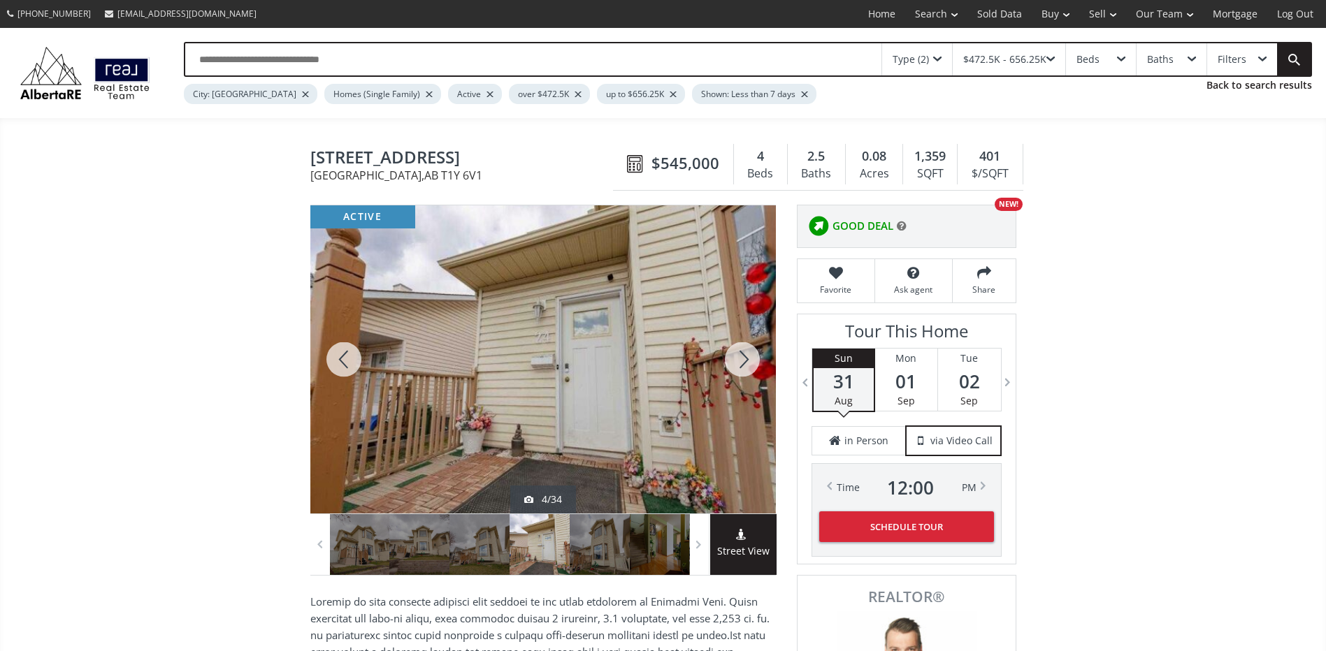
click at [732, 356] on div at bounding box center [742, 359] width 67 height 308
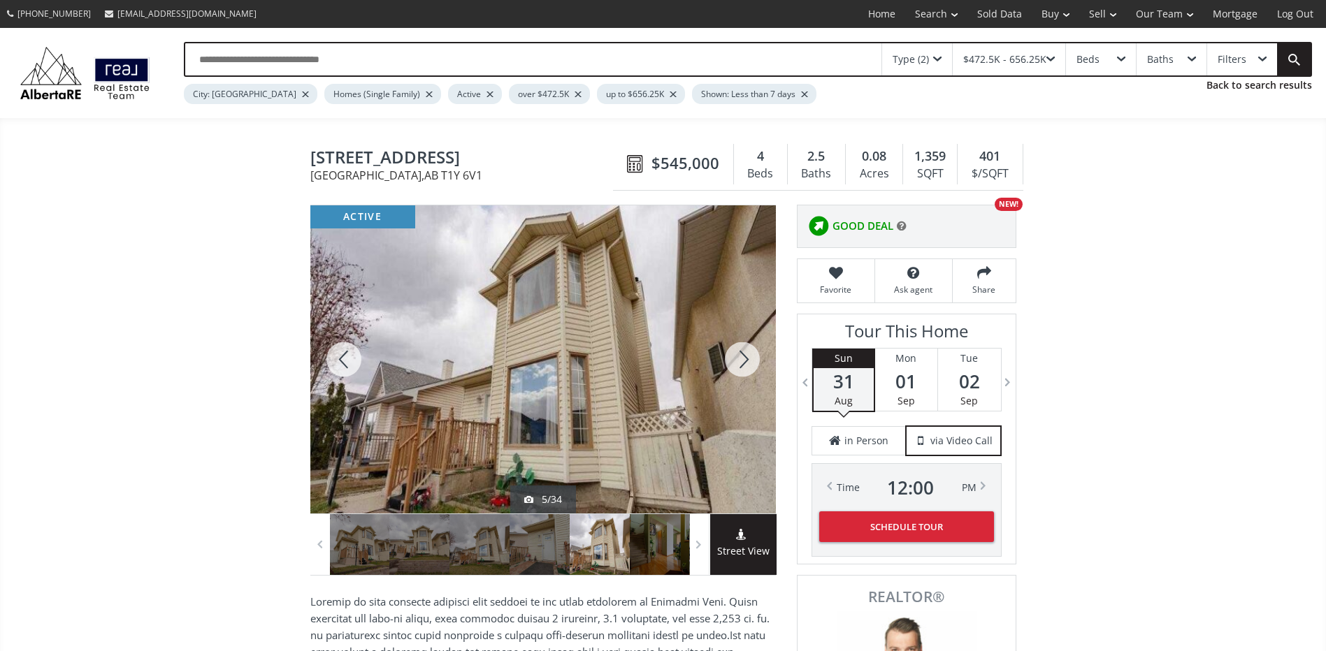
click at [732, 356] on div at bounding box center [742, 359] width 67 height 308
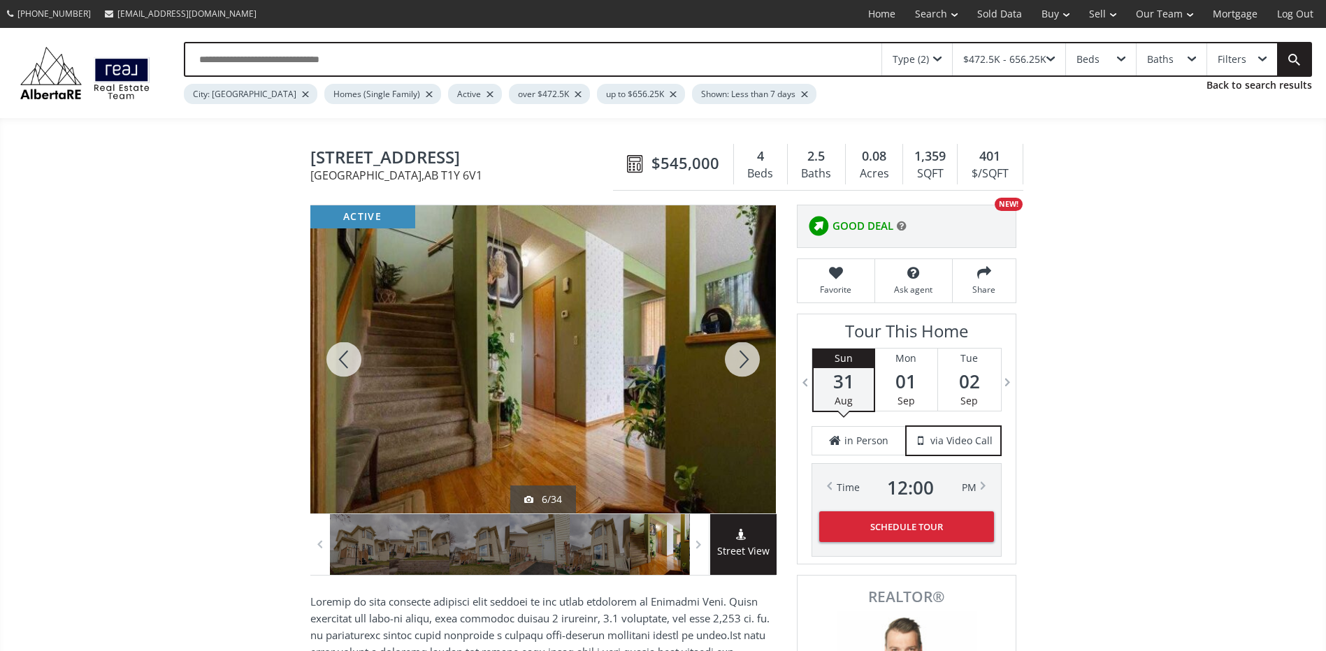
click at [732, 356] on div at bounding box center [742, 359] width 67 height 308
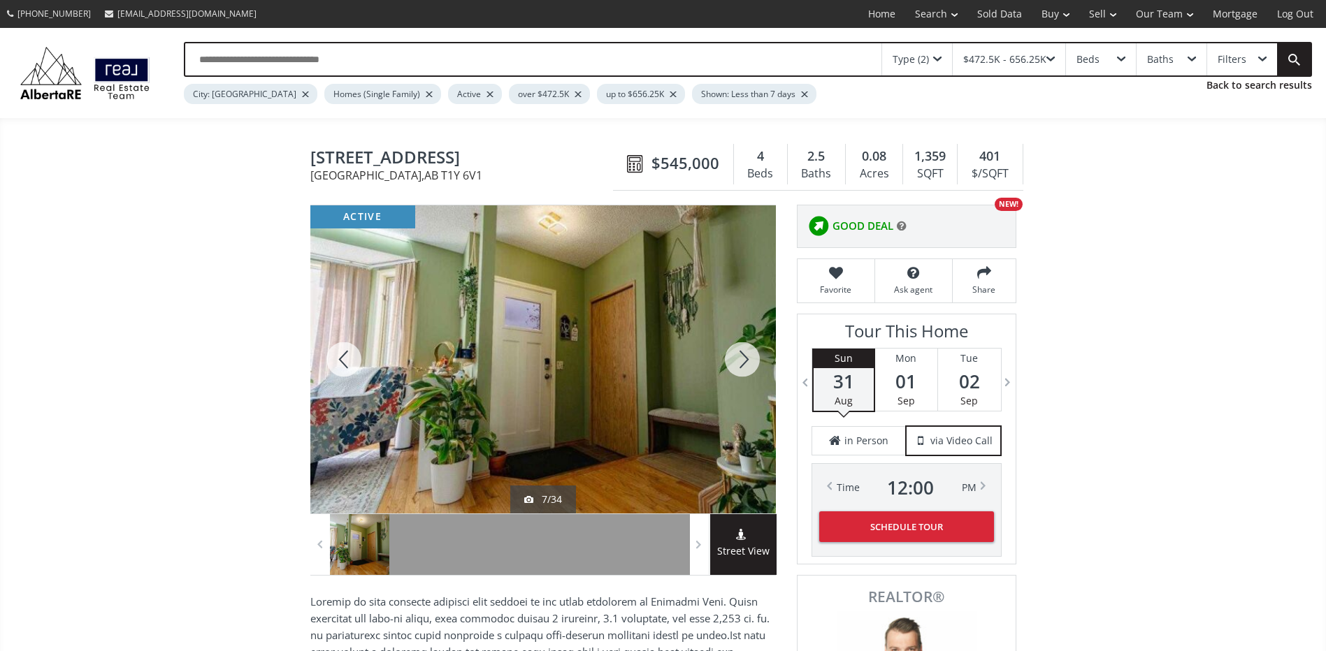
click at [732, 356] on div at bounding box center [742, 359] width 67 height 308
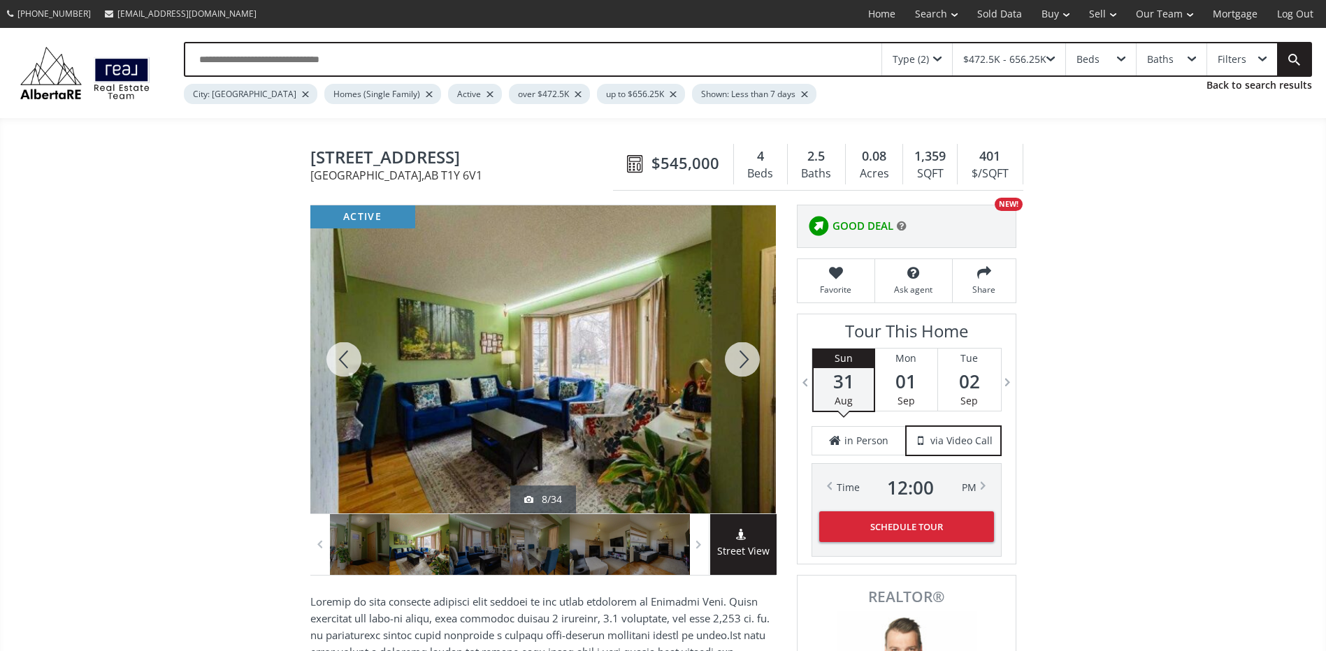
click at [732, 356] on div at bounding box center [742, 359] width 67 height 308
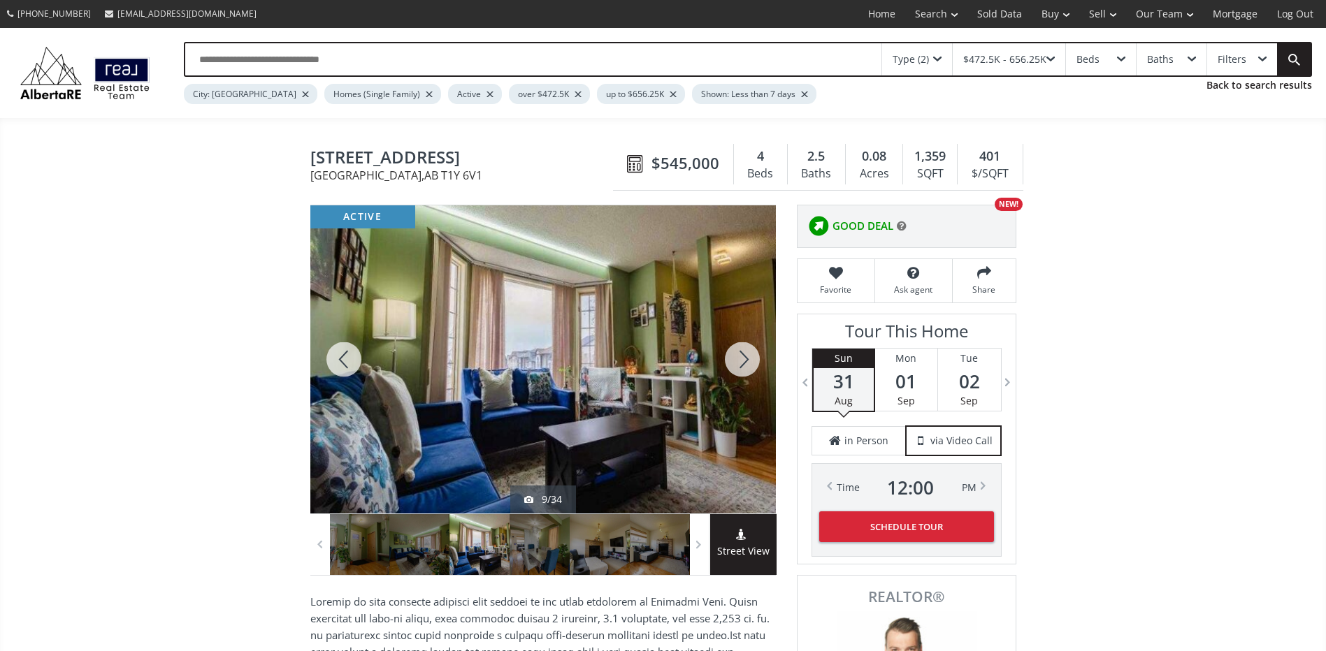
click at [732, 356] on div at bounding box center [742, 359] width 67 height 308
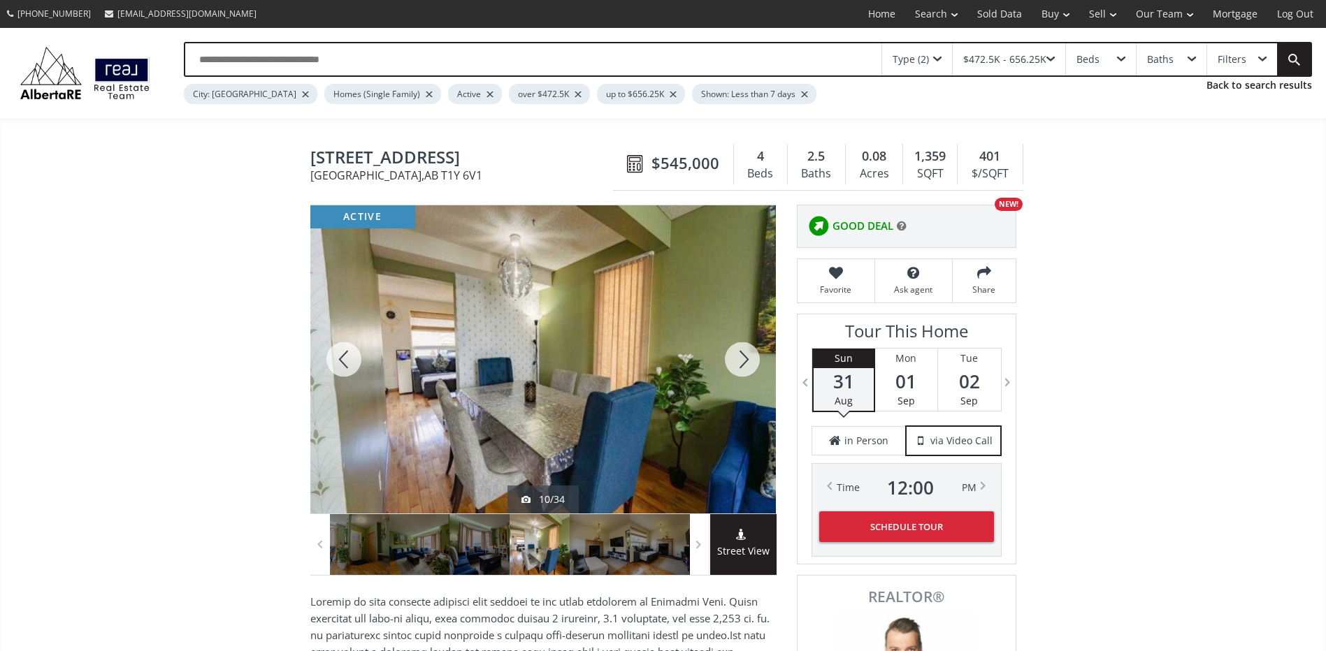
click at [732, 356] on div at bounding box center [742, 359] width 67 height 308
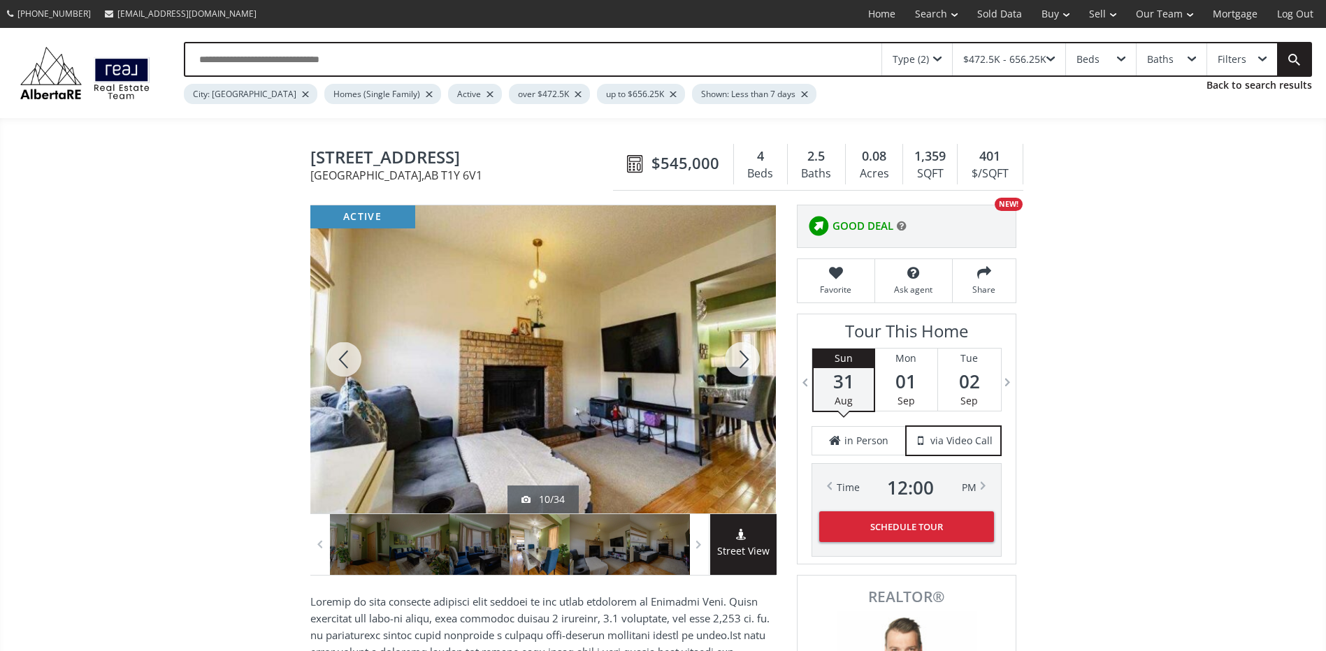
click at [732, 356] on div at bounding box center [742, 359] width 67 height 308
